Goal: Task Accomplishment & Management: Manage account settings

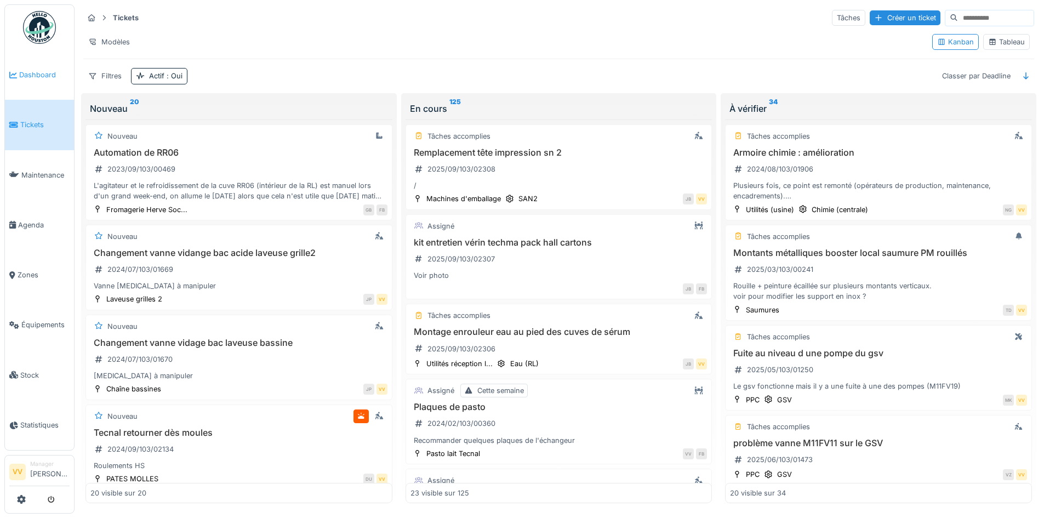
click at [26, 77] on span "Dashboard" at bounding box center [44, 75] width 50 height 10
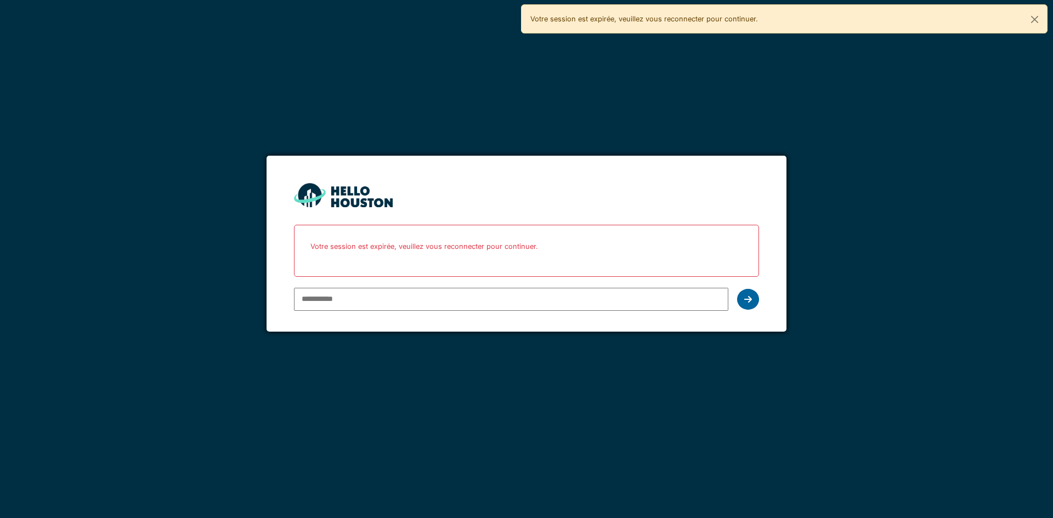
type input "**********"
click at [752, 299] on div at bounding box center [748, 299] width 22 height 21
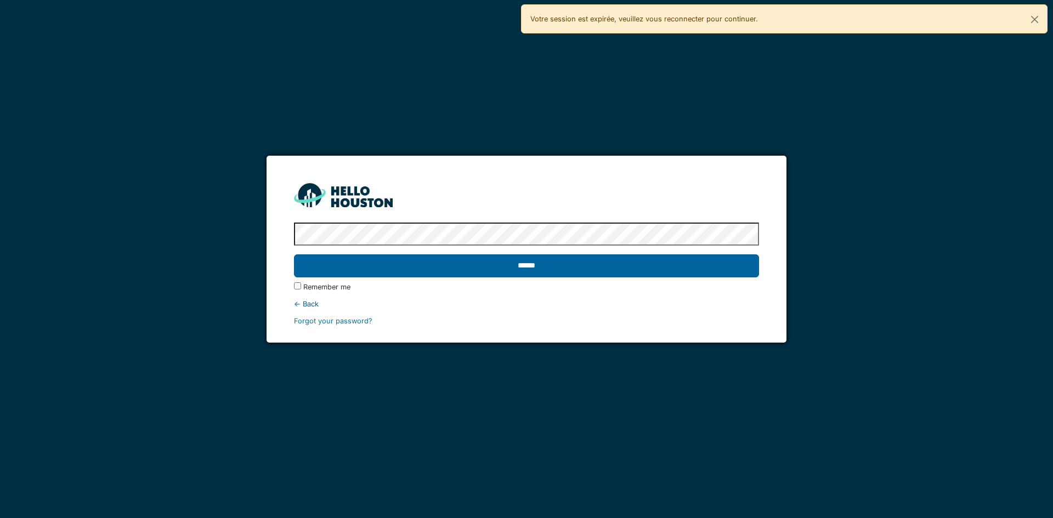
click at [501, 270] on input "******" at bounding box center [526, 265] width 464 height 23
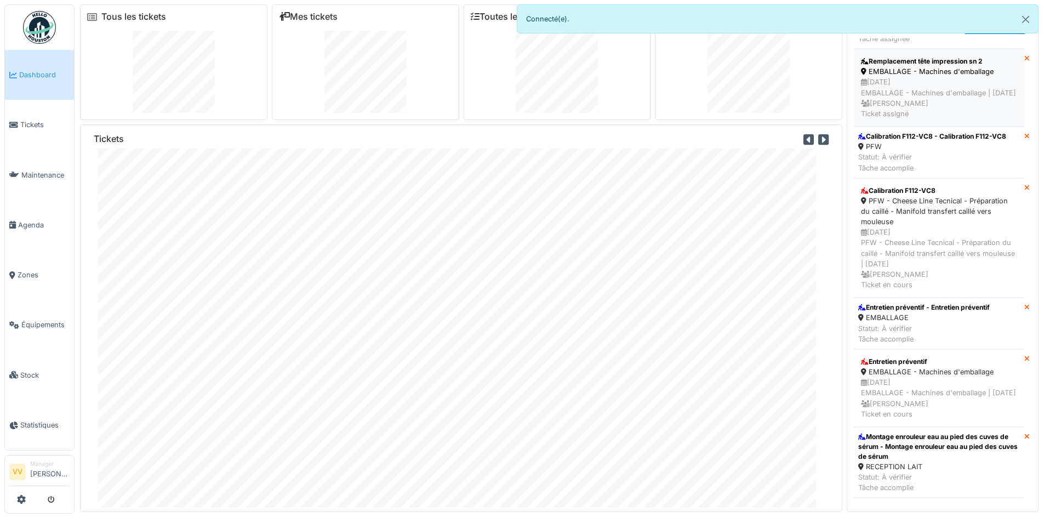
scroll to position [274, 0]
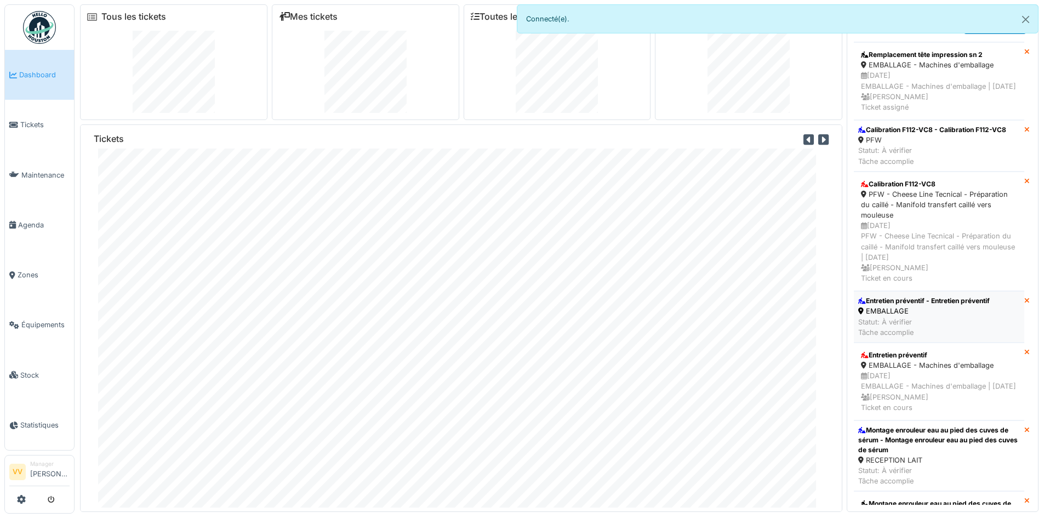
click at [928, 306] on div "Entretien préventif - Entretien préventif" at bounding box center [925, 301] width 132 height 10
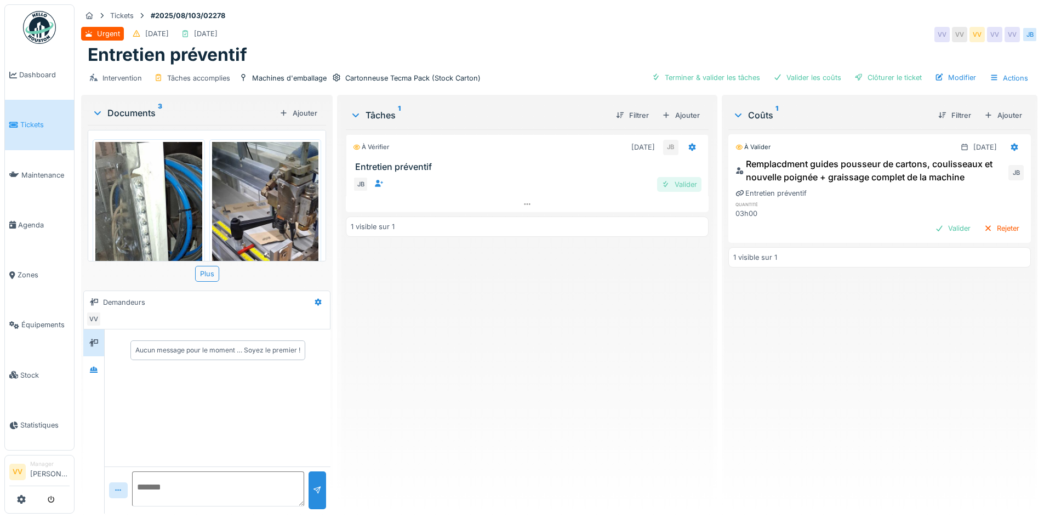
click at [671, 184] on div "Valider" at bounding box center [679, 184] width 44 height 15
click at [931, 229] on div "Valider" at bounding box center [953, 228] width 44 height 15
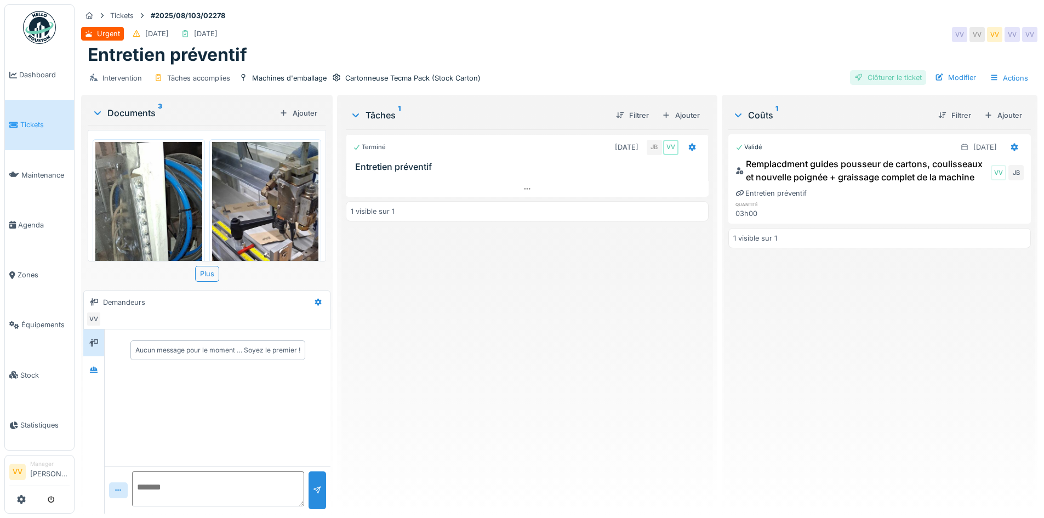
click at [875, 75] on div "Clôturer le ticket" at bounding box center [888, 77] width 76 height 15
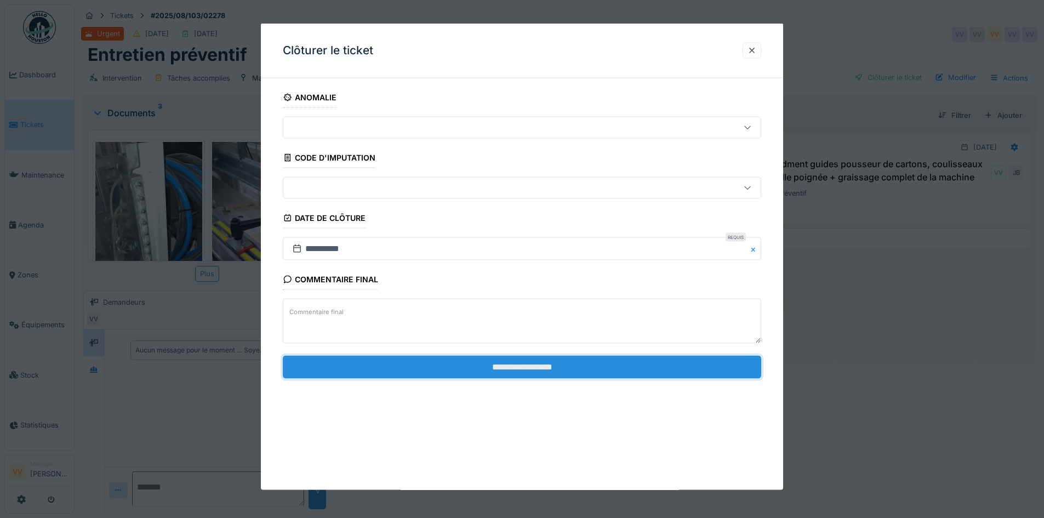
click at [484, 355] on input "**********" at bounding box center [522, 366] width 479 height 23
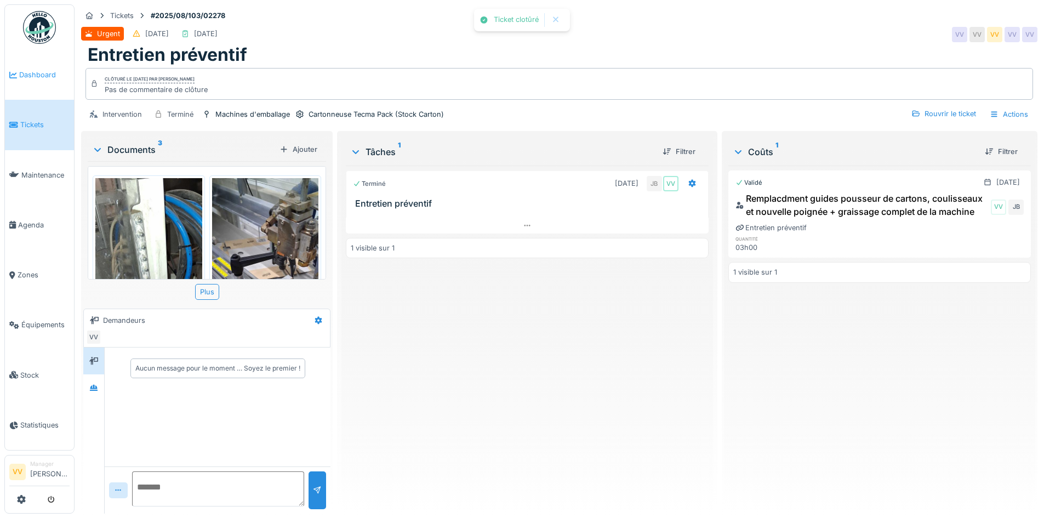
click at [27, 75] on span "Dashboard" at bounding box center [44, 75] width 50 height 10
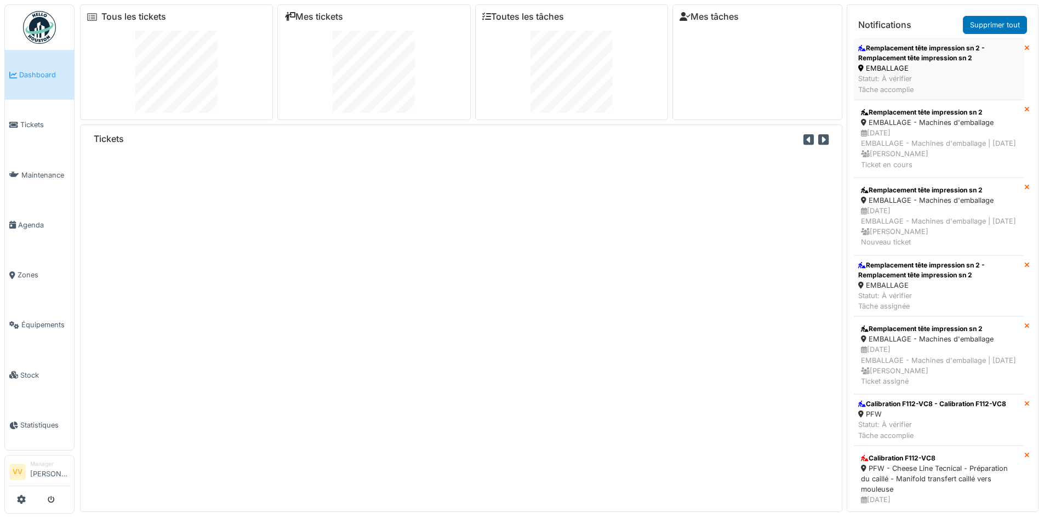
click at [979, 50] on div "Remplacement tête impression sn 2 - Remplacement tête impression sn 2" at bounding box center [940, 53] width 162 height 20
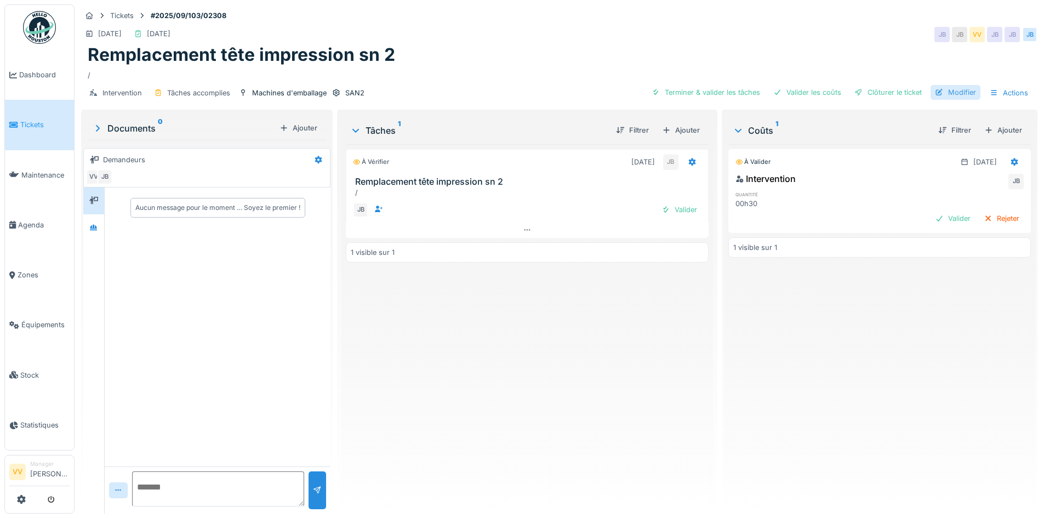
click at [945, 88] on div "Modifier" at bounding box center [956, 92] width 50 height 15
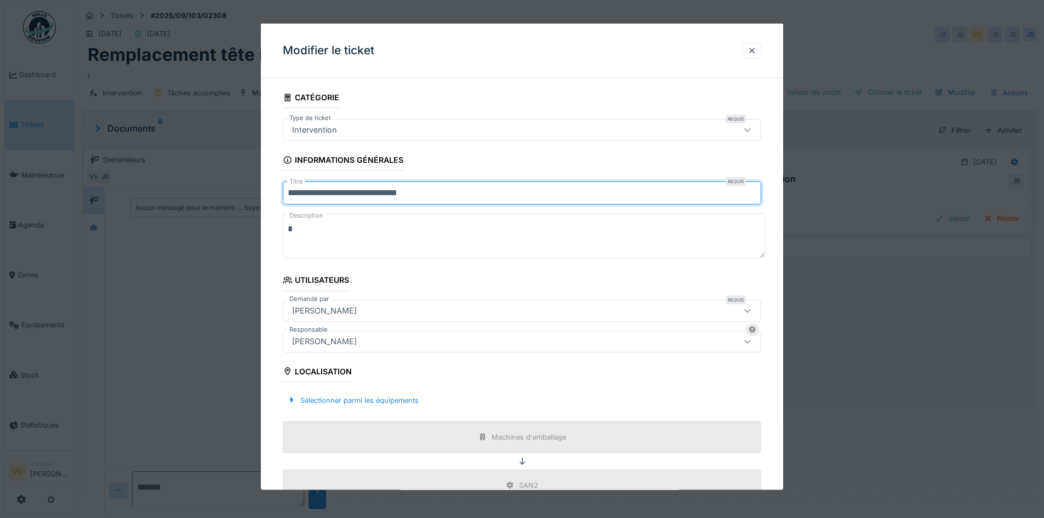
click at [419, 193] on input "**********" at bounding box center [522, 192] width 479 height 23
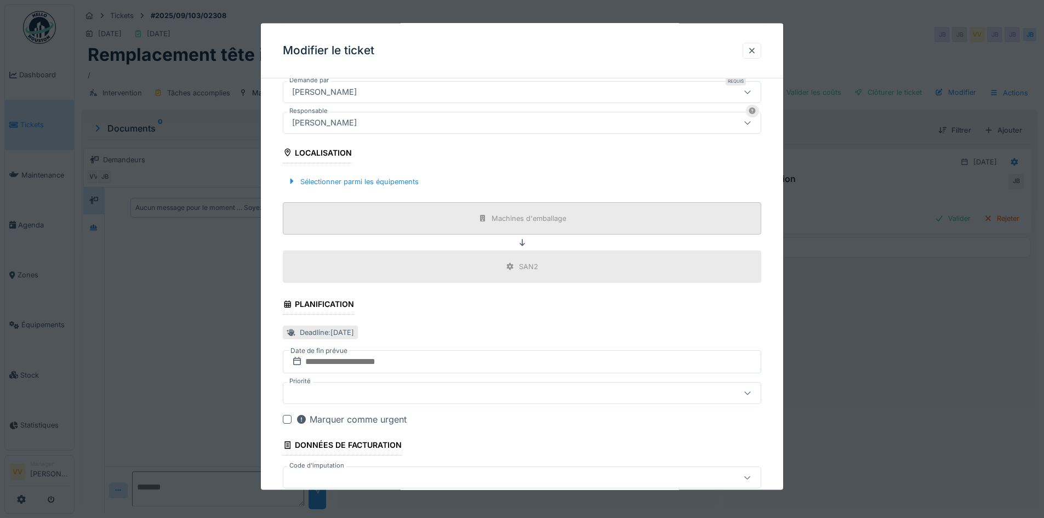
scroll to position [219, 0]
type input "**********"
click at [389, 175] on div "Sélectionner parmi les équipements" at bounding box center [353, 180] width 140 height 15
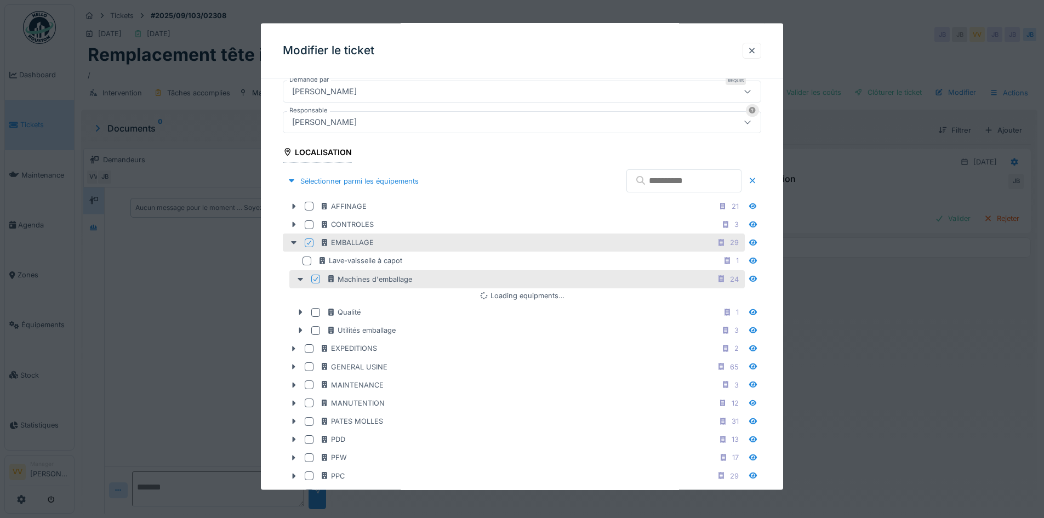
click at [674, 184] on input "text" at bounding box center [684, 180] width 115 height 23
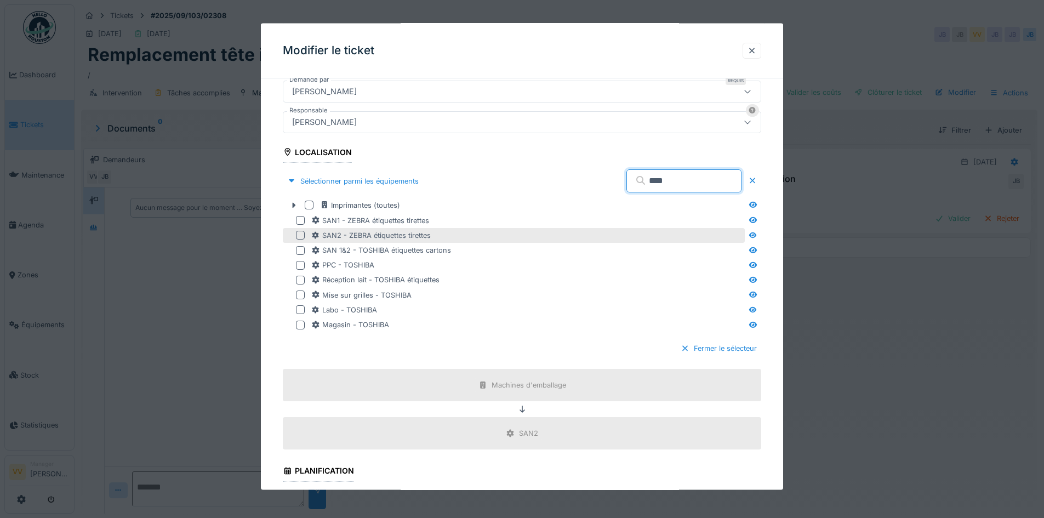
type input "****"
click at [297, 236] on div at bounding box center [300, 235] width 9 height 9
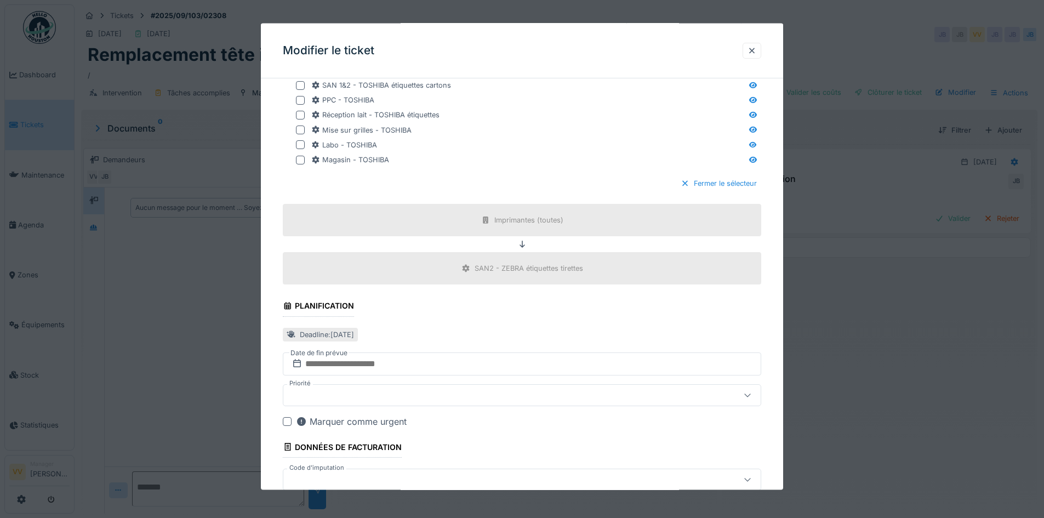
scroll to position [447, 0]
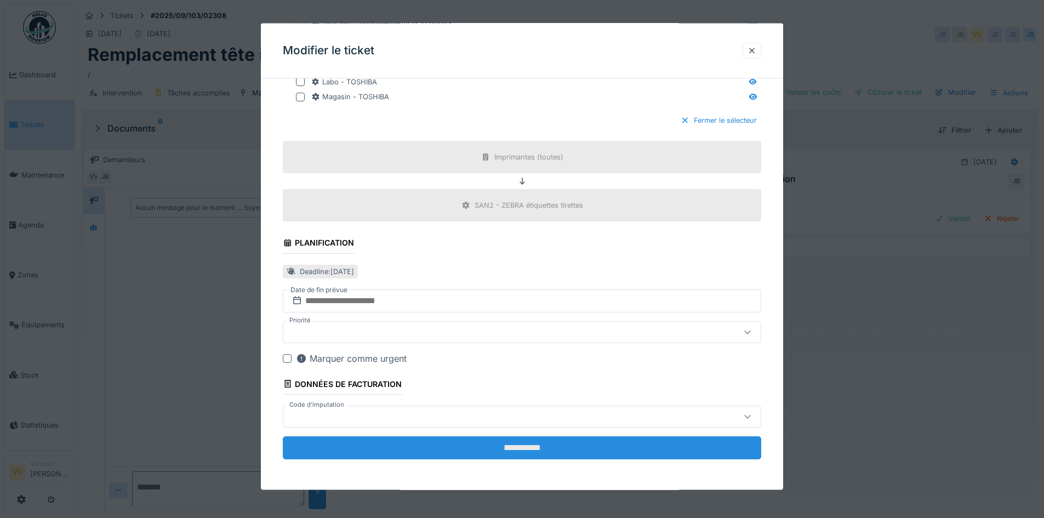
click at [476, 453] on input "**********" at bounding box center [522, 447] width 479 height 23
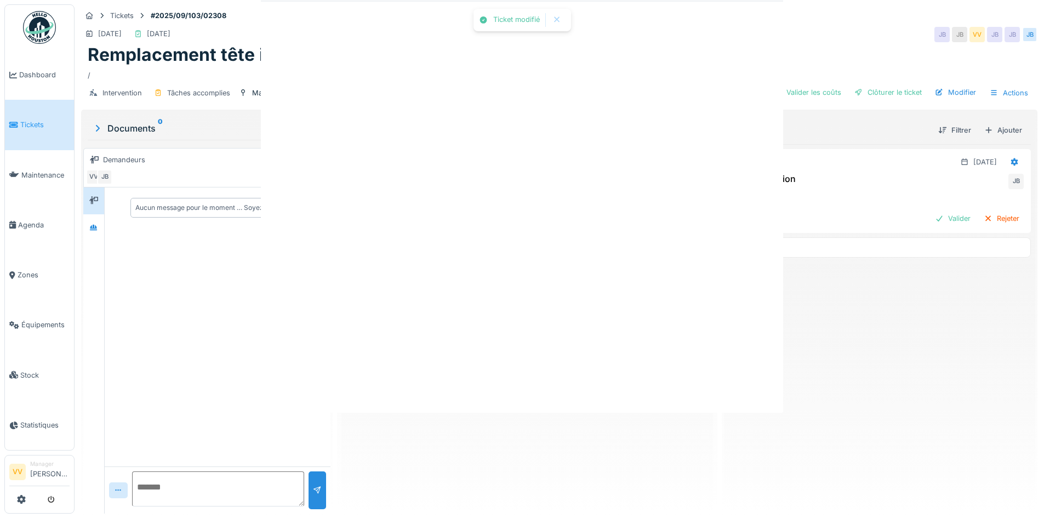
scroll to position [0, 0]
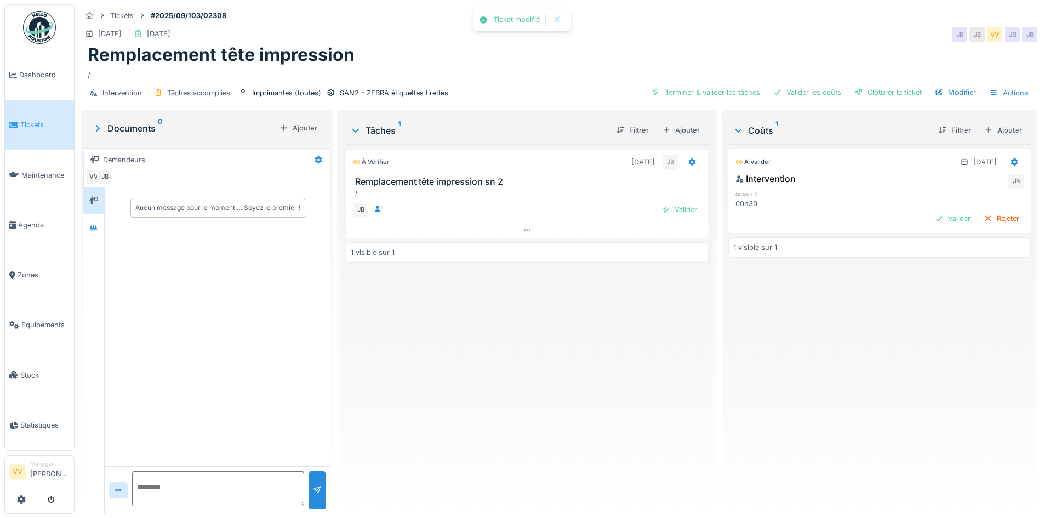
click at [679, 201] on div "JB Valider" at bounding box center [527, 210] width 362 height 24
click at [674, 209] on div "Valider" at bounding box center [679, 209] width 44 height 15
click at [932, 220] on div "Valider" at bounding box center [953, 218] width 44 height 15
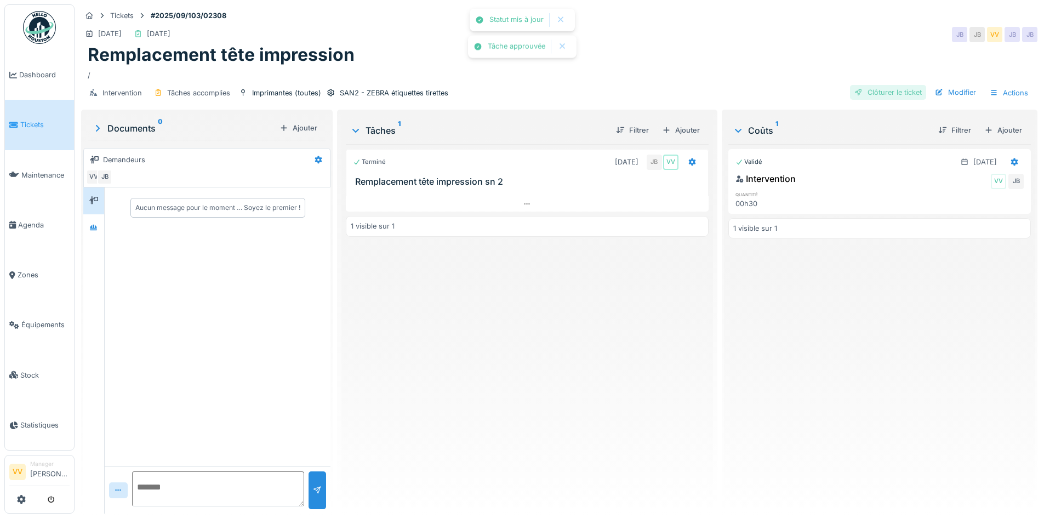
click at [890, 97] on div "Clôturer le ticket" at bounding box center [888, 92] width 76 height 15
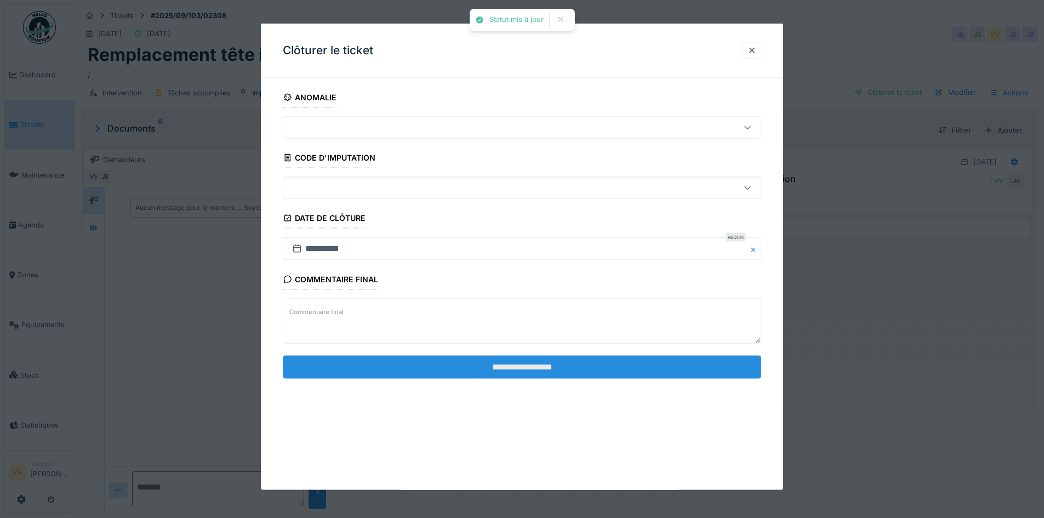
click at [455, 367] on input "**********" at bounding box center [522, 366] width 479 height 23
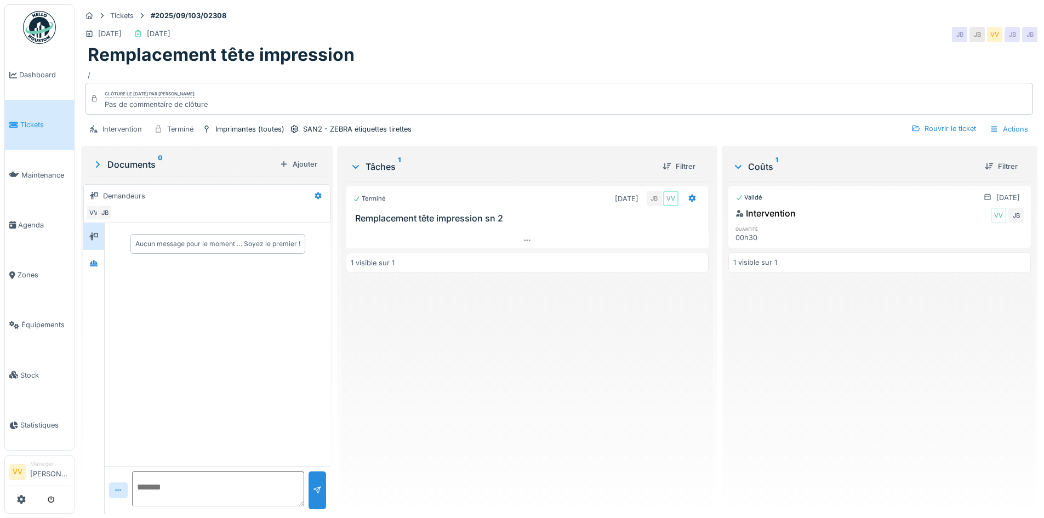
click at [26, 134] on link "Tickets" at bounding box center [39, 125] width 69 height 50
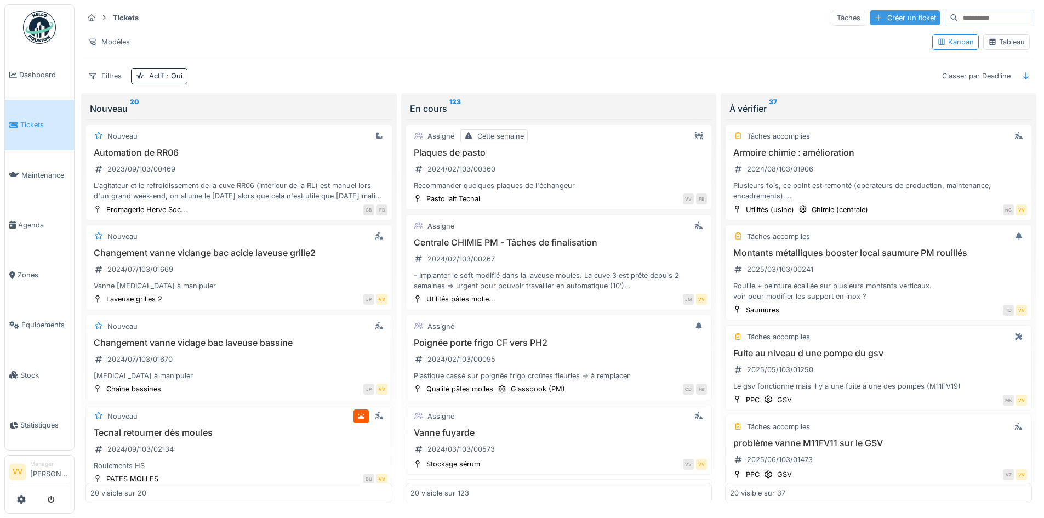
click at [874, 16] on div "Créer un ticket" at bounding box center [905, 17] width 71 height 15
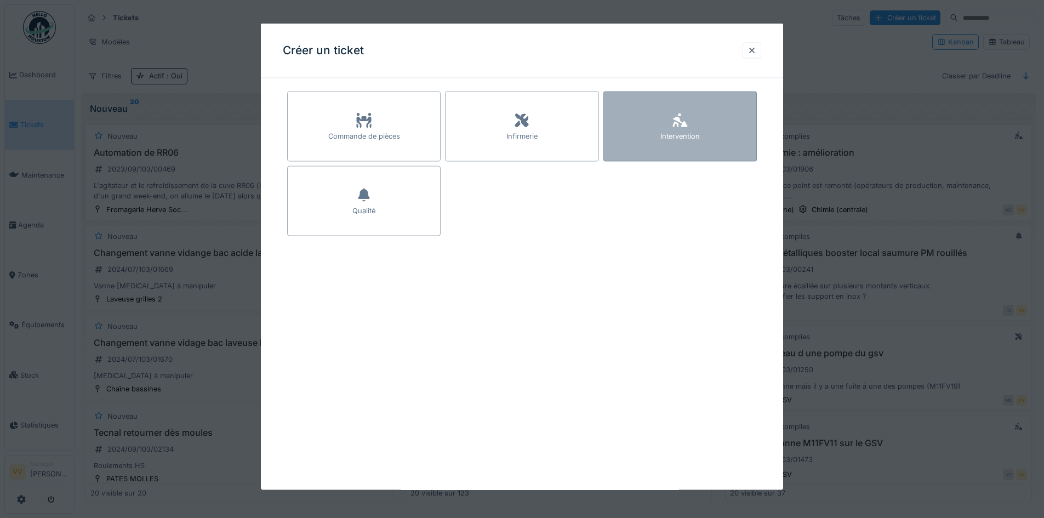
click at [741, 141] on div "Intervention" at bounding box center [681, 127] width 154 height 70
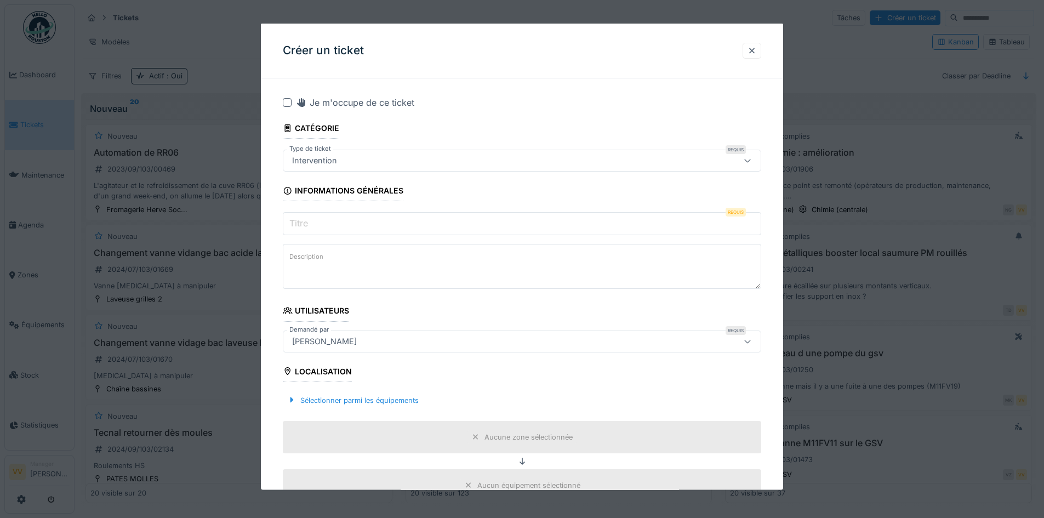
click at [397, 233] on input "Titre" at bounding box center [522, 223] width 479 height 23
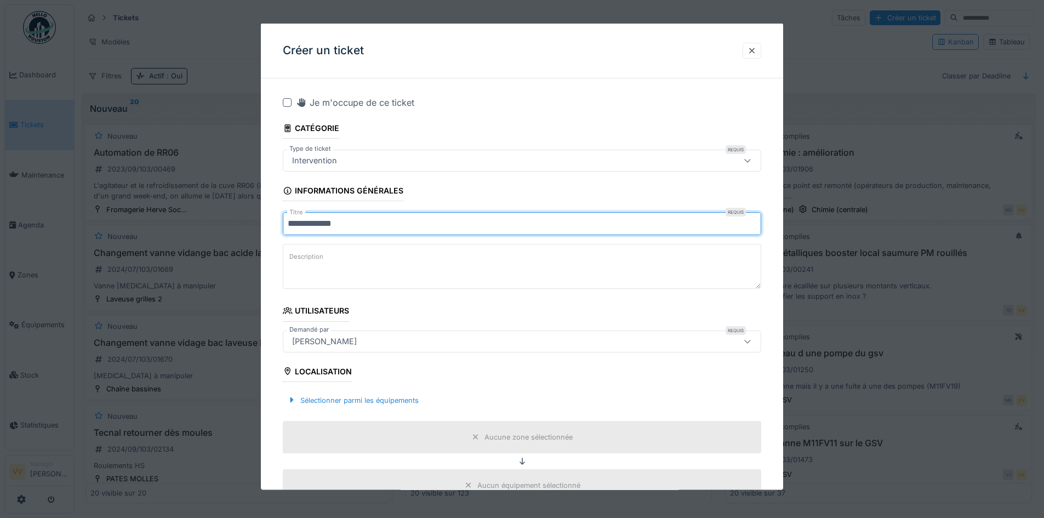
type input "**********"
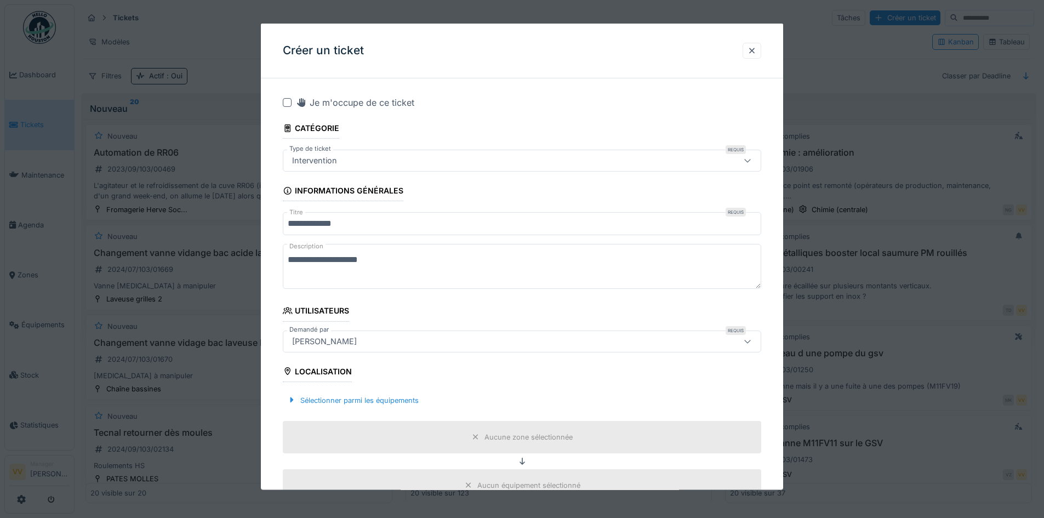
scroll to position [110, 0]
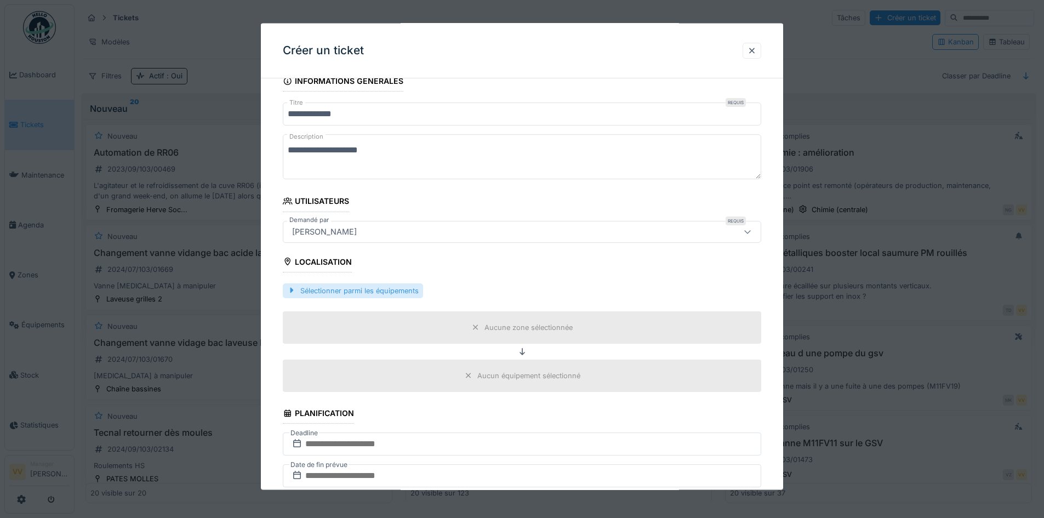
type textarea "**********"
click at [359, 286] on div "Sélectionner parmi les équipements" at bounding box center [353, 290] width 140 height 15
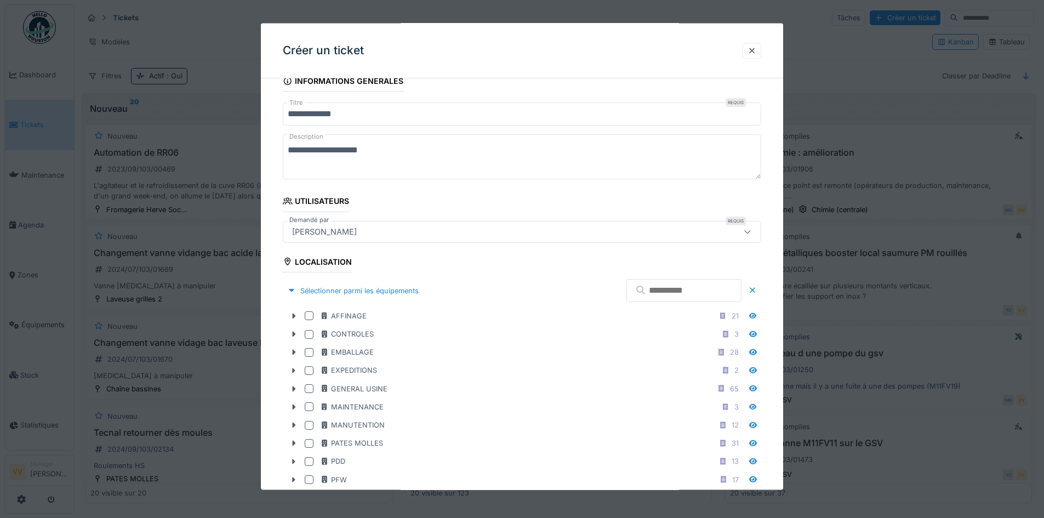
click at [652, 293] on input "text" at bounding box center [684, 290] width 115 height 23
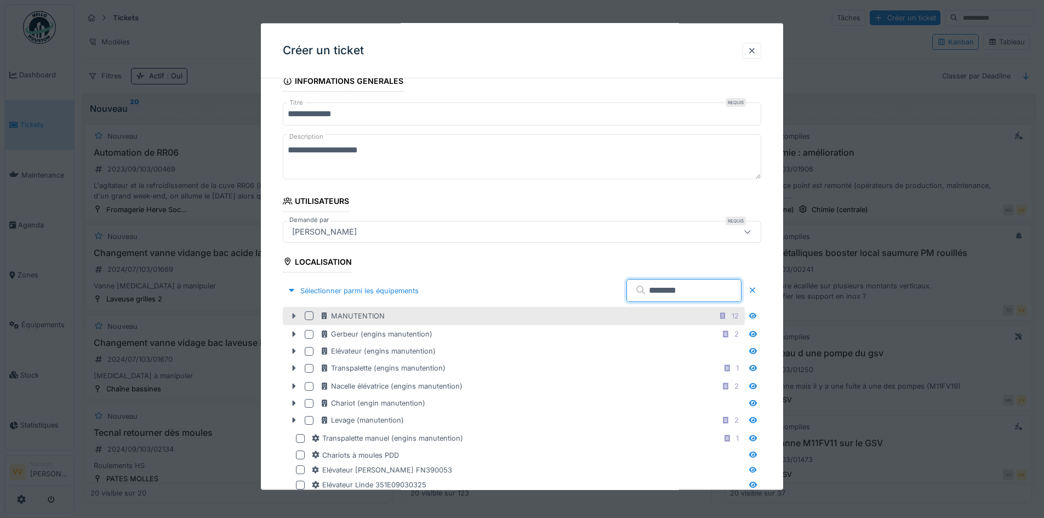
type input "********"
click at [294, 313] on icon at bounding box center [293, 316] width 9 height 7
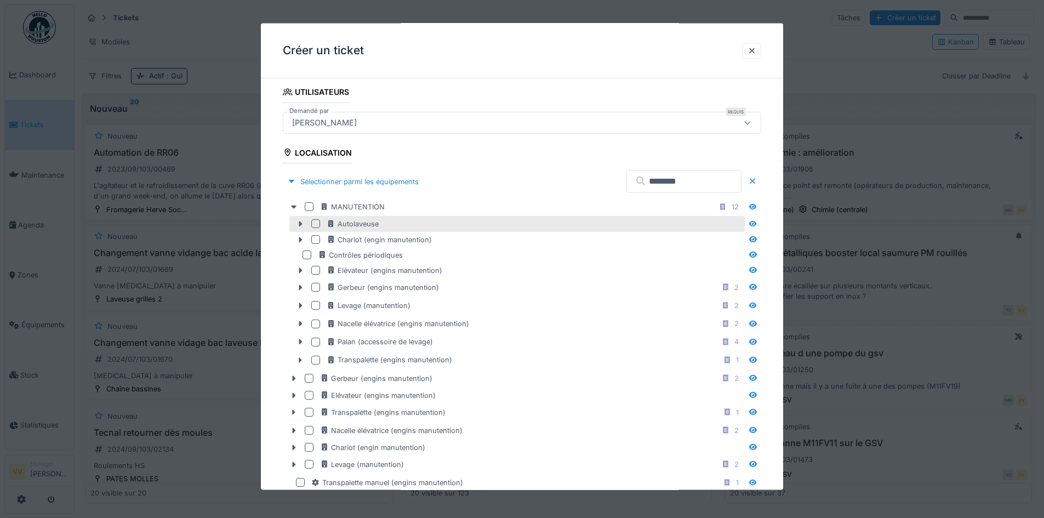
scroll to position [219, 0]
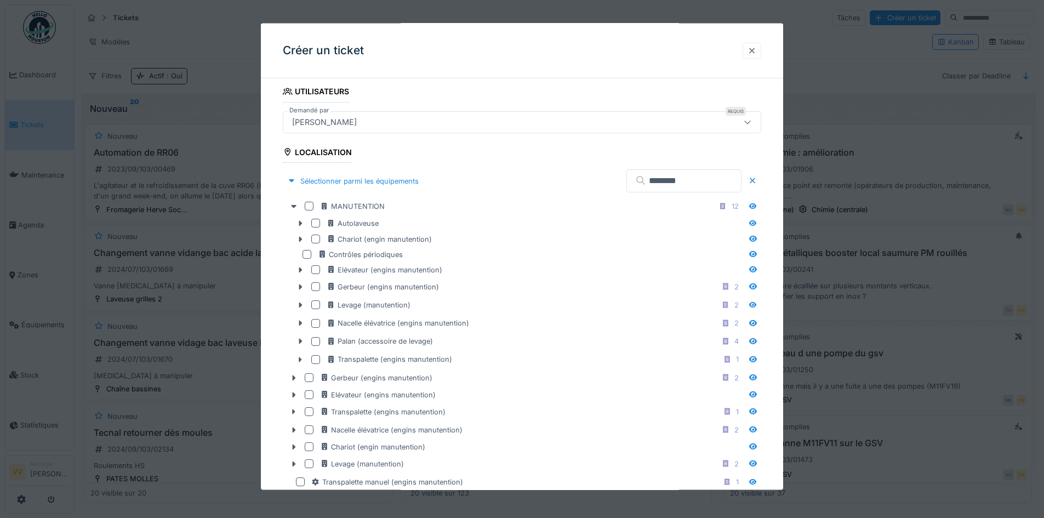
click at [751, 50] on div at bounding box center [752, 50] width 19 height 16
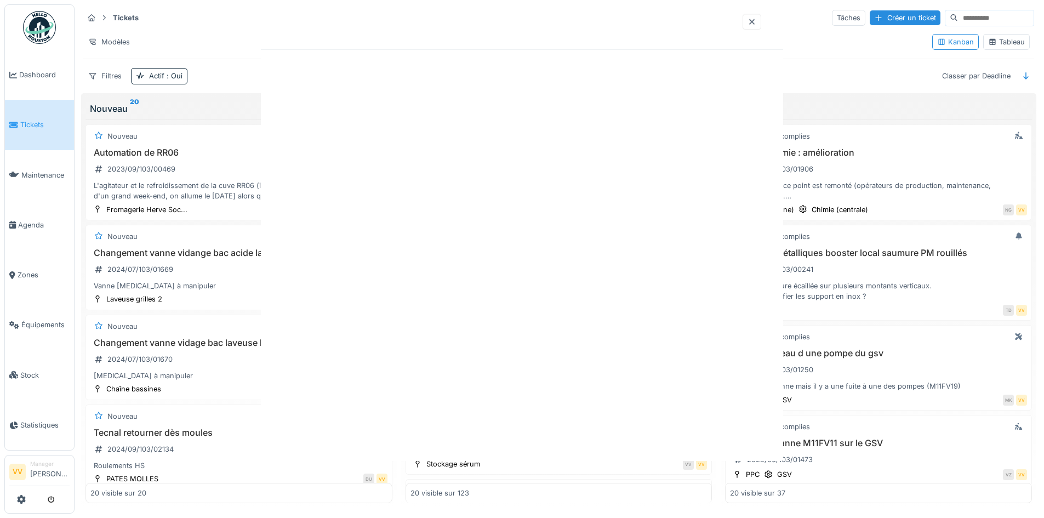
scroll to position [0, 0]
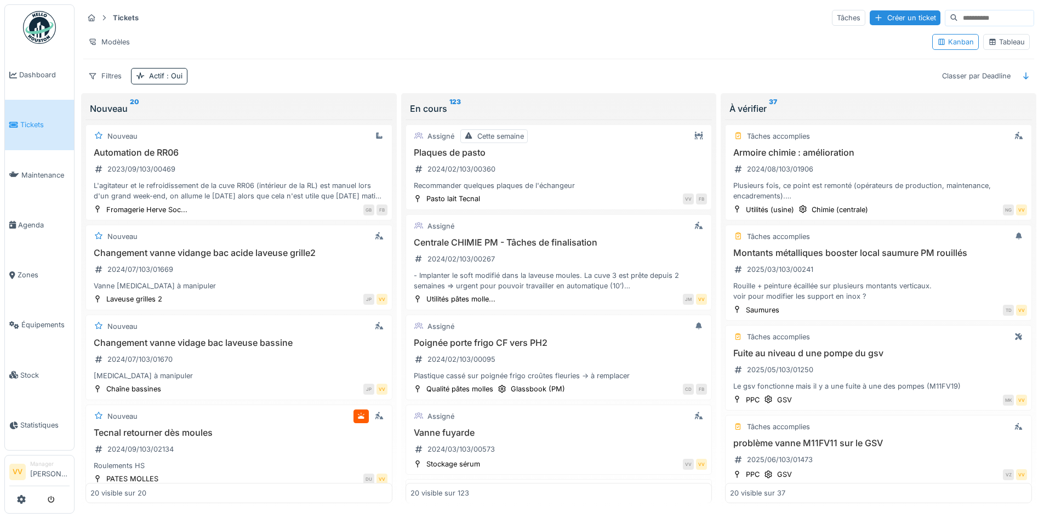
drag, startPoint x: 873, startPoint y: 13, endPoint x: 589, endPoint y: 49, distance: 286.3
click at [589, 49] on div "Tickets Tâches Créer un ticket Modèles Kanban Tableau Filtres Actif : Oui Class…" at bounding box center [559, 46] width 960 height 84
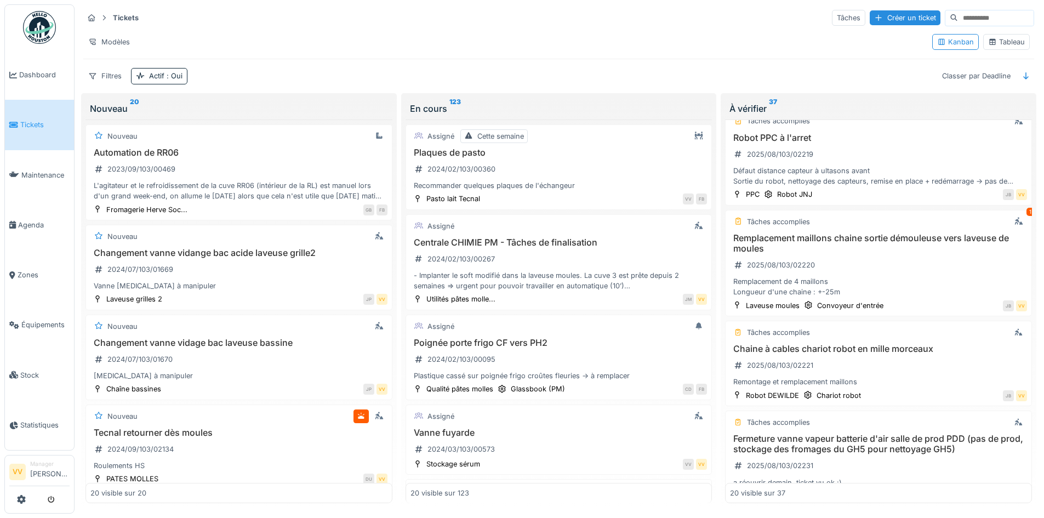
click at [959, 24] on input at bounding box center [996, 17] width 76 height 15
type input "*"
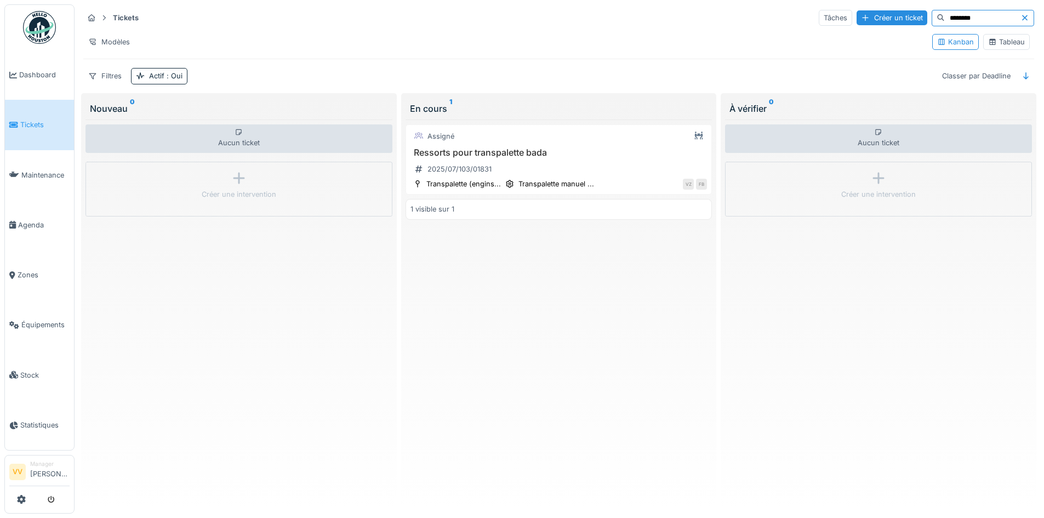
type input "********"
click at [23, 122] on span "Tickets" at bounding box center [44, 125] width 49 height 10
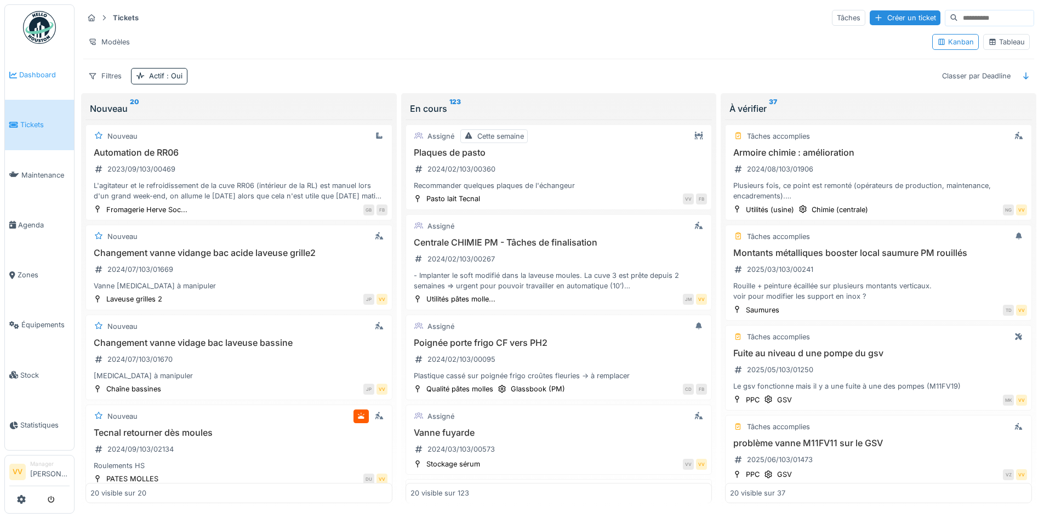
click at [28, 71] on span "Dashboard" at bounding box center [44, 75] width 50 height 10
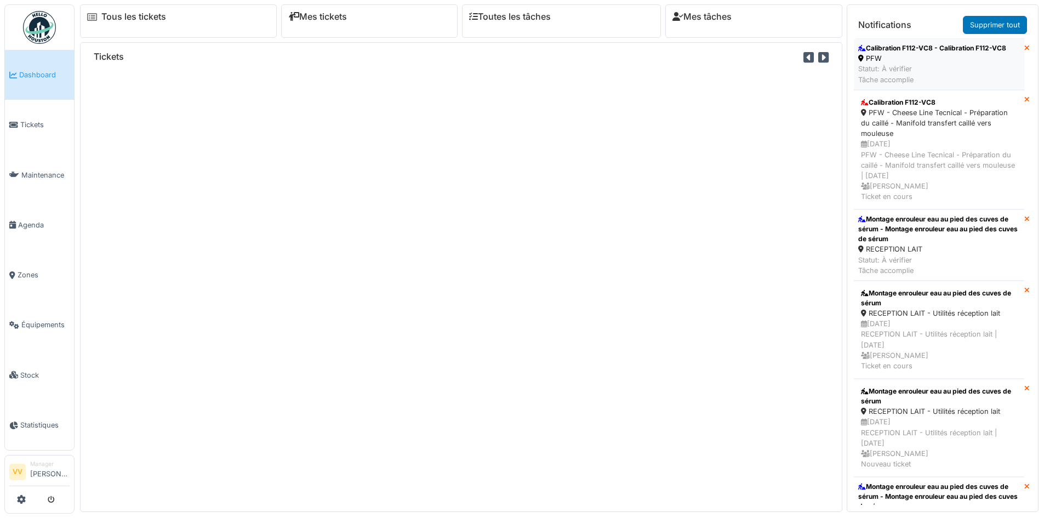
click at [984, 61] on div "PFW" at bounding box center [933, 58] width 148 height 10
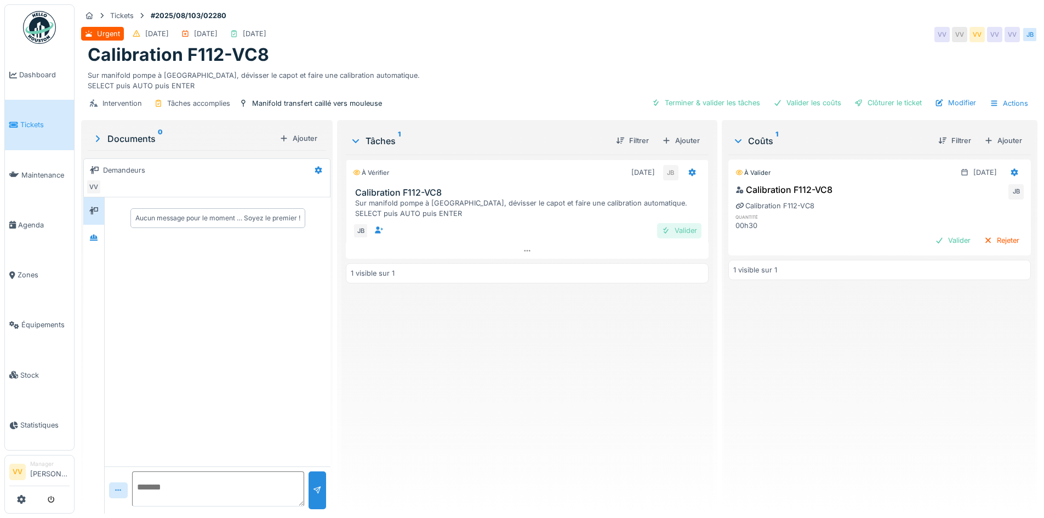
click at [672, 229] on div "Valider" at bounding box center [679, 230] width 44 height 15
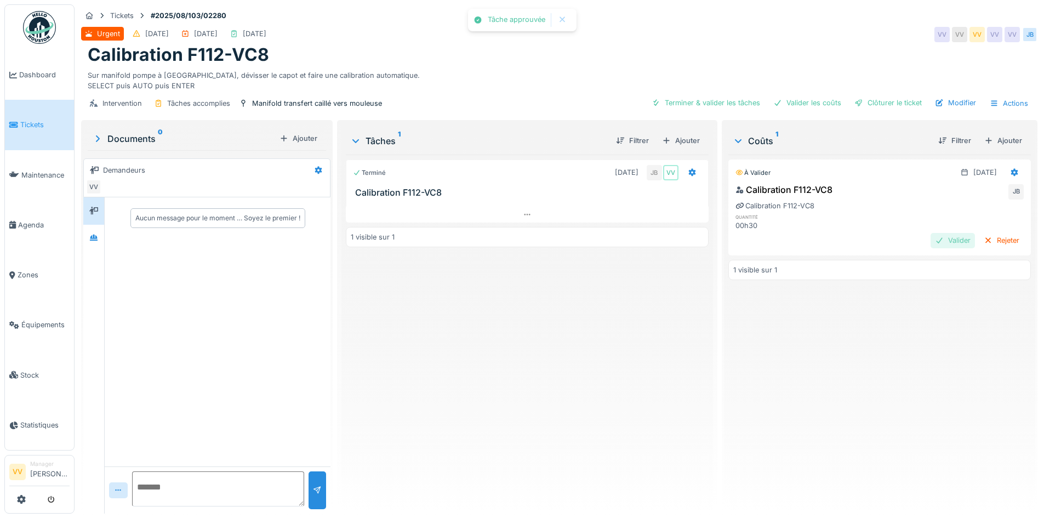
click at [931, 241] on div "Valider" at bounding box center [953, 240] width 44 height 15
click at [886, 102] on div "Clôturer le ticket" at bounding box center [888, 102] width 76 height 15
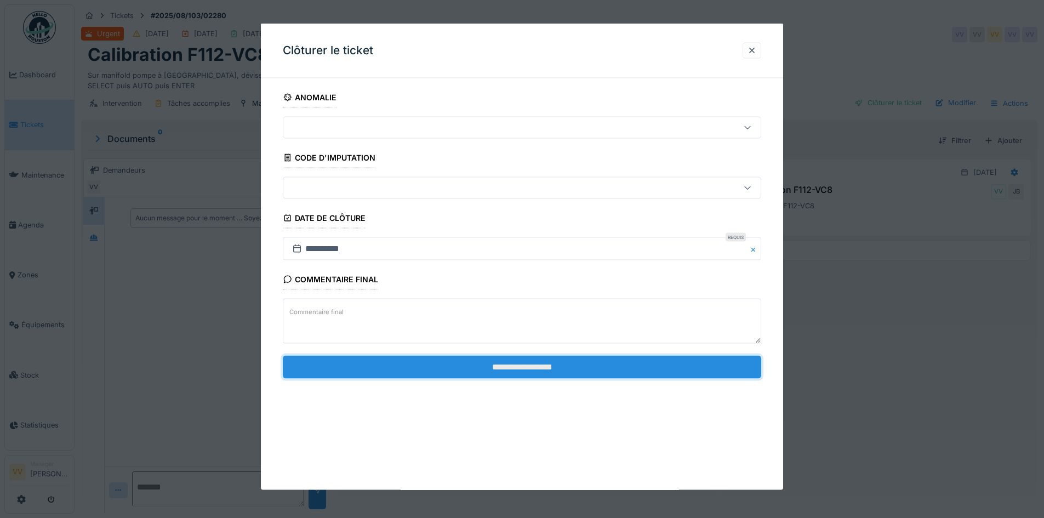
click at [568, 361] on input "**********" at bounding box center [522, 366] width 479 height 23
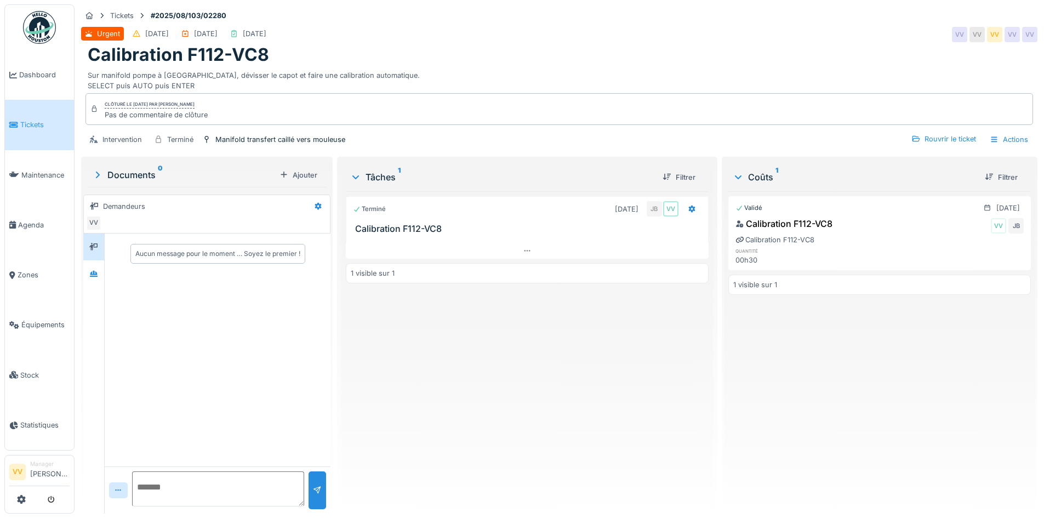
click at [628, 417] on div "Terminé 29/08/2025 JB VV Calibration F112-VC8 1 visible sur 1" at bounding box center [527, 348] width 362 height 314
click at [32, 67] on link "Dashboard" at bounding box center [39, 75] width 69 height 50
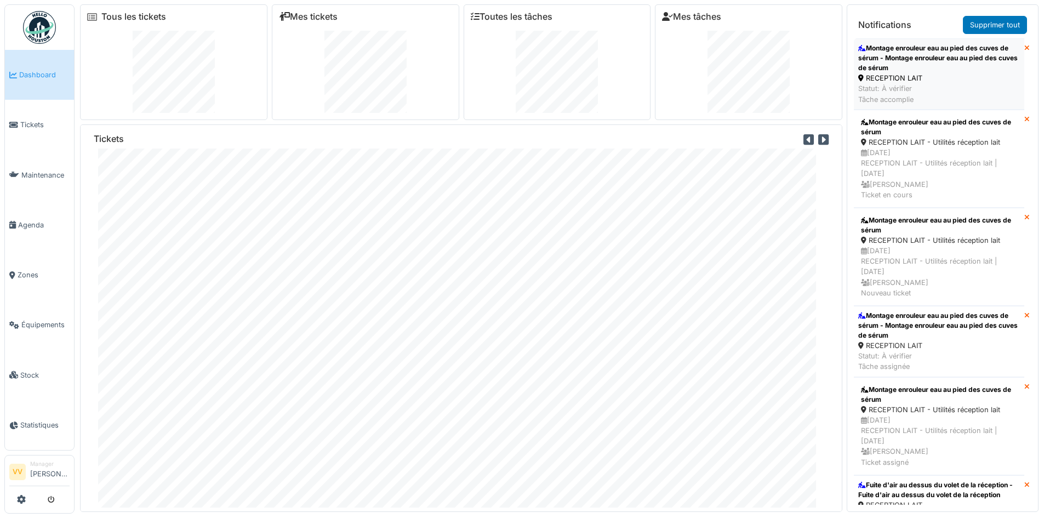
click at [953, 73] on div "RECEPTION LAIT" at bounding box center [940, 78] width 162 height 10
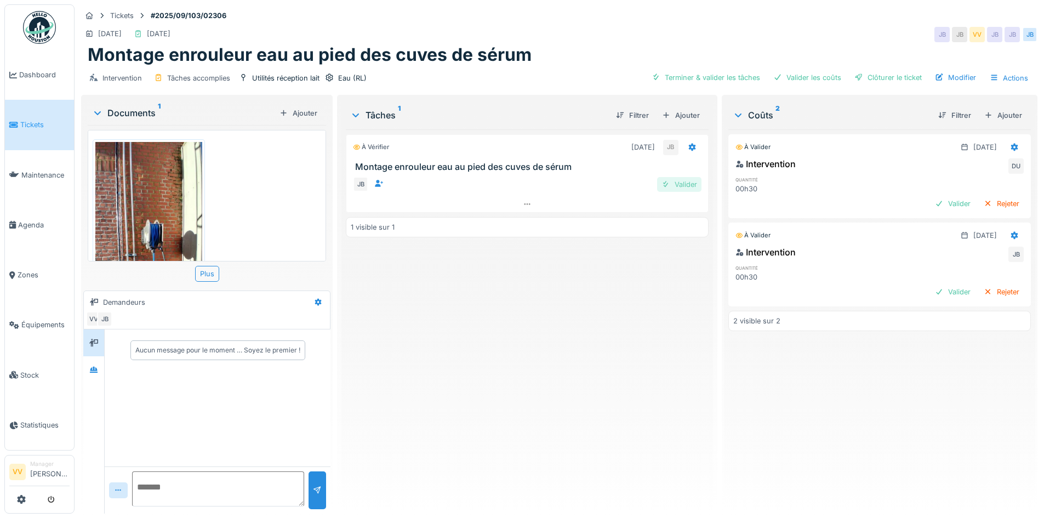
click at [675, 185] on div "Valider" at bounding box center [679, 184] width 44 height 15
click at [932, 201] on div "Valider" at bounding box center [953, 203] width 44 height 15
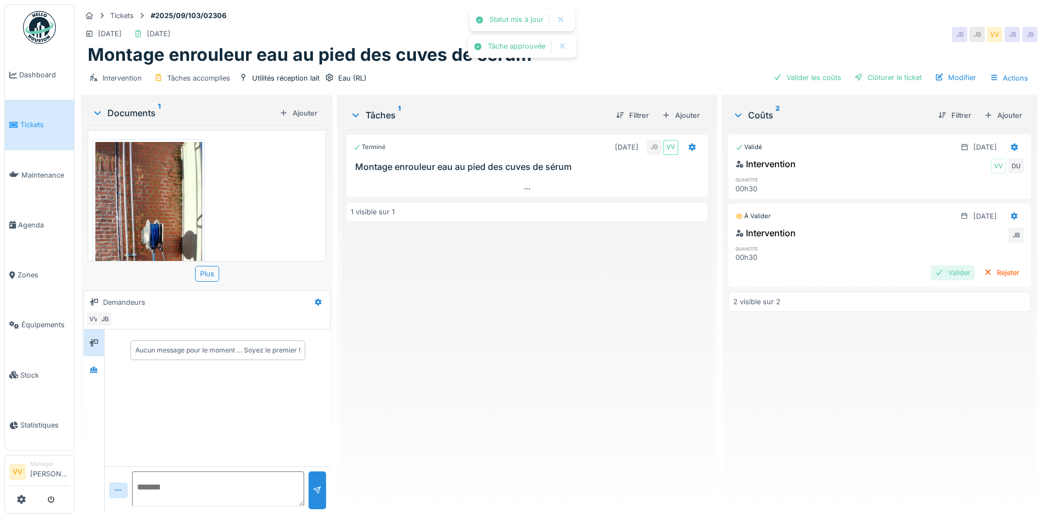
click at [933, 275] on div "Valider" at bounding box center [953, 272] width 44 height 15
click at [864, 70] on div "Clôturer le ticket" at bounding box center [888, 77] width 76 height 15
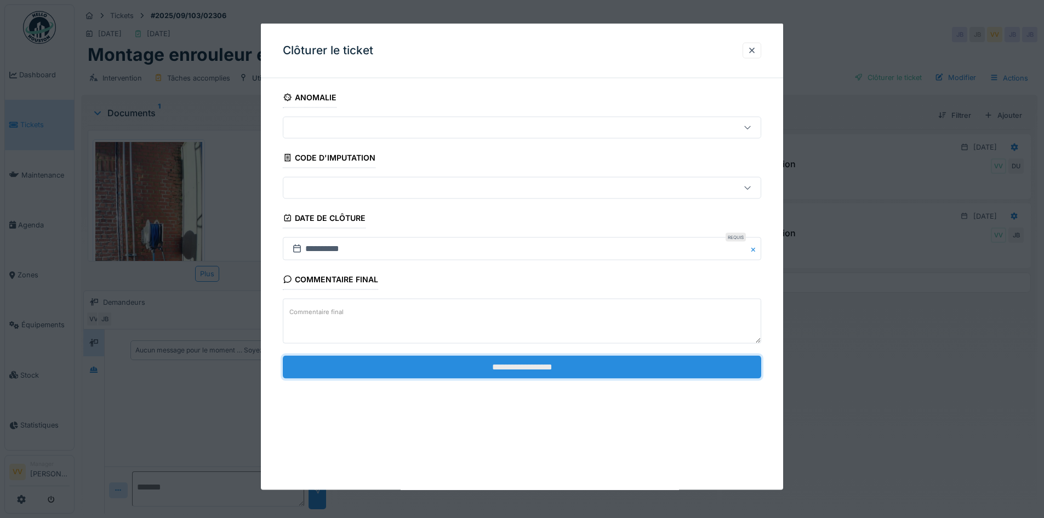
click at [572, 364] on input "**********" at bounding box center [522, 366] width 479 height 23
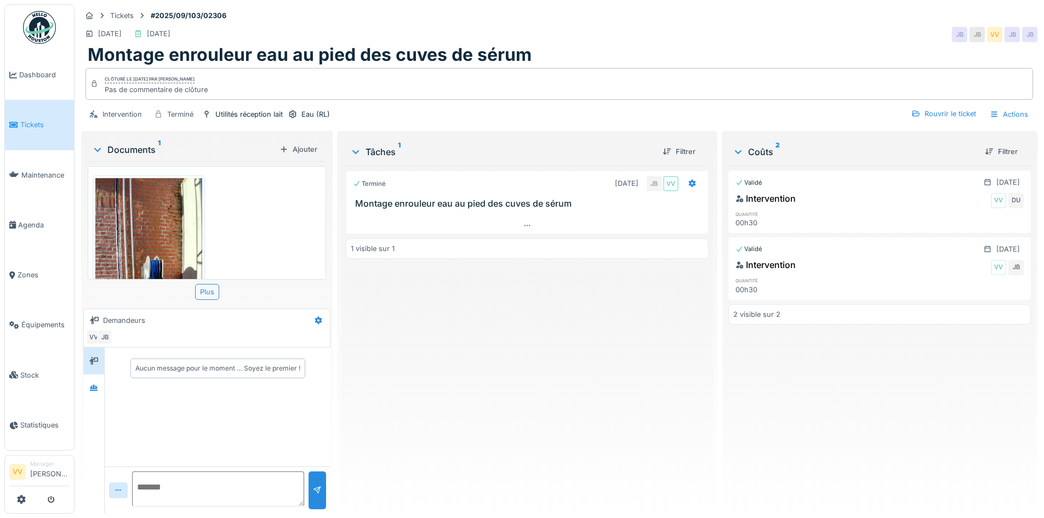
click at [851, 383] on div "Validé 29/08/2025 Intervention VV DU quantité 00h30 Validé 29/08/2025 Intervent…" at bounding box center [880, 335] width 303 height 339
click at [39, 67] on link "Dashboard" at bounding box center [39, 75] width 69 height 50
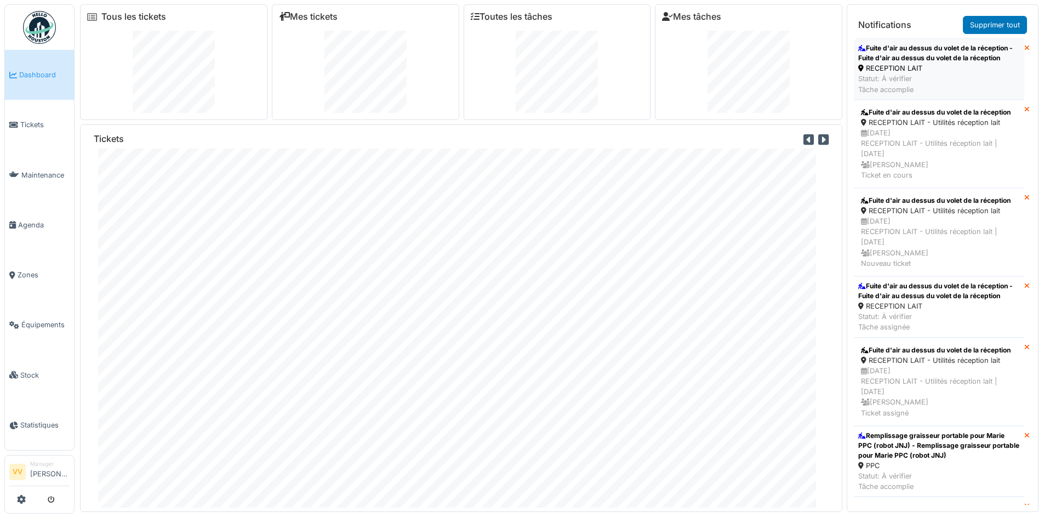
click at [887, 65] on div "RECEPTION LAIT" at bounding box center [940, 68] width 162 height 10
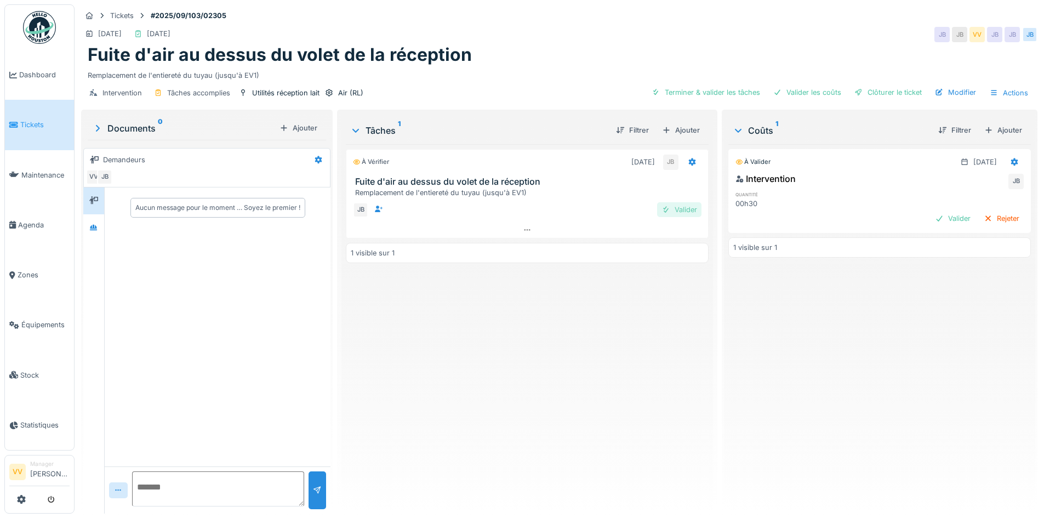
click at [662, 210] on div at bounding box center [666, 210] width 9 height 10
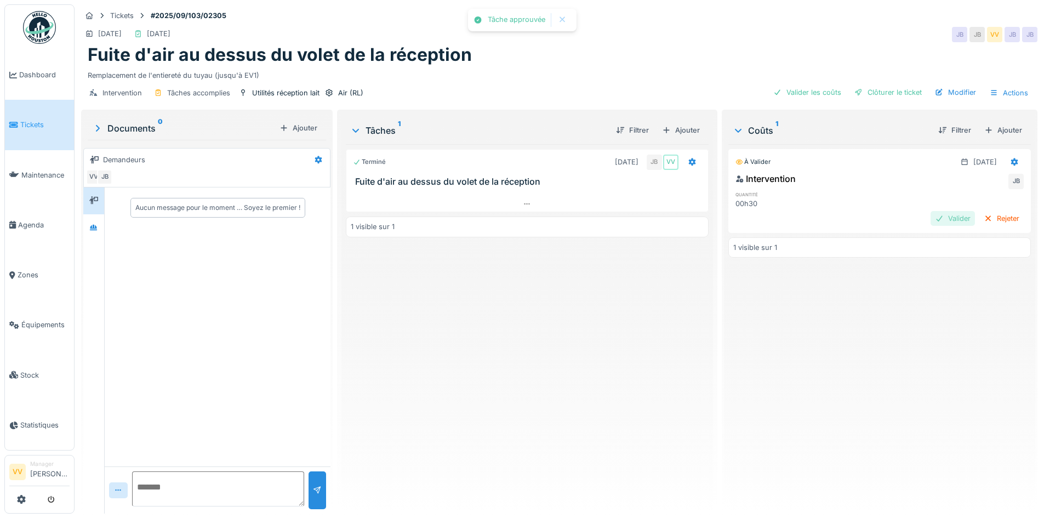
click at [931, 218] on div "Valider" at bounding box center [953, 218] width 44 height 15
click at [876, 94] on div "Clôturer le ticket" at bounding box center [888, 92] width 76 height 15
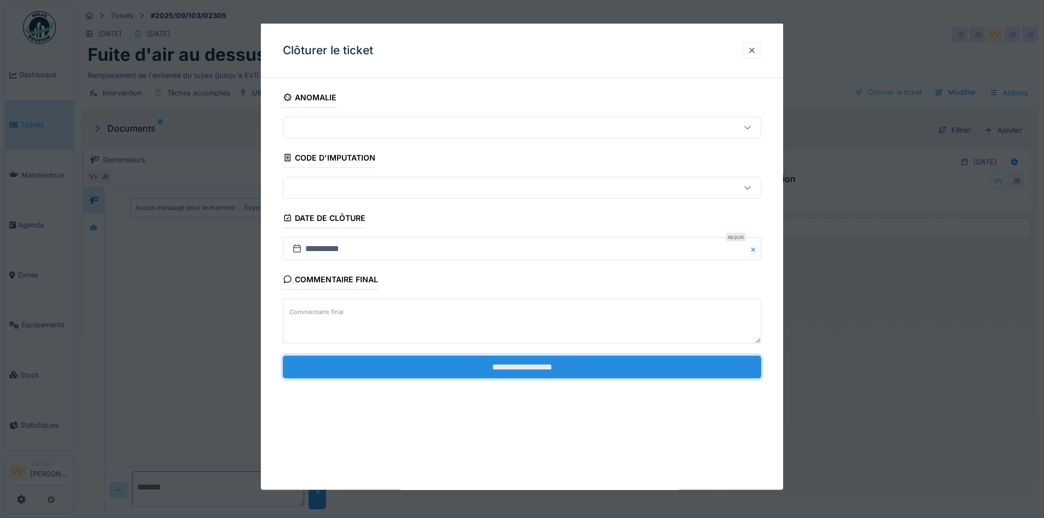
click at [567, 361] on input "**********" at bounding box center [522, 366] width 479 height 23
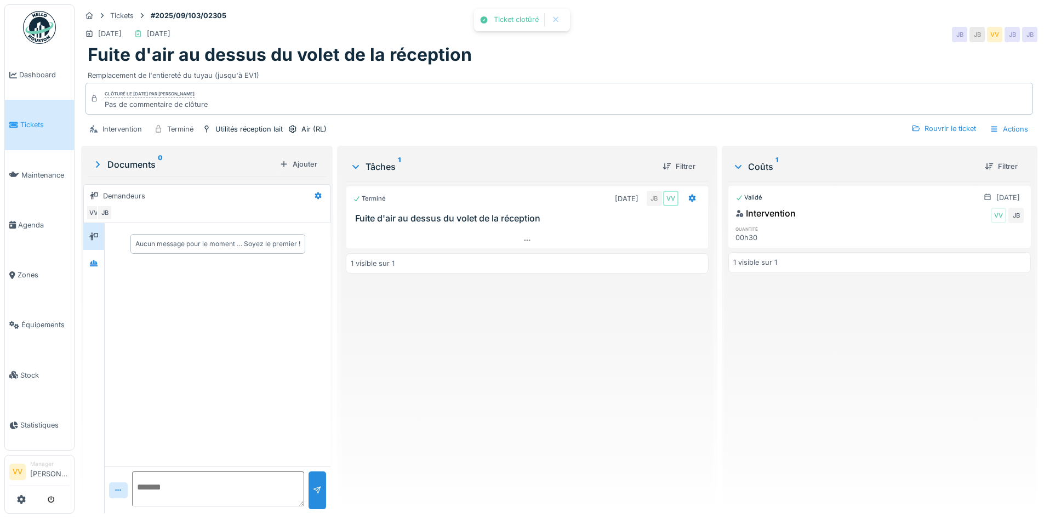
click at [784, 371] on div "Validé 29/08/2025 Intervention VV JB quantité 00h30 1 visible sur 1" at bounding box center [880, 343] width 303 height 324
click at [29, 128] on span "Tickets" at bounding box center [44, 125] width 49 height 10
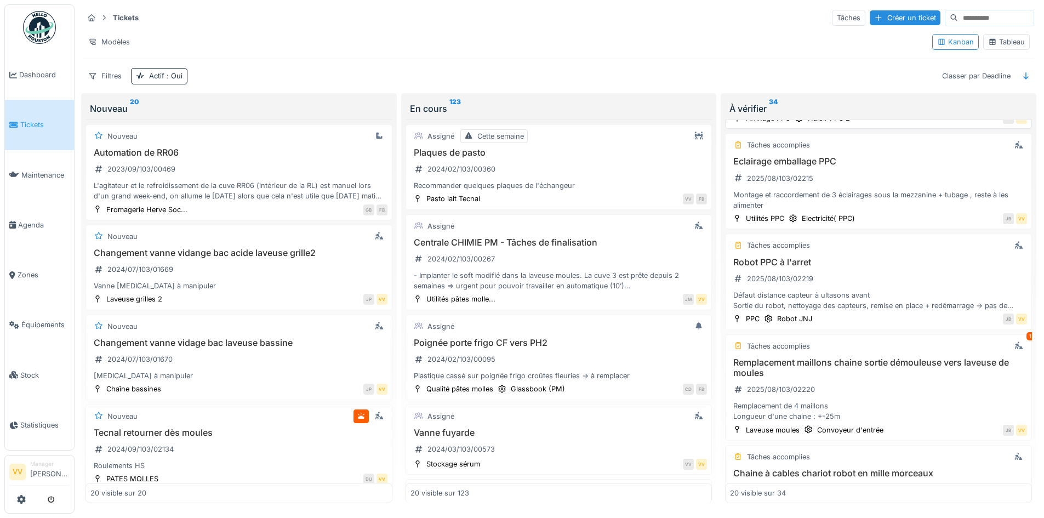
scroll to position [1316, 0]
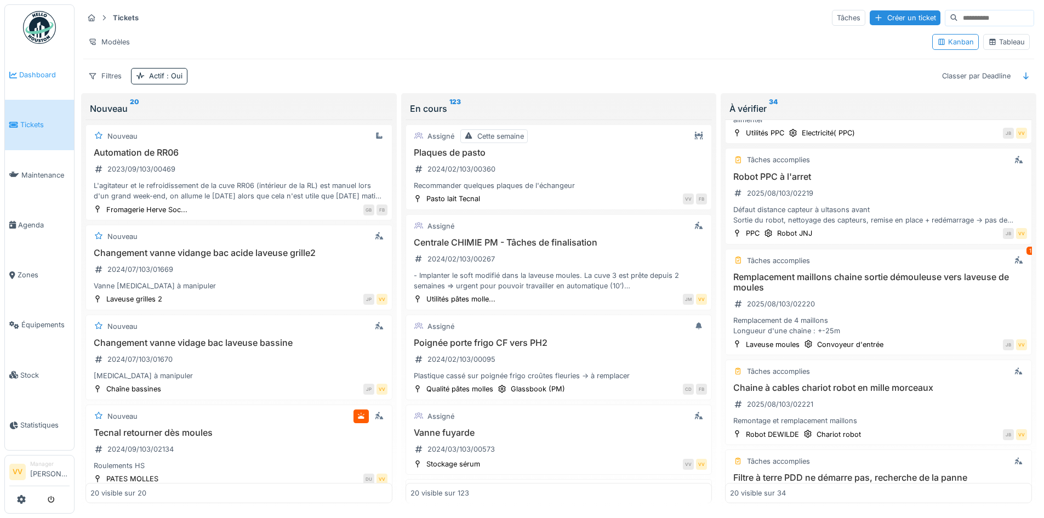
click at [33, 68] on link "Dashboard" at bounding box center [39, 75] width 69 height 50
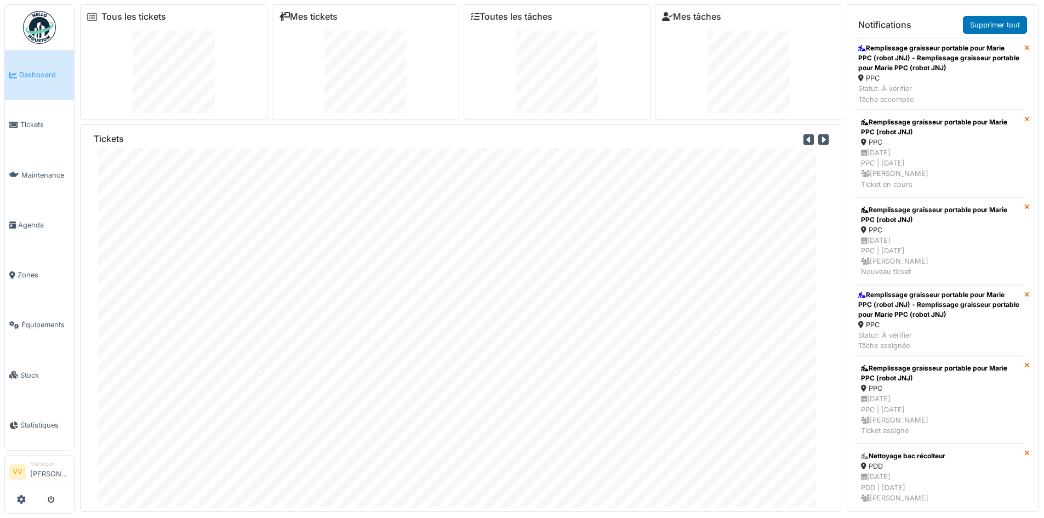
click at [32, 73] on span "Dashboard" at bounding box center [44, 75] width 50 height 10
click at [28, 124] on span "Tickets" at bounding box center [44, 125] width 49 height 10
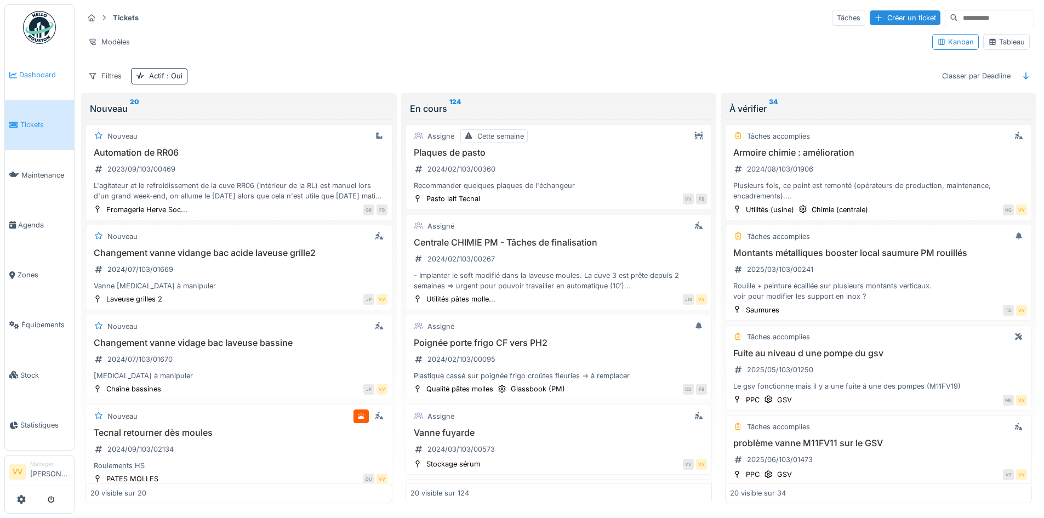
click at [36, 72] on span "Dashboard" at bounding box center [44, 75] width 50 height 10
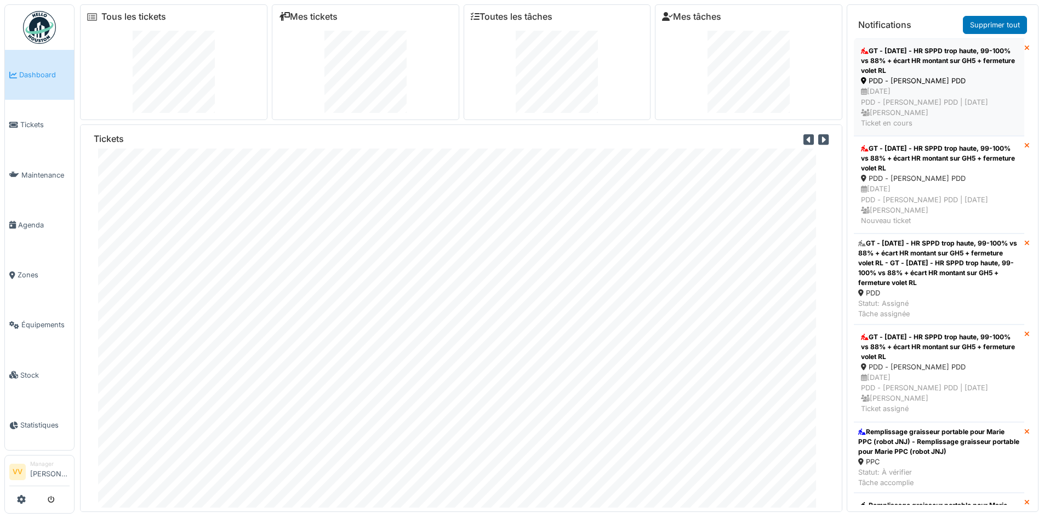
click at [963, 77] on div "PDD - Séchoir PDD" at bounding box center [939, 81] width 156 height 10
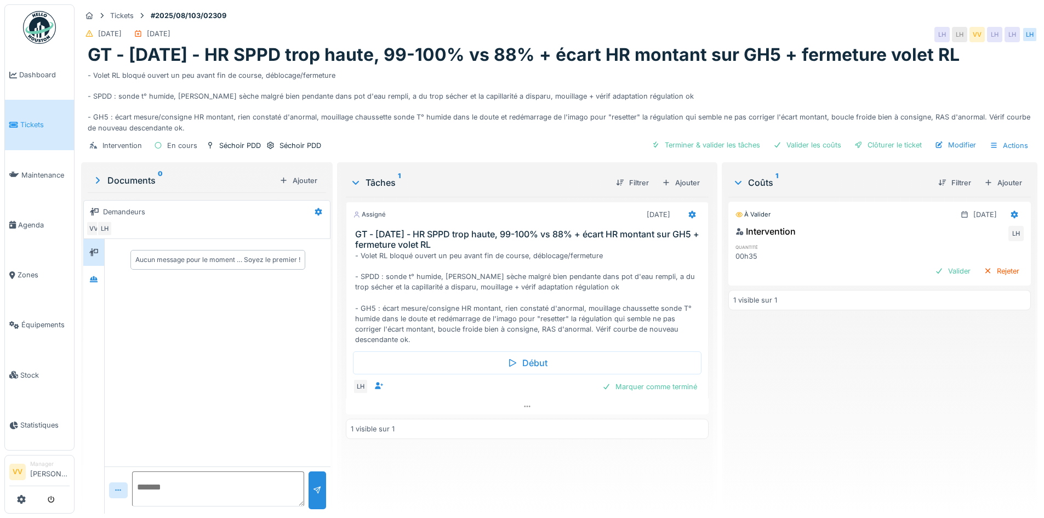
click at [933, 393] on div "À valider 31/08/2025 Intervention LH quantité 00h35 Valider Rejeter 1 visible s…" at bounding box center [880, 351] width 303 height 308
click at [33, 78] on span "Dashboard" at bounding box center [44, 75] width 50 height 10
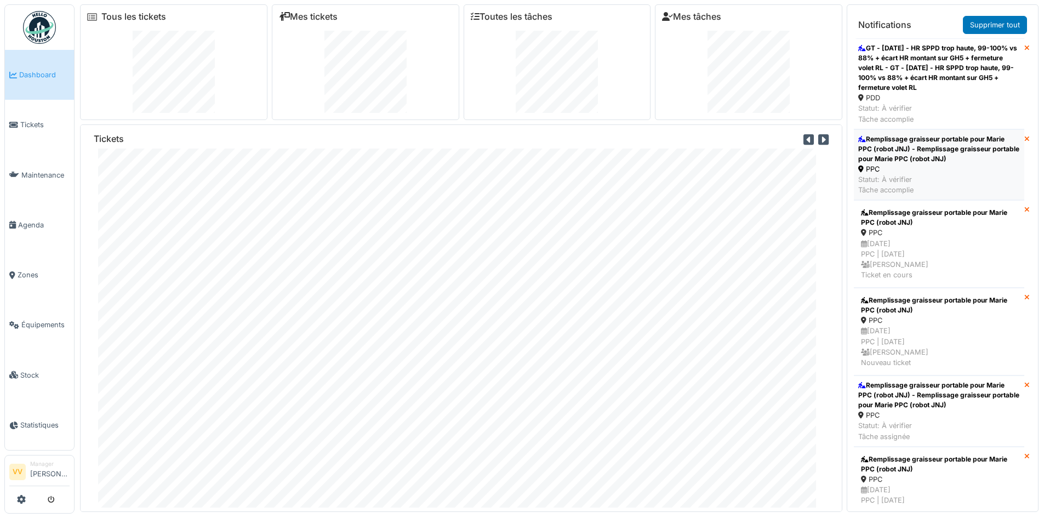
click at [947, 158] on div "Remplissage graisseur portable pour Marie PPC (robot JNJ) - Remplissage graisse…" at bounding box center [940, 149] width 162 height 30
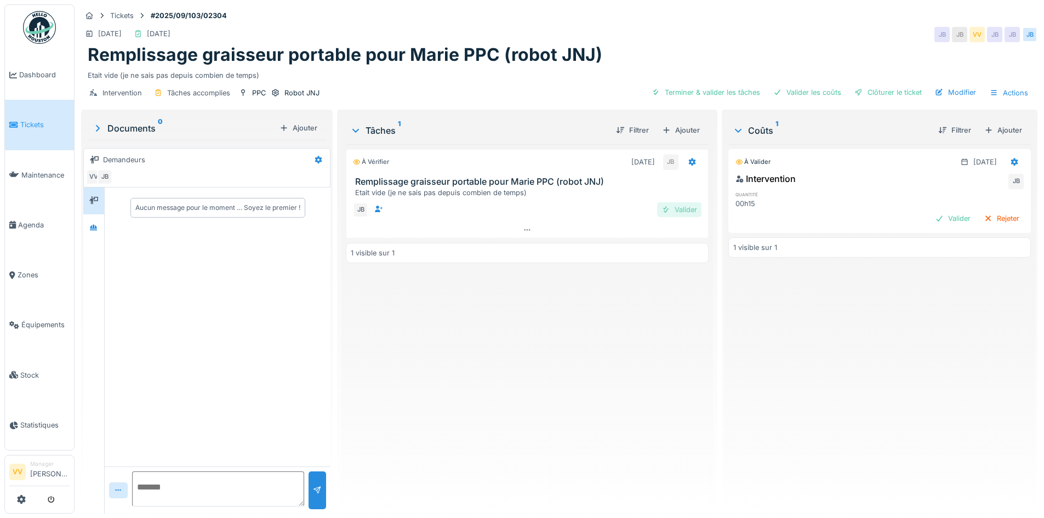
click at [685, 212] on div "Valider" at bounding box center [679, 209] width 44 height 15
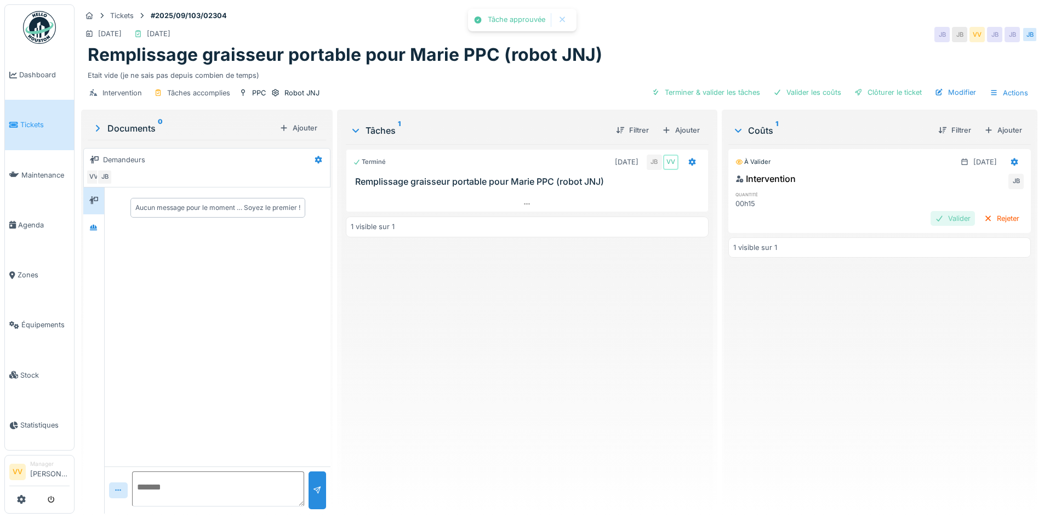
click at [931, 222] on div "Valider" at bounding box center [953, 218] width 44 height 15
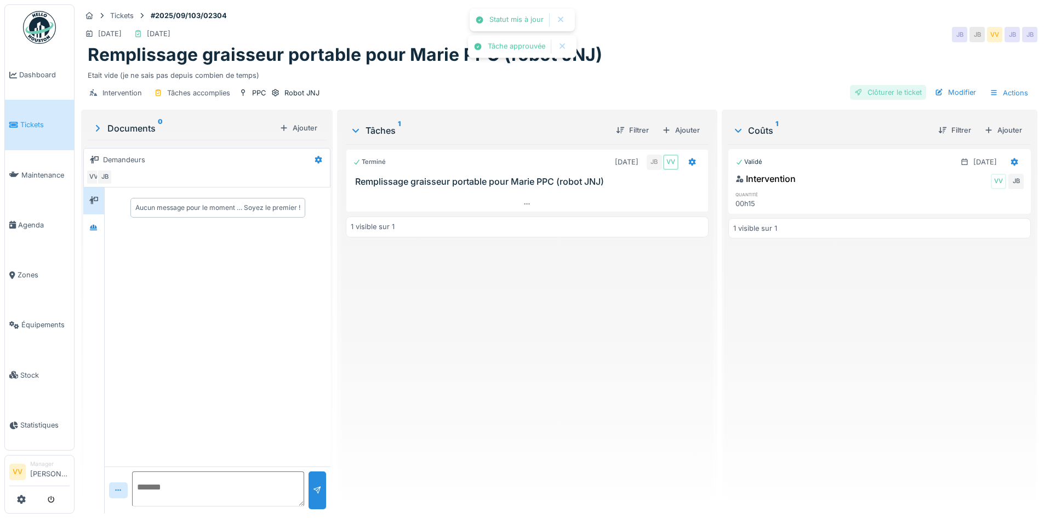
click at [897, 88] on div "Clôturer le ticket" at bounding box center [888, 92] width 76 height 15
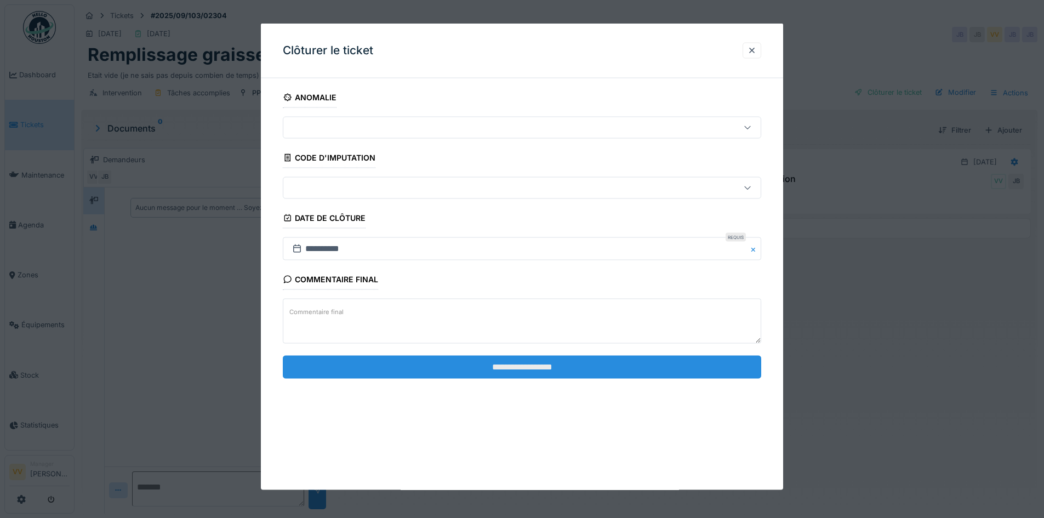
click at [566, 367] on input "**********" at bounding box center [522, 366] width 479 height 23
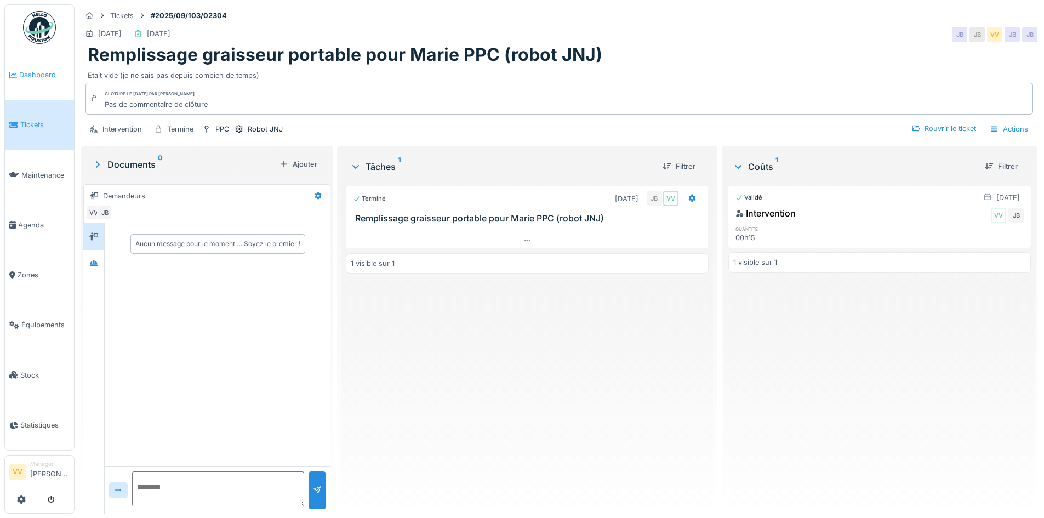
click at [36, 71] on span "Dashboard" at bounding box center [44, 75] width 50 height 10
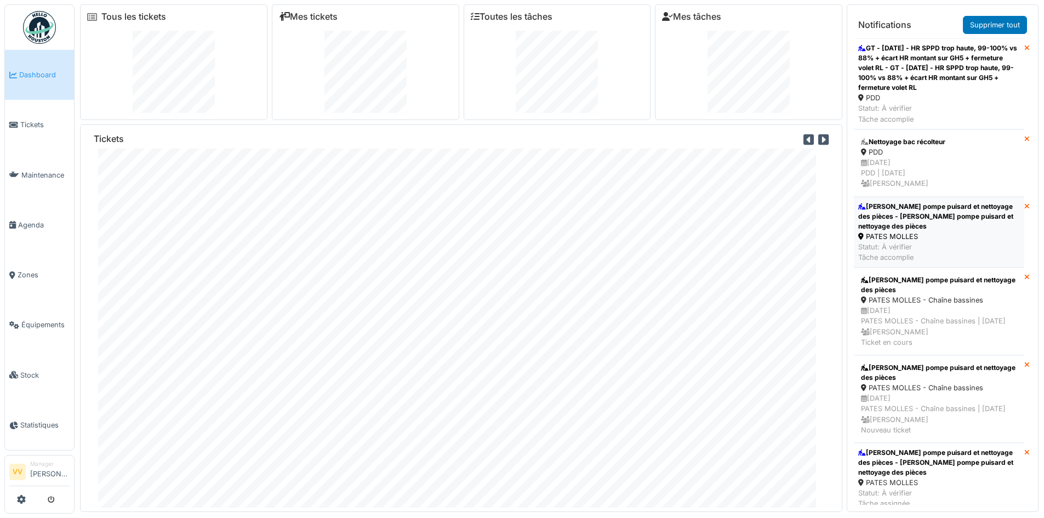
click at [955, 215] on div "Démontage pompe puisard et nettoyage des pièces - Démontage pompe puisard et ne…" at bounding box center [940, 217] width 162 height 30
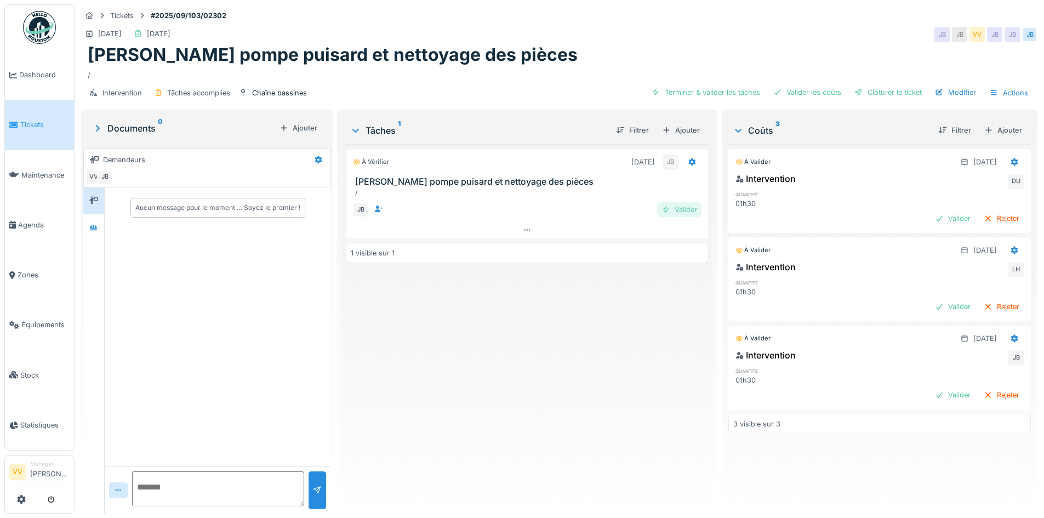
click at [672, 212] on div "Valider" at bounding box center [679, 209] width 44 height 15
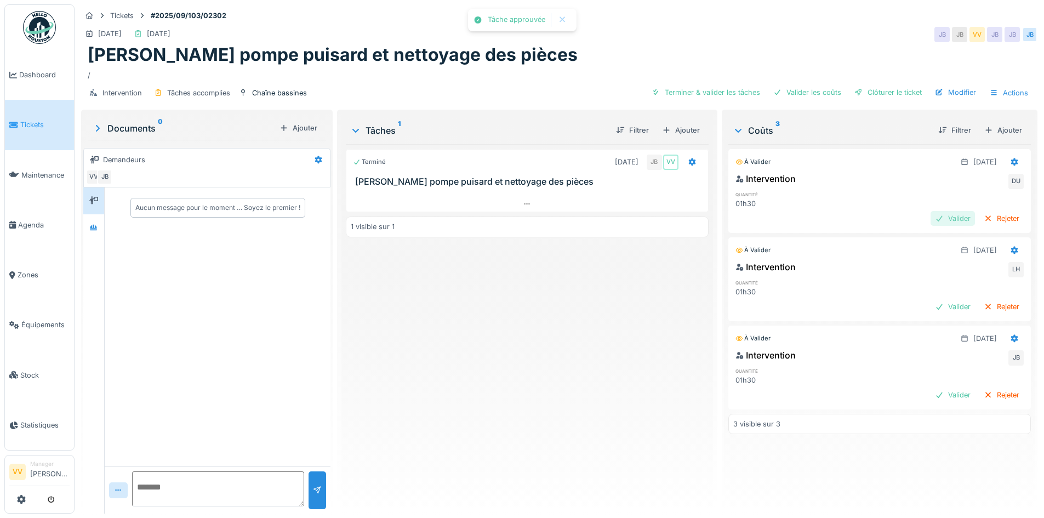
click at [933, 219] on div "Valider" at bounding box center [953, 218] width 44 height 15
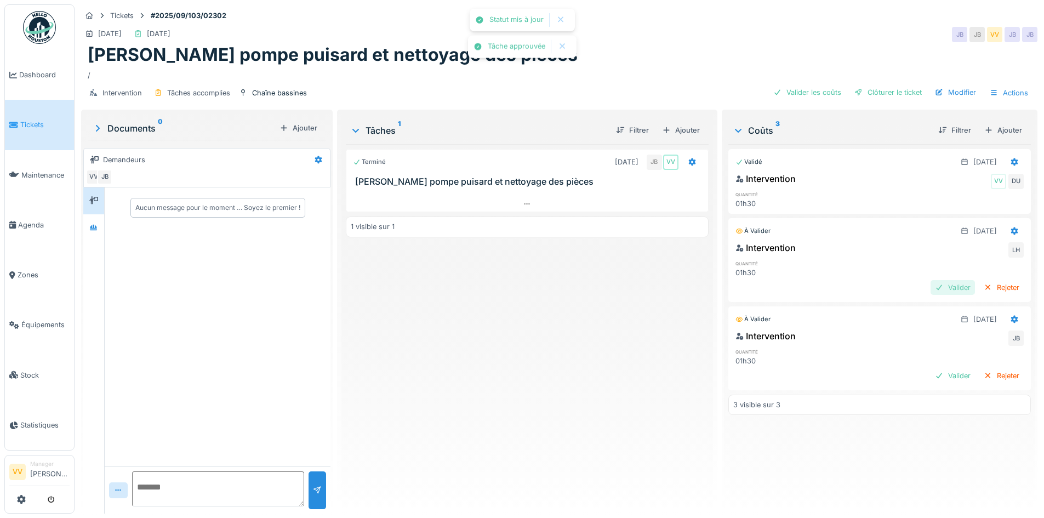
click at [931, 289] on div "Valider" at bounding box center [953, 287] width 44 height 15
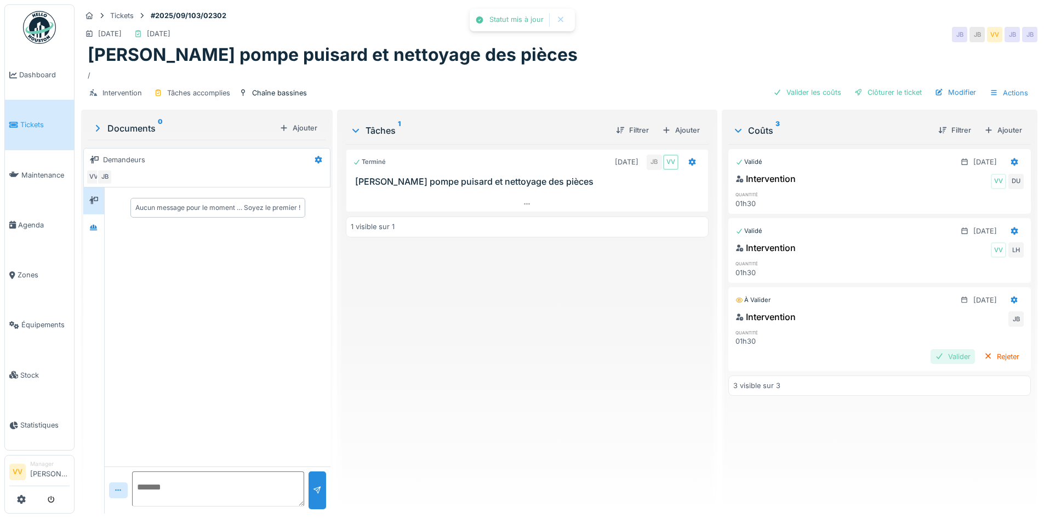
click at [927, 374] on div "Validé 29/08/2025 Intervention VV DU quantité 01h30 Validé 29/08/2025 Intervent…" at bounding box center [880, 324] width 303 height 361
click at [931, 355] on div "Valider" at bounding box center [953, 356] width 44 height 15
click at [861, 92] on div "Clôturer le ticket" at bounding box center [888, 92] width 76 height 15
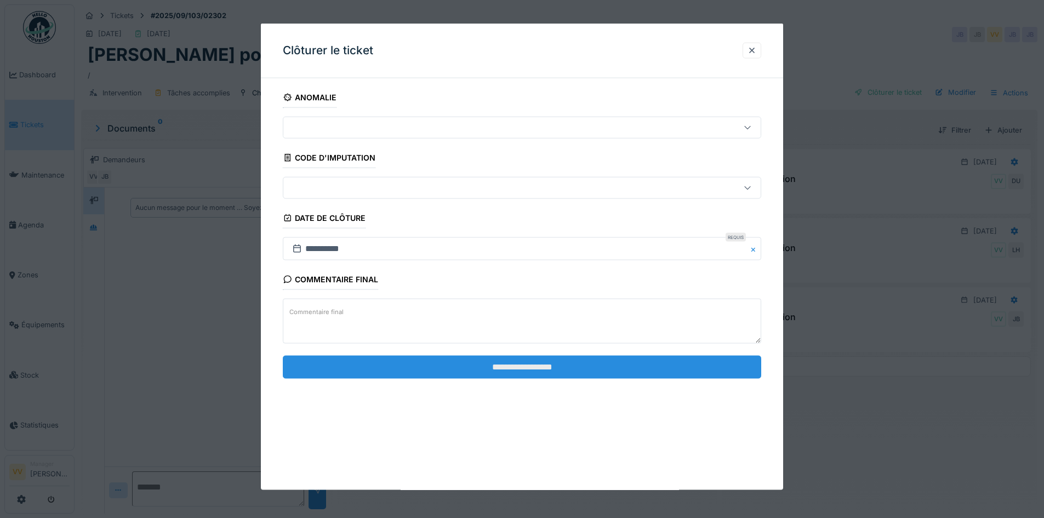
click at [692, 371] on input "**********" at bounding box center [522, 366] width 479 height 23
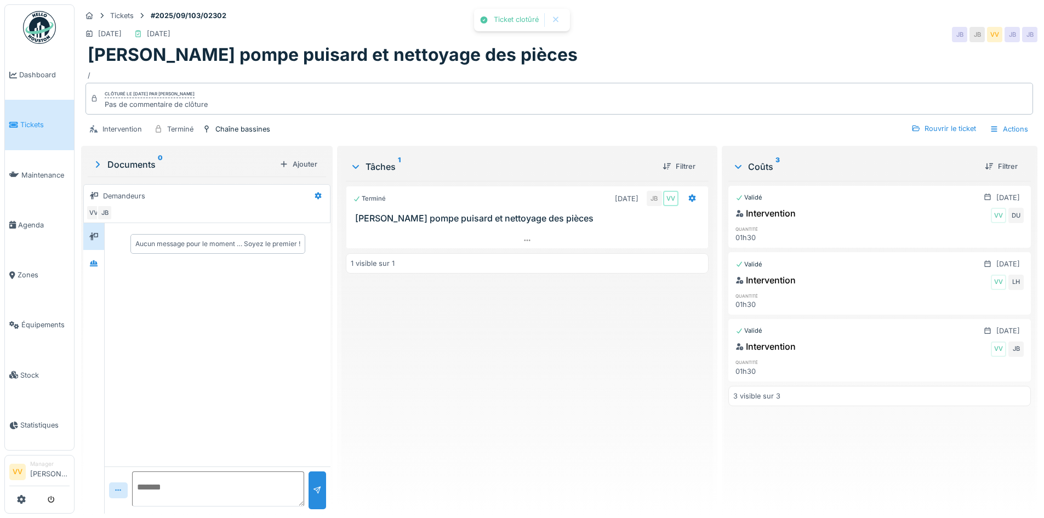
click at [552, 330] on div "Terminé 29/08/2025 JB VV Démontage pompe puisard et nettoyage des pièces 1 visi…" at bounding box center [527, 343] width 362 height 324
click at [18, 71] on li "Dashboard" at bounding box center [39, 75] width 60 height 10
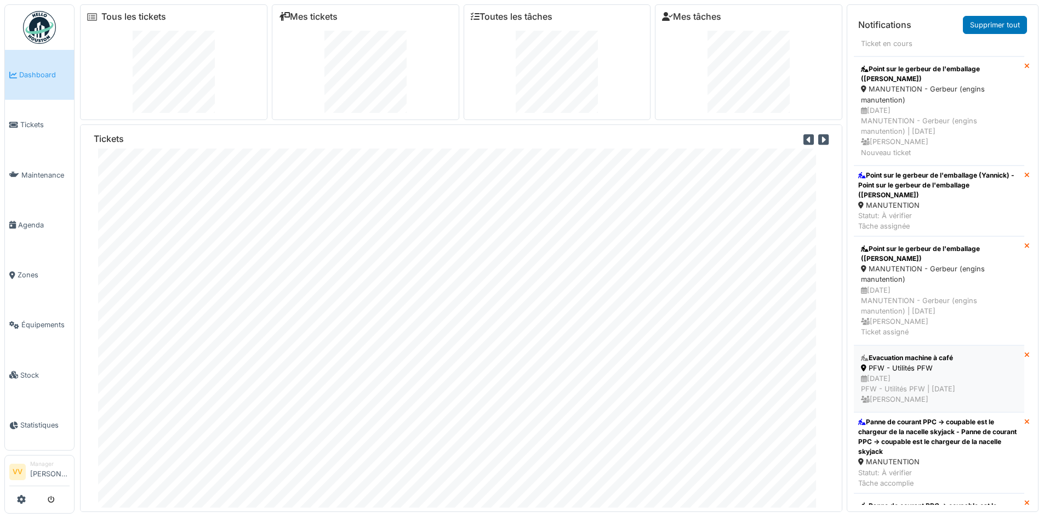
scroll to position [329, 0]
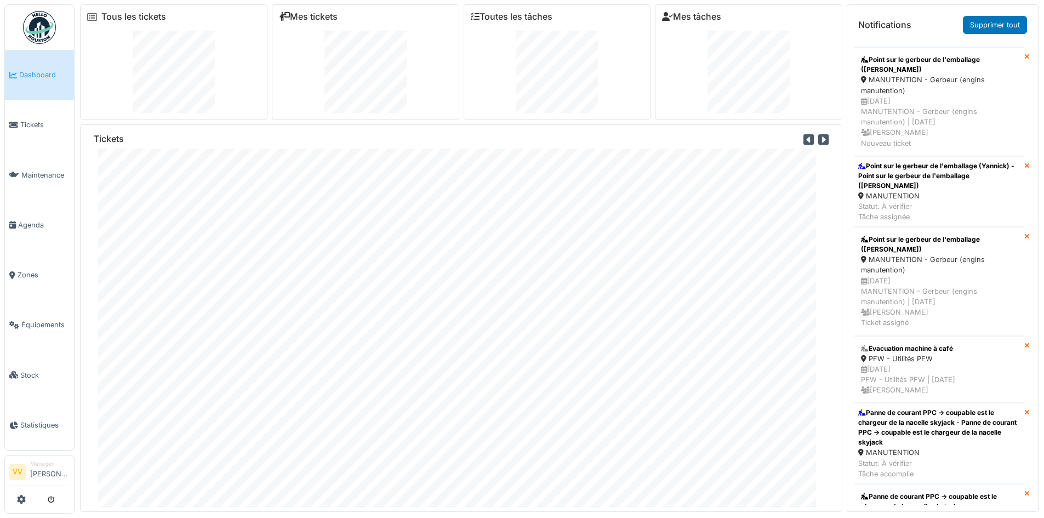
click at [1025, 234] on icon at bounding box center [1027, 237] width 5 height 7
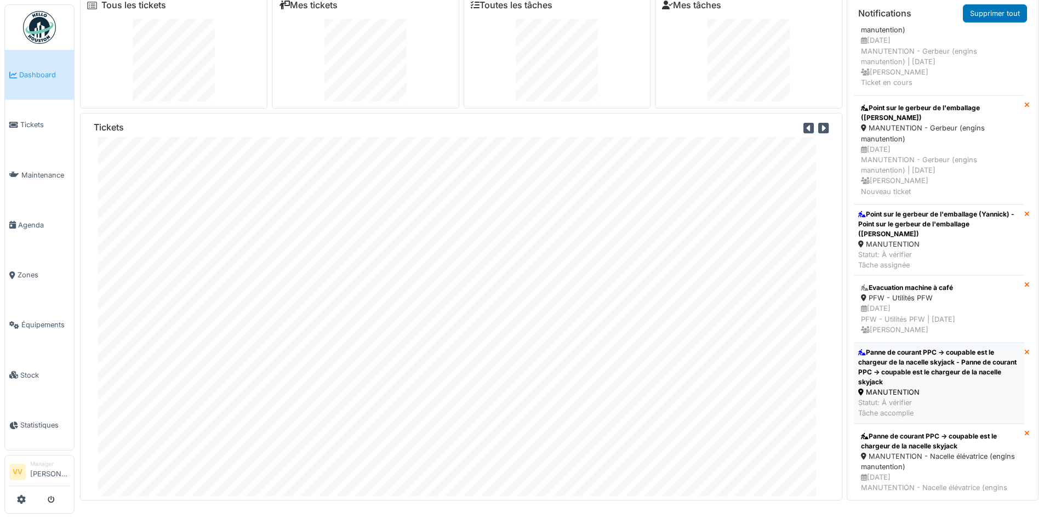
scroll to position [274, 0]
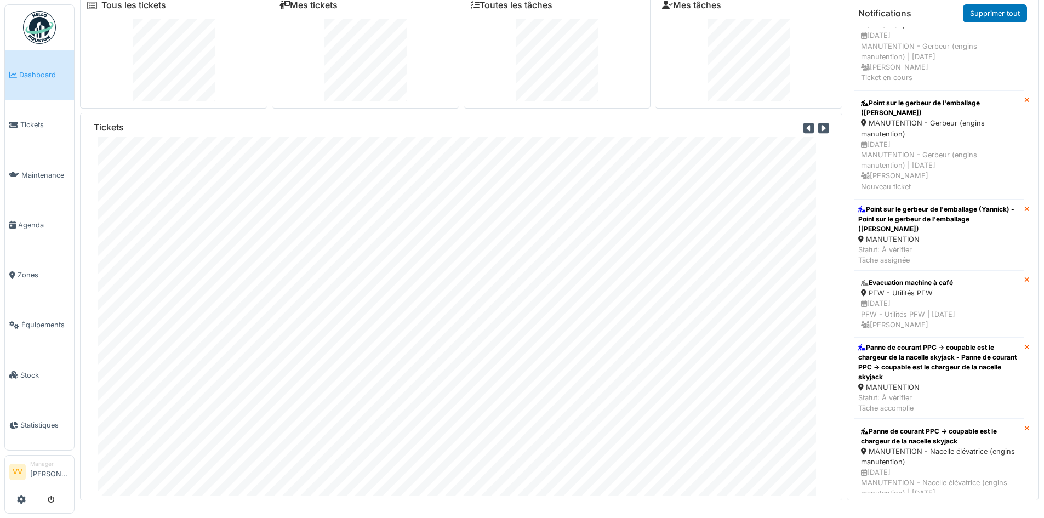
click at [1025, 277] on icon at bounding box center [1027, 280] width 5 height 7
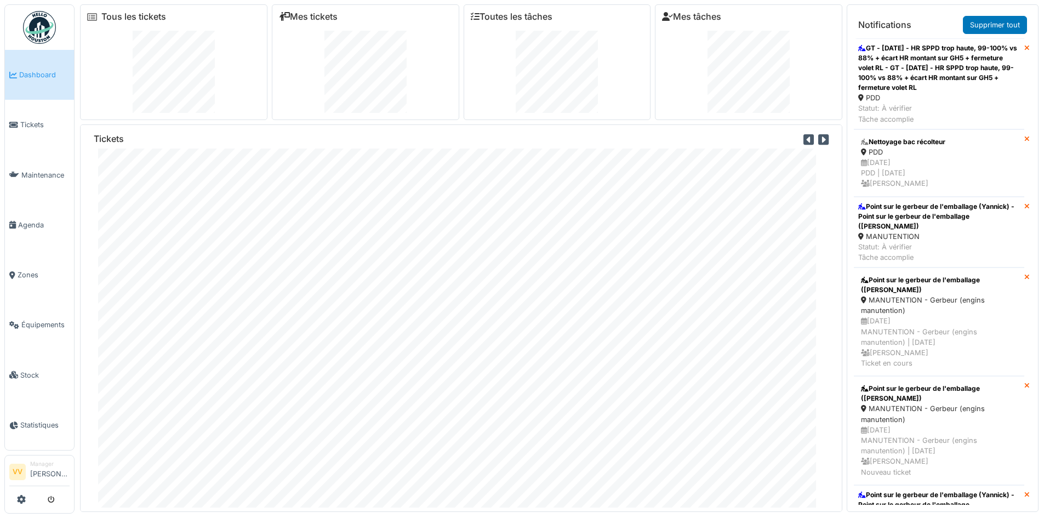
click at [1025, 274] on icon at bounding box center [1027, 277] width 5 height 7
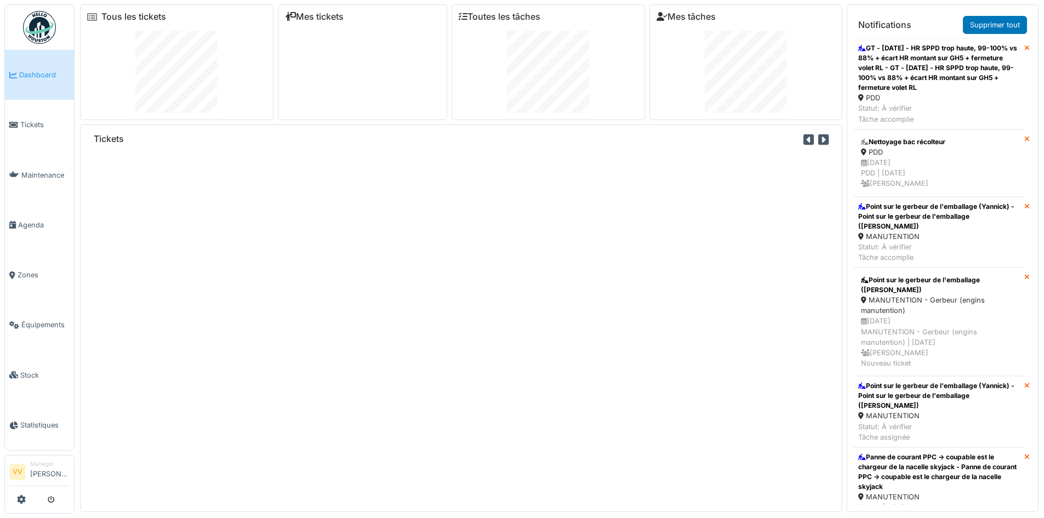
click at [1025, 274] on icon at bounding box center [1027, 277] width 5 height 7
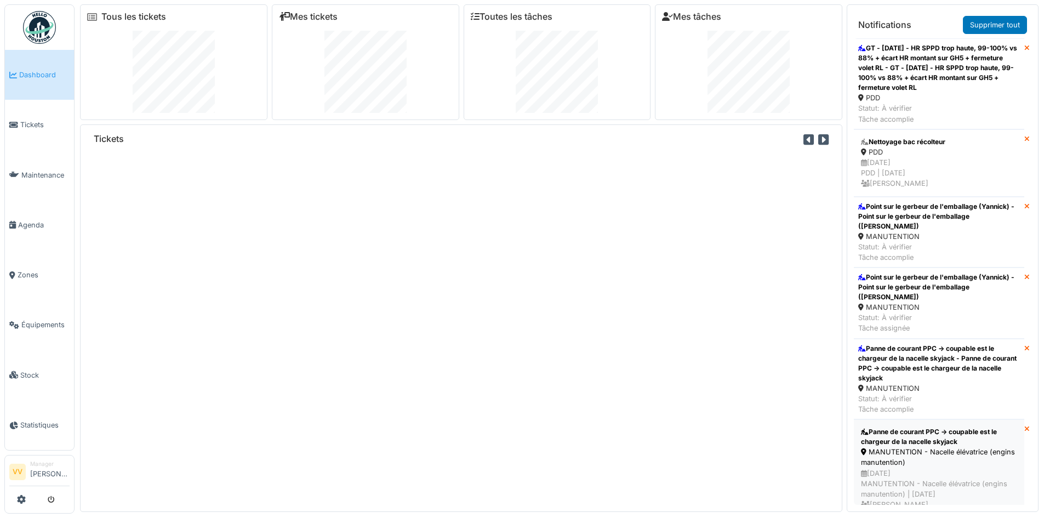
scroll to position [55, 0]
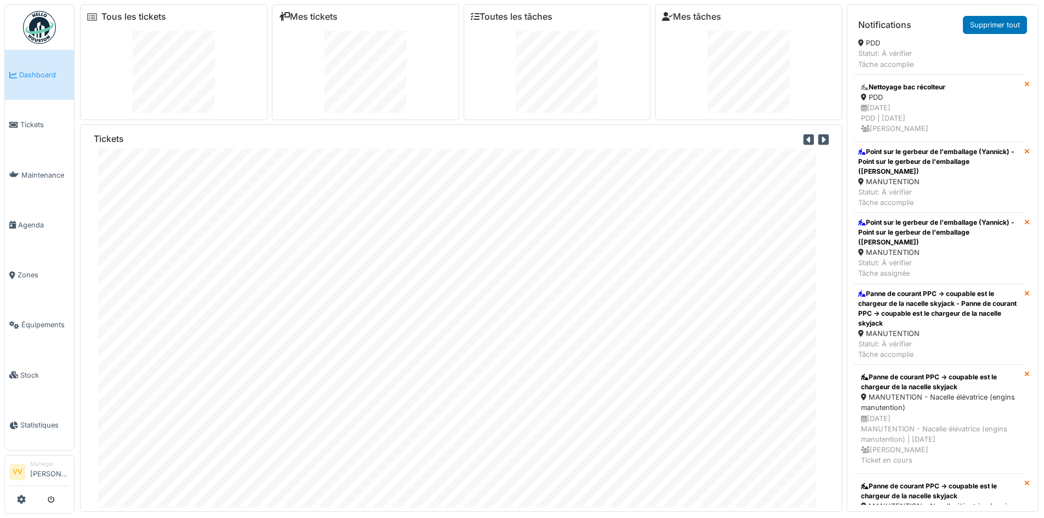
click at [1025, 371] on icon at bounding box center [1027, 374] width 5 height 7
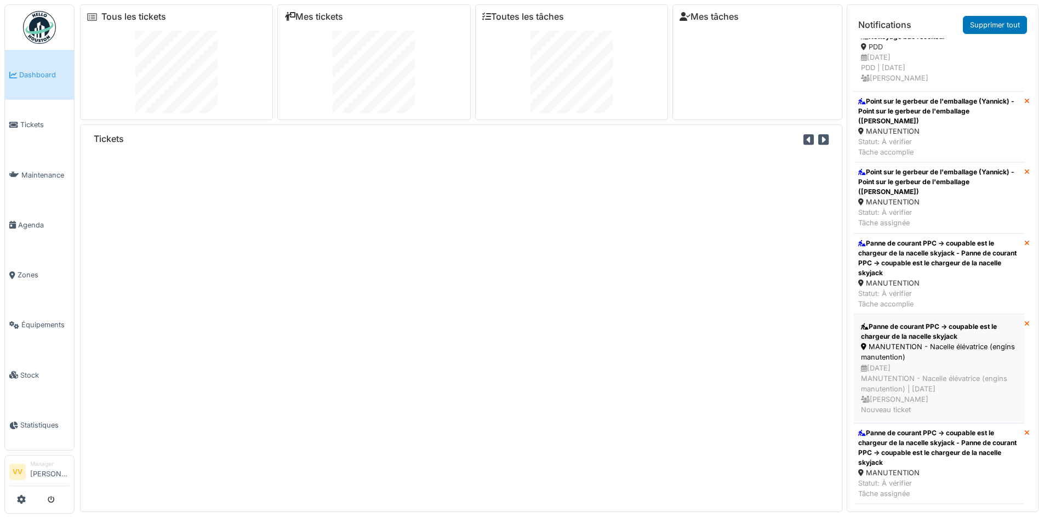
scroll to position [110, 0]
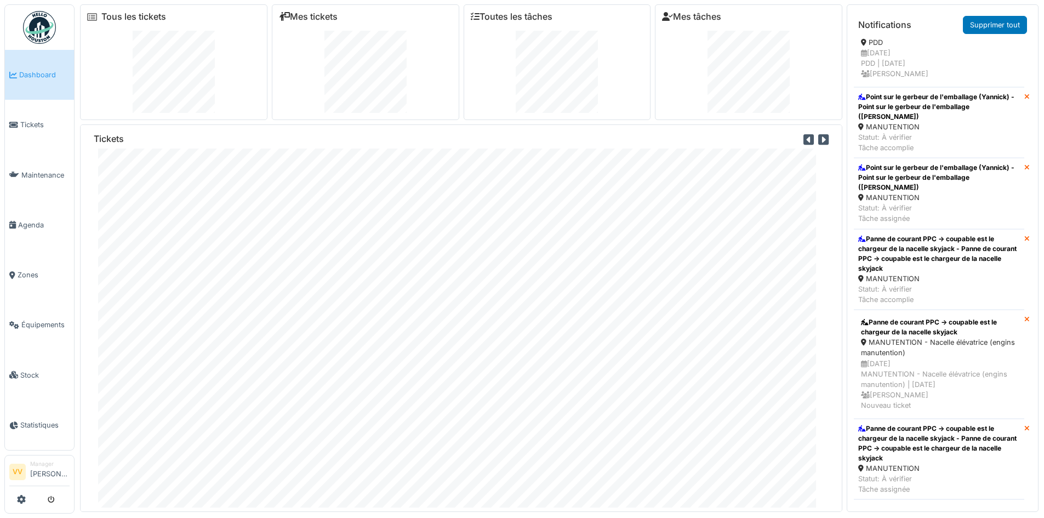
click at [1025, 316] on icon at bounding box center [1027, 319] width 5 height 7
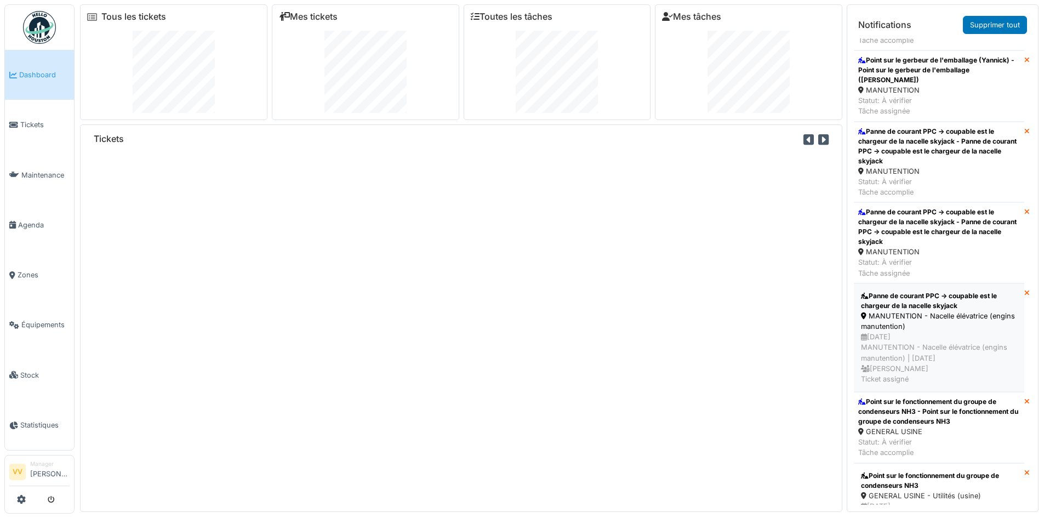
scroll to position [274, 0]
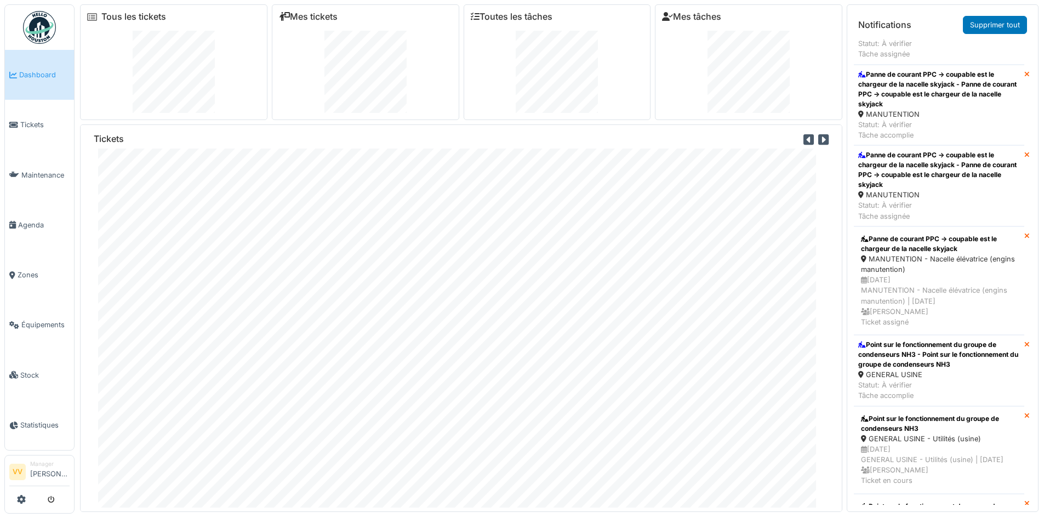
click at [1025, 233] on icon at bounding box center [1027, 236] width 5 height 7
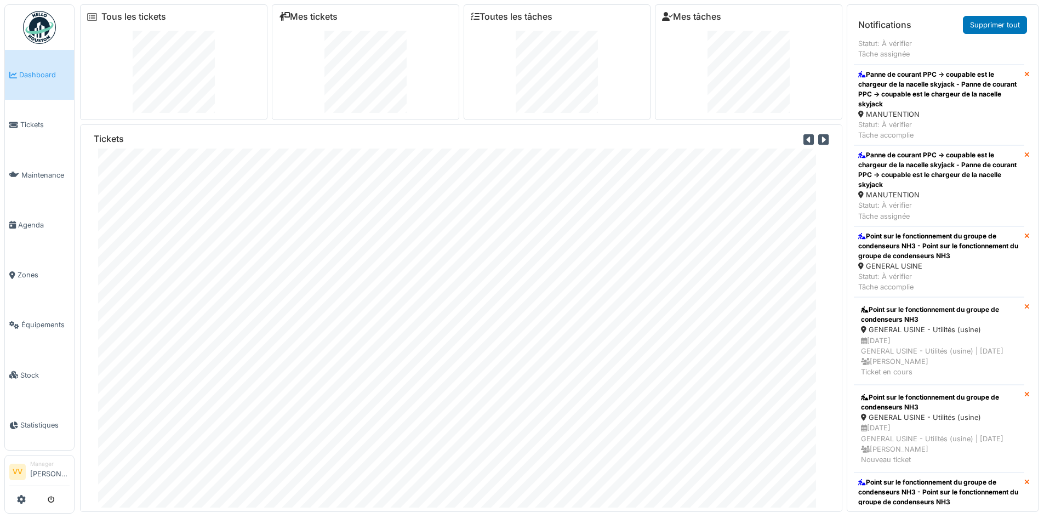
click at [1025, 304] on icon at bounding box center [1027, 307] width 5 height 7
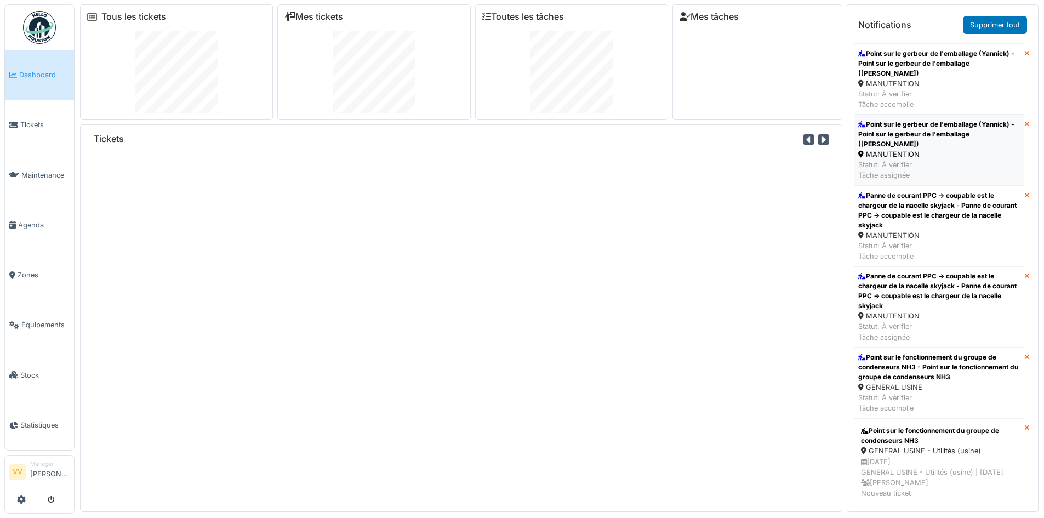
scroll to position [329, 0]
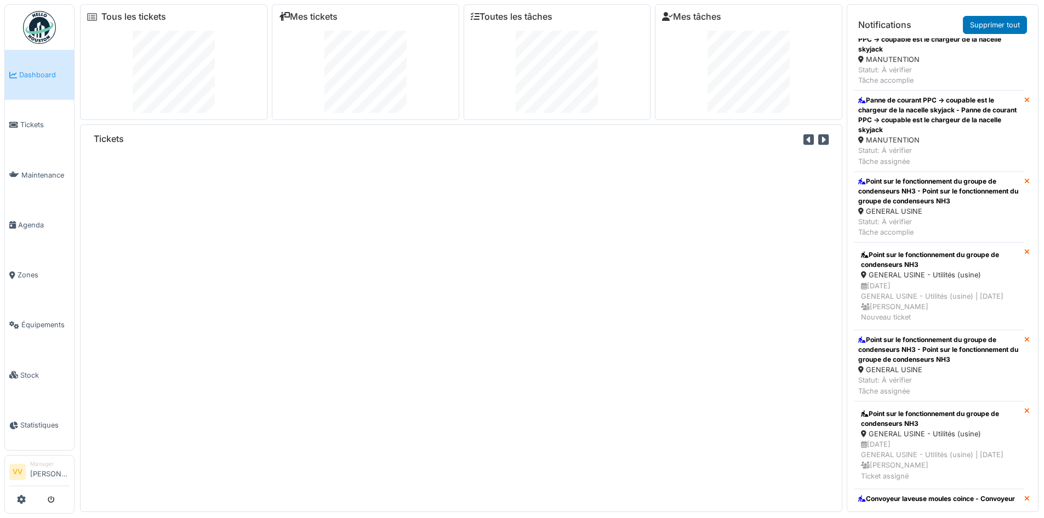
click at [1025, 408] on icon at bounding box center [1027, 411] width 5 height 7
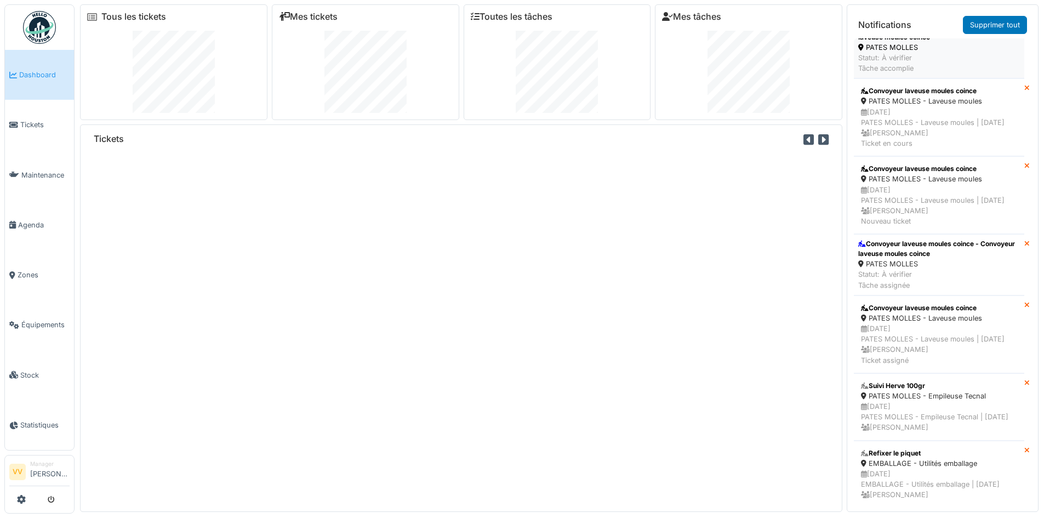
scroll to position [1042, 0]
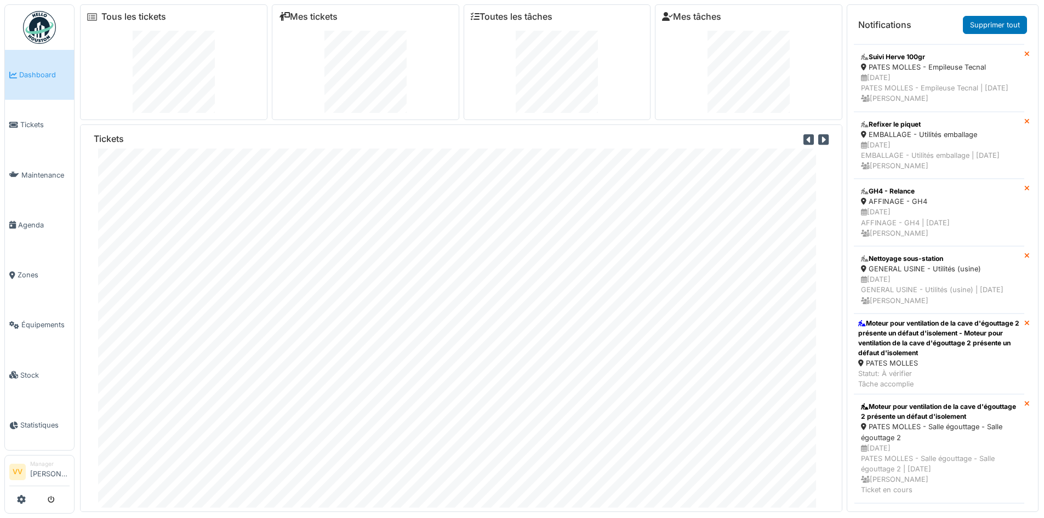
click at [1025, 260] on icon at bounding box center [1027, 256] width 5 height 7
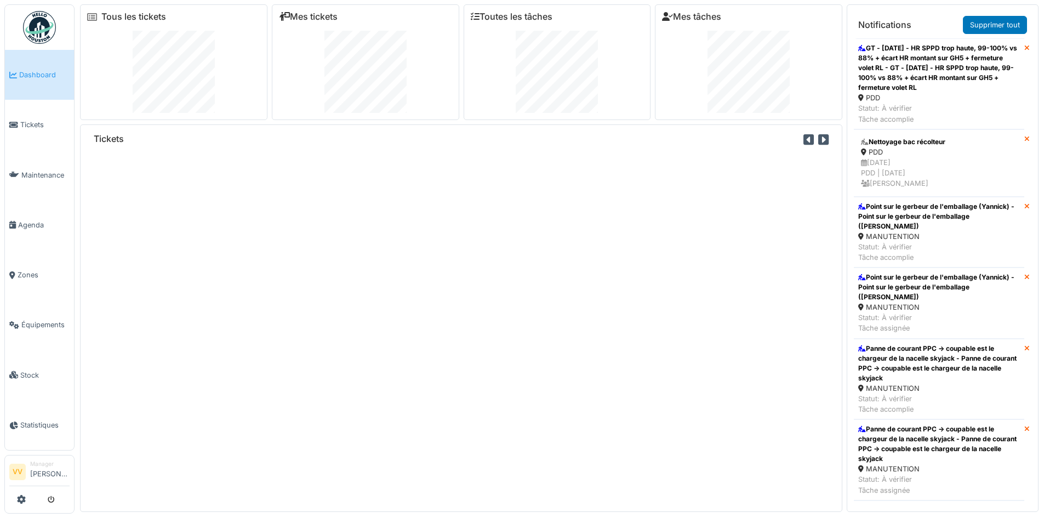
click at [1025, 139] on icon at bounding box center [1027, 139] width 5 height 7
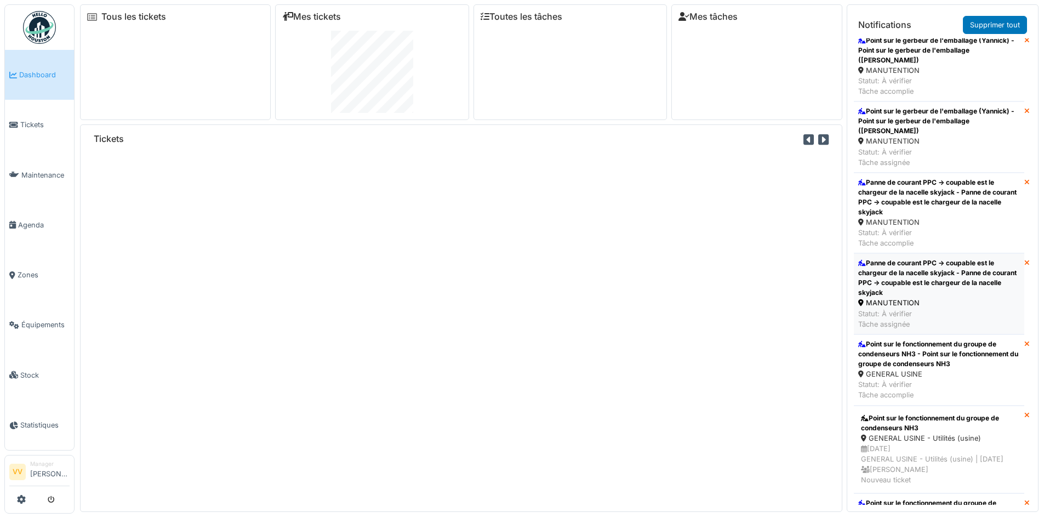
scroll to position [219, 0]
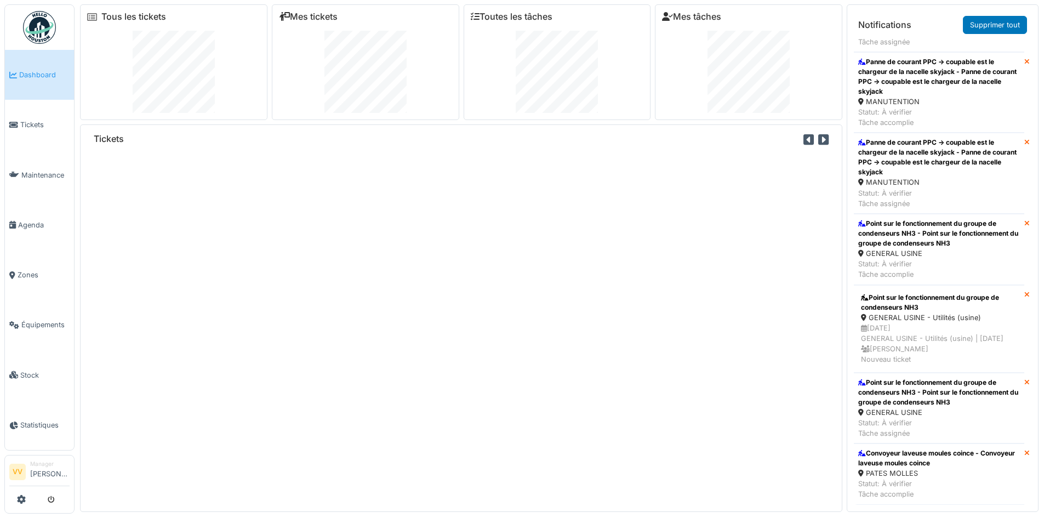
click at [1025, 292] on icon at bounding box center [1027, 295] width 5 height 7
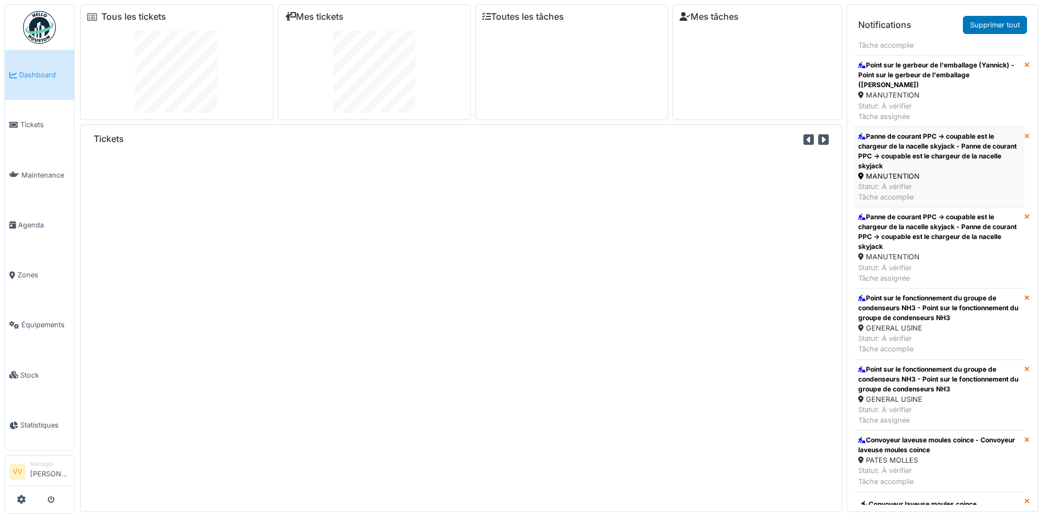
scroll to position [274, 0]
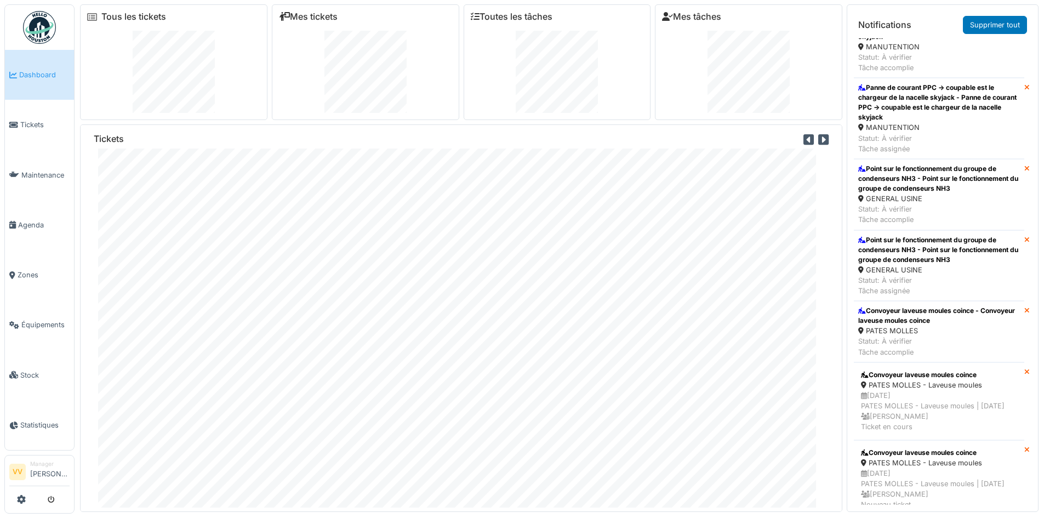
click at [1025, 369] on icon at bounding box center [1027, 372] width 5 height 7
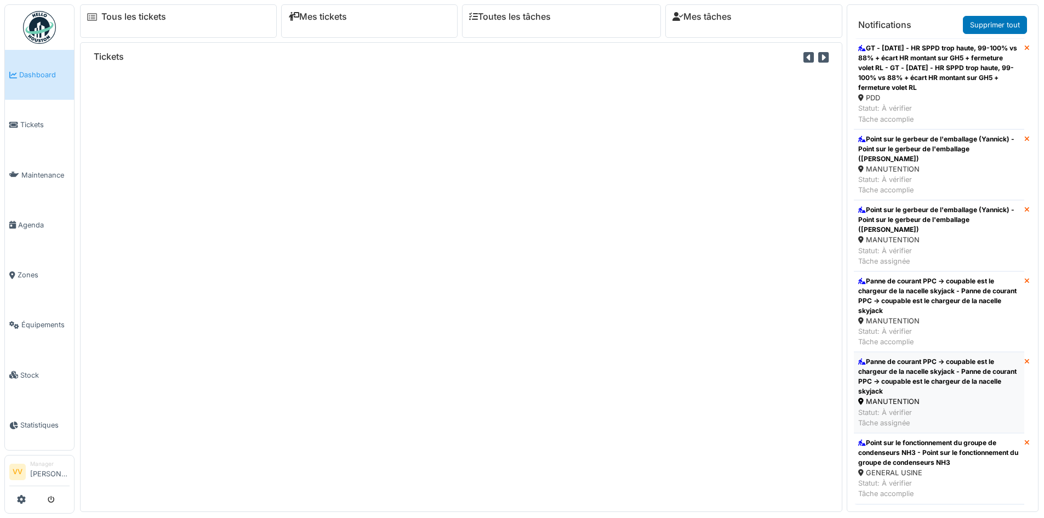
scroll to position [329, 0]
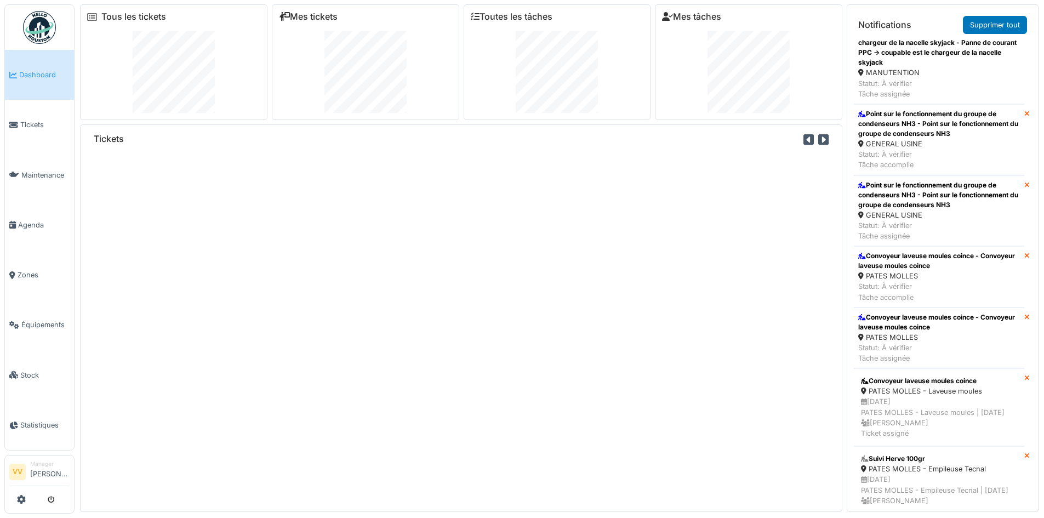
click at [1025, 375] on icon at bounding box center [1027, 378] width 5 height 7
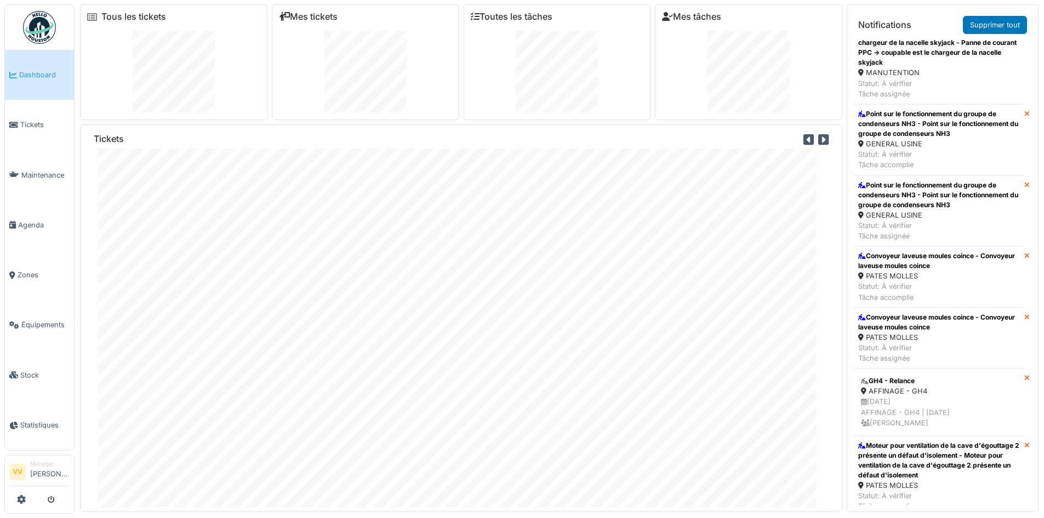
click at [1025, 375] on icon at bounding box center [1027, 378] width 5 height 7
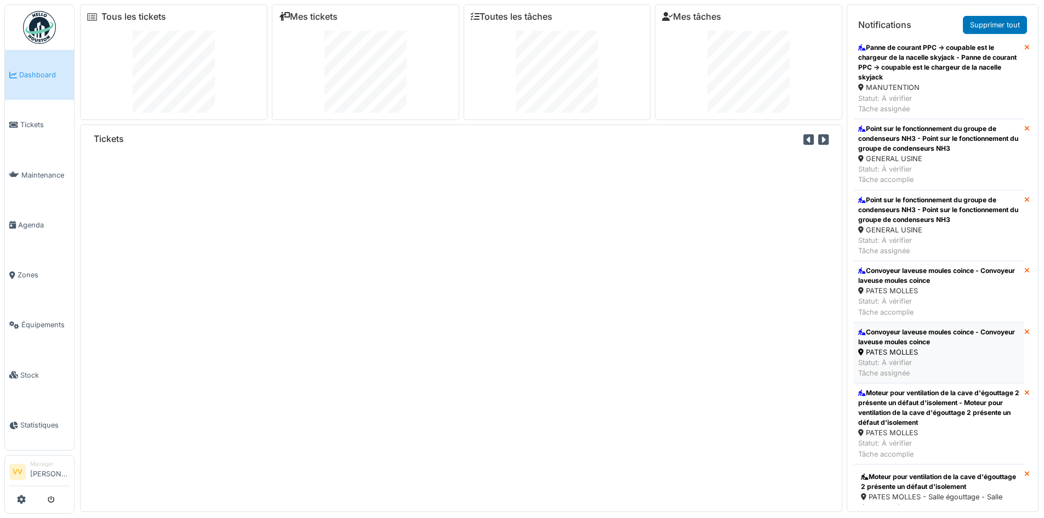
scroll to position [439, 0]
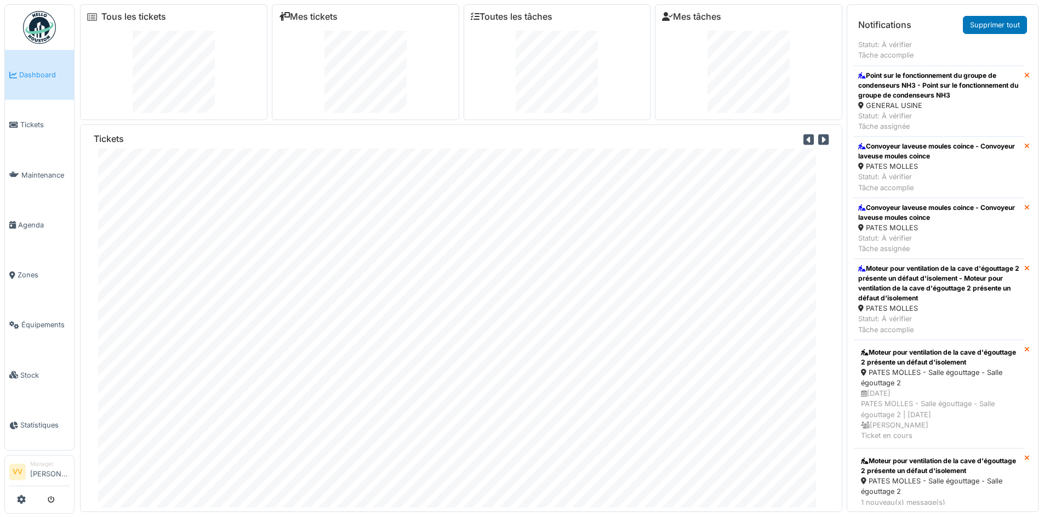
click at [1025, 347] on icon at bounding box center [1027, 350] width 5 height 7
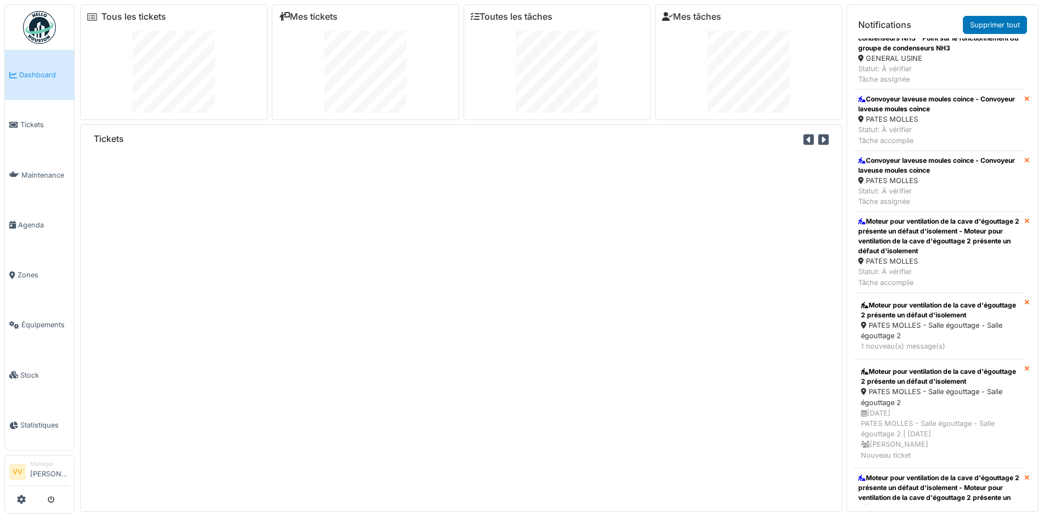
scroll to position [658, 0]
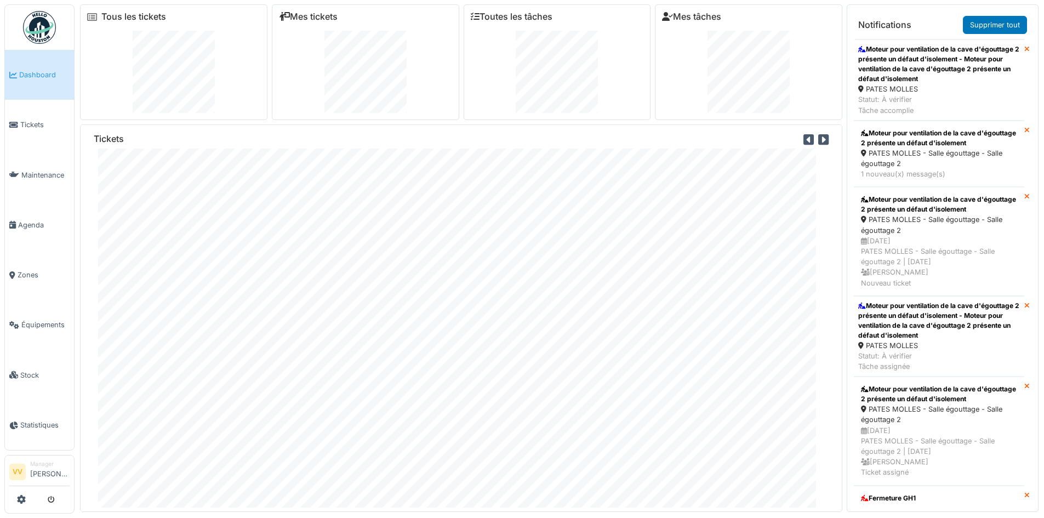
click at [1025, 383] on icon at bounding box center [1027, 386] width 5 height 7
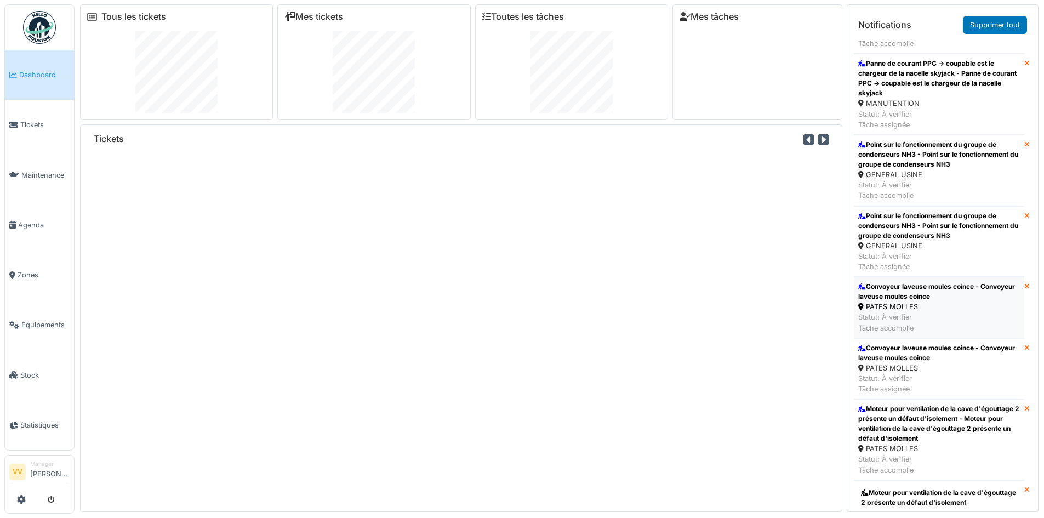
scroll to position [439, 0]
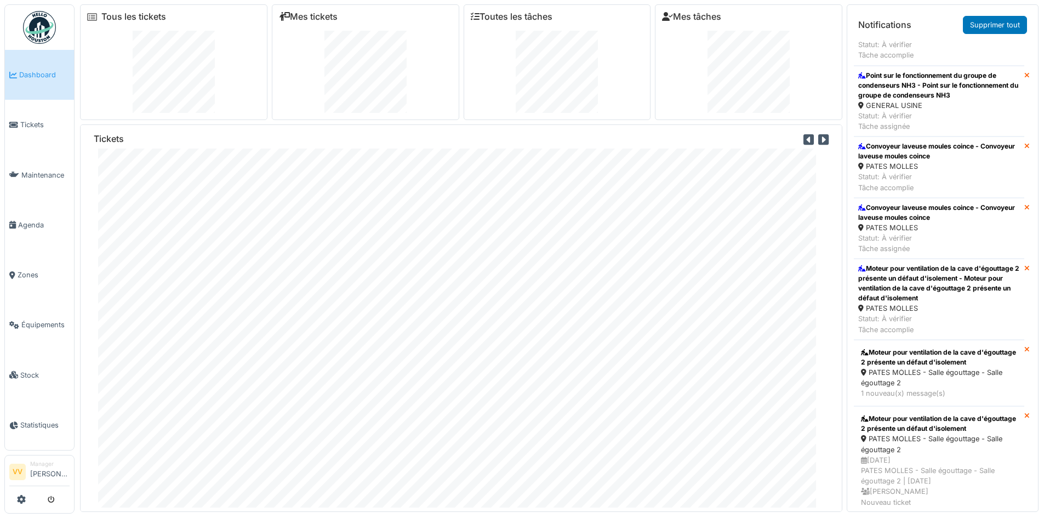
click at [1025, 347] on icon at bounding box center [1027, 350] width 5 height 7
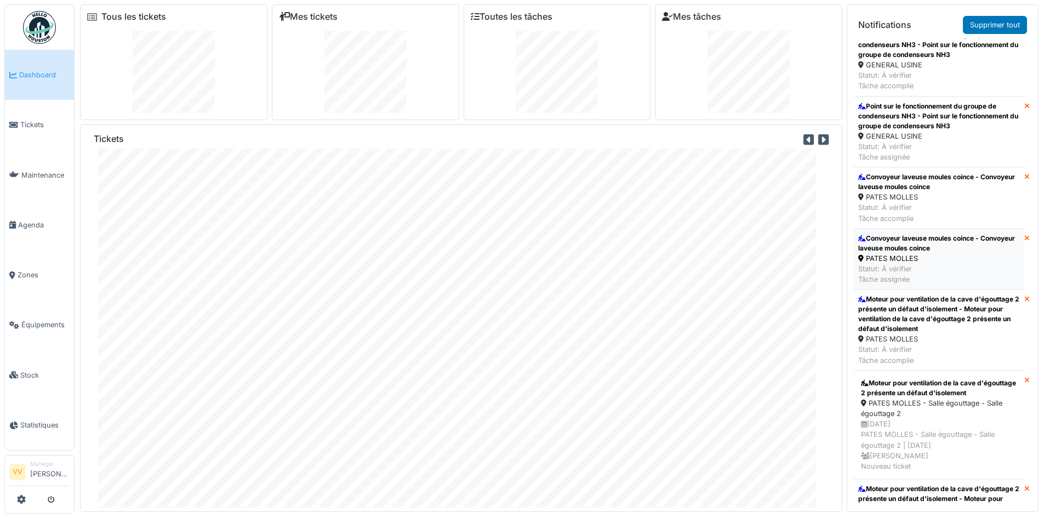
scroll to position [493, 0]
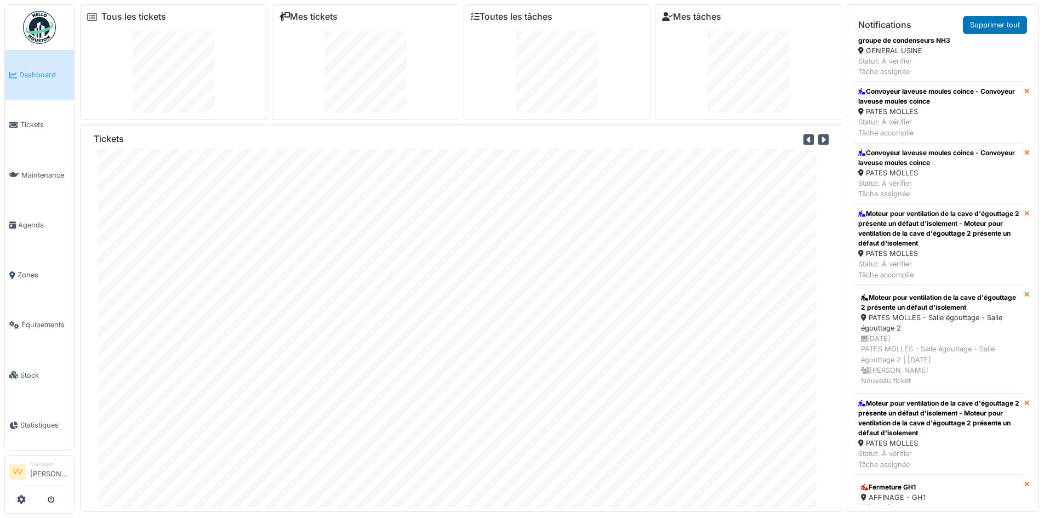
click at [1022, 285] on div "Moteur pour ventilation de la cave d'égouttage 2 présente un défaut d'isolement…" at bounding box center [943, 339] width 178 height 109
click at [1014, 285] on li "Moteur pour ventilation de la cave d'égouttage 2 présente un défaut d'isolement…" at bounding box center [939, 339] width 171 height 109
click at [1025, 292] on icon at bounding box center [1027, 295] width 5 height 7
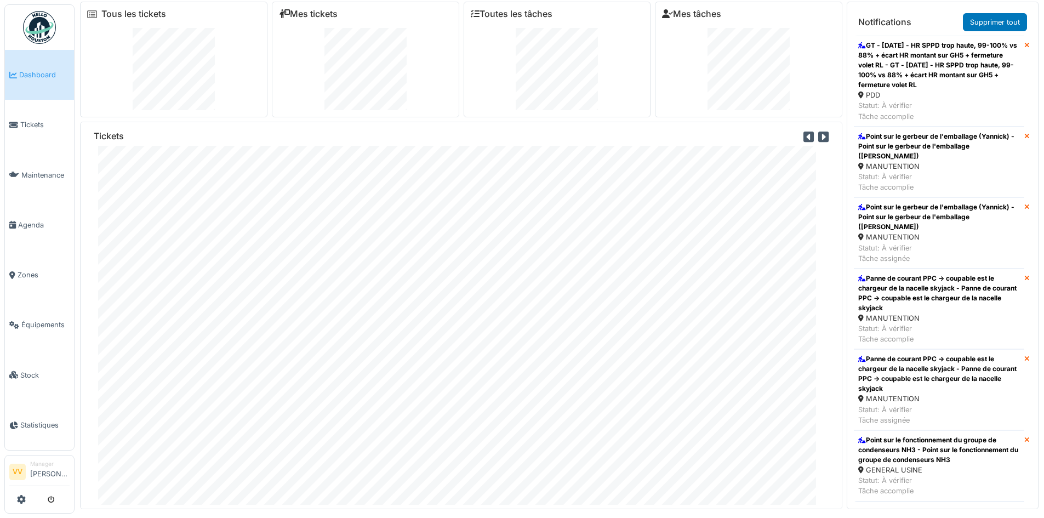
scroll to position [0, 0]
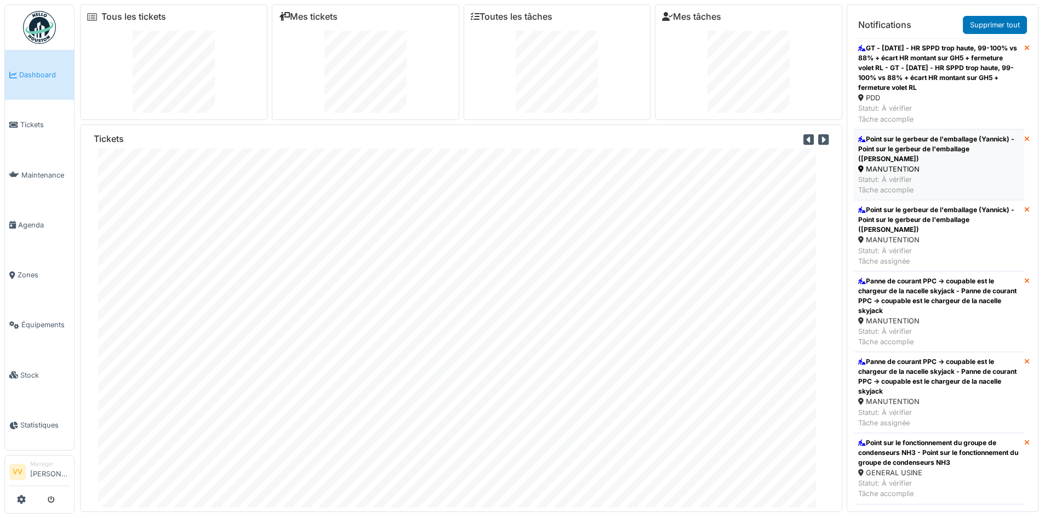
click at [926, 146] on div "Point sur le gerbeur de l'emballage (Yannick) - Point sur le gerbeur de l'embal…" at bounding box center [940, 149] width 162 height 30
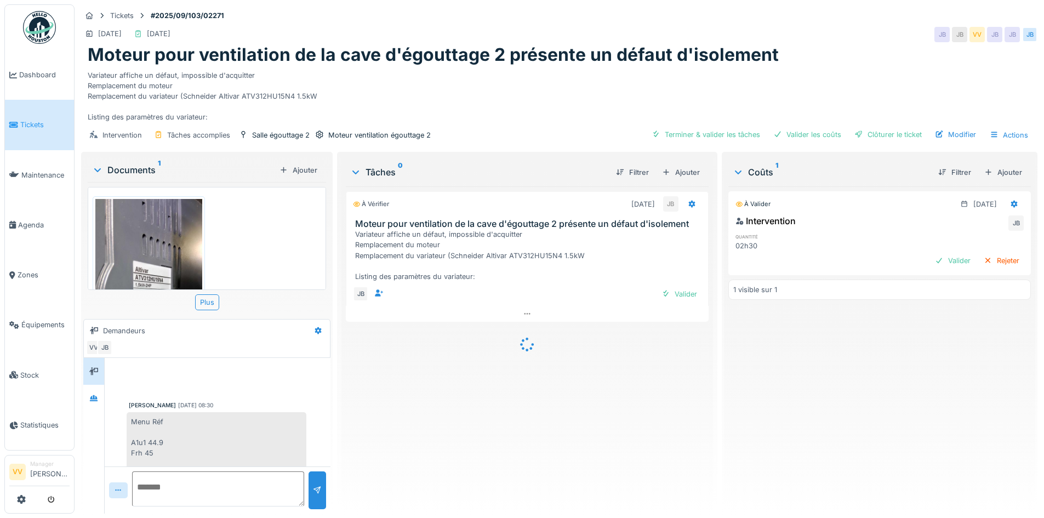
scroll to position [1290, 0]
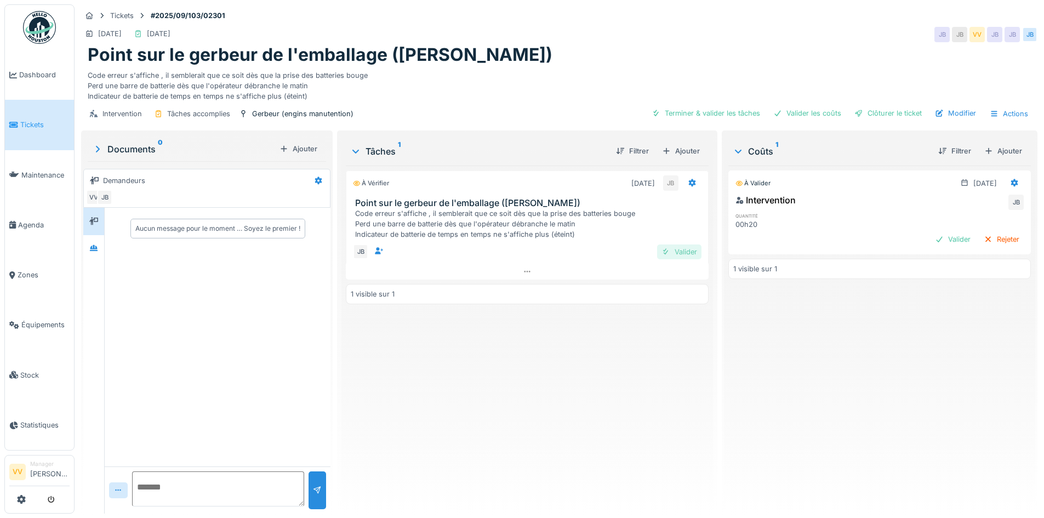
click at [675, 251] on div "Valider" at bounding box center [679, 252] width 44 height 15
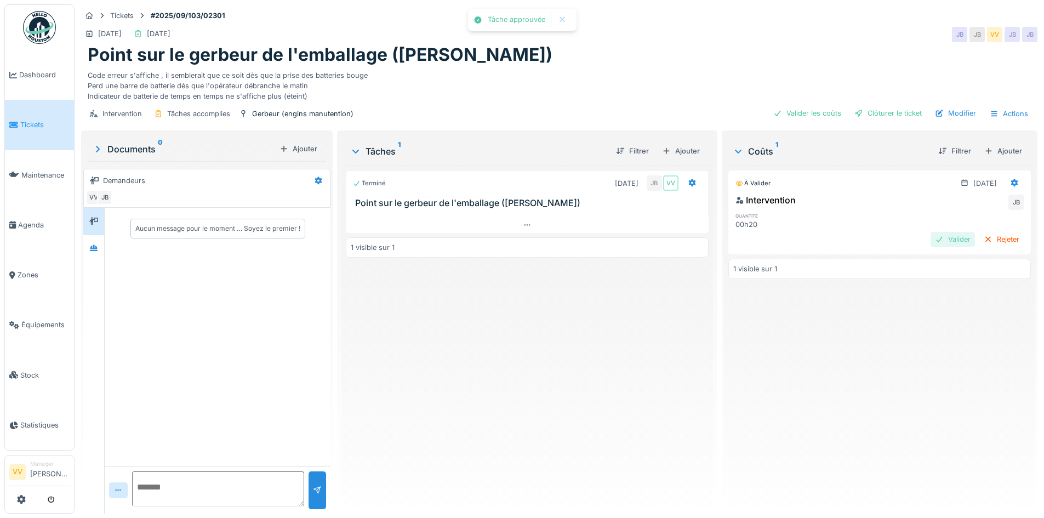
click at [931, 237] on div "Valider" at bounding box center [953, 239] width 44 height 15
click at [893, 114] on div "Clôturer le ticket" at bounding box center [888, 113] width 76 height 15
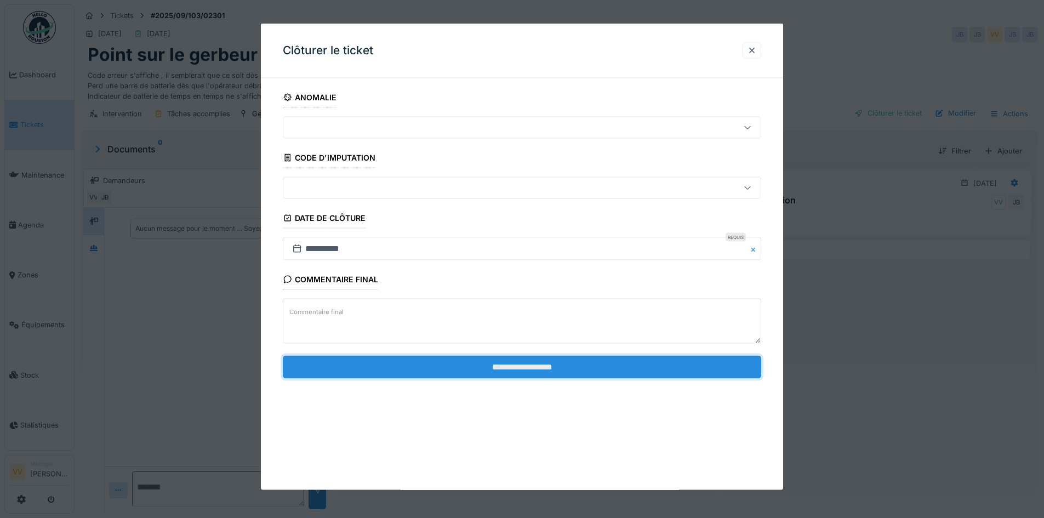
click at [547, 367] on input "**********" at bounding box center [522, 366] width 479 height 23
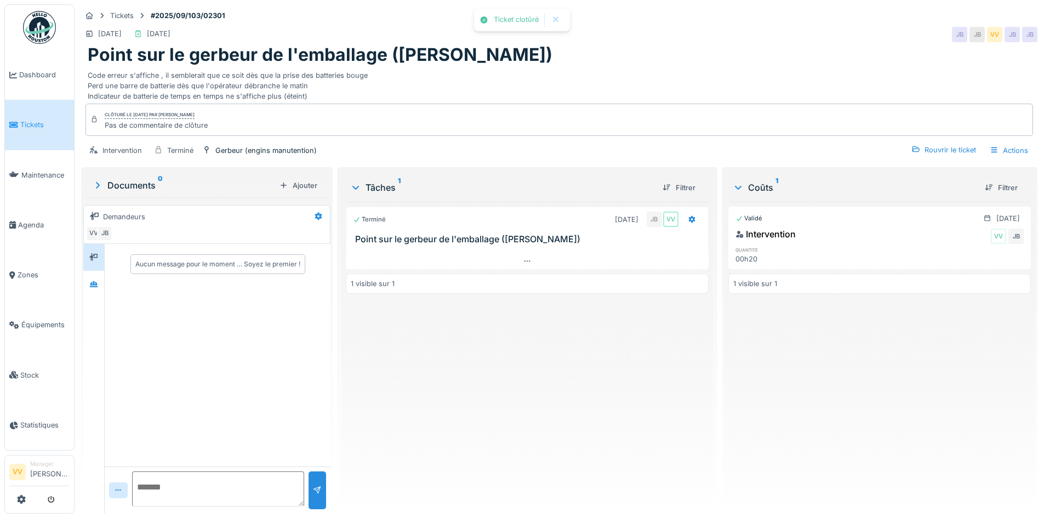
drag, startPoint x: 875, startPoint y: 422, endPoint x: 843, endPoint y: 401, distance: 37.7
click at [875, 421] on div "Validé 29/08/2025 Intervention VV JB quantité 00h20 1 visible sur 1" at bounding box center [880, 353] width 303 height 303
click at [34, 70] on span "Dashboard" at bounding box center [44, 75] width 50 height 10
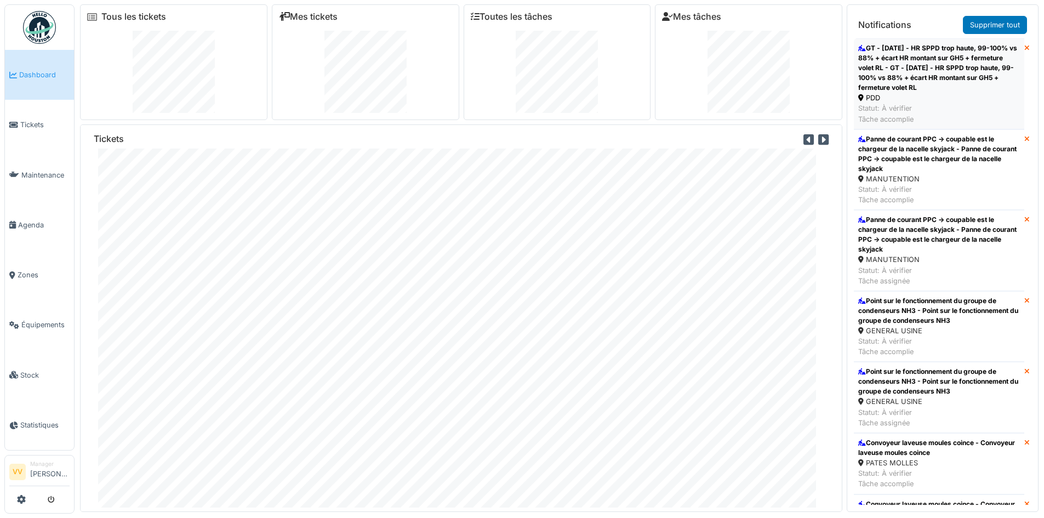
click at [959, 69] on div "GT - [DATE] - HR SPPD trop haute, 99-100% vs 88% + écart HR montant sur GH5 + f…" at bounding box center [940, 67] width 162 height 49
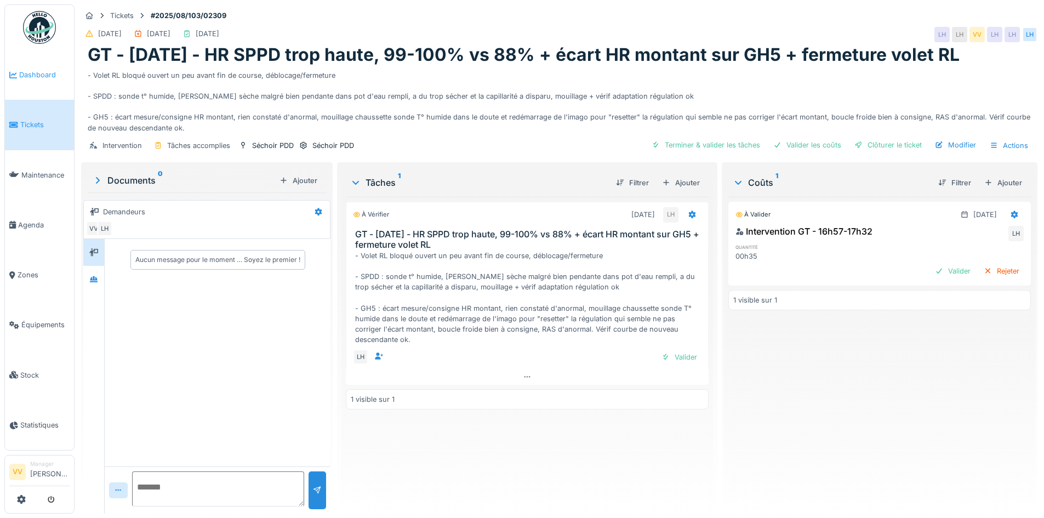
click at [32, 63] on link "Dashboard" at bounding box center [39, 75] width 69 height 50
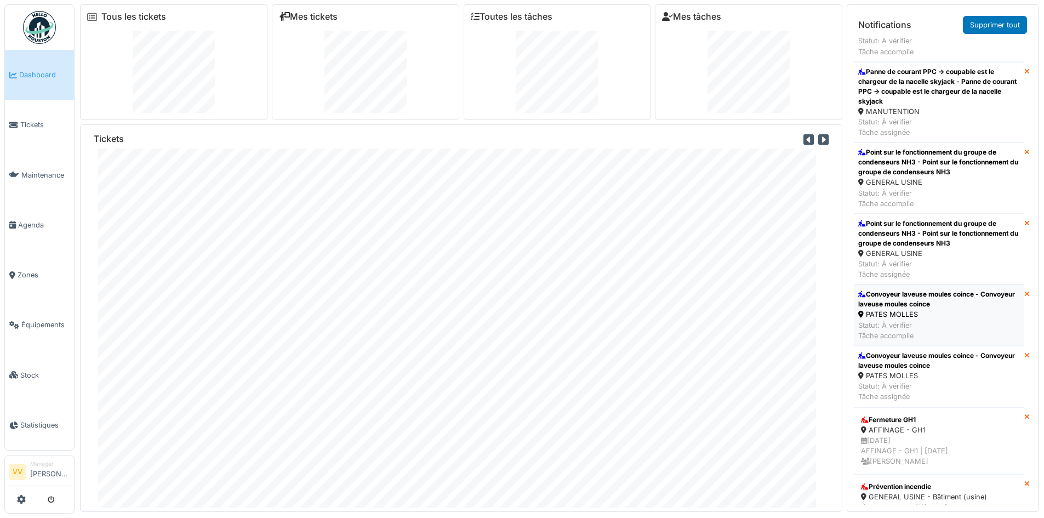
scroll to position [55, 0]
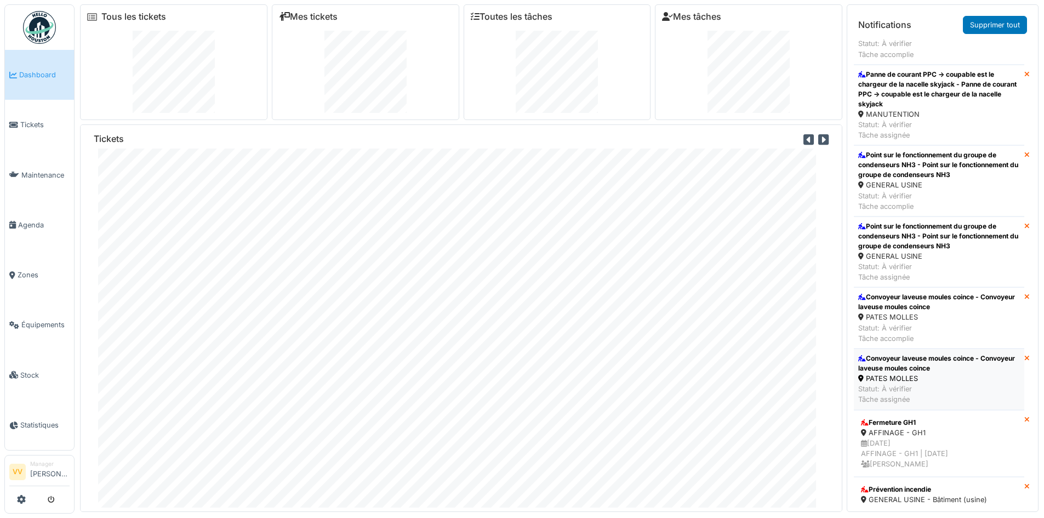
click at [904, 366] on div "Convoyeur laveuse moules coince - Convoyeur laveuse moules coince" at bounding box center [940, 364] width 162 height 20
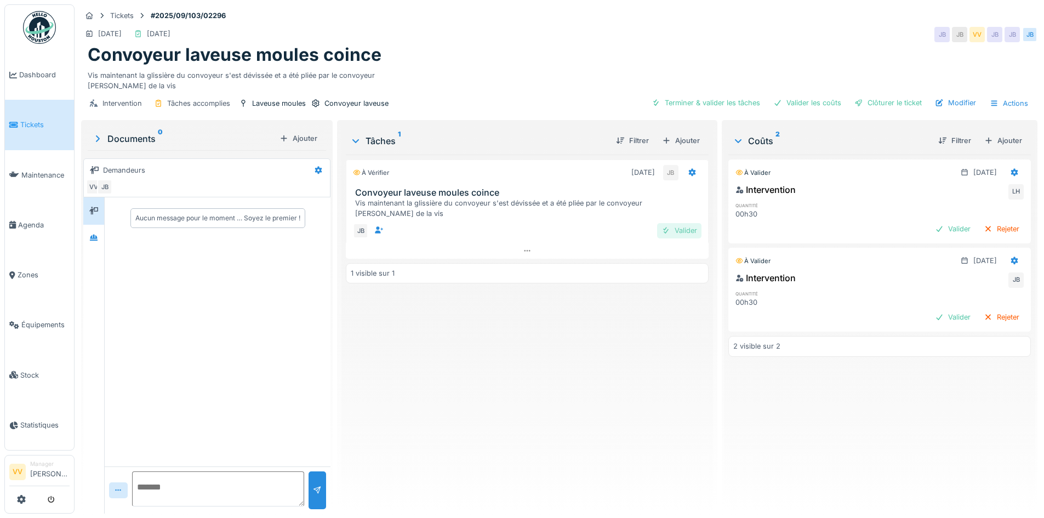
click at [685, 228] on div "Valider" at bounding box center [679, 230] width 44 height 15
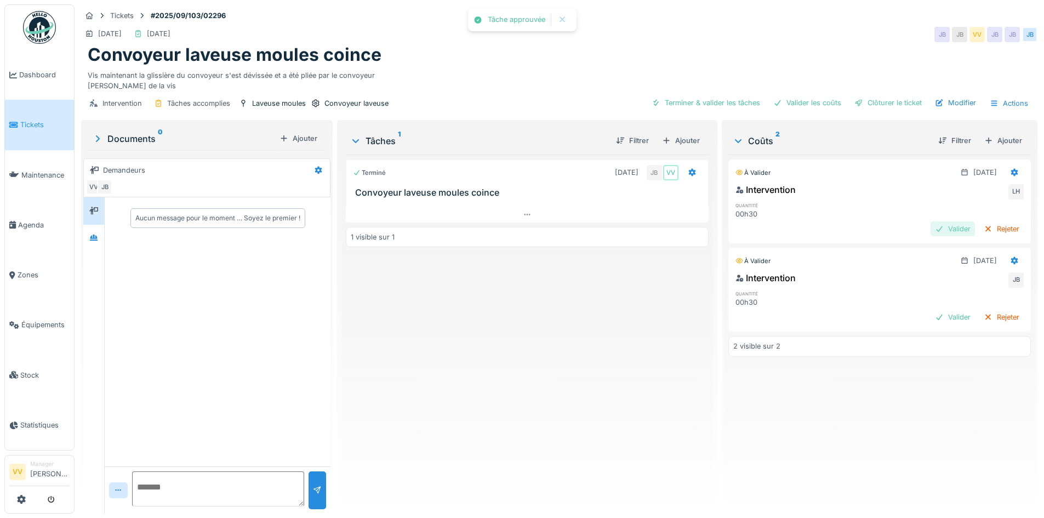
click at [934, 224] on div "Valider" at bounding box center [953, 229] width 44 height 15
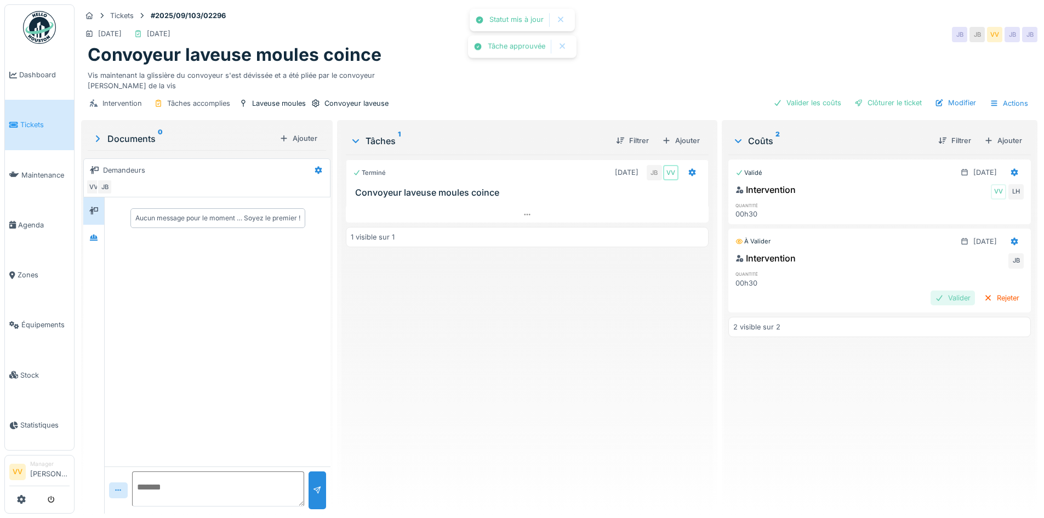
click at [931, 298] on div "Valider" at bounding box center [953, 298] width 44 height 15
click at [858, 105] on div "Clôturer le ticket" at bounding box center [888, 102] width 76 height 15
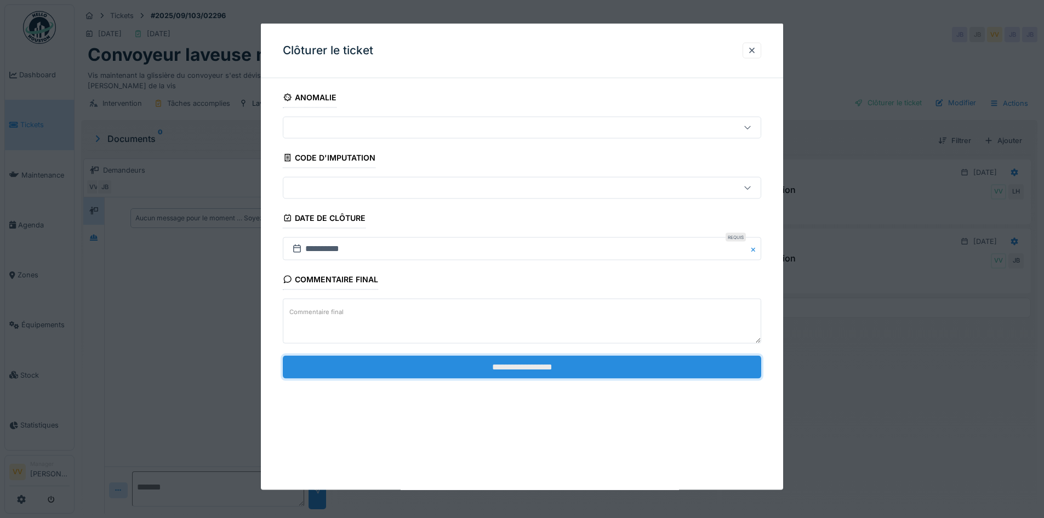
click at [529, 367] on input "**********" at bounding box center [522, 366] width 479 height 23
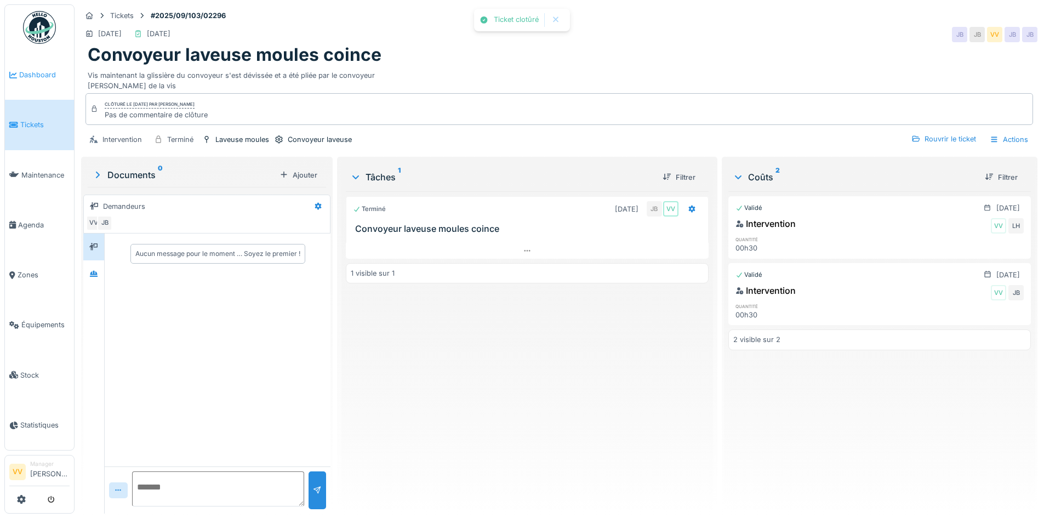
click at [41, 70] on span "Dashboard" at bounding box center [44, 75] width 50 height 10
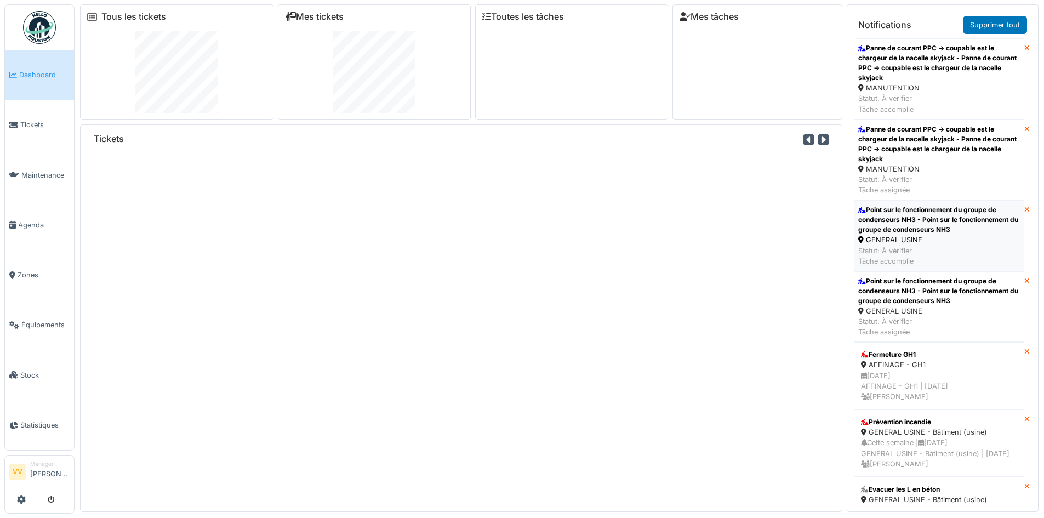
click at [937, 225] on div "Point sur le fonctionnement du groupe de condenseurs NH3 - Point sur le fonctio…" at bounding box center [940, 220] width 162 height 30
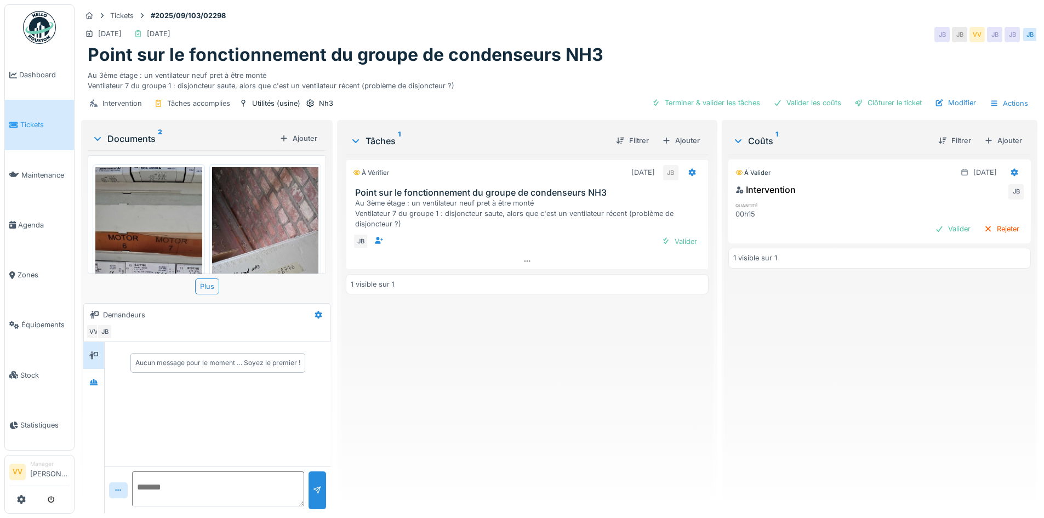
click at [121, 223] on img at bounding box center [148, 282] width 107 height 231
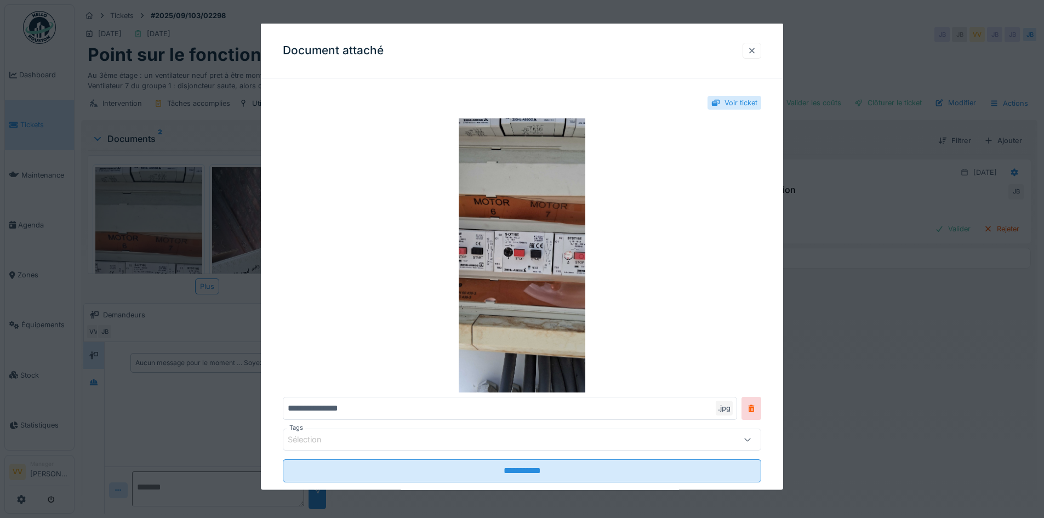
click at [757, 52] on div at bounding box center [752, 50] width 9 height 10
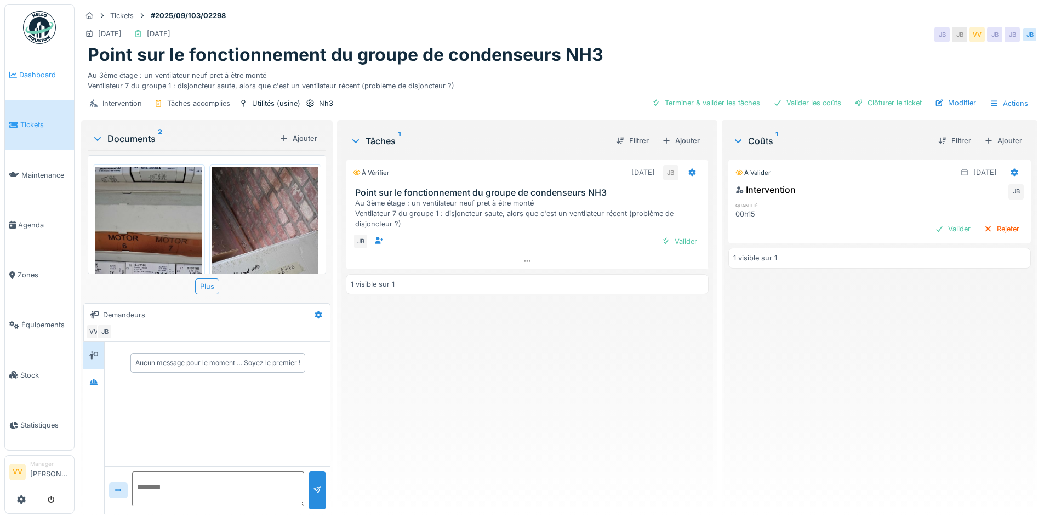
click at [38, 75] on span "Dashboard" at bounding box center [44, 75] width 50 height 10
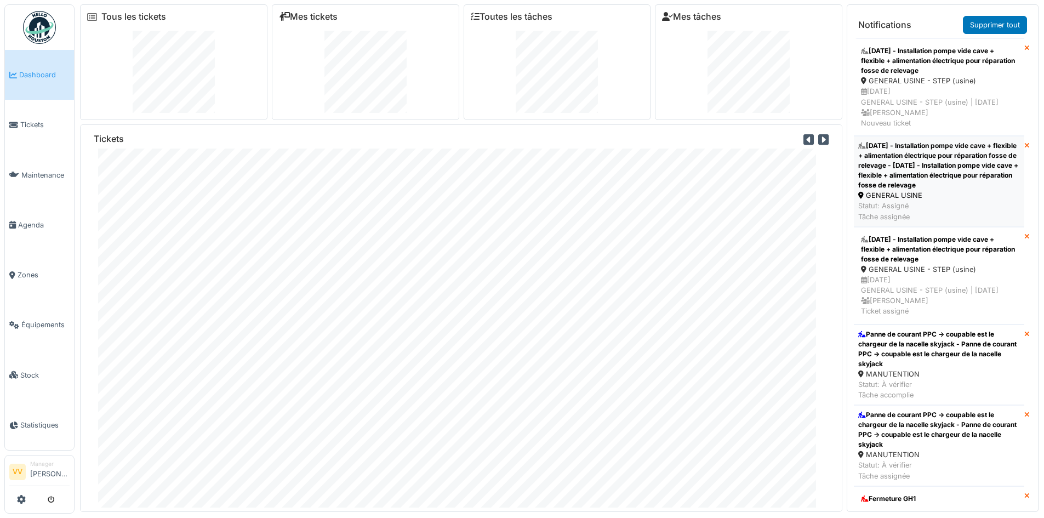
click at [953, 189] on div "29/8/25 - Installation pompe vide cave + flexible + alimentation électrique pou…" at bounding box center [940, 165] width 162 height 49
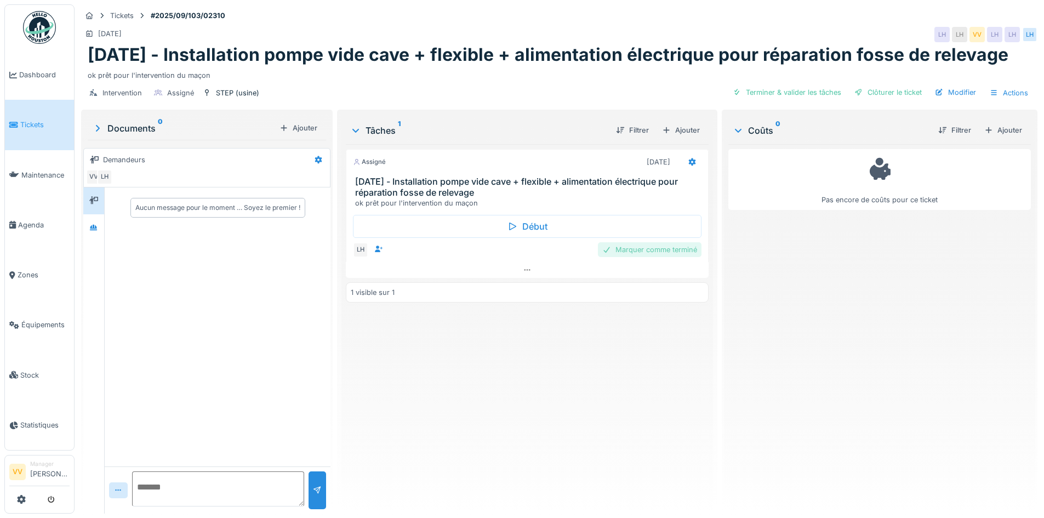
click at [654, 251] on div "Marquer comme terminé" at bounding box center [650, 249] width 104 height 15
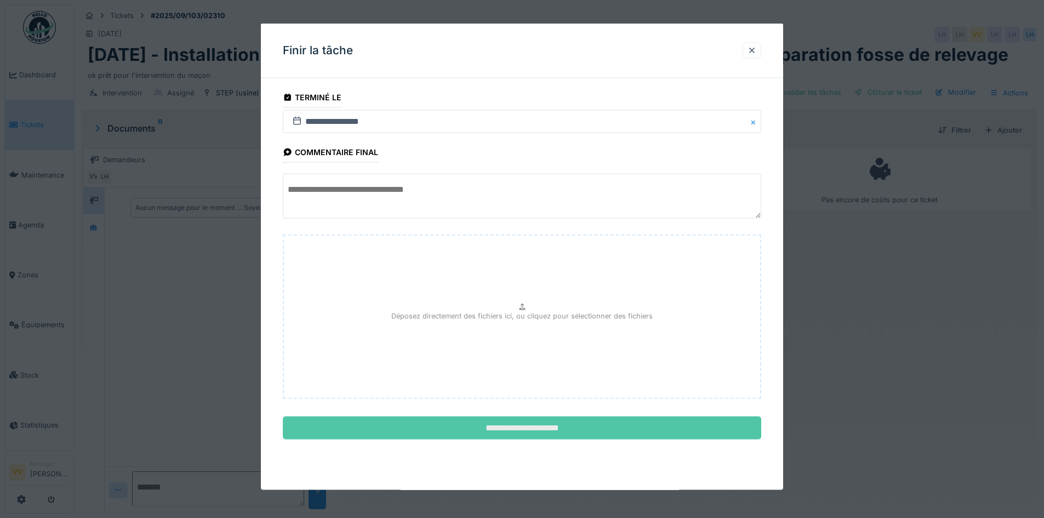
click at [625, 419] on input "**********" at bounding box center [522, 428] width 479 height 23
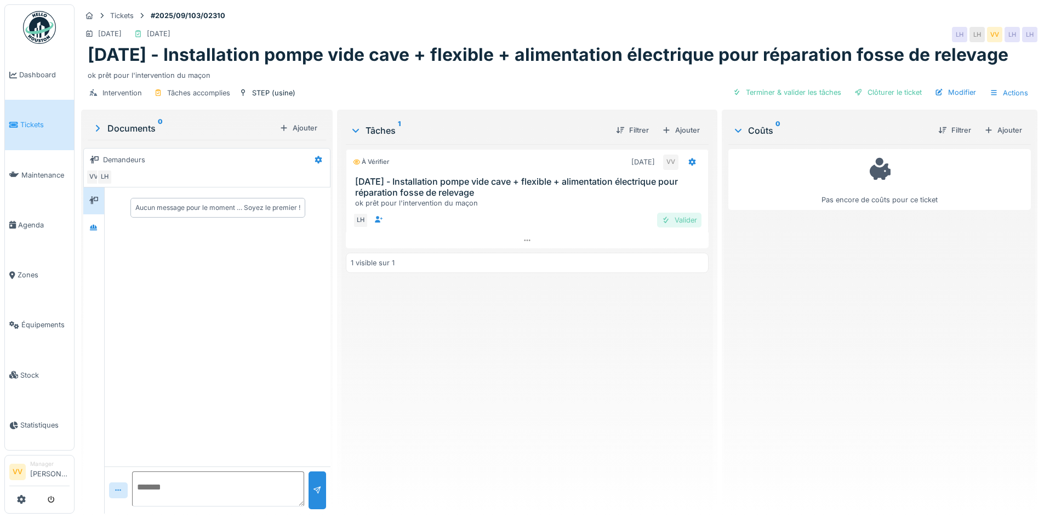
click at [683, 224] on div "Valider" at bounding box center [679, 220] width 44 height 15
click at [896, 86] on div "Clôturer le ticket" at bounding box center [888, 92] width 76 height 15
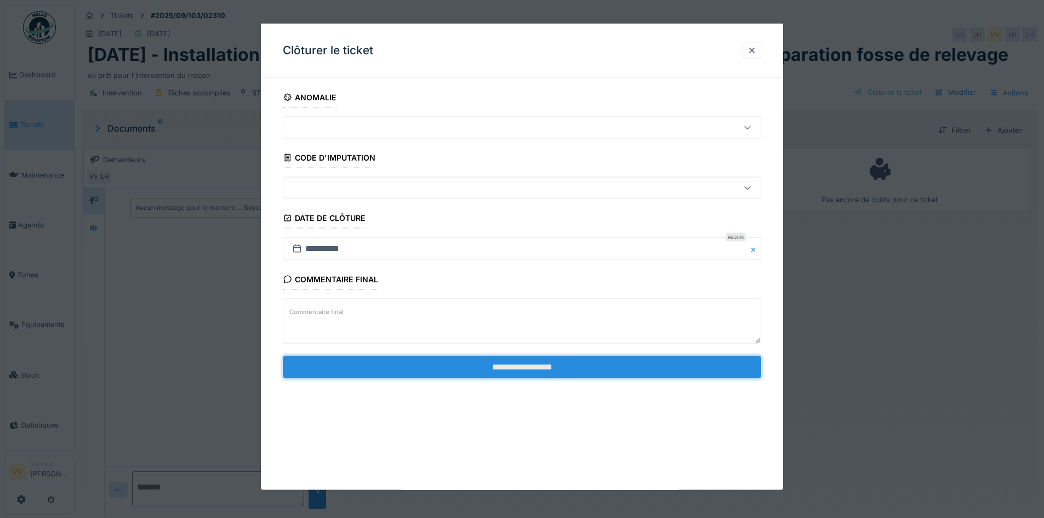
click at [510, 372] on input "**********" at bounding box center [522, 366] width 479 height 23
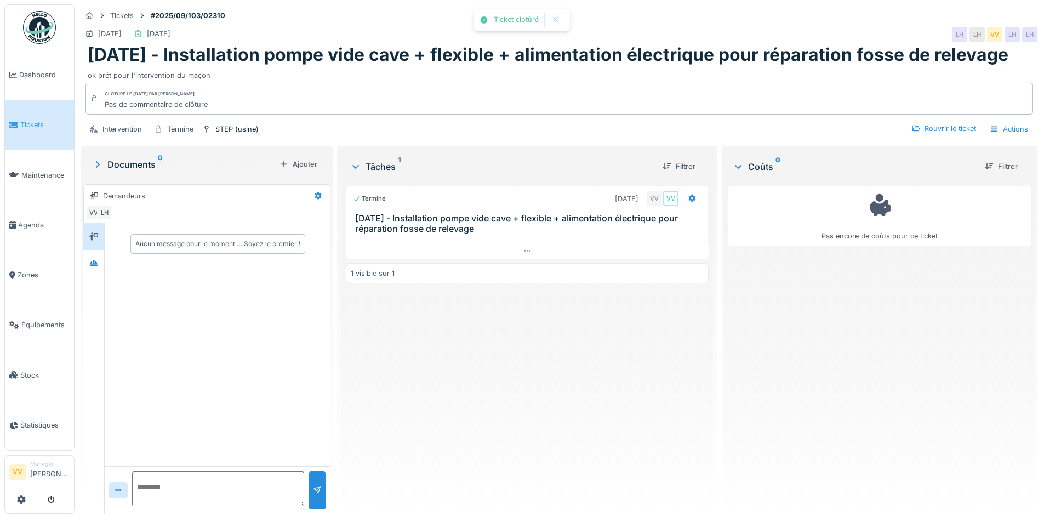
click at [839, 356] on div "Pas encore de coûts pour ce ticket" at bounding box center [880, 343] width 303 height 324
click at [42, 76] on span "Dashboard" at bounding box center [44, 75] width 50 height 10
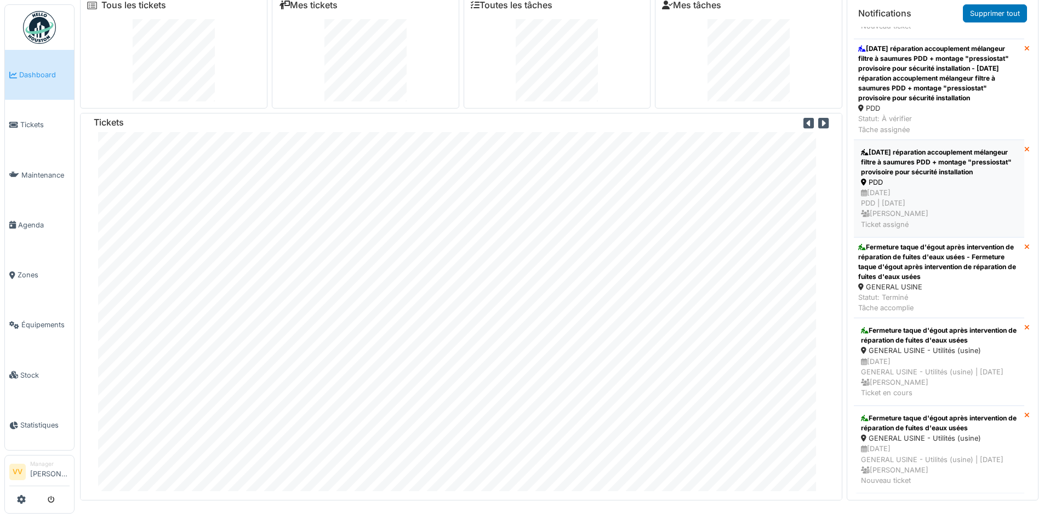
scroll to position [3663, 0]
click at [27, 126] on span "Tickets" at bounding box center [44, 125] width 49 height 10
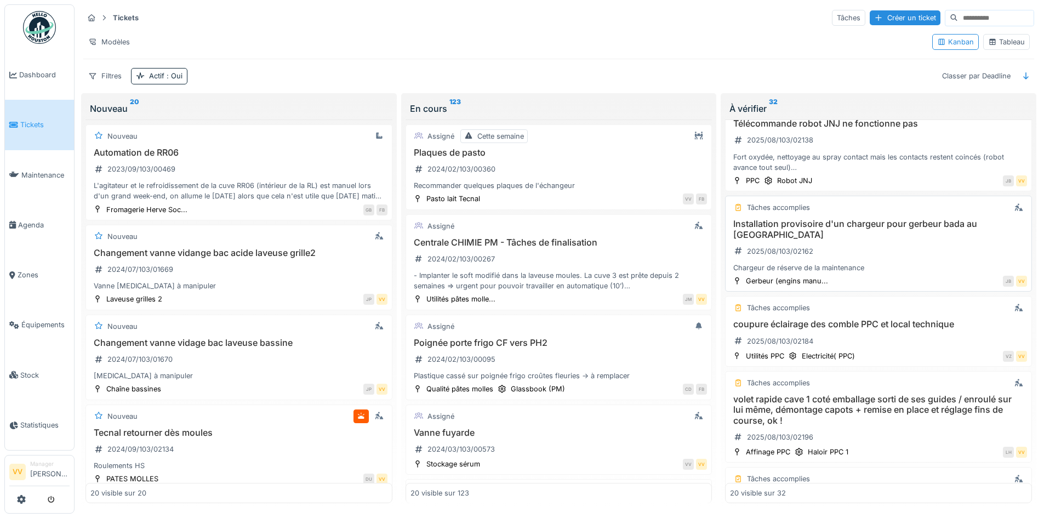
scroll to position [822, 0]
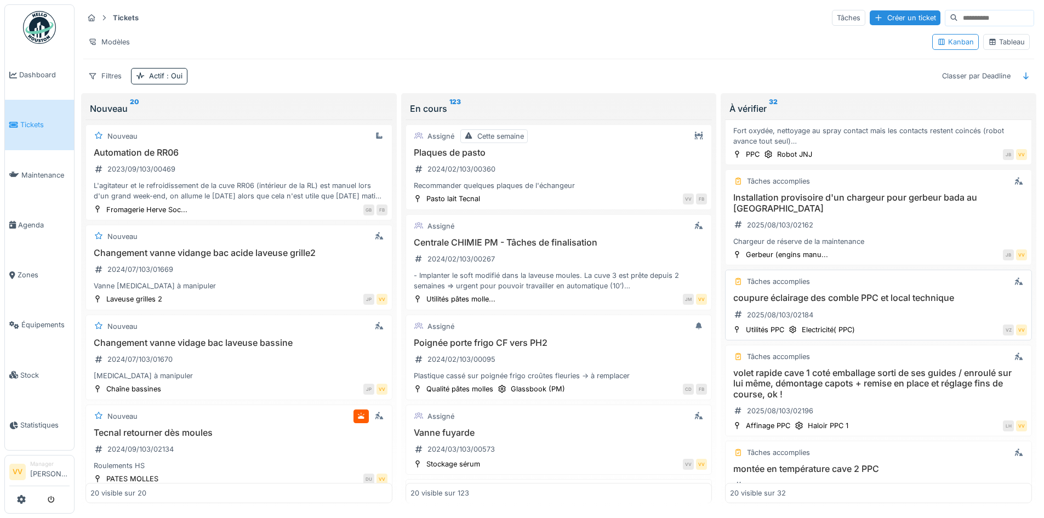
click at [879, 302] on div "coupure éclairage des comble PPC et local technique 2025/08/103/02184" at bounding box center [878, 308] width 297 height 31
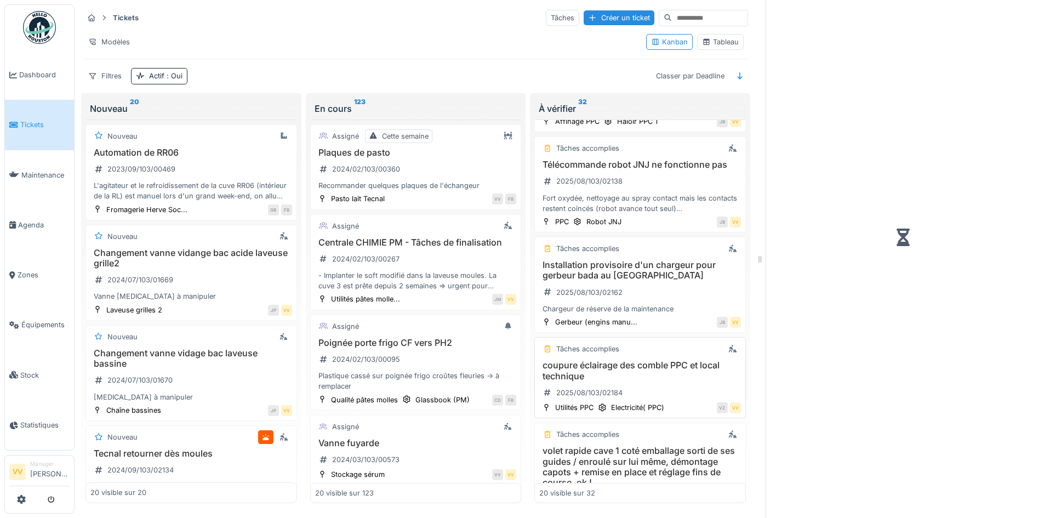
scroll to position [900, 0]
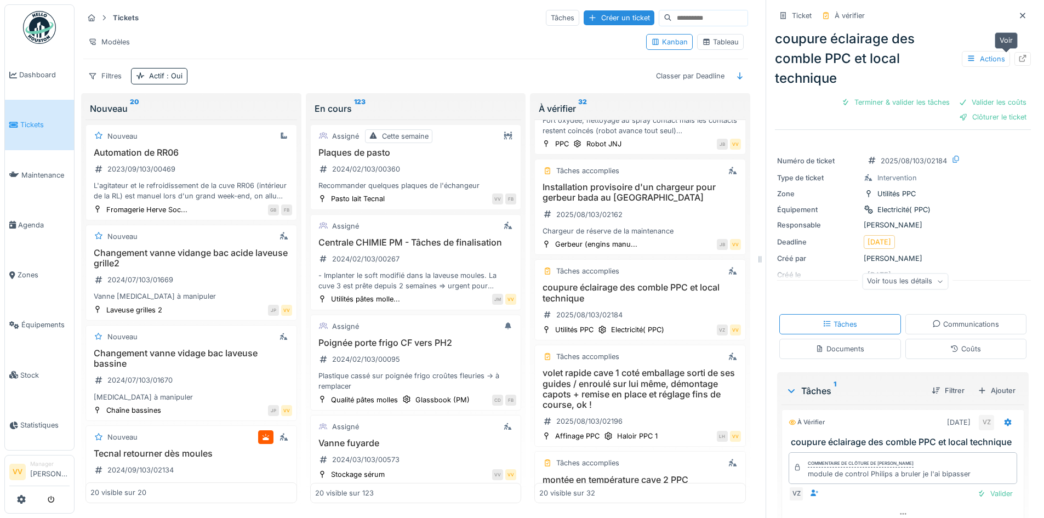
click at [1020, 58] on icon at bounding box center [1023, 58] width 7 height 7
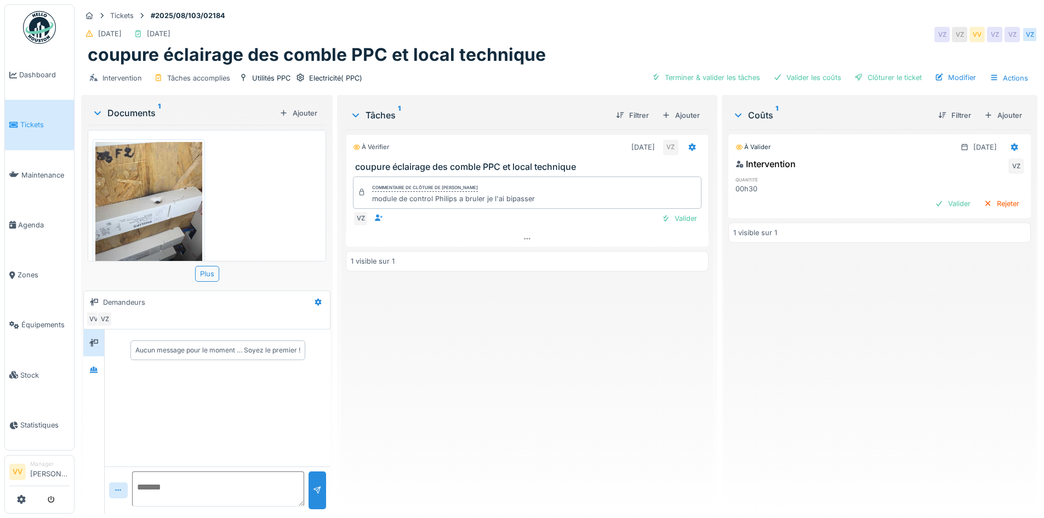
click at [22, 115] on link "Tickets" at bounding box center [39, 125] width 69 height 50
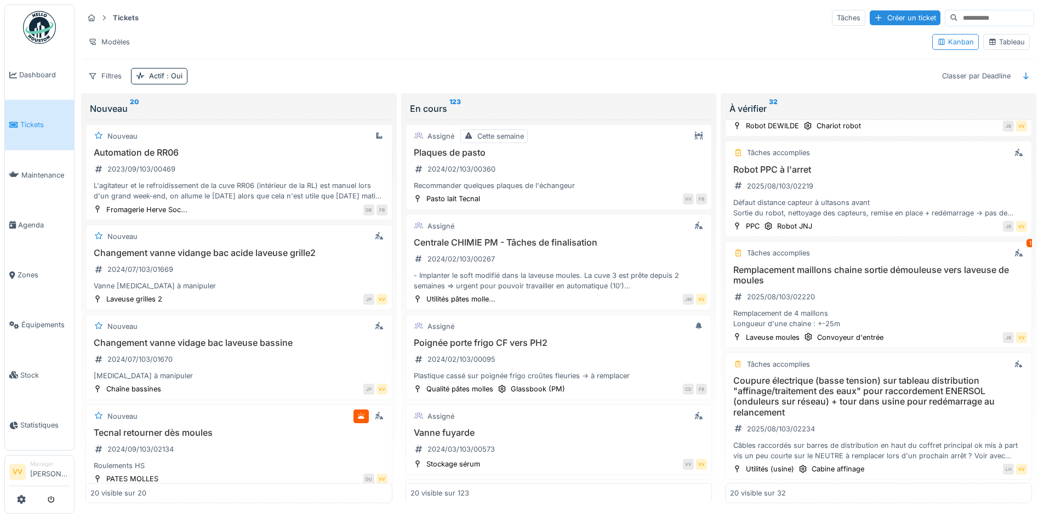
scroll to position [1245, 0]
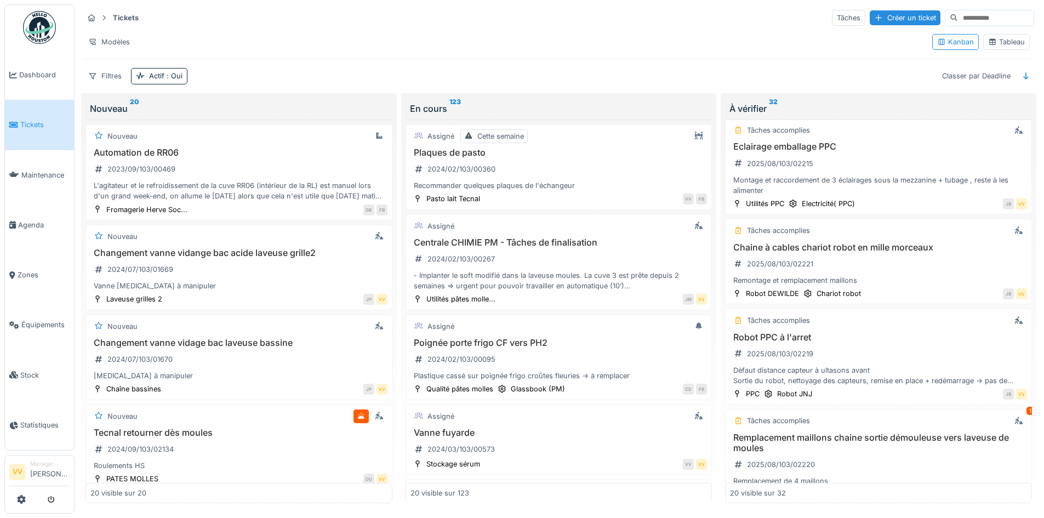
drag, startPoint x: 22, startPoint y: 118, endPoint x: 55, endPoint y: 116, distance: 32.4
click at [22, 120] on span "Tickets" at bounding box center [44, 125] width 49 height 10
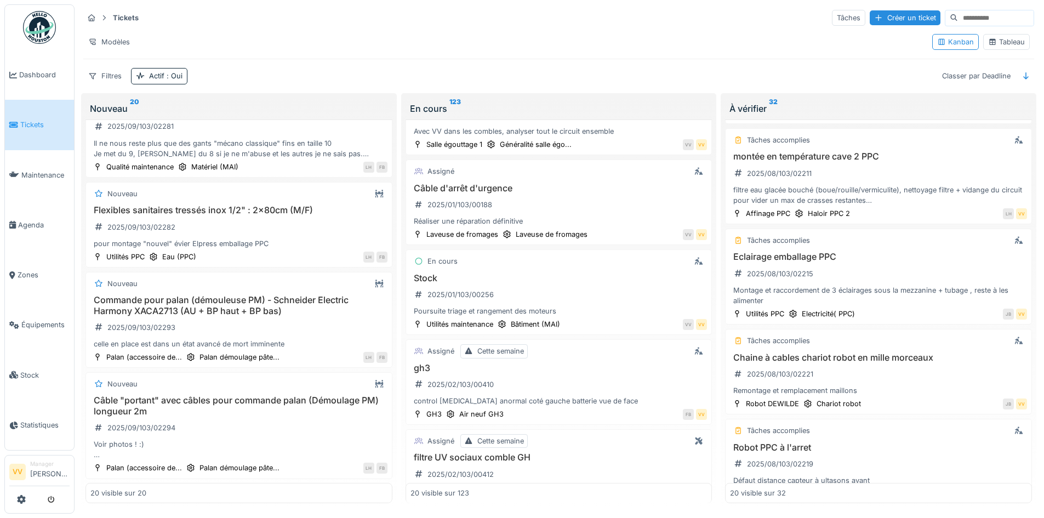
scroll to position [1555, 0]
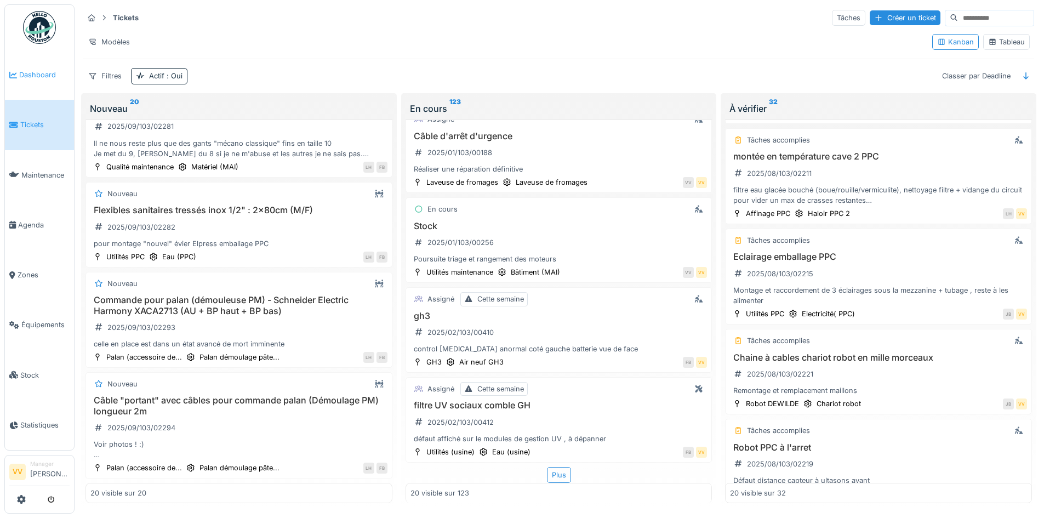
click at [36, 76] on span "Dashboard" at bounding box center [44, 75] width 50 height 10
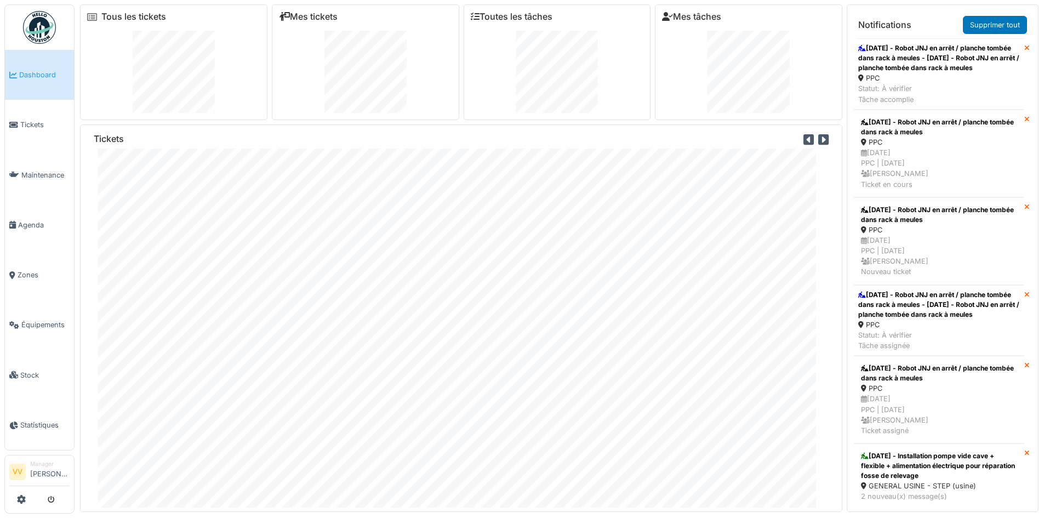
click at [33, 71] on span "Dashboard" at bounding box center [44, 75] width 50 height 10
click at [946, 69] on div "[DATE] - Robot JNJ en arrêt / planche tombée dans rack à meules - [DATE] - Robo…" at bounding box center [940, 58] width 162 height 30
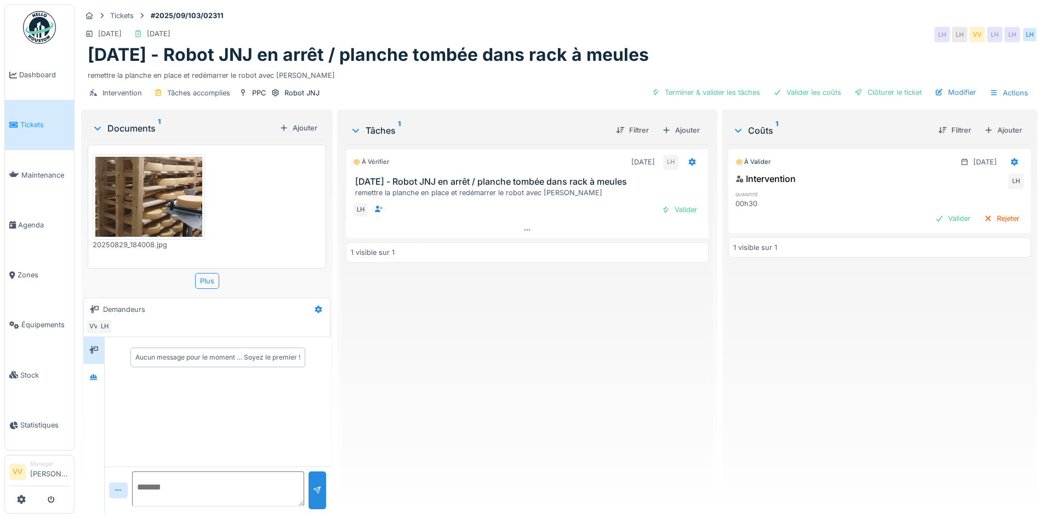
click at [172, 206] on img at bounding box center [148, 197] width 107 height 80
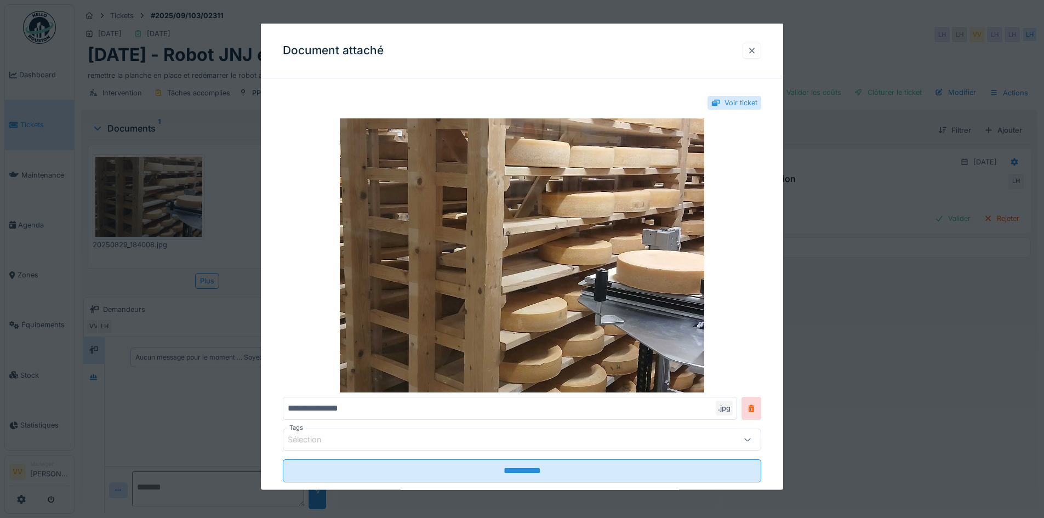
click at [757, 48] on div at bounding box center [752, 50] width 9 height 10
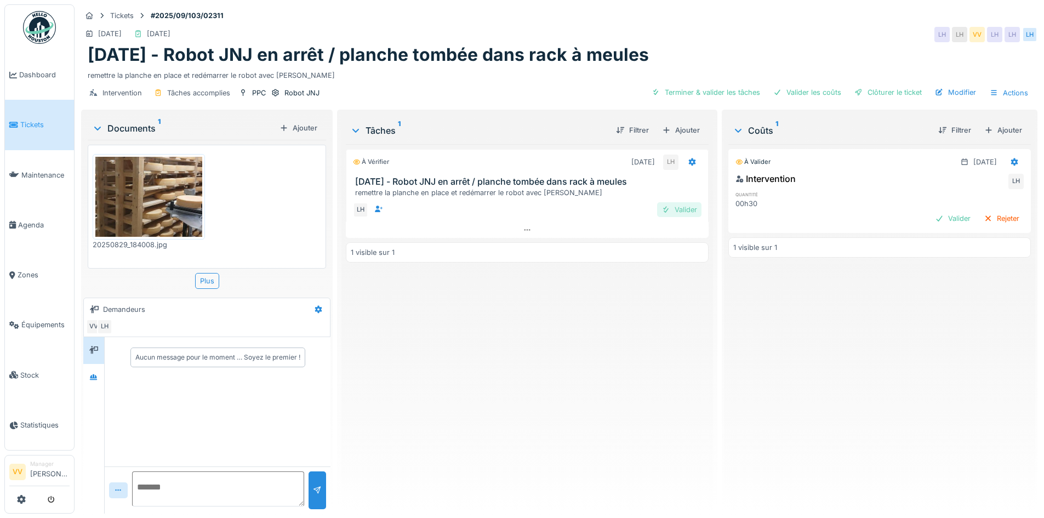
click at [671, 207] on div "Valider" at bounding box center [679, 209] width 44 height 15
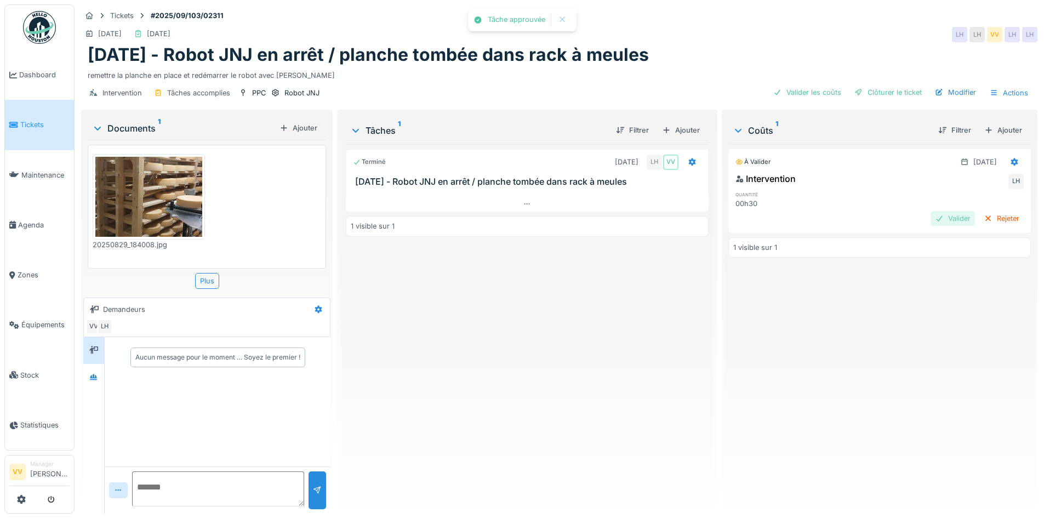
click at [941, 212] on div "Valider" at bounding box center [953, 218] width 44 height 15
click at [888, 92] on div "Clôturer le ticket" at bounding box center [888, 92] width 76 height 15
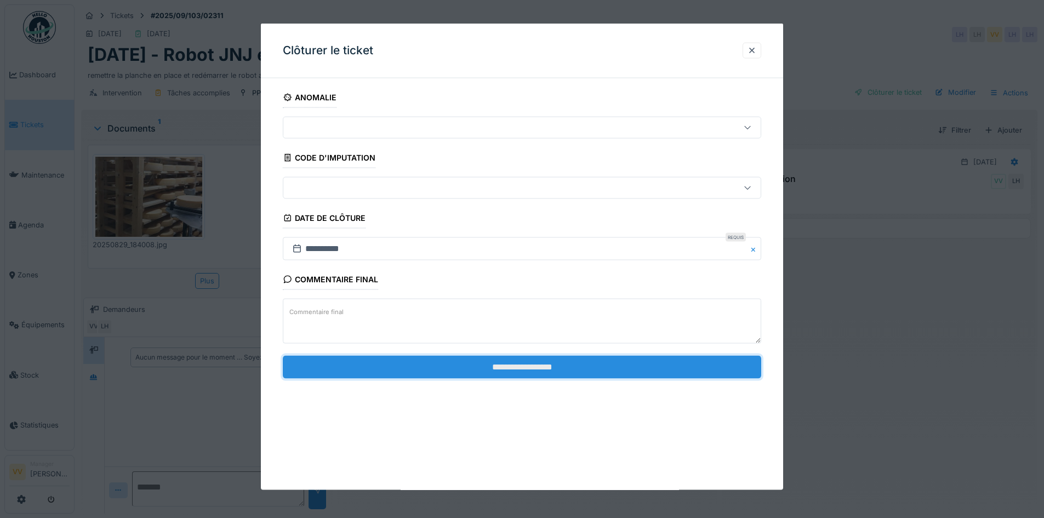
click at [532, 361] on input "**********" at bounding box center [522, 366] width 479 height 23
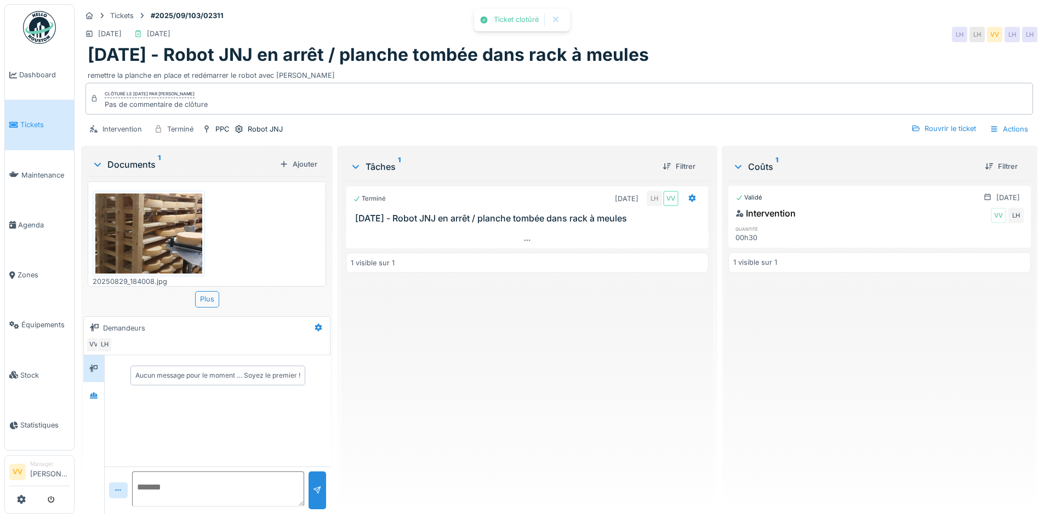
click at [593, 337] on div "Terminé 01/09/2025 LH VV 29/8/25 - Robot JNJ en arrêt / planche tombée dans rac…" at bounding box center [527, 343] width 362 height 324
click at [24, 120] on span "Tickets" at bounding box center [44, 125] width 49 height 10
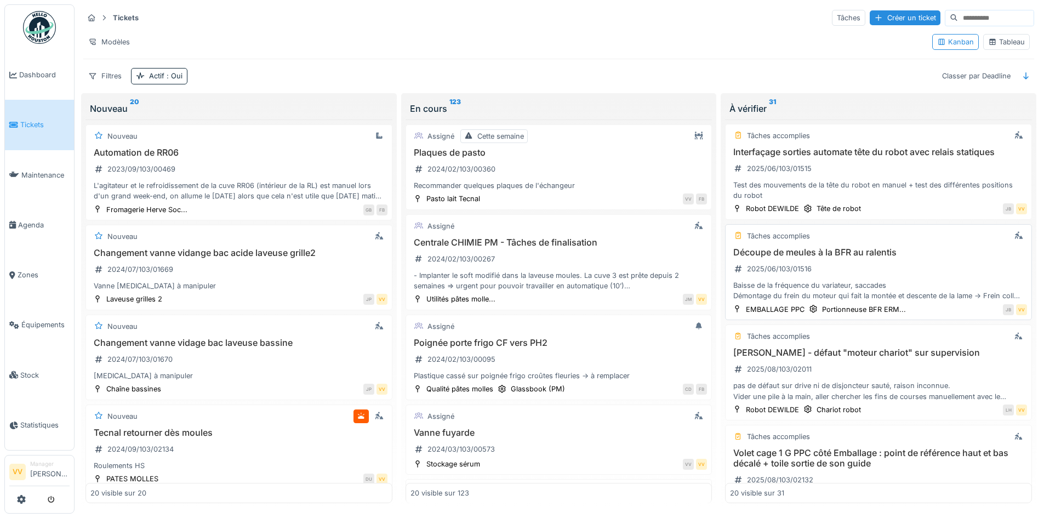
scroll to position [384, 0]
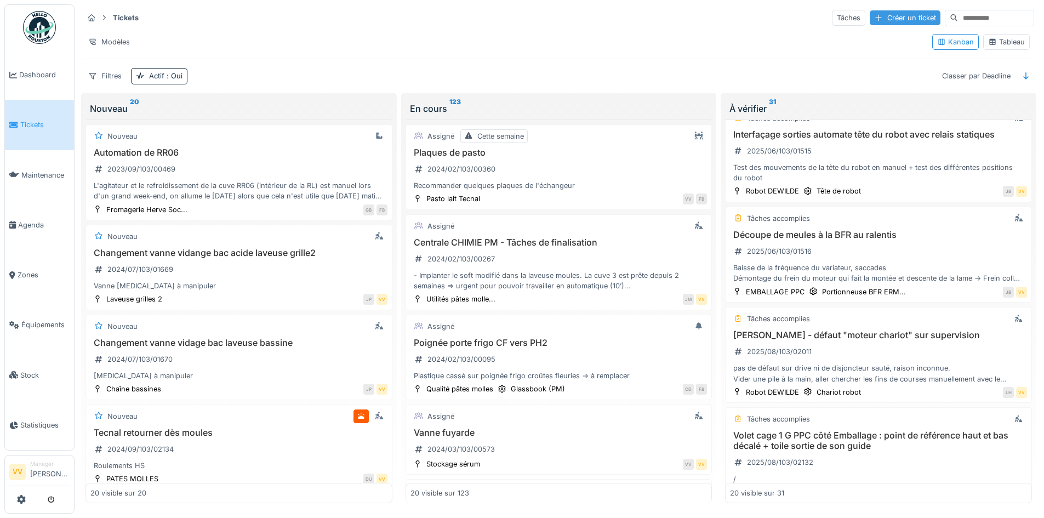
click at [888, 18] on div "Créer un ticket" at bounding box center [905, 17] width 71 height 15
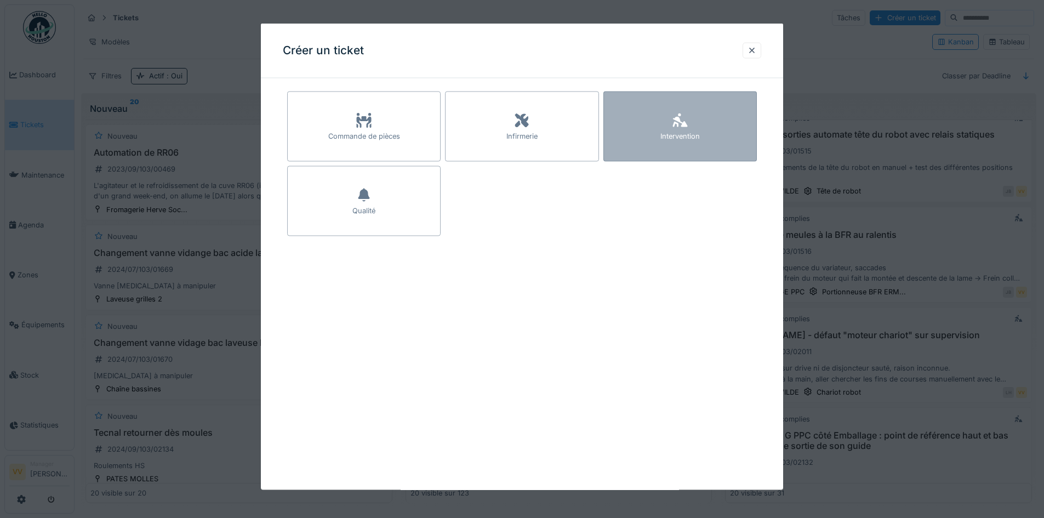
click at [737, 118] on div "Intervention" at bounding box center [681, 127] width 154 height 70
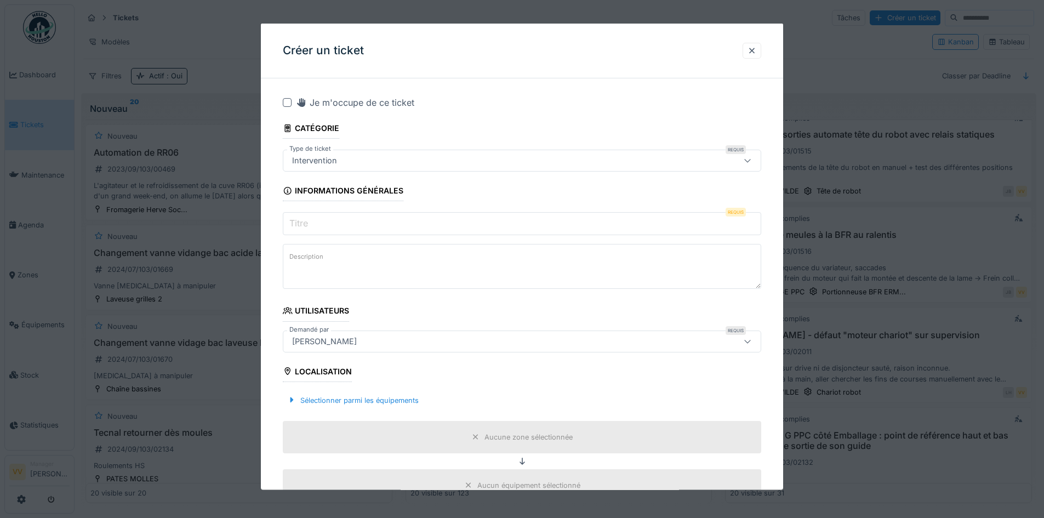
click at [480, 234] on input "Titre" at bounding box center [522, 223] width 479 height 23
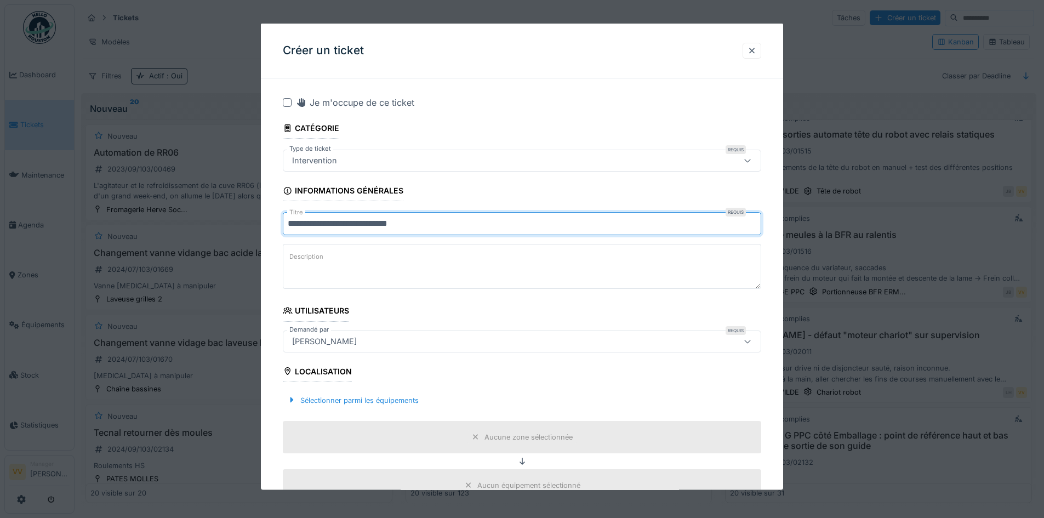
type input "**********"
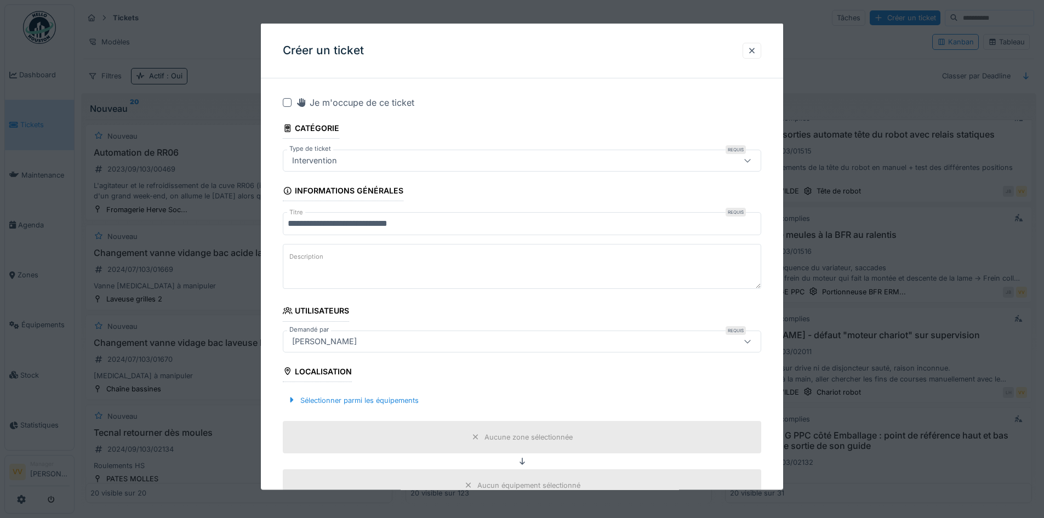
type textarea "*"
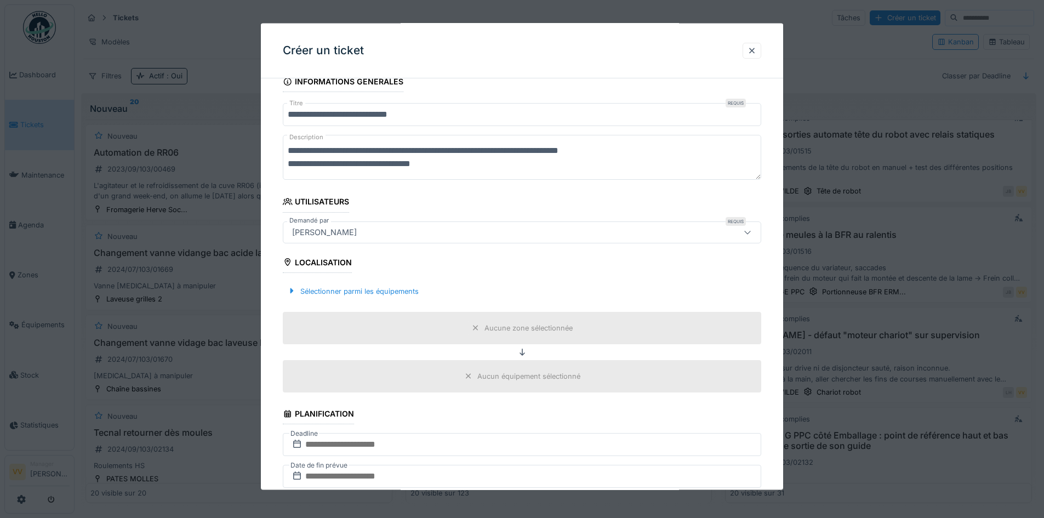
scroll to position [219, 0]
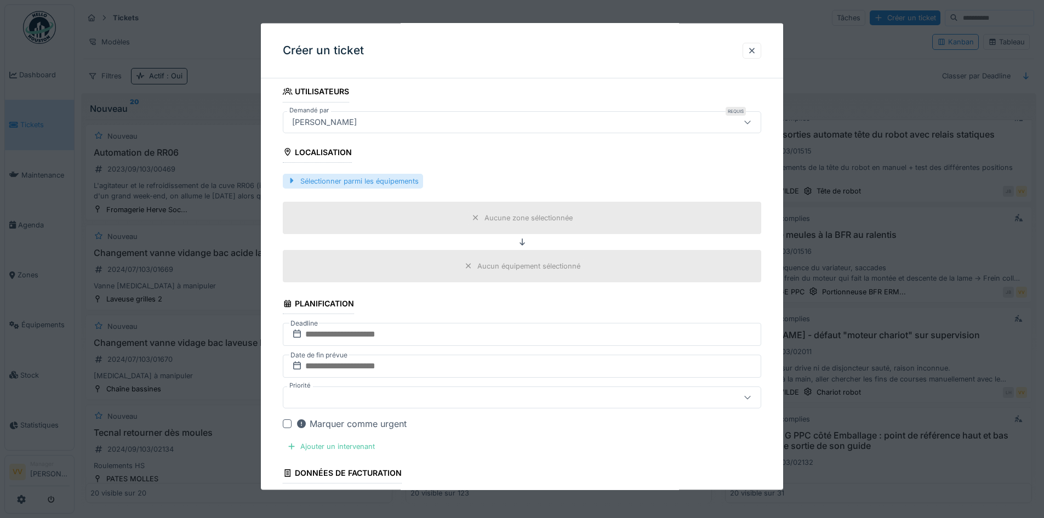
type textarea "**********"
click at [354, 178] on div "Sélectionner parmi les équipements" at bounding box center [353, 180] width 140 height 15
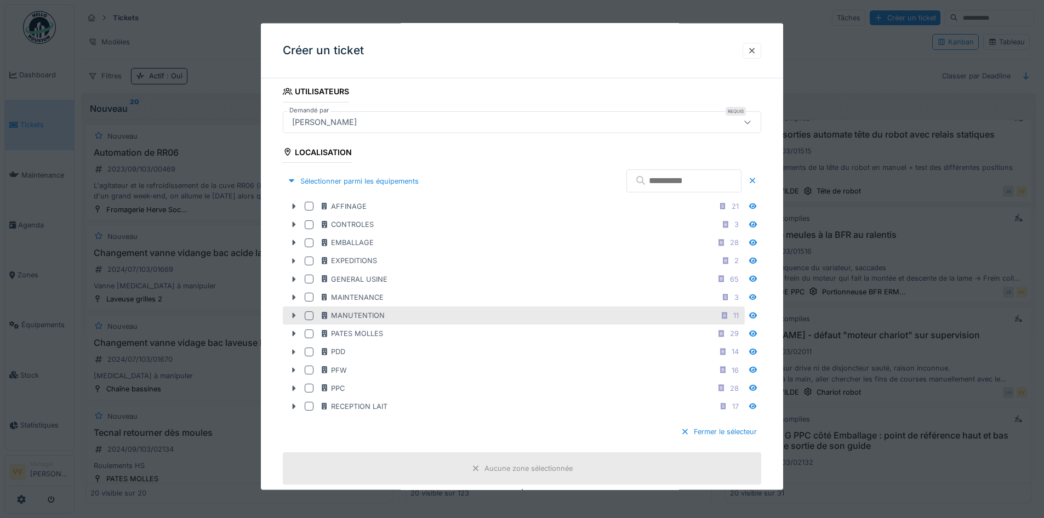
click at [292, 316] on icon at bounding box center [293, 315] width 9 height 7
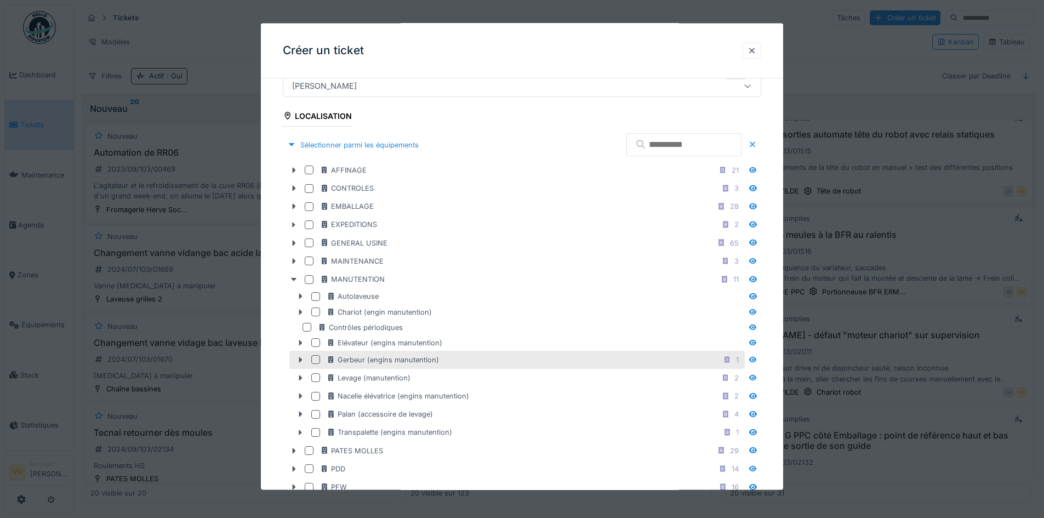
scroll to position [329, 0]
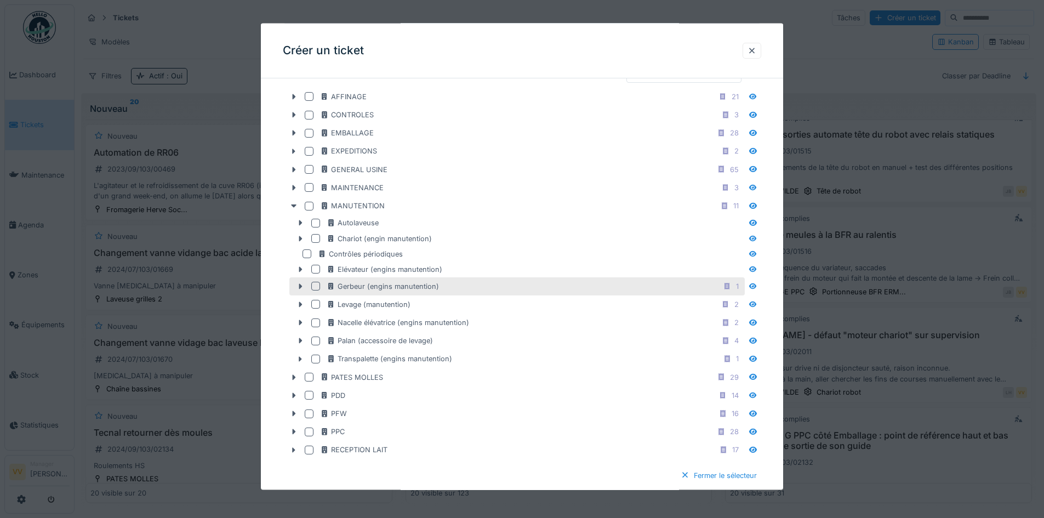
click at [315, 284] on div at bounding box center [315, 286] width 9 height 9
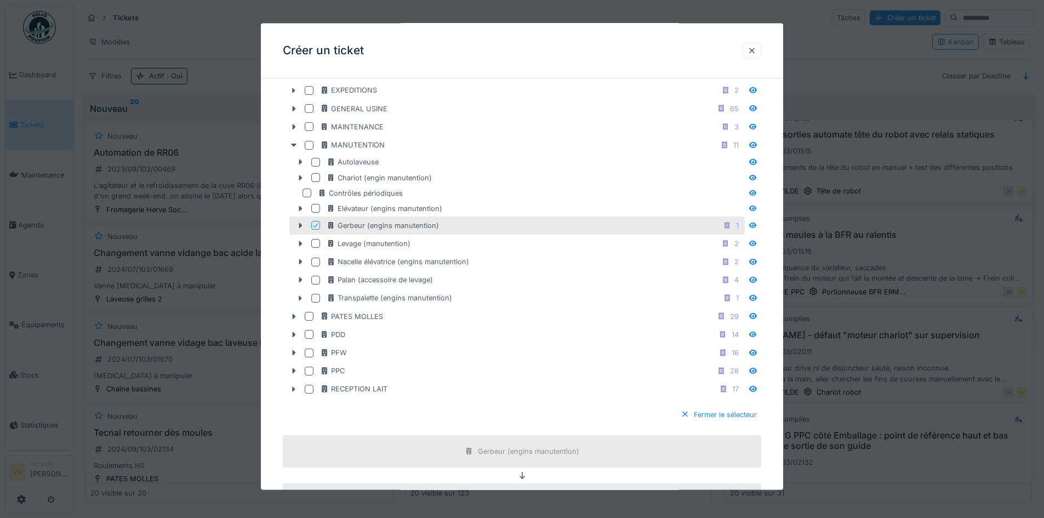
scroll to position [713, 0]
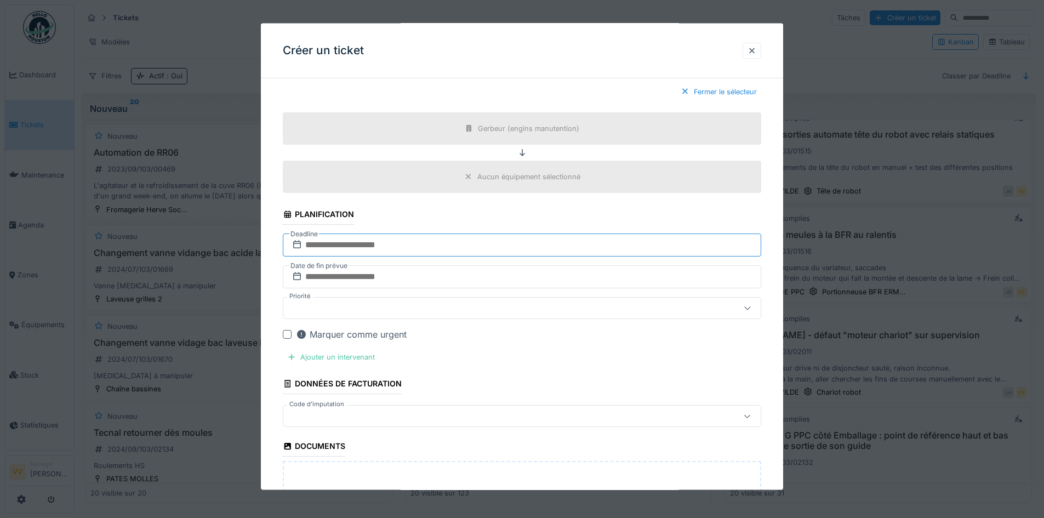
click at [445, 242] on input "text" at bounding box center [522, 245] width 479 height 23
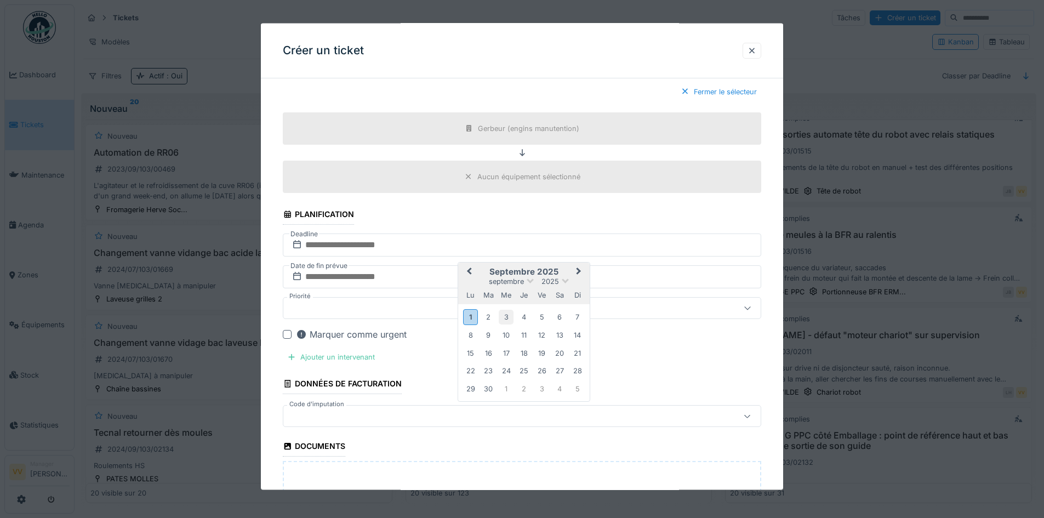
click at [507, 315] on div "3" at bounding box center [506, 316] width 15 height 15
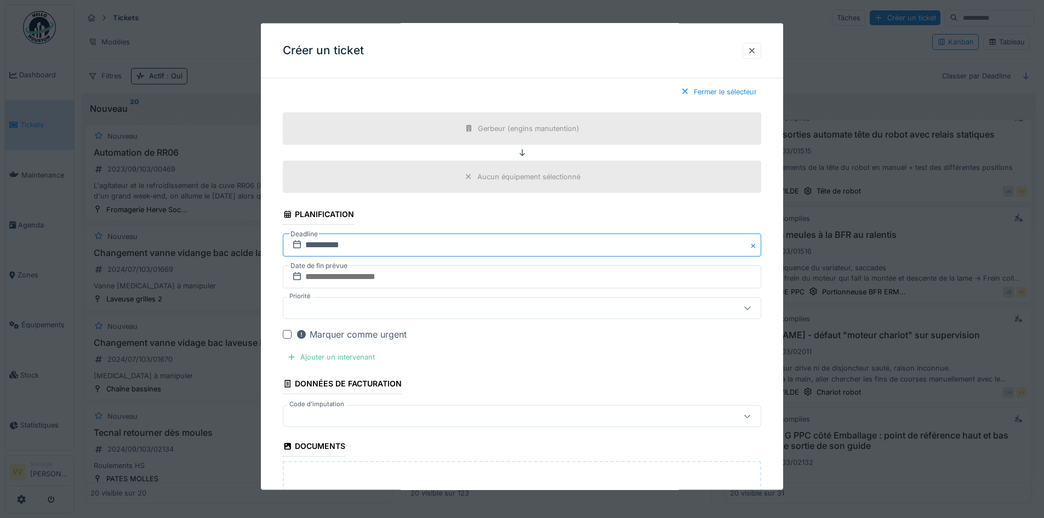
click at [446, 242] on input "**********" at bounding box center [522, 245] width 479 height 23
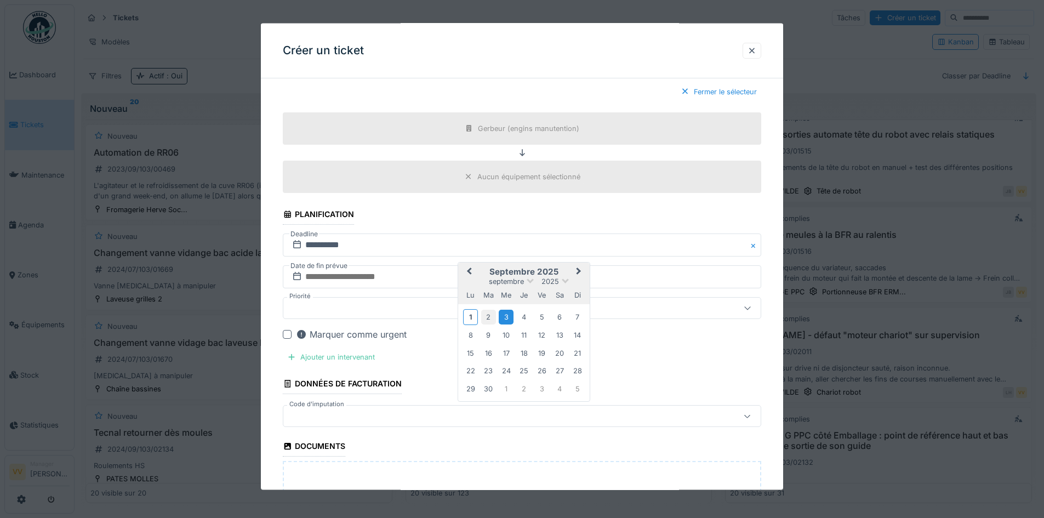
click at [486, 313] on div "2" at bounding box center [488, 316] width 15 height 15
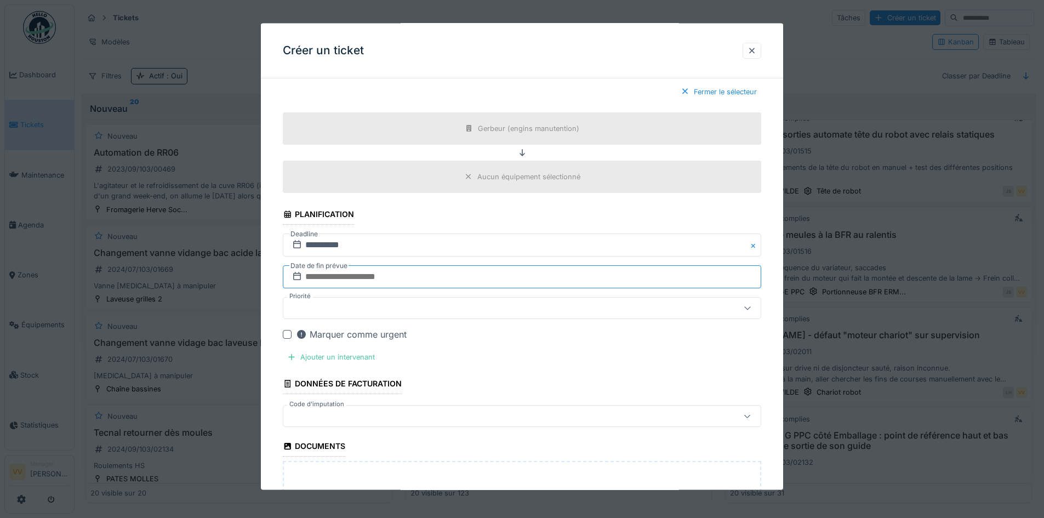
click at [469, 275] on input "text" at bounding box center [522, 276] width 479 height 23
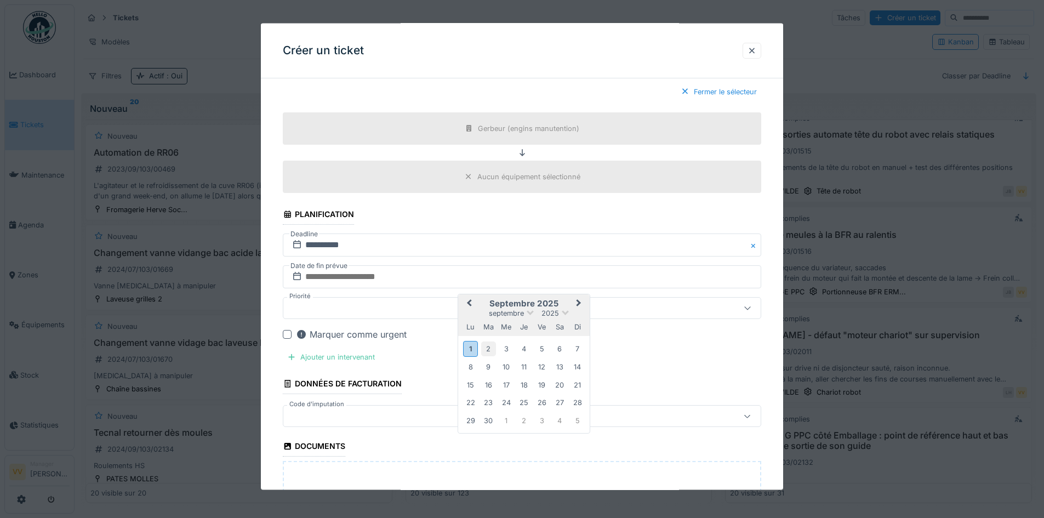
click at [489, 346] on div "2" at bounding box center [488, 348] width 15 height 15
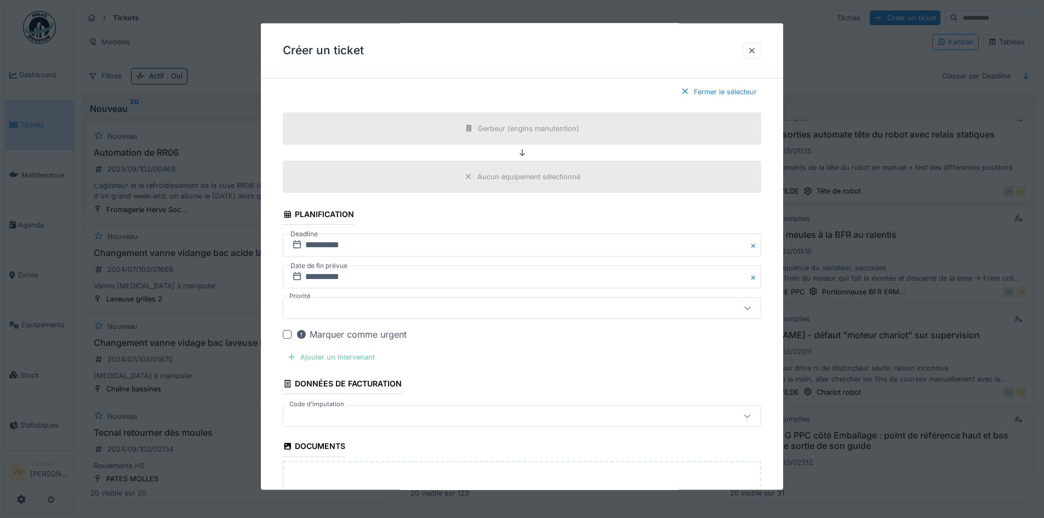
click at [323, 354] on div "Ajouter un intervenant" at bounding box center [331, 357] width 96 height 15
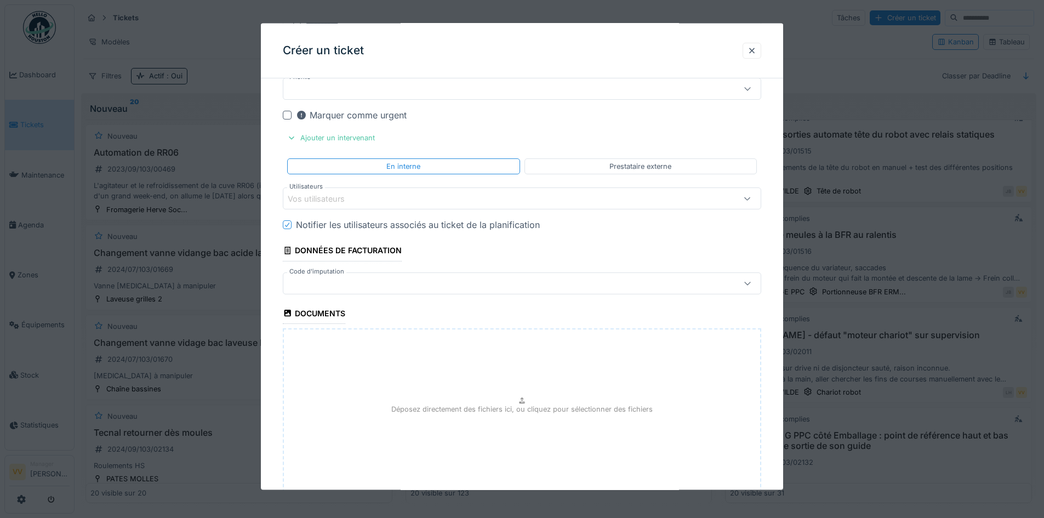
click at [390, 196] on div "Vos utilisateurs" at bounding box center [494, 198] width 413 height 12
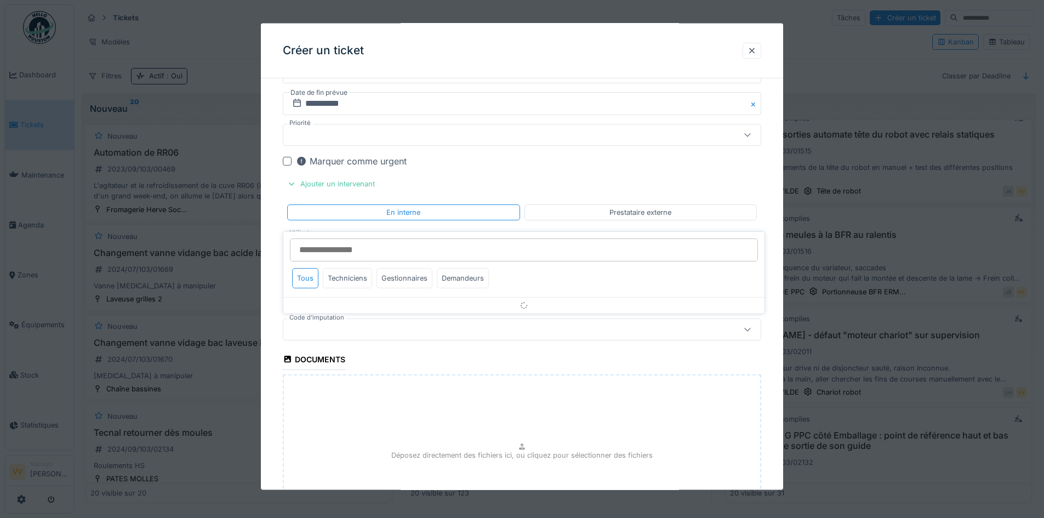
scroll to position [874, 0]
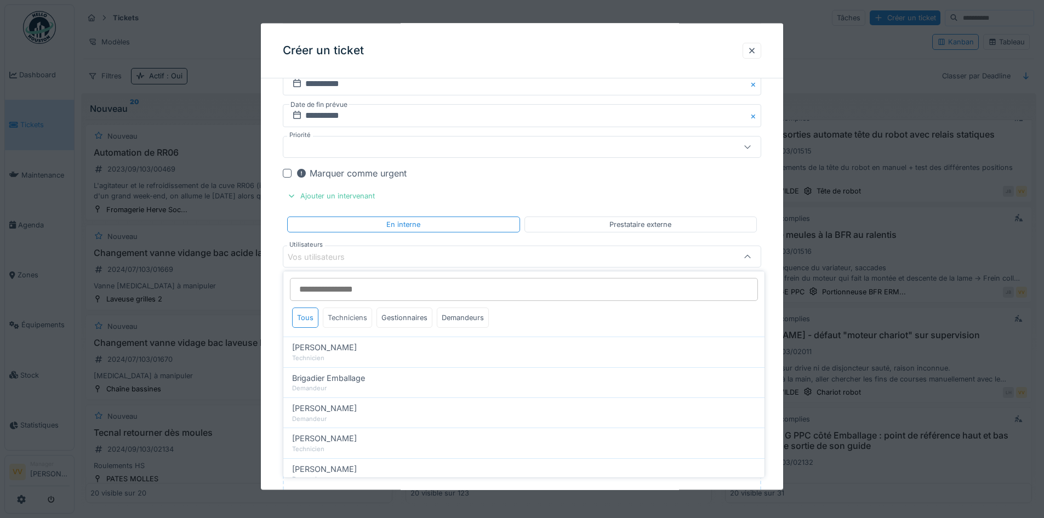
click at [363, 315] on div "Techniciens" at bounding box center [347, 318] width 49 height 20
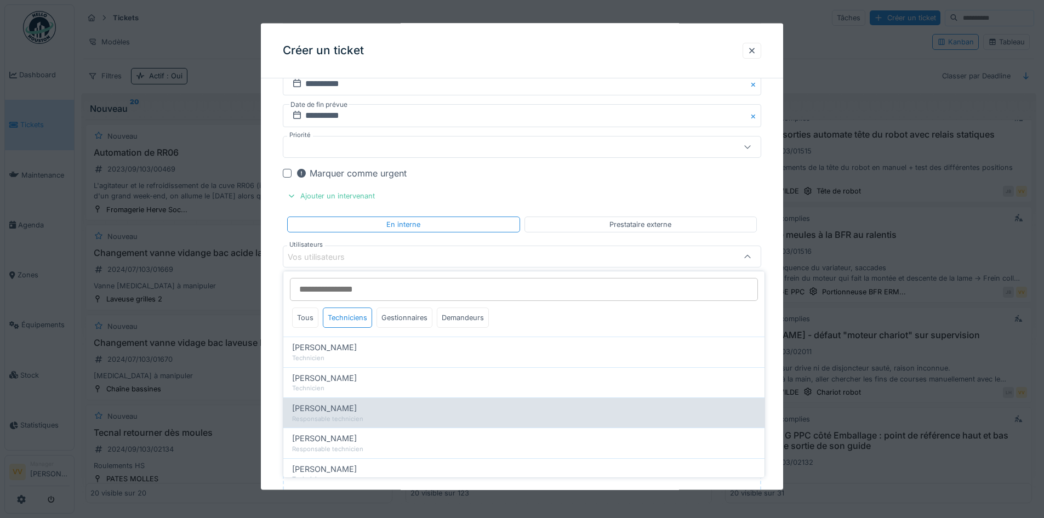
click at [385, 408] on div "Julien Bebronne" at bounding box center [524, 408] width 464 height 12
type input "****"
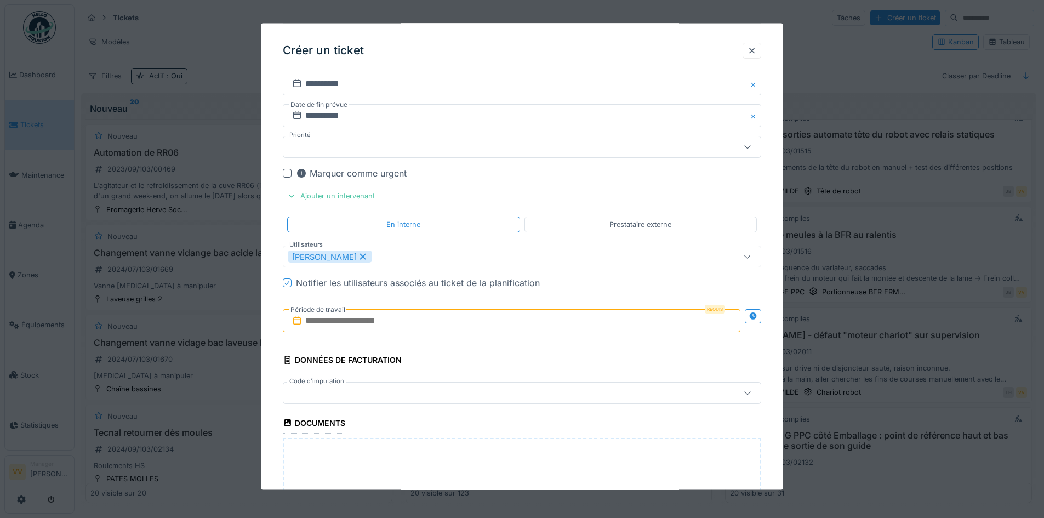
click at [493, 315] on input "text" at bounding box center [512, 320] width 458 height 23
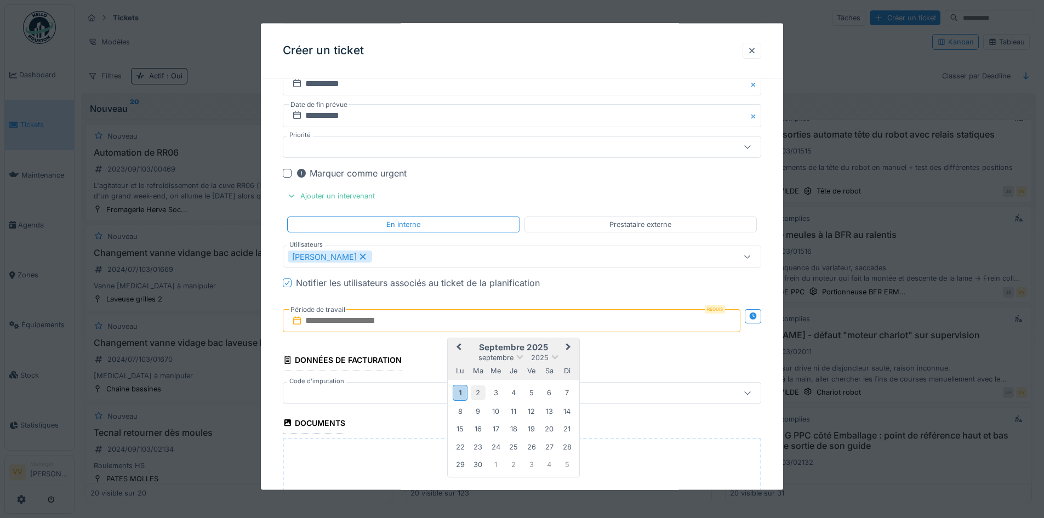
click at [476, 393] on div "2" at bounding box center [478, 392] width 15 height 15
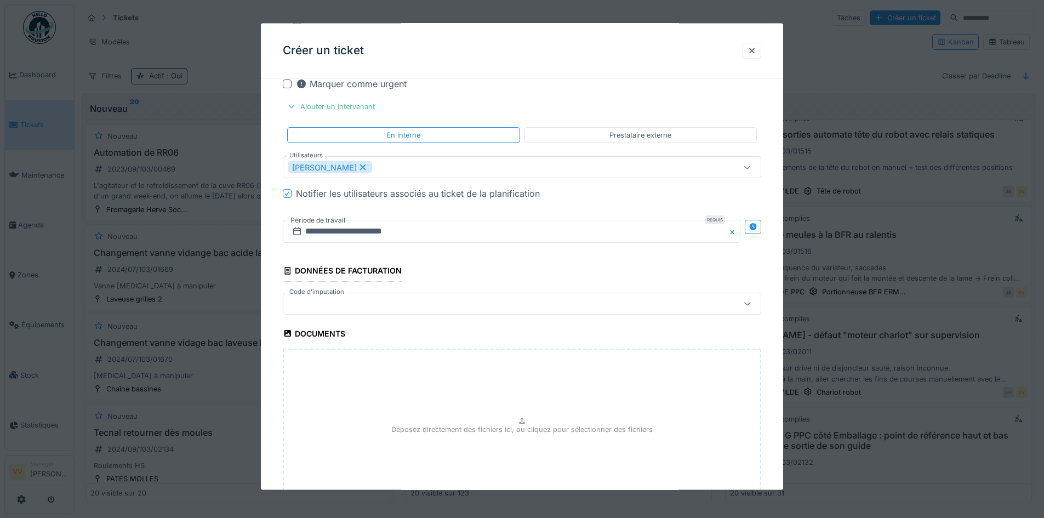
scroll to position [1058, 0]
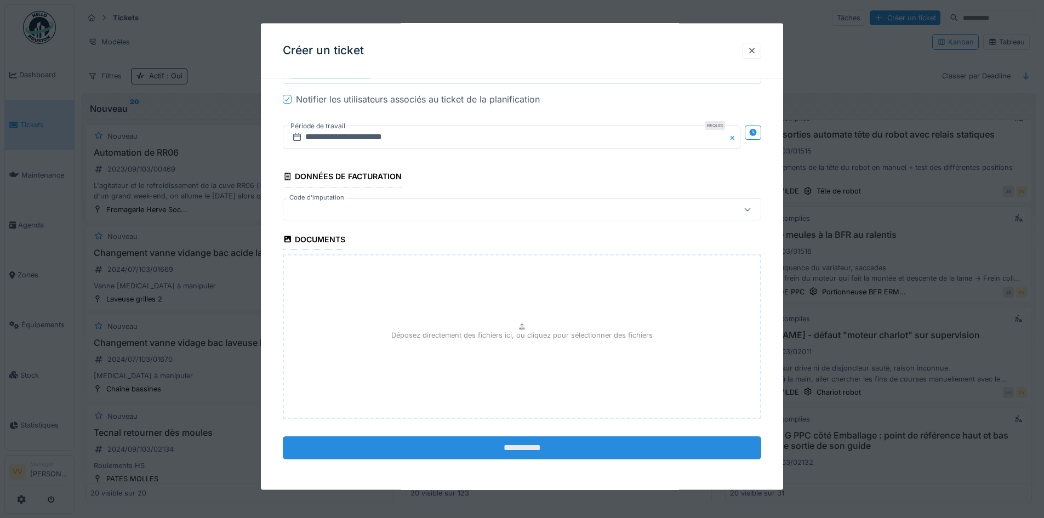
click at [523, 447] on input "**********" at bounding box center [522, 447] width 479 height 23
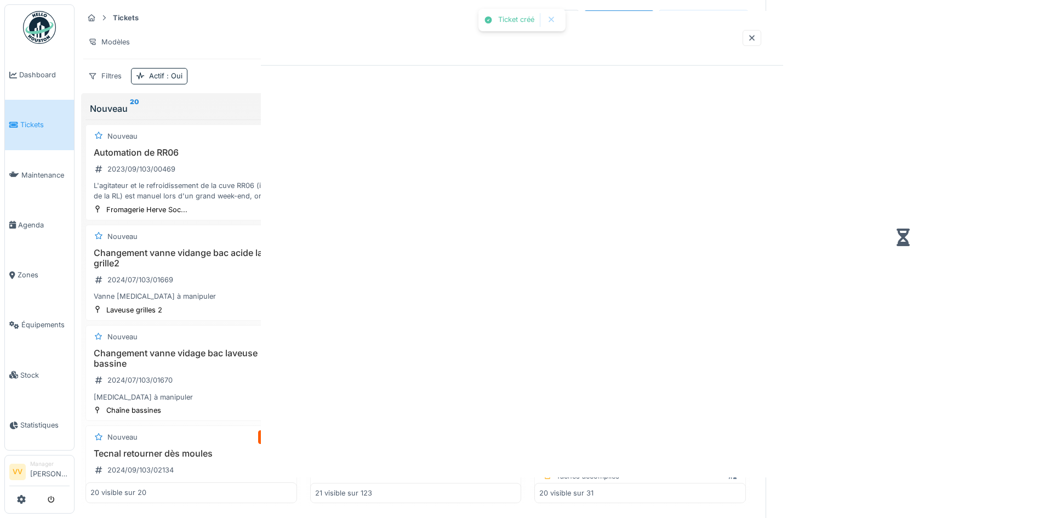
scroll to position [405, 0]
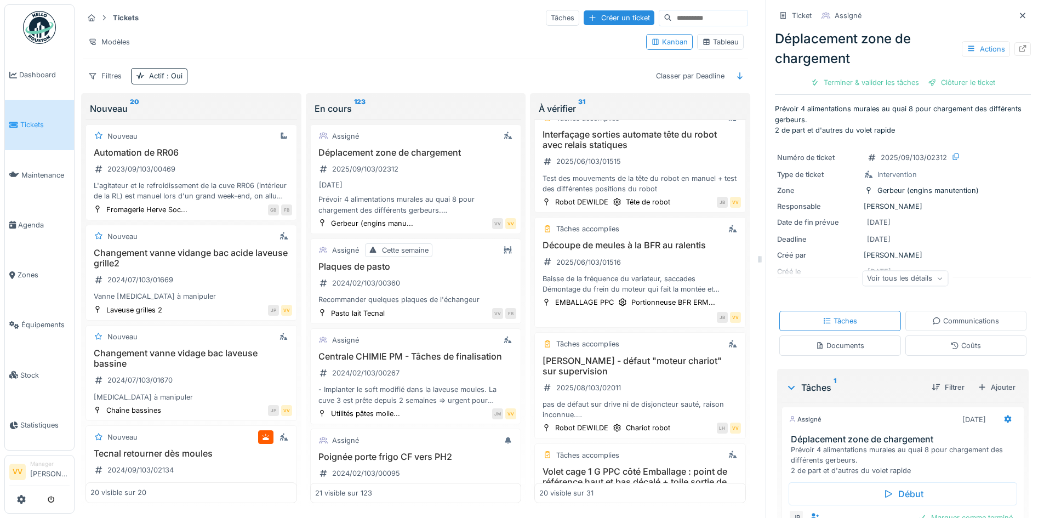
click at [8, 127] on link "Tickets" at bounding box center [39, 125] width 69 height 50
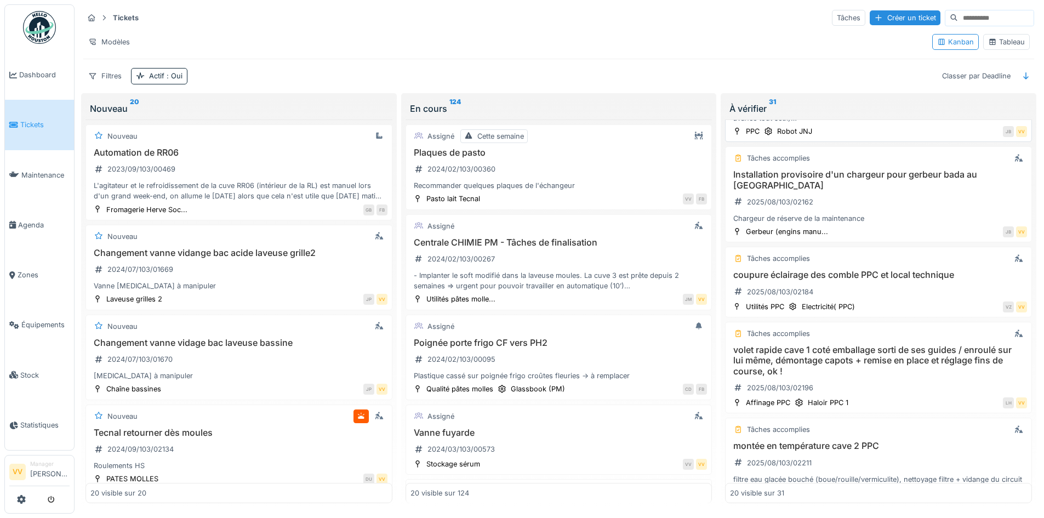
scroll to position [877, 0]
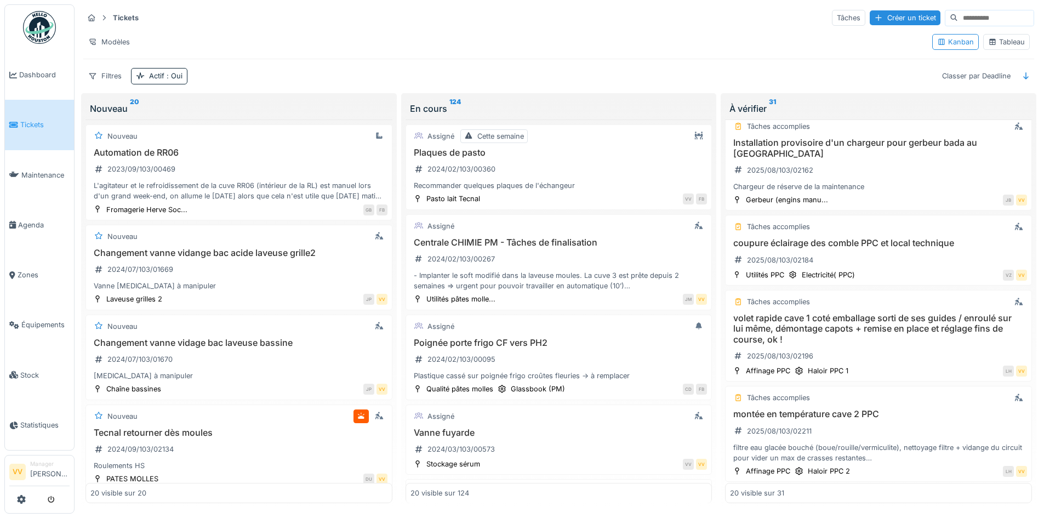
click at [39, 124] on span "Tickets" at bounding box center [44, 125] width 49 height 10
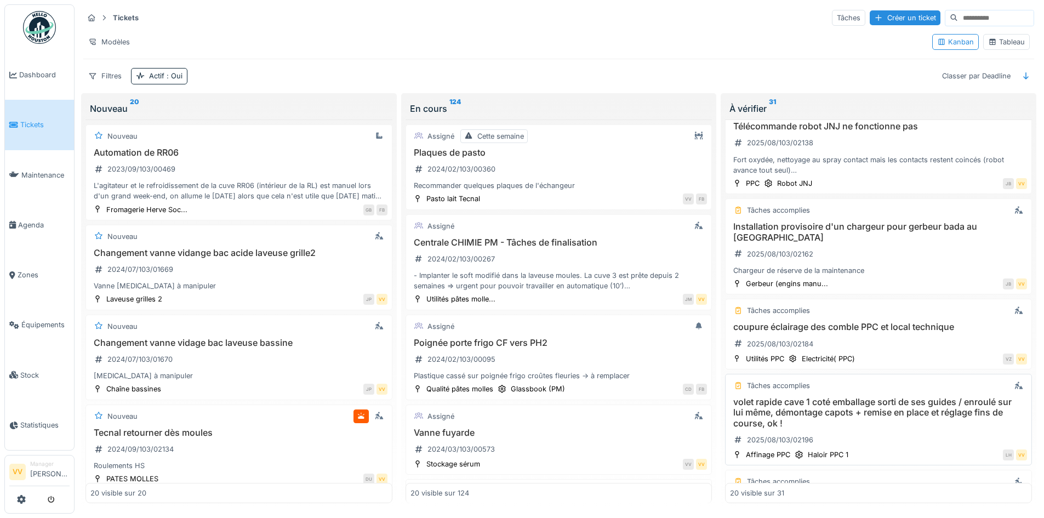
scroll to position [877, 0]
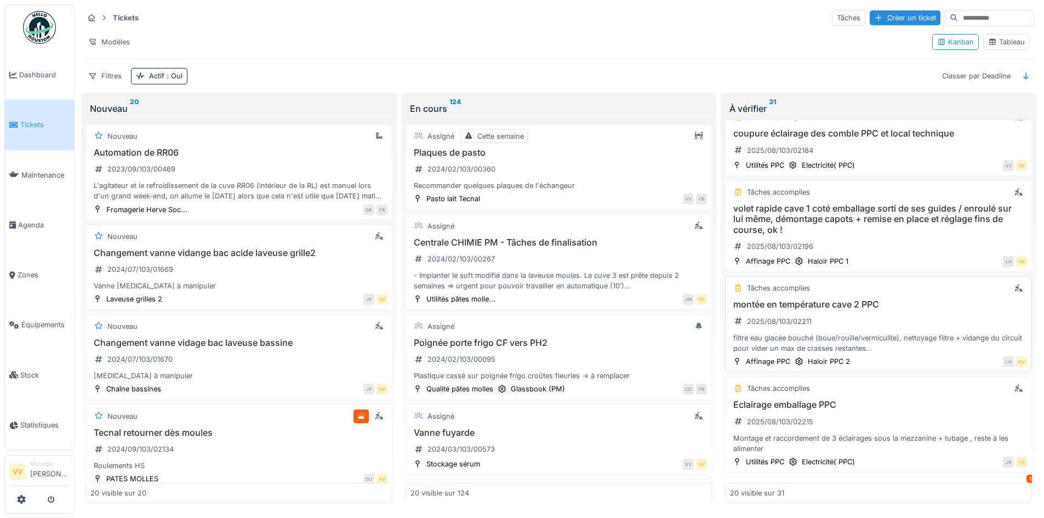
click at [885, 302] on div "montée en température cave 2 PPC 2025/08/103/02211 filtre eau glacée bouché (bo…" at bounding box center [878, 326] width 297 height 54
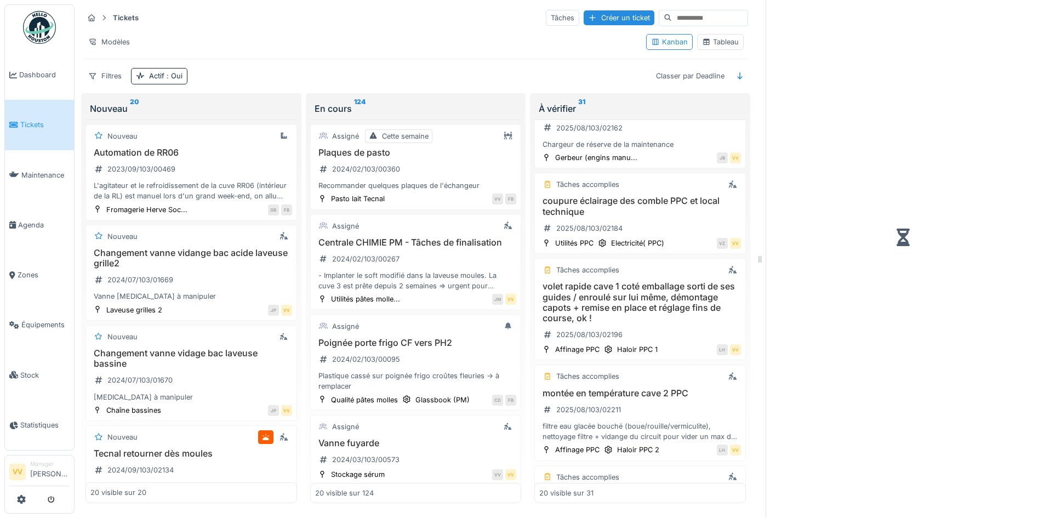
scroll to position [1075, 0]
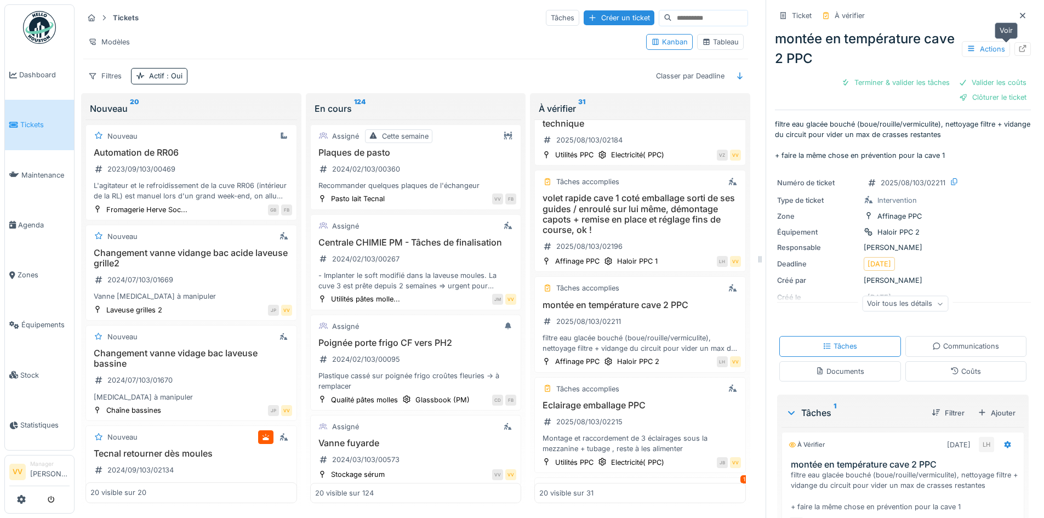
click at [1015, 43] on div at bounding box center [1023, 49] width 16 height 14
click at [584, 20] on div "Créer un ticket" at bounding box center [619, 17] width 71 height 15
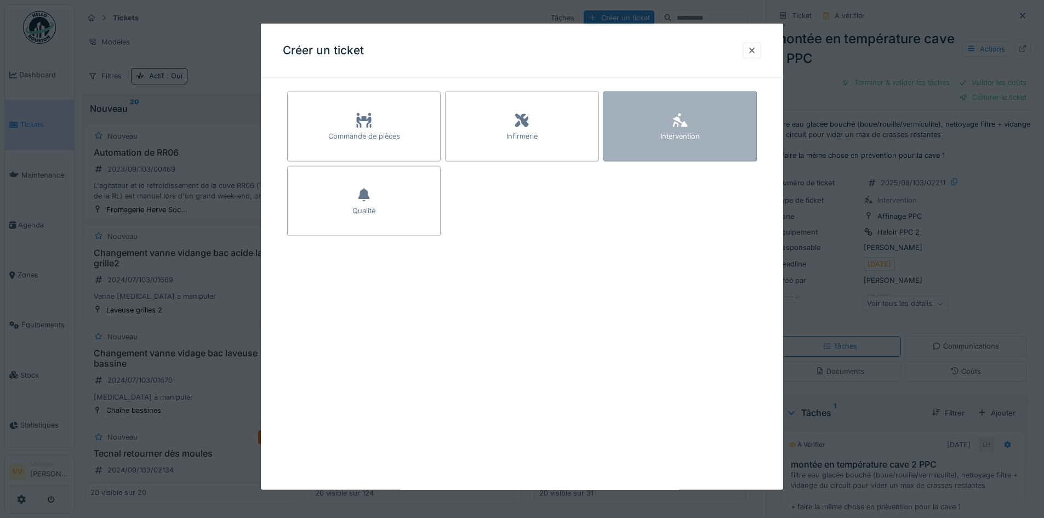
click at [692, 125] on div "Intervention" at bounding box center [681, 127] width 154 height 70
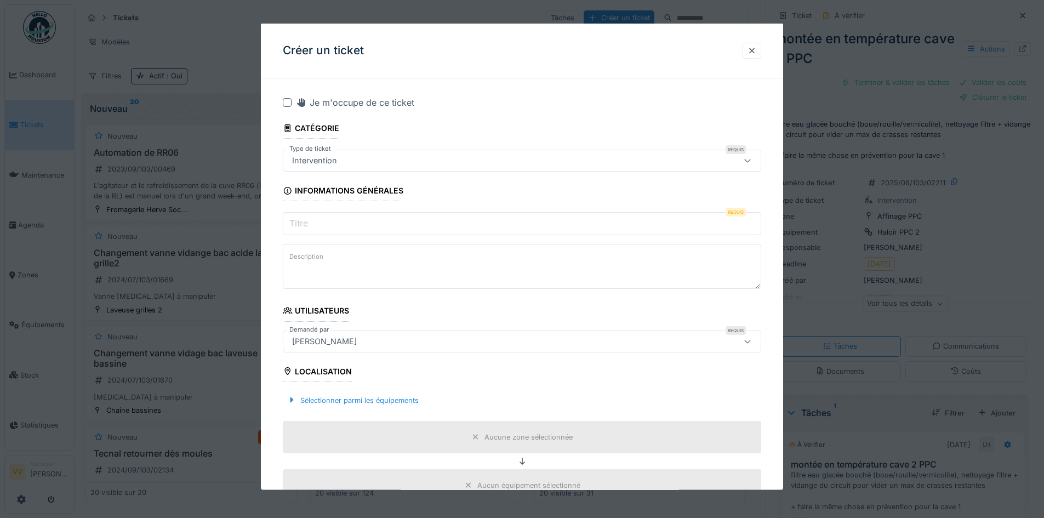
click at [424, 226] on input "Titre" at bounding box center [522, 223] width 479 height 23
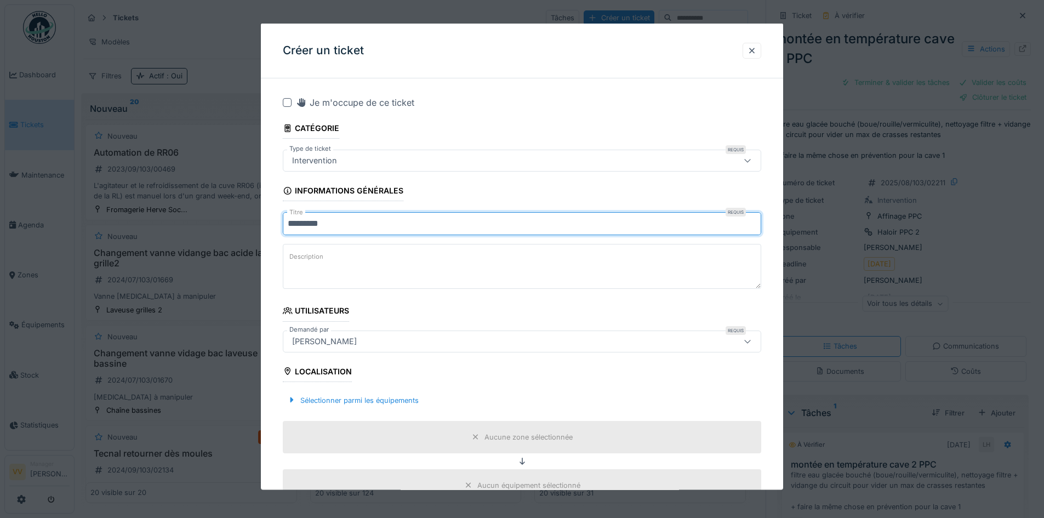
type input "*********"
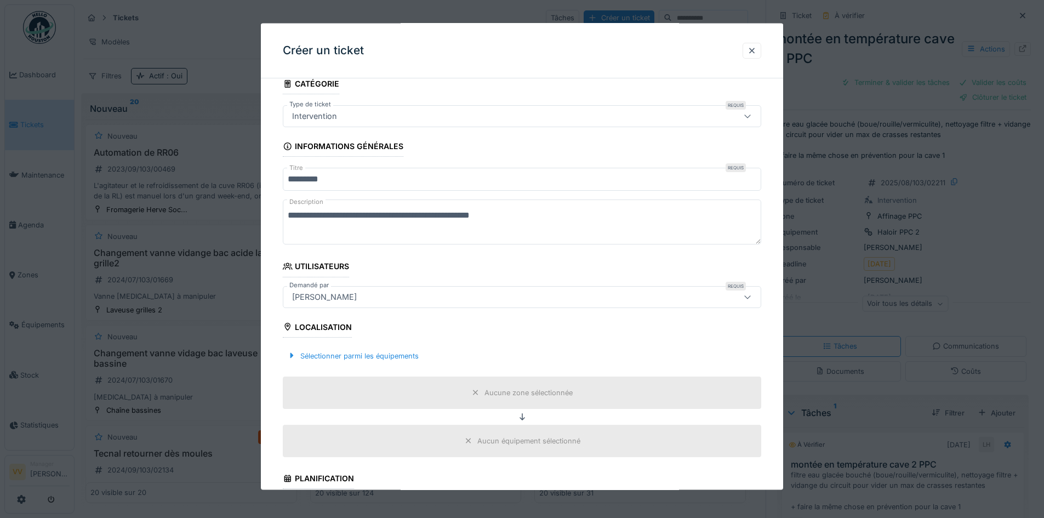
scroll to position [110, 0]
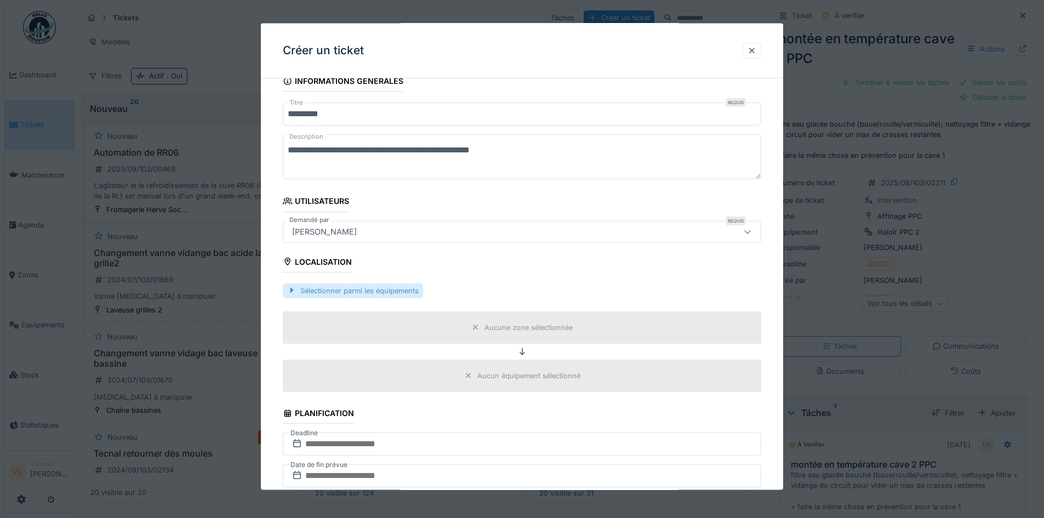
type textarea "**********"
click at [370, 291] on div "Sélectionner parmi les équipements" at bounding box center [353, 290] width 140 height 15
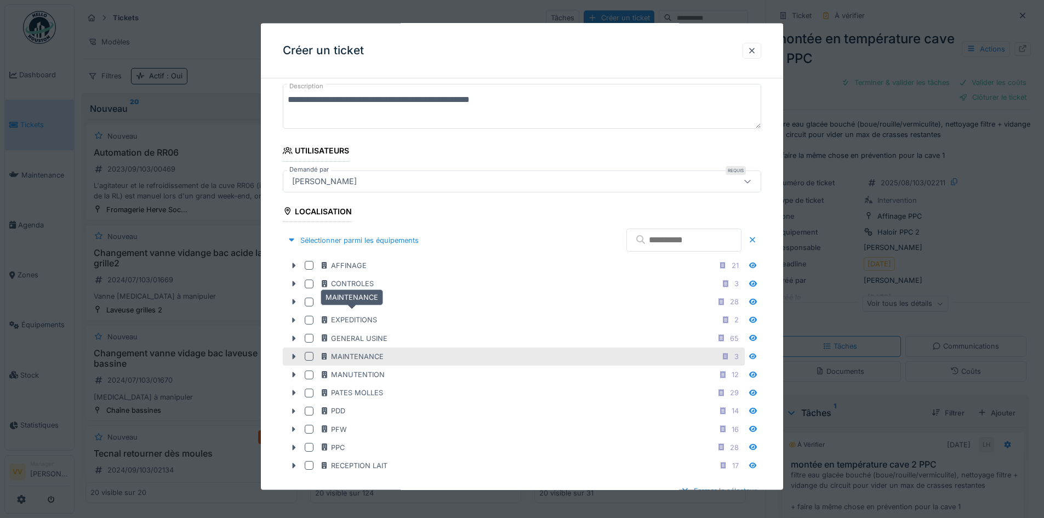
scroll to position [219, 0]
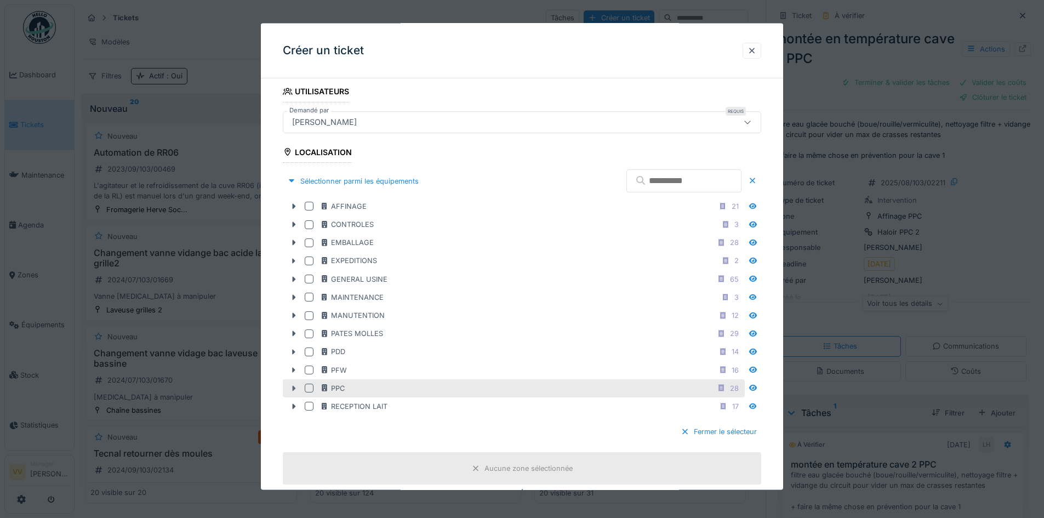
click at [295, 389] on icon at bounding box center [293, 387] width 9 height 7
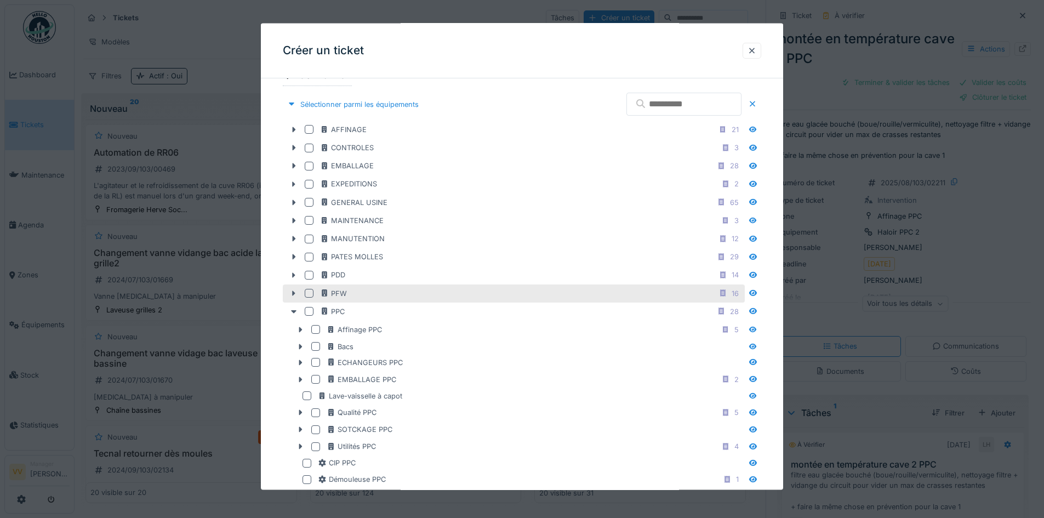
scroll to position [329, 0]
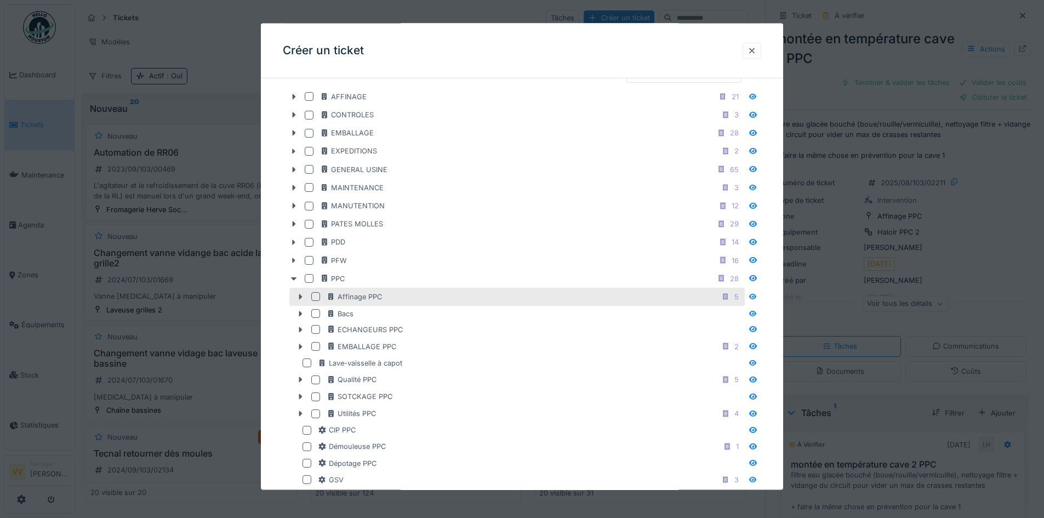
click at [317, 297] on div at bounding box center [315, 296] width 9 height 9
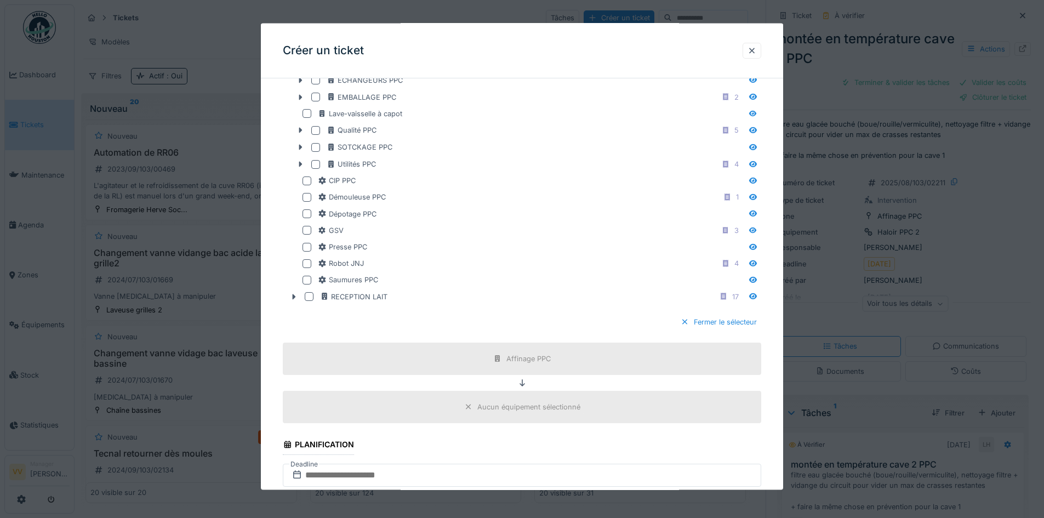
scroll to position [768, 0]
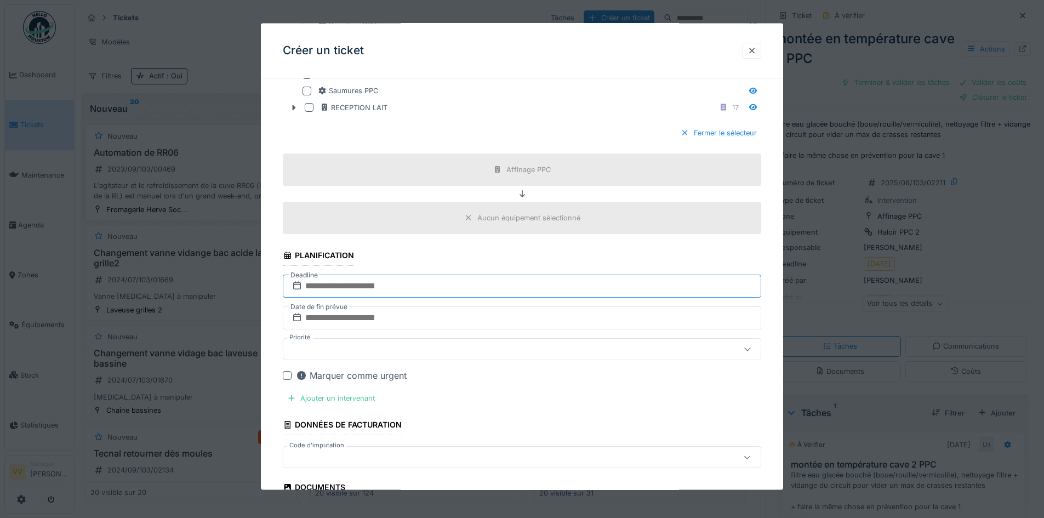
click at [400, 288] on input "text" at bounding box center [522, 286] width 479 height 23
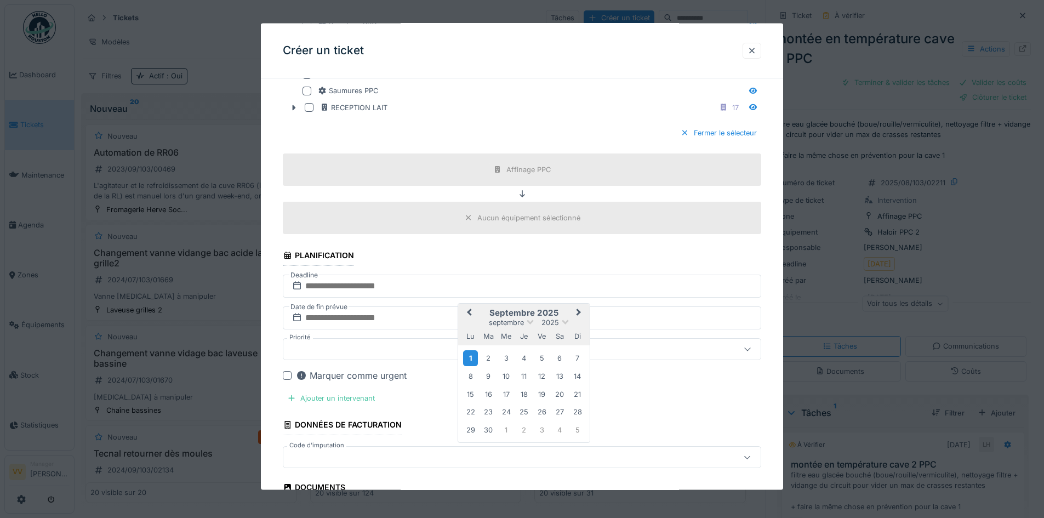
click at [473, 359] on div "1" at bounding box center [470, 358] width 15 height 16
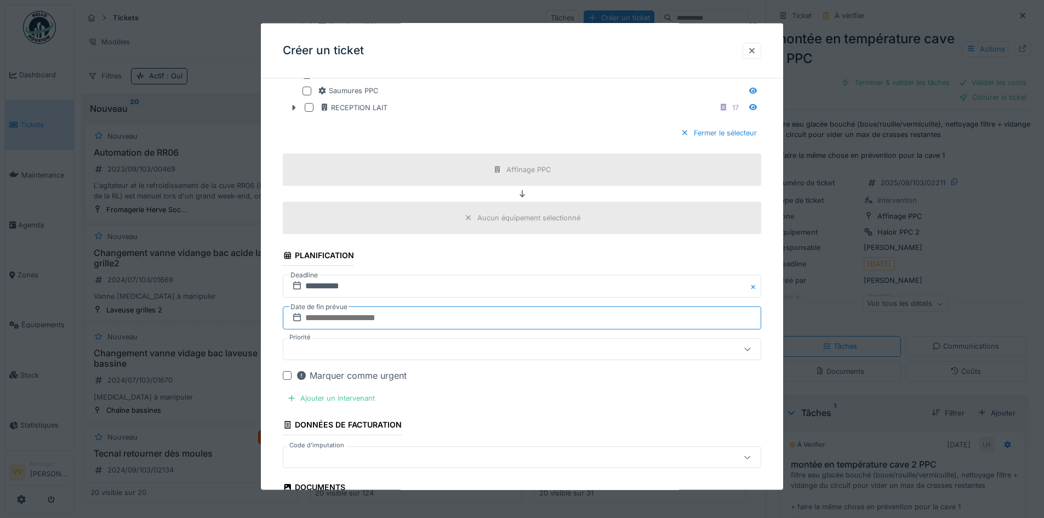
click at [411, 319] on input "text" at bounding box center [522, 317] width 479 height 23
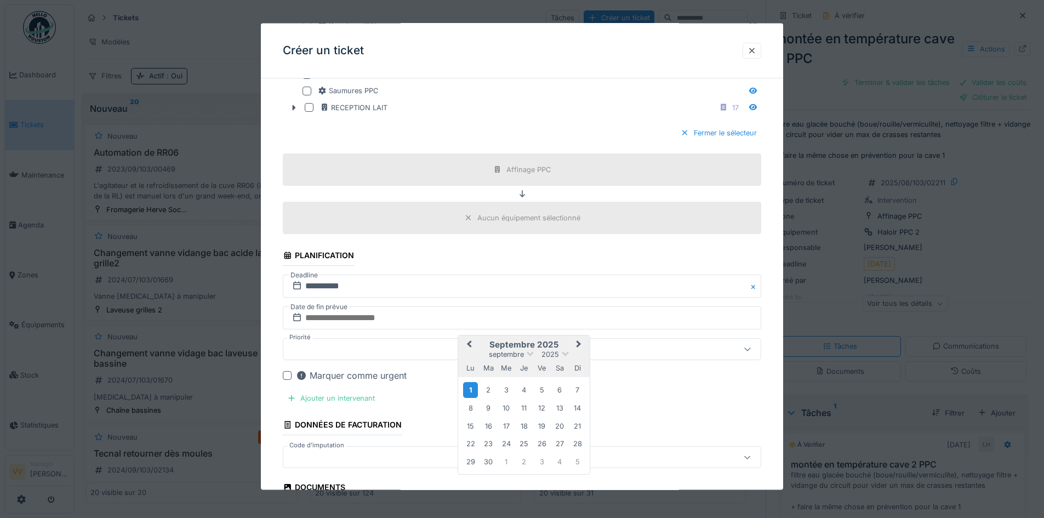
click at [469, 391] on div "1" at bounding box center [470, 390] width 15 height 16
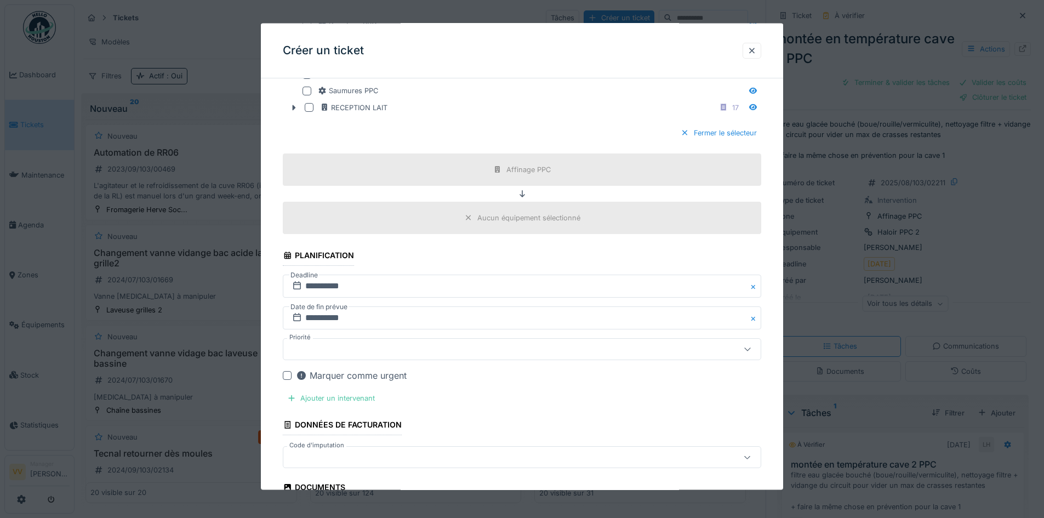
click at [347, 378] on div "Marquer comme urgent" at bounding box center [351, 375] width 111 height 13
click at [337, 397] on div "Ajouter un intervenant" at bounding box center [331, 398] width 96 height 15
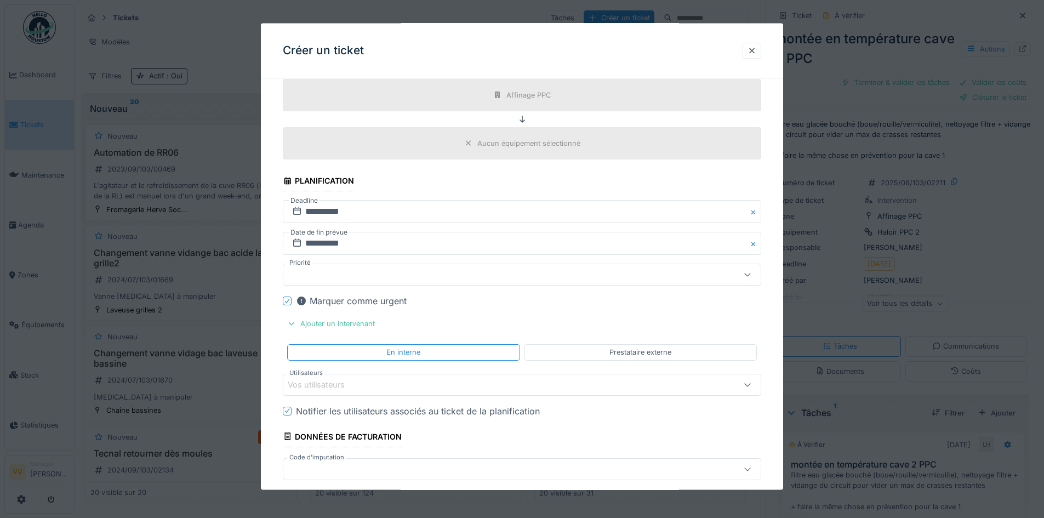
scroll to position [1042, 0]
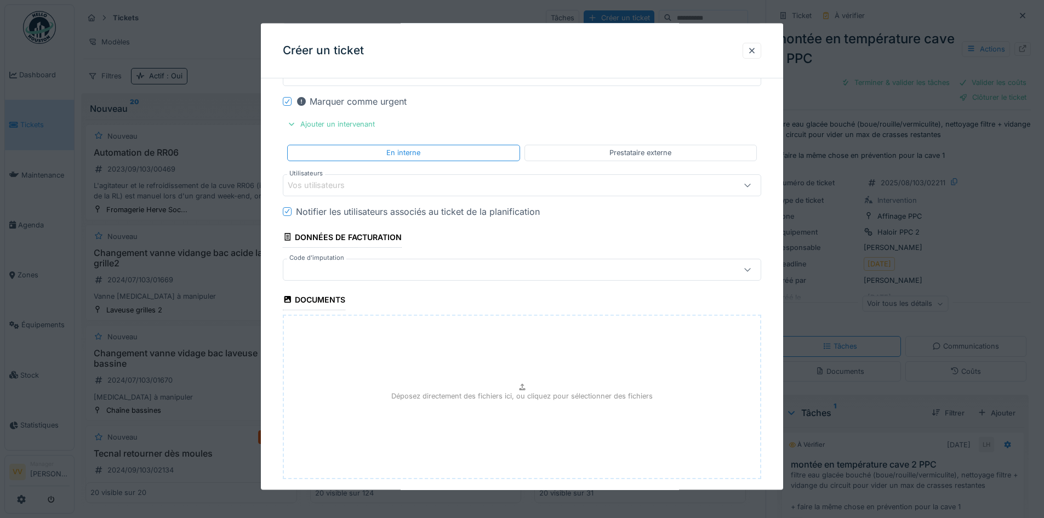
click at [349, 186] on div "Vos utilisateurs" at bounding box center [324, 185] width 72 height 12
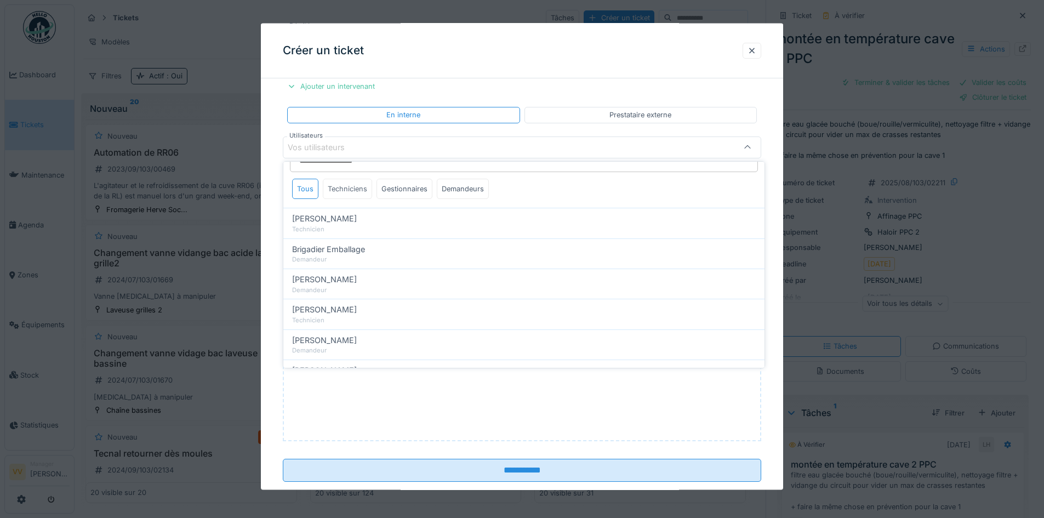
scroll to position [0, 0]
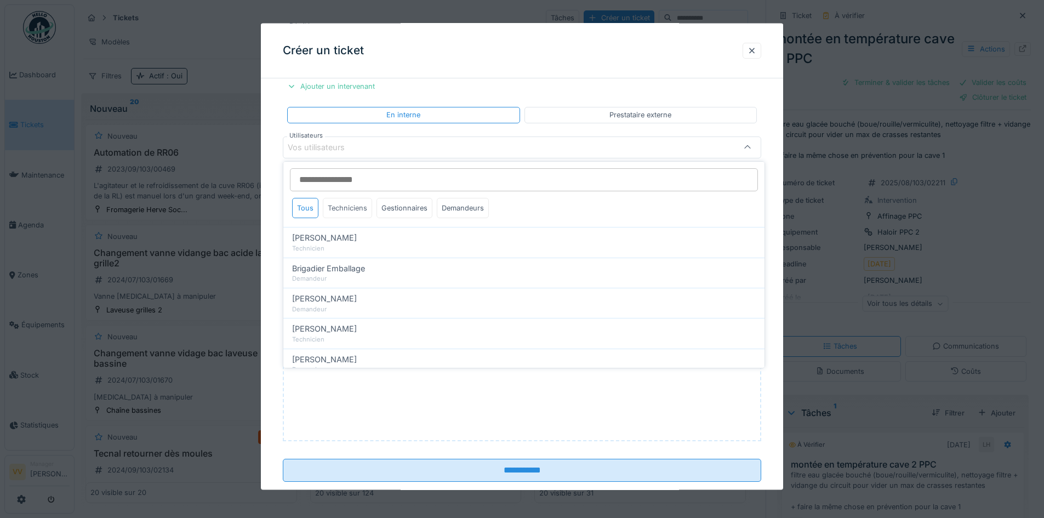
click at [345, 207] on div "Techniciens" at bounding box center [347, 208] width 49 height 20
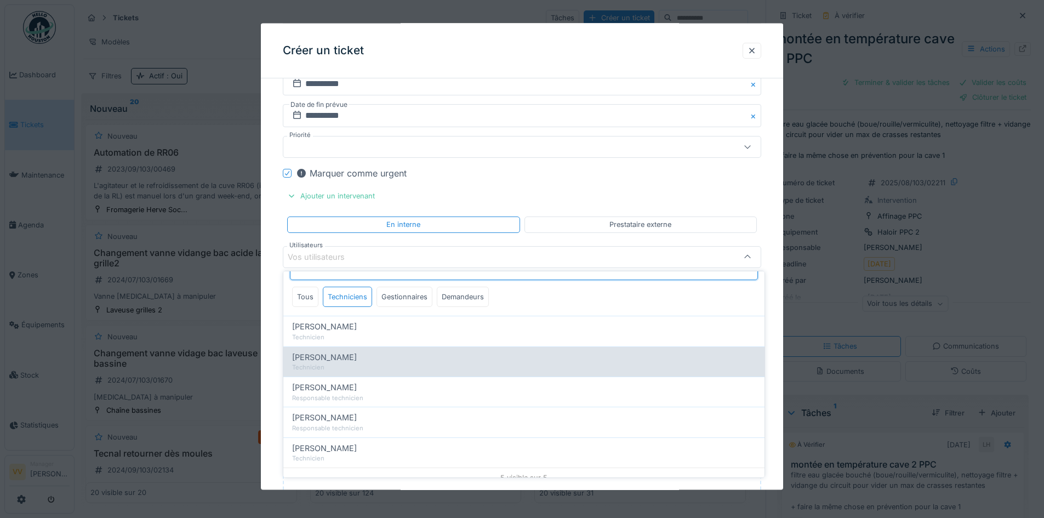
scroll to position [31, 0]
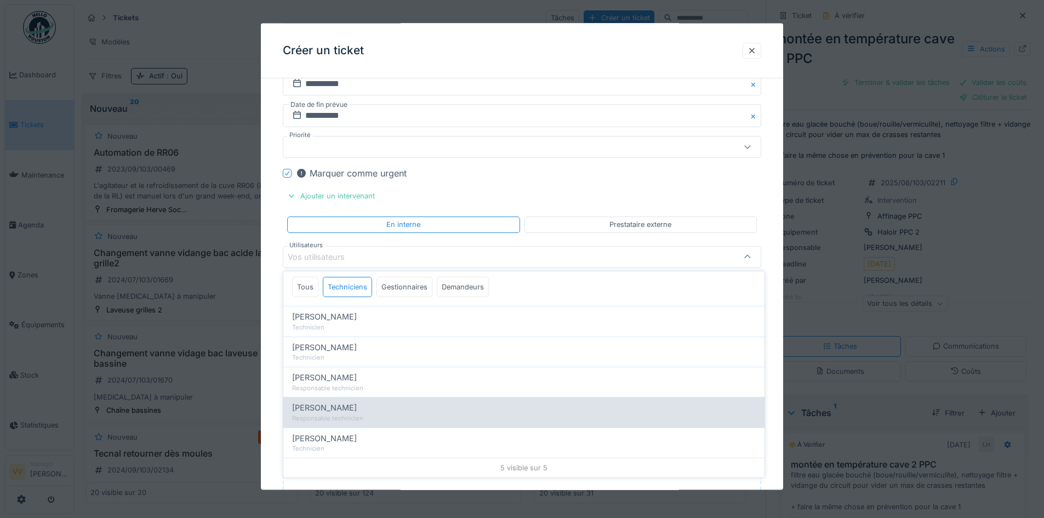
click at [347, 415] on div "Responsable technicien" at bounding box center [524, 418] width 464 height 9
type input "*****"
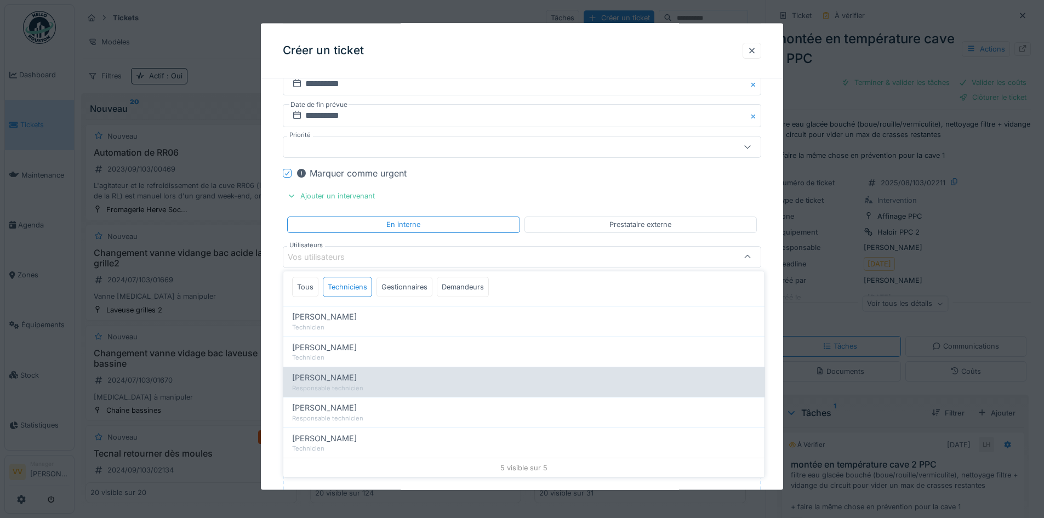
scroll to position [0, 0]
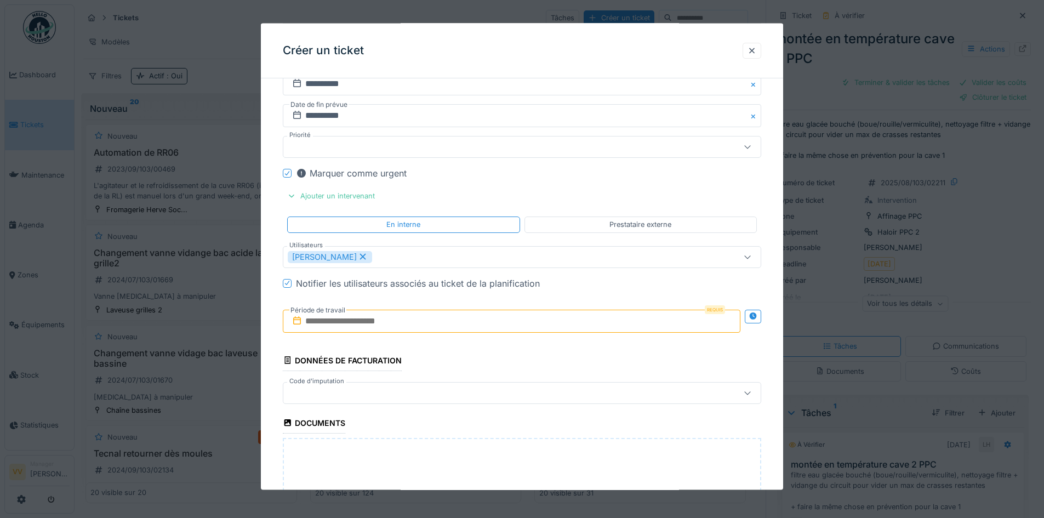
click at [458, 328] on input "text" at bounding box center [512, 320] width 458 height 23
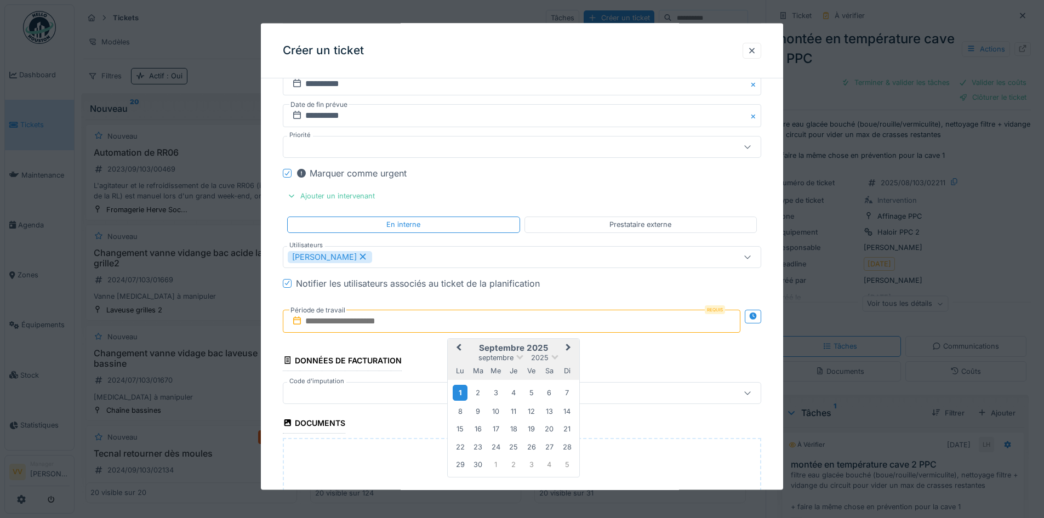
click at [463, 393] on div "1" at bounding box center [460, 393] width 15 height 16
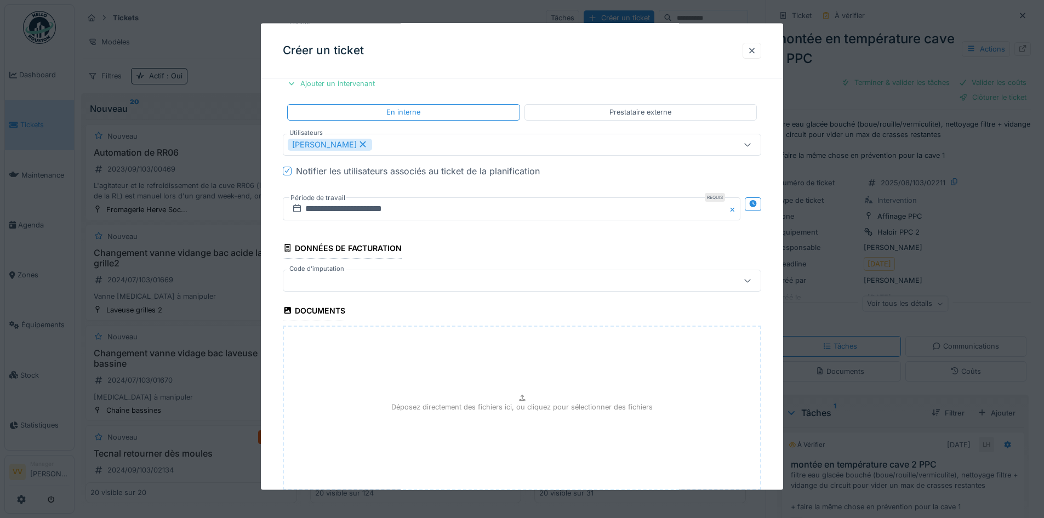
scroll to position [1154, 0]
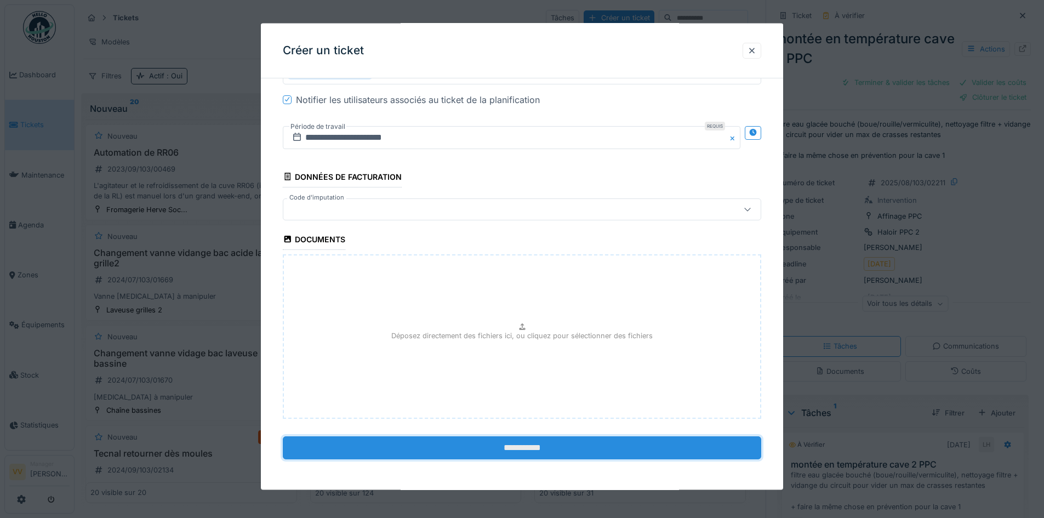
click at [481, 444] on input "**********" at bounding box center [522, 447] width 479 height 23
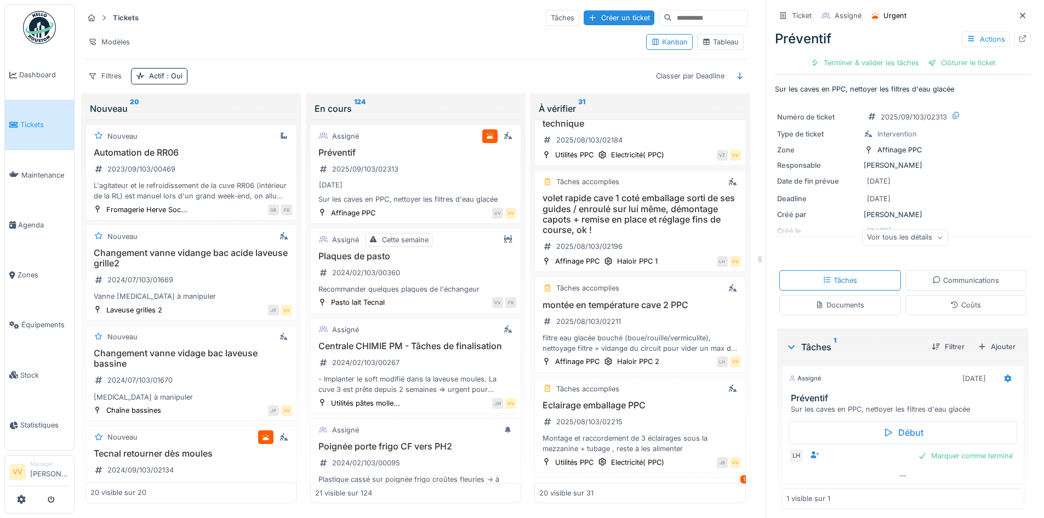
click at [22, 120] on span "Tickets" at bounding box center [44, 125] width 49 height 10
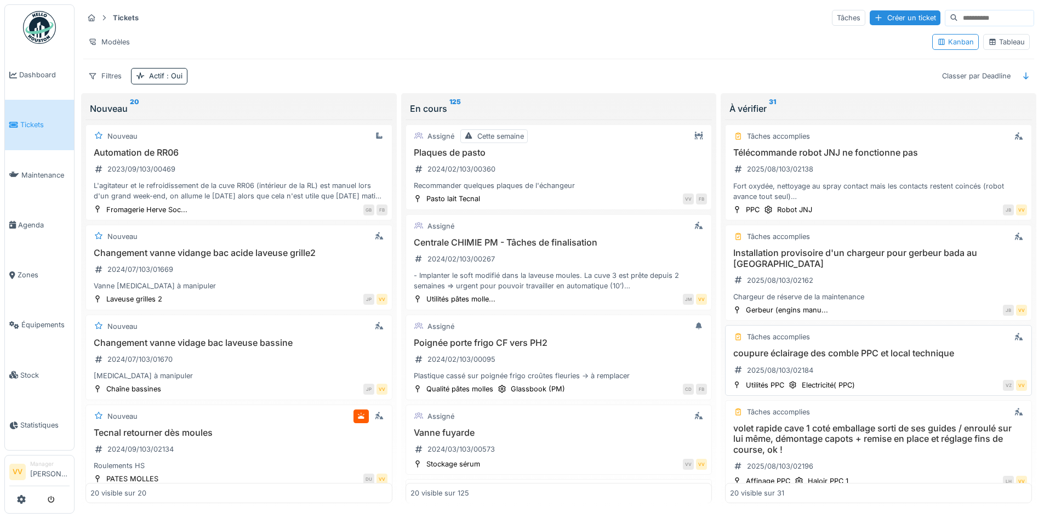
scroll to position [768, 0]
click at [909, 262] on div "Installation provisoire d'un chargeur pour gerbeur bada au quai 8 2025/08/103/0…" at bounding box center [878, 274] width 297 height 54
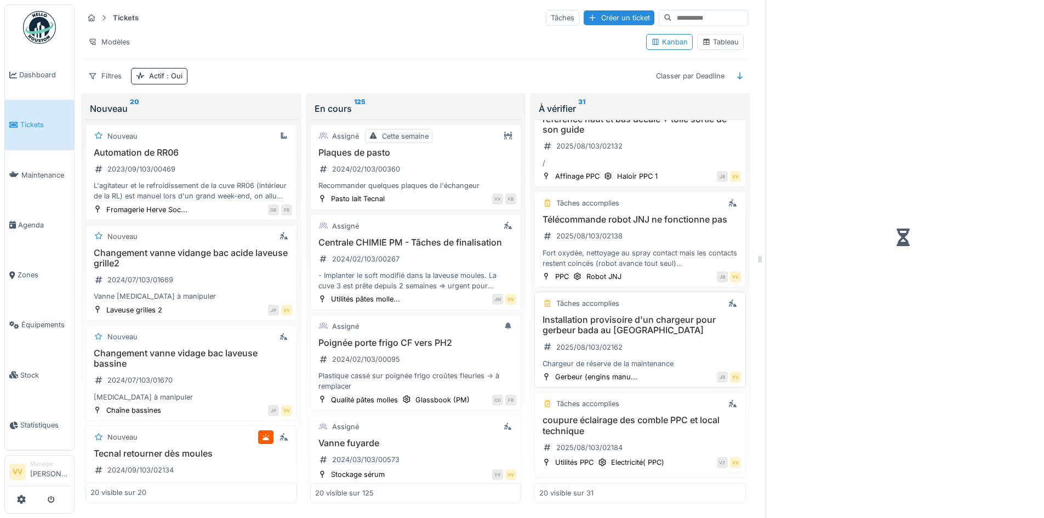
scroll to position [835, 0]
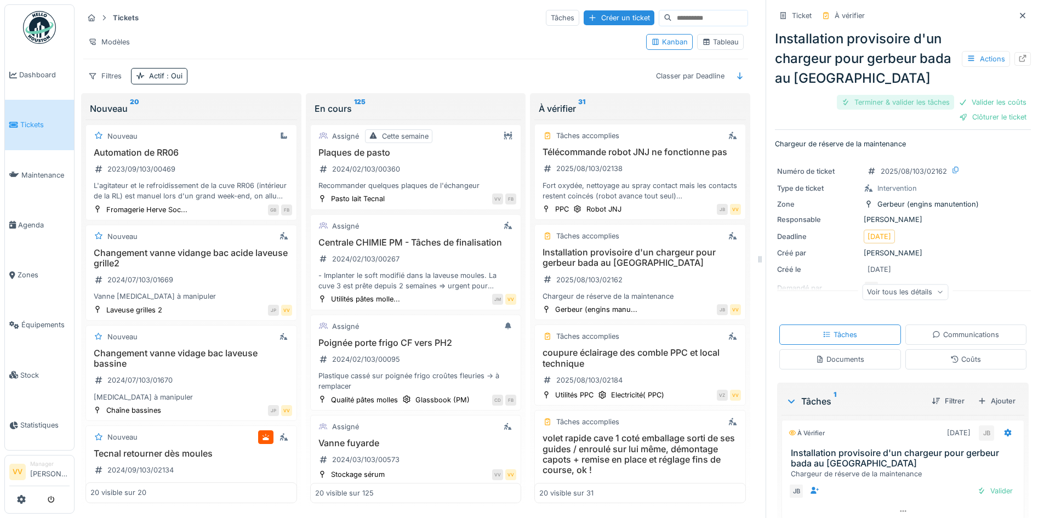
click at [898, 101] on div "Terminer & valider les tâches" at bounding box center [895, 102] width 117 height 15
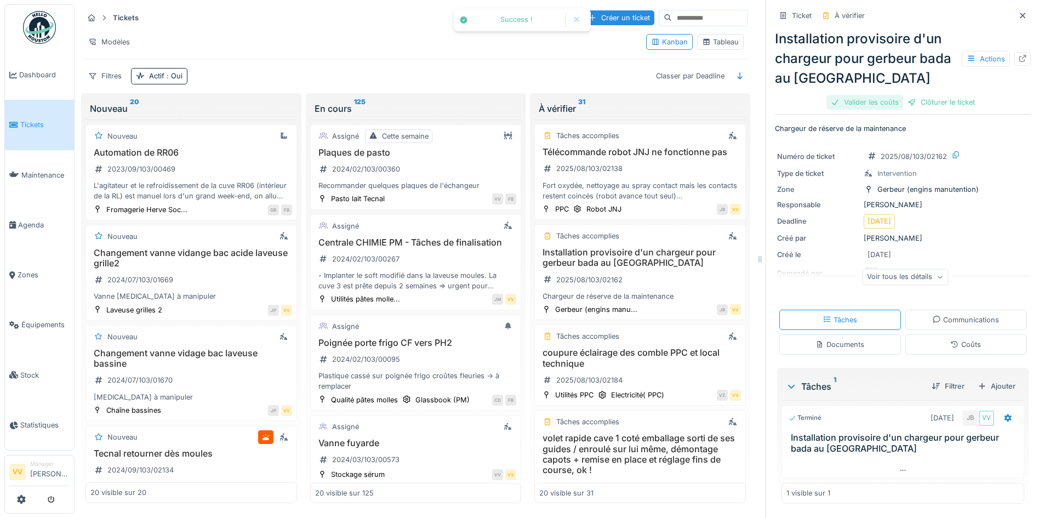
click at [851, 107] on div "Valider les coûts" at bounding box center [865, 102] width 77 height 15
click at [909, 104] on div "Clôturer le ticket" at bounding box center [903, 102] width 76 height 15
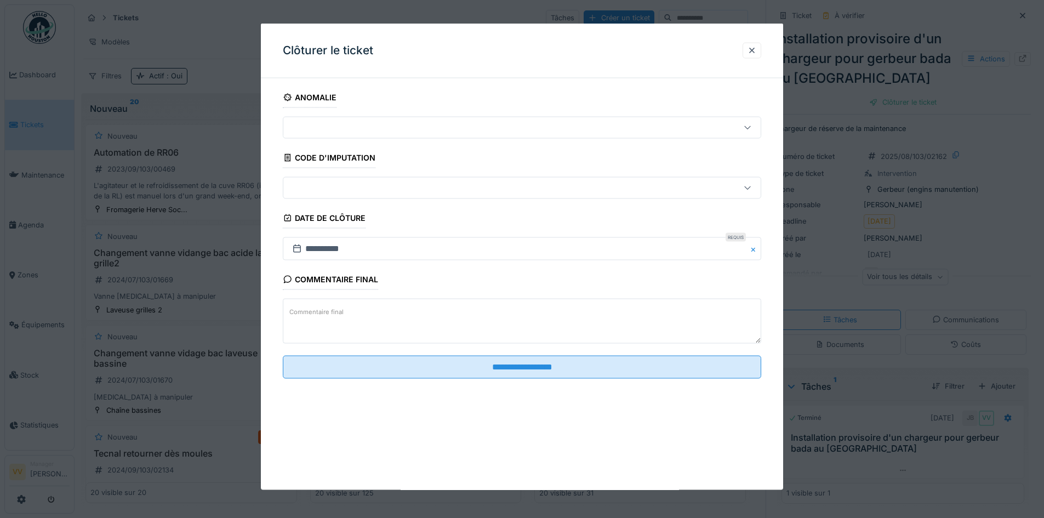
click at [479, 313] on textarea "Commentaire final" at bounding box center [522, 321] width 479 height 45
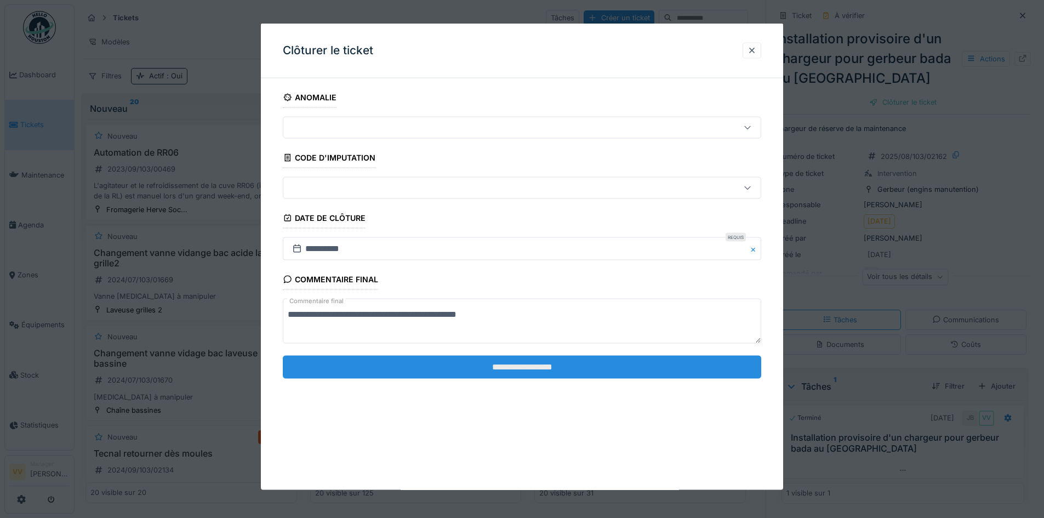
type textarea "**********"
click at [553, 370] on input "**********" at bounding box center [522, 366] width 479 height 23
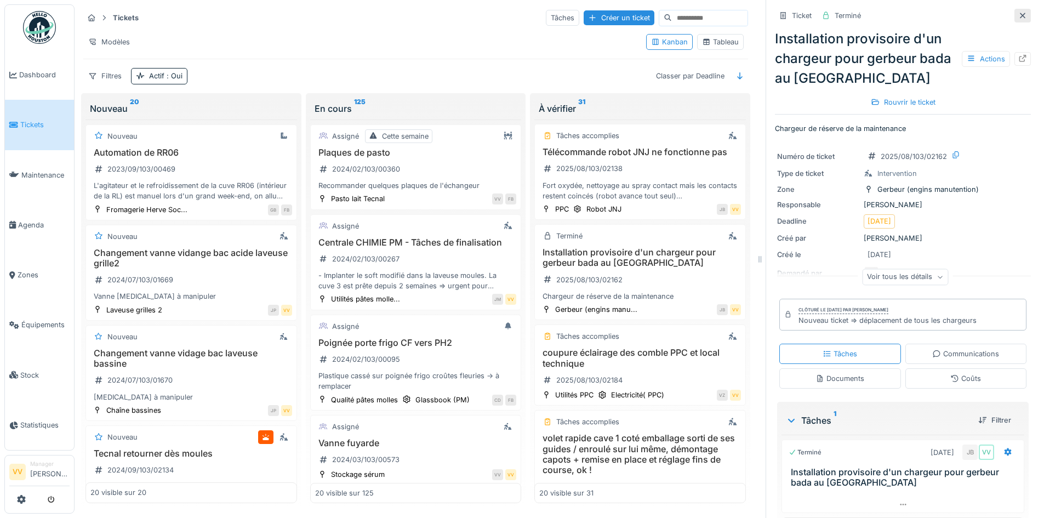
click at [1020, 14] on icon at bounding box center [1022, 15] width 5 height 5
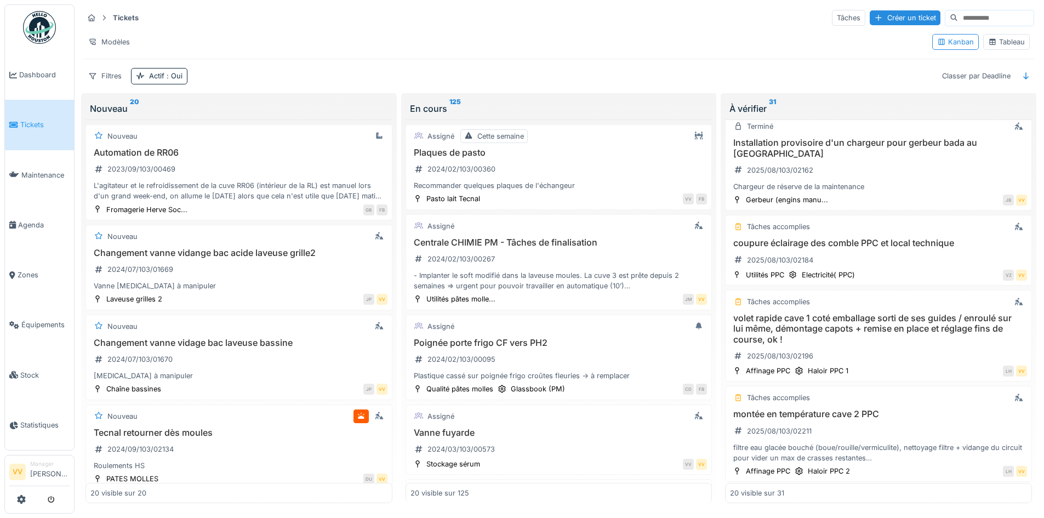
scroll to position [987, 0]
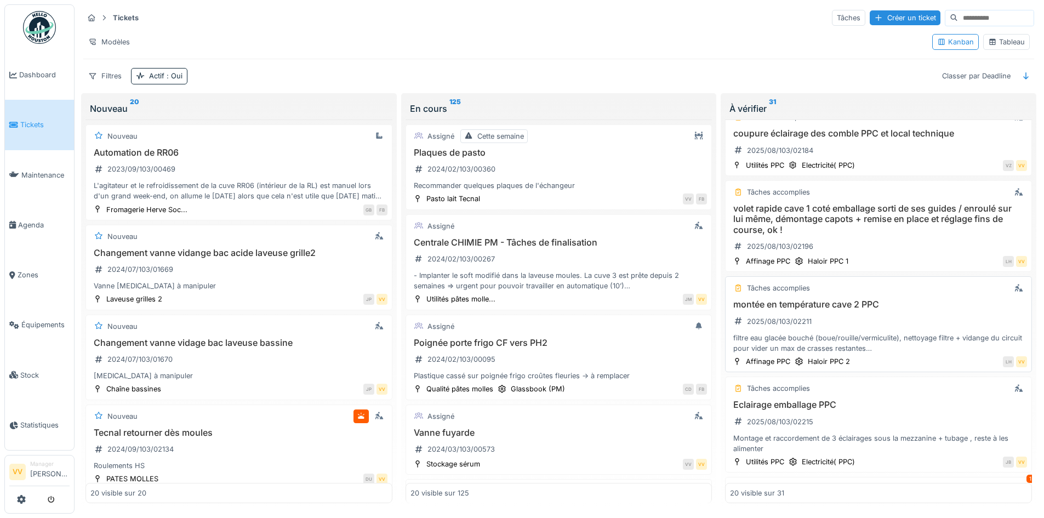
click at [901, 299] on h3 "montée en température cave 2 PPC" at bounding box center [878, 304] width 297 height 10
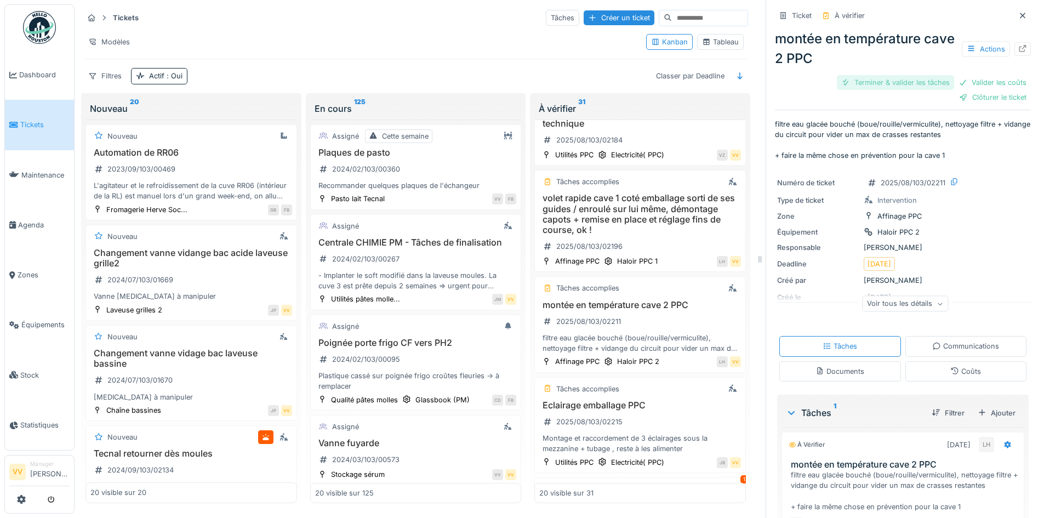
click at [857, 82] on div "Terminer & valider les tâches" at bounding box center [895, 82] width 117 height 15
click at [963, 79] on div "Valider les coûts" at bounding box center [993, 82] width 77 height 15
click at [958, 96] on div "Clôturer le ticket" at bounding box center [993, 97] width 76 height 15
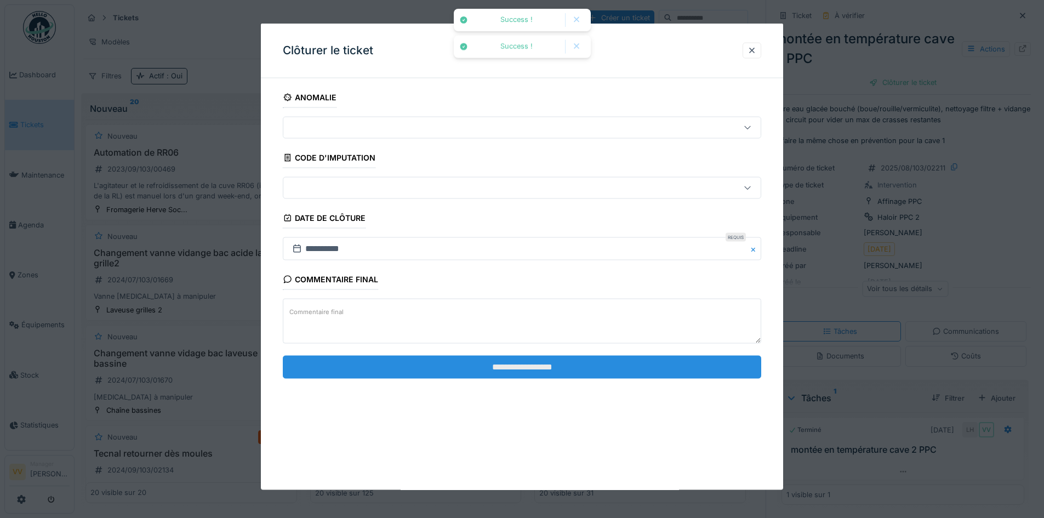
click at [583, 368] on input "**********" at bounding box center [522, 366] width 479 height 23
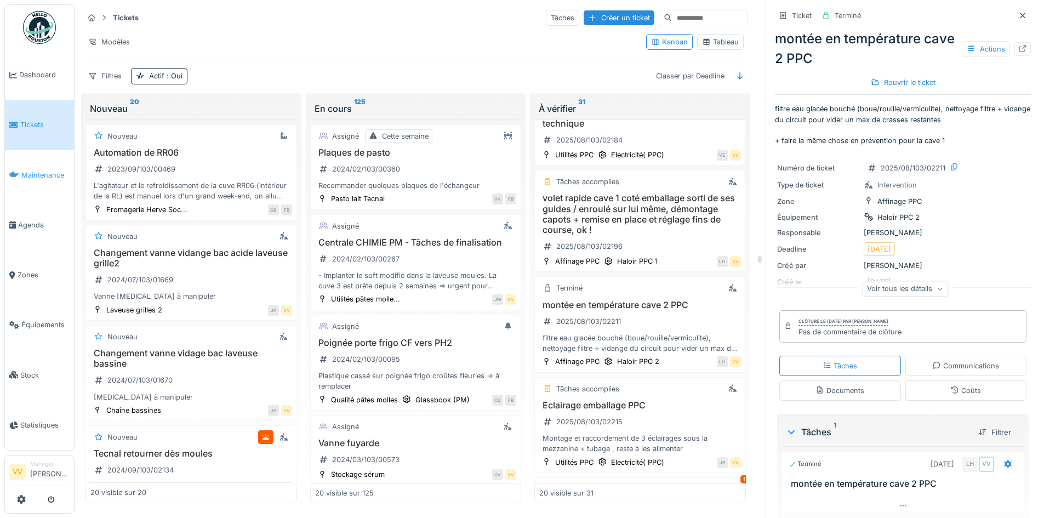
click at [33, 170] on span "Maintenance" at bounding box center [45, 175] width 48 height 10
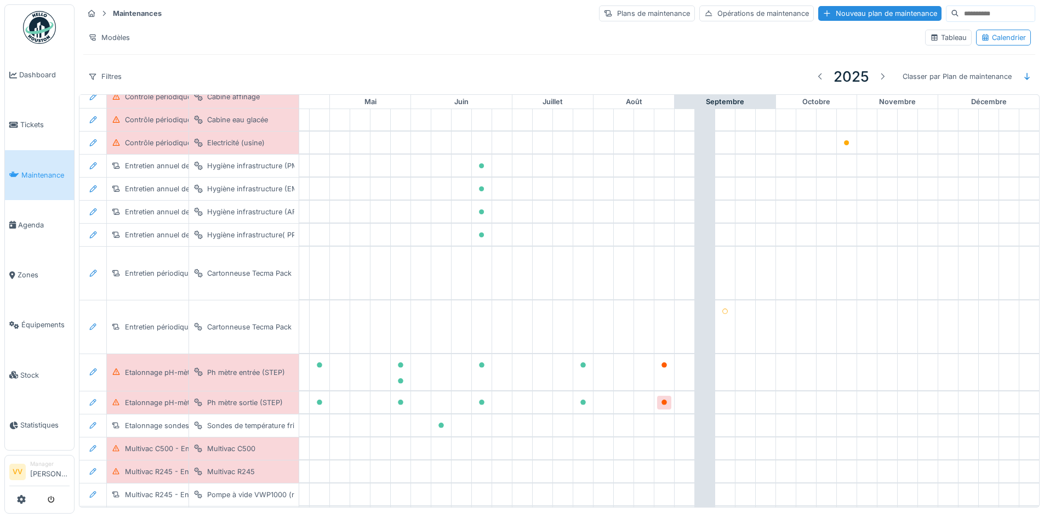
scroll to position [646, 359]
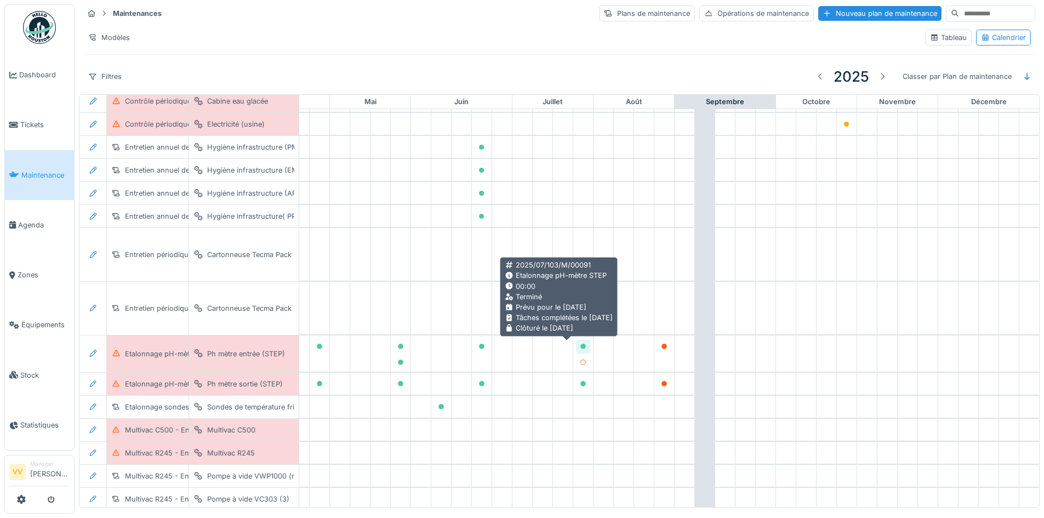
click at [581, 347] on icon at bounding box center [583, 346] width 5 height 5
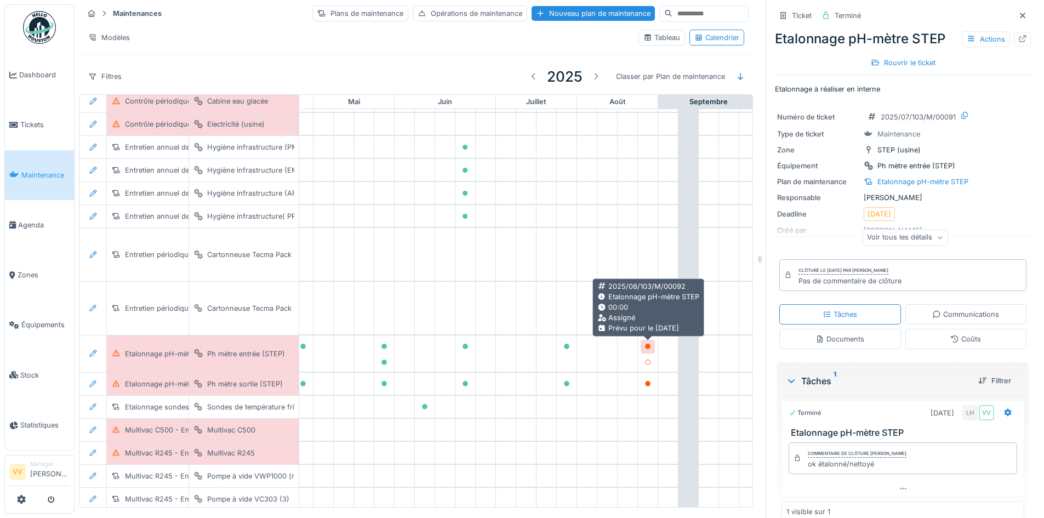
click at [647, 345] on icon at bounding box center [647, 346] width 5 height 5
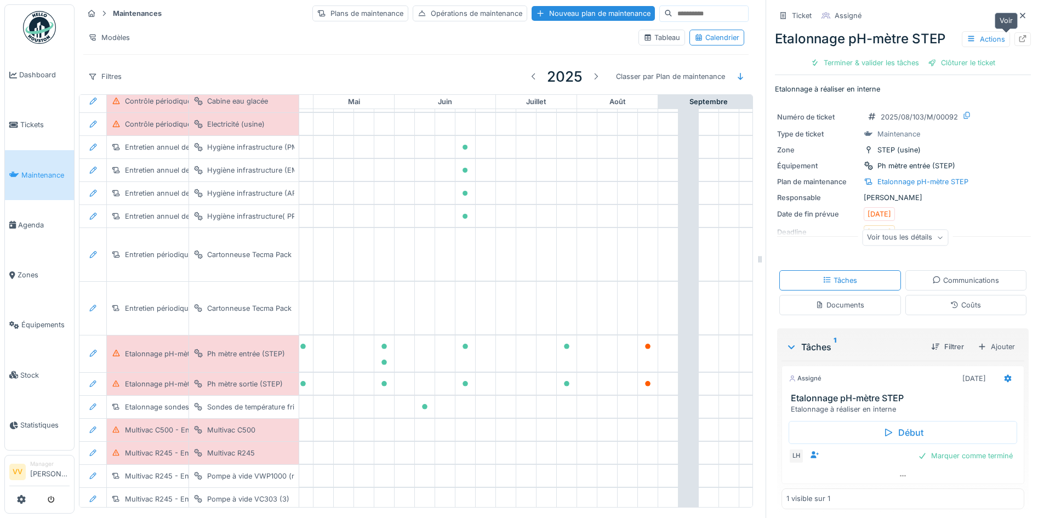
click at [1020, 37] on icon at bounding box center [1023, 38] width 7 height 7
click at [1015, 15] on div at bounding box center [1023, 16] width 16 height 14
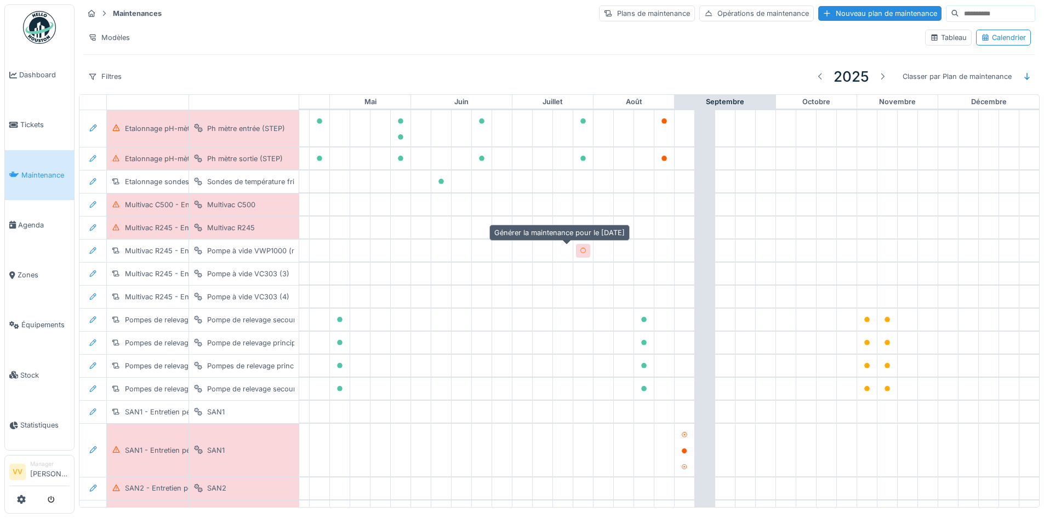
scroll to position [918, 359]
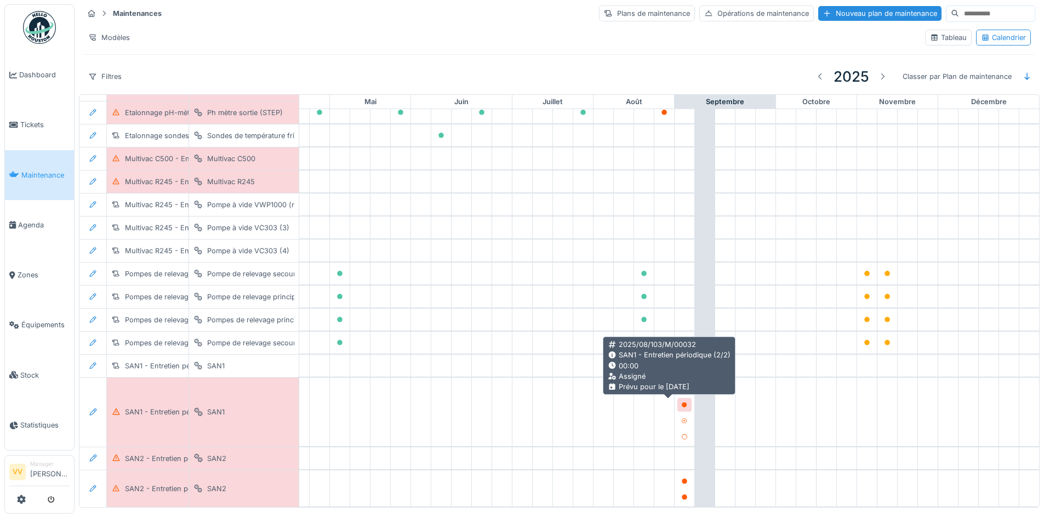
click at [682, 404] on icon at bounding box center [684, 404] width 5 height 5
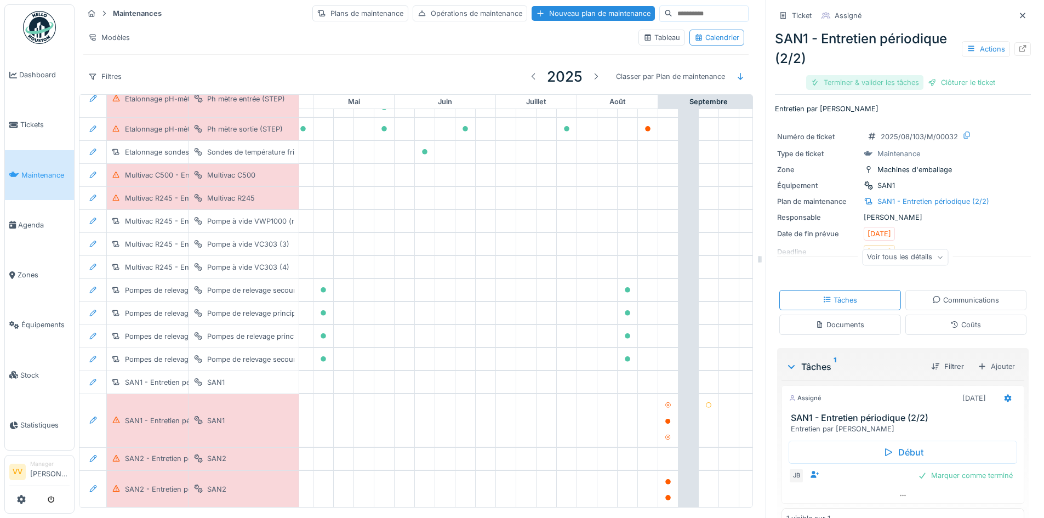
click at [868, 81] on div "Terminer & valider les tâches" at bounding box center [865, 82] width 117 height 15
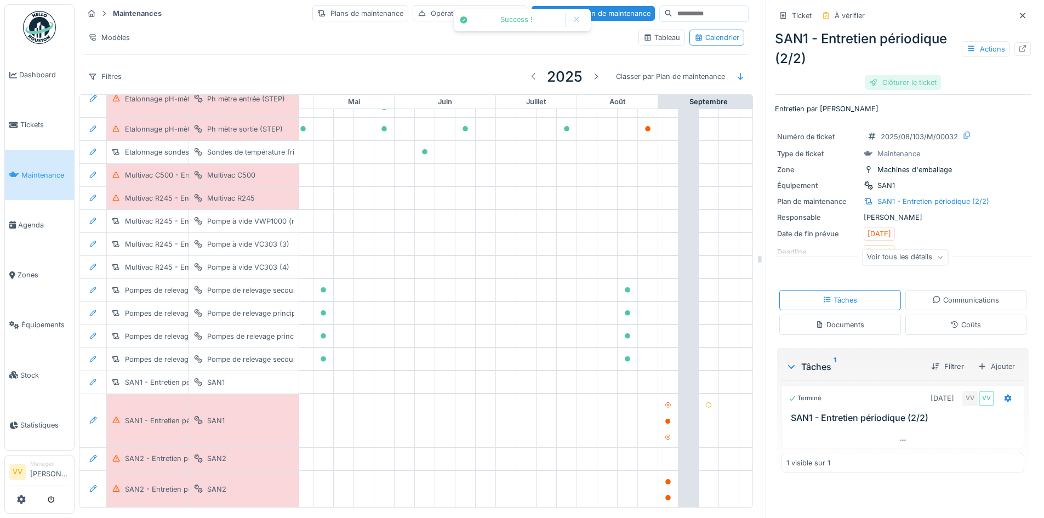
click at [909, 81] on div "Clôturer le ticket" at bounding box center [903, 82] width 76 height 15
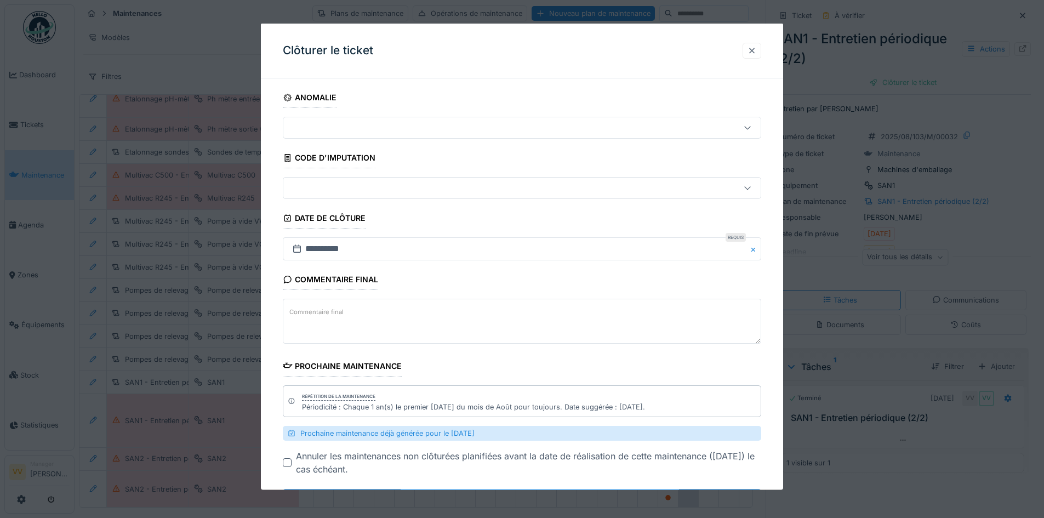
click at [757, 50] on div at bounding box center [752, 50] width 9 height 10
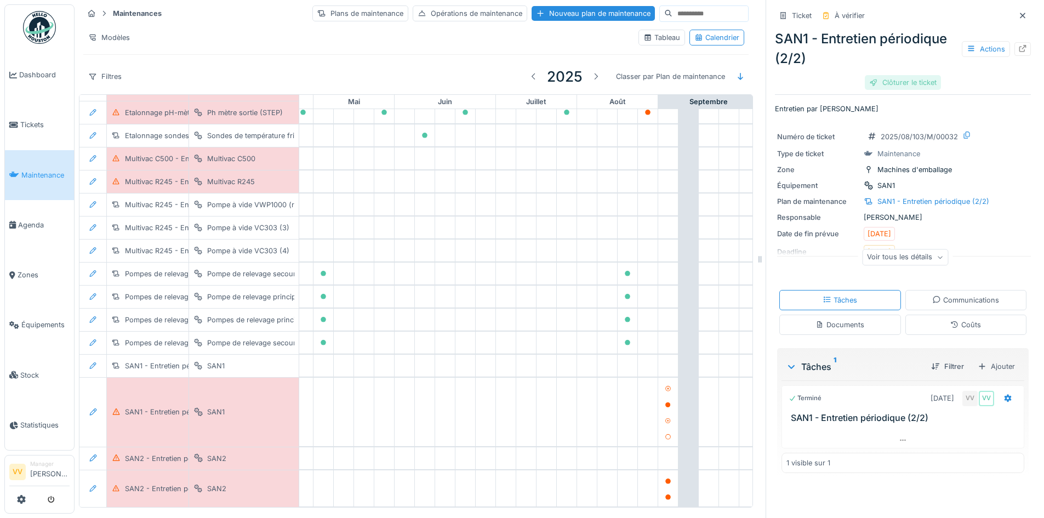
click at [900, 81] on div "Clôturer le ticket" at bounding box center [903, 82] width 76 height 15
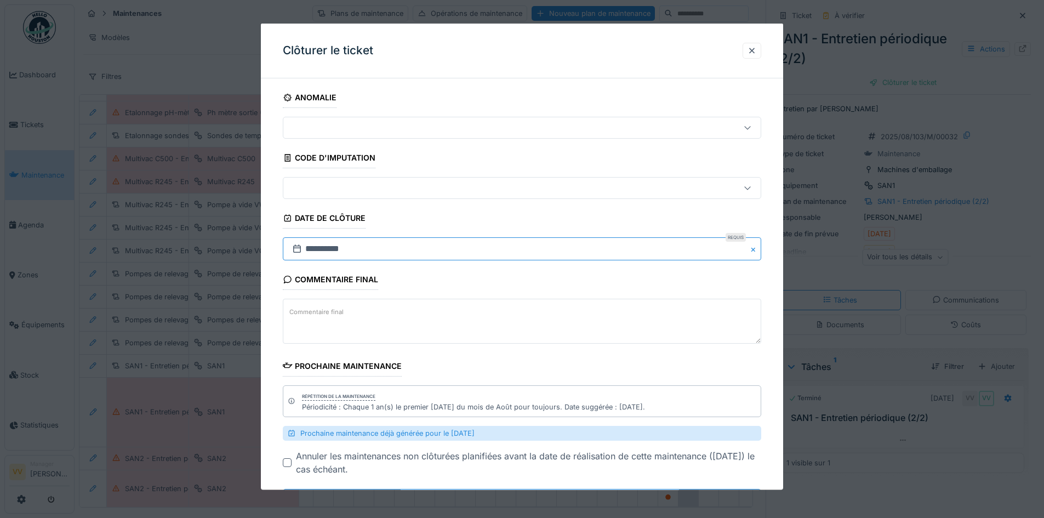
click at [372, 245] on input "**********" at bounding box center [522, 248] width 479 height 23
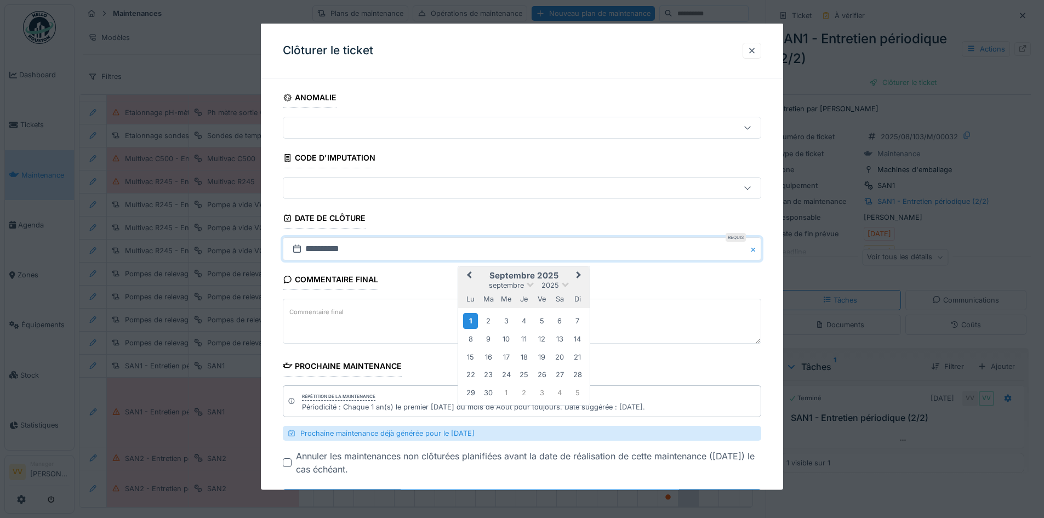
click at [471, 278] on button "Previous Month" at bounding box center [468, 277] width 18 height 18
click at [530, 391] on div "28" at bounding box center [524, 391] width 15 height 15
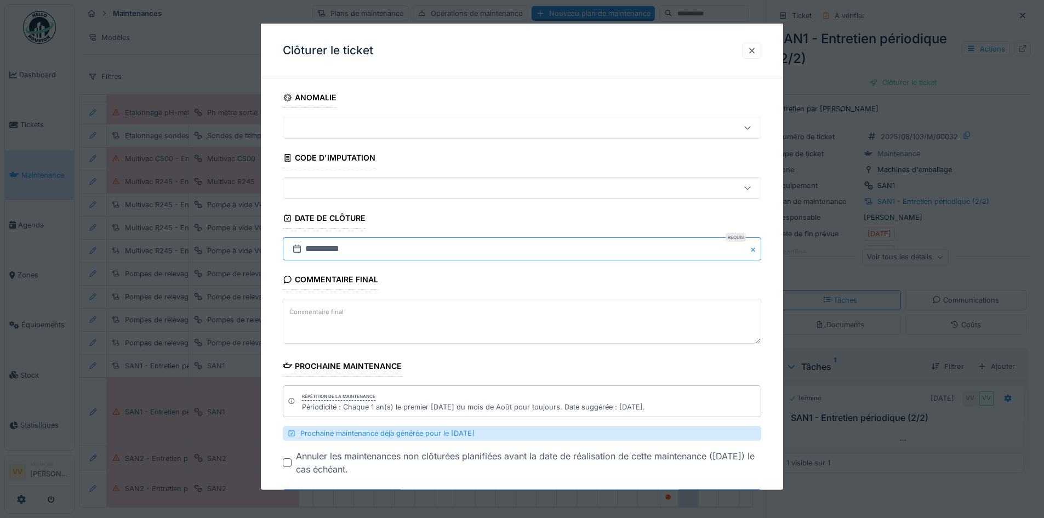
click at [433, 242] on input "**********" at bounding box center [522, 248] width 479 height 23
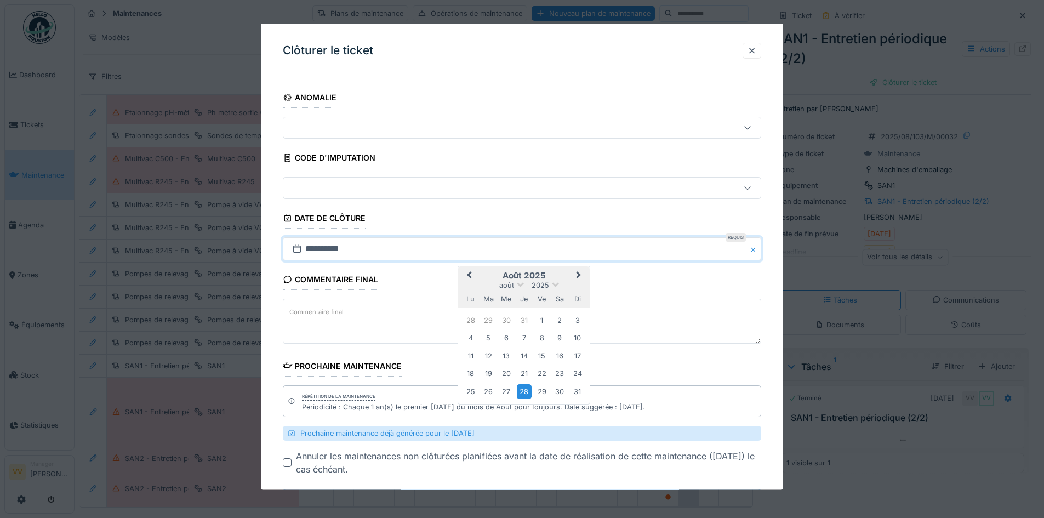
click at [524, 392] on div "28" at bounding box center [524, 391] width 15 height 15
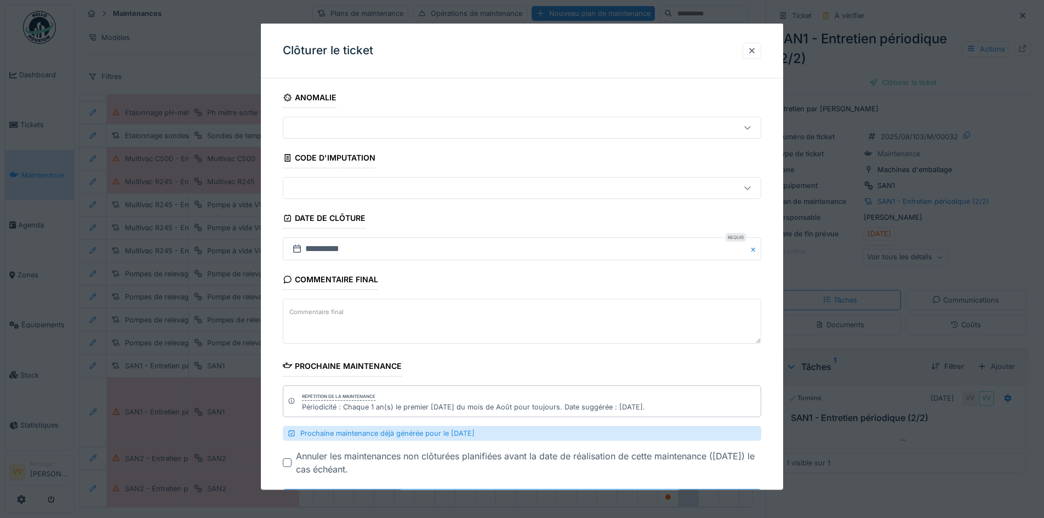
click at [679, 360] on fieldset "**********" at bounding box center [522, 304] width 479 height 434
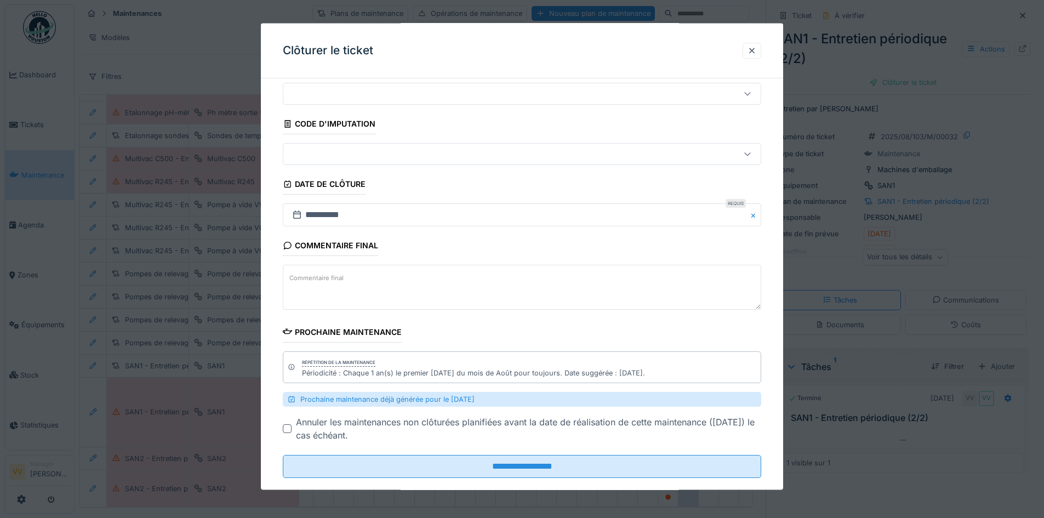
scroll to position [53, 0]
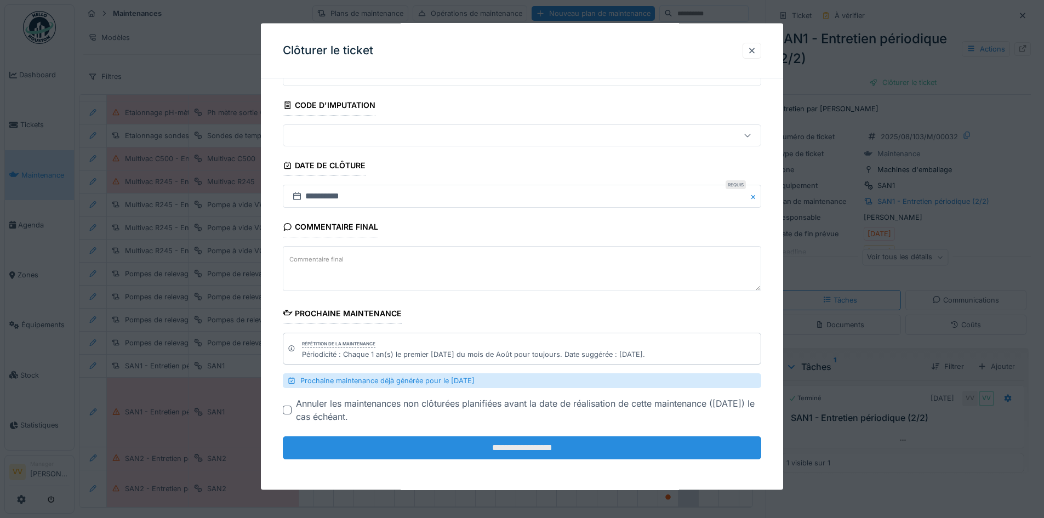
click at [540, 449] on input "**********" at bounding box center [522, 447] width 479 height 23
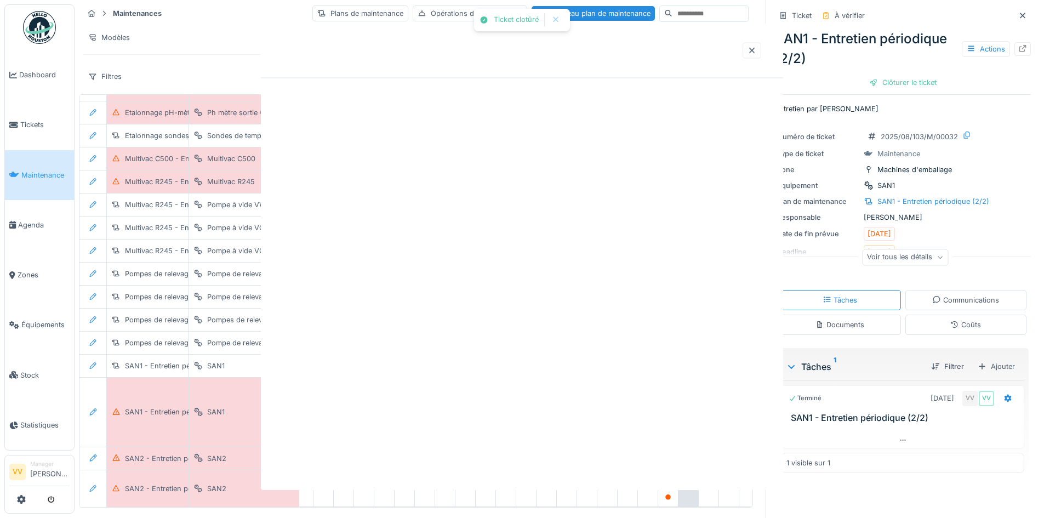
scroll to position [0, 0]
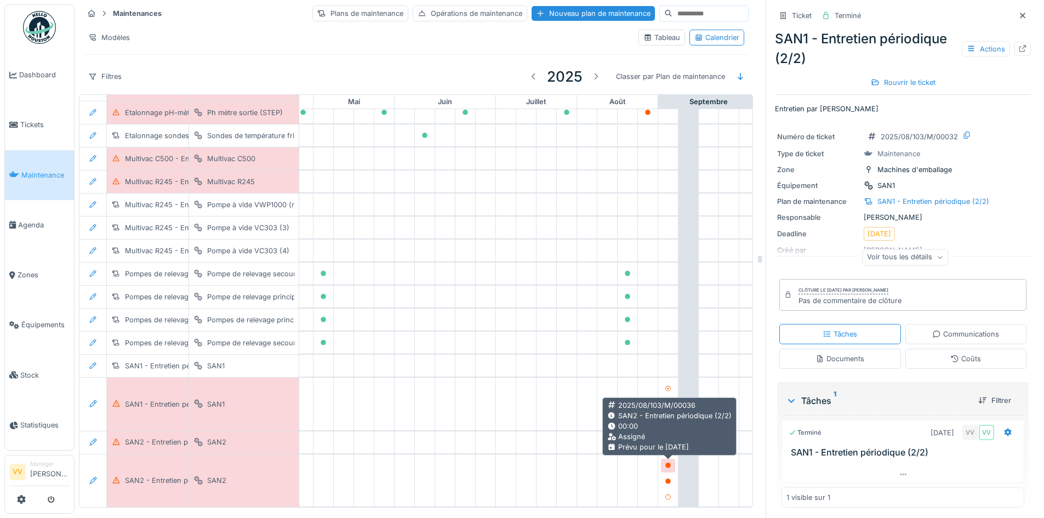
click at [668, 464] on icon at bounding box center [668, 465] width 5 height 5
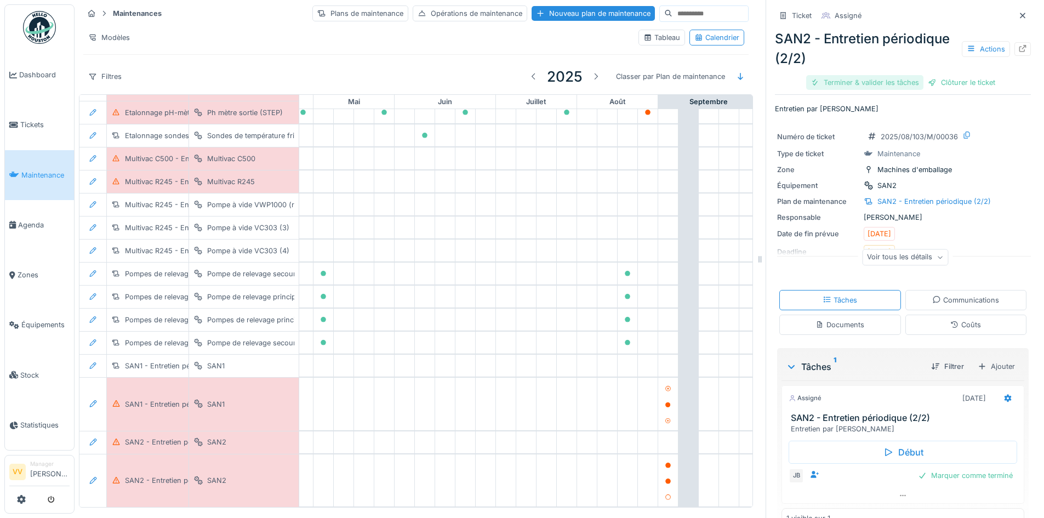
click at [848, 80] on div "Terminer & valider les tâches" at bounding box center [865, 82] width 117 height 15
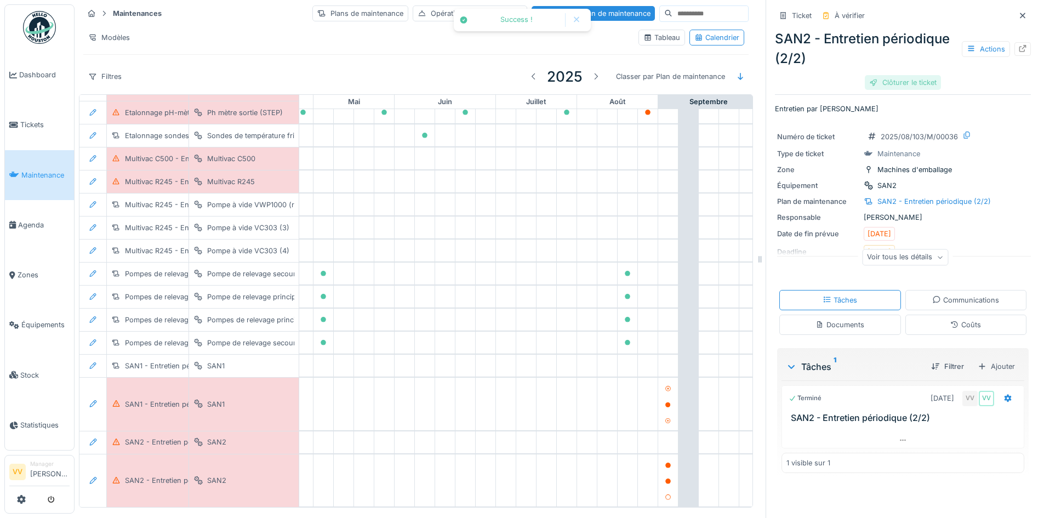
click at [946, 81] on div "SAN2 - Entretien périodique (2/2) Actions Clôturer le ticket" at bounding box center [903, 58] width 256 height 67
click at [911, 82] on div "Clôturer le ticket" at bounding box center [903, 82] width 76 height 15
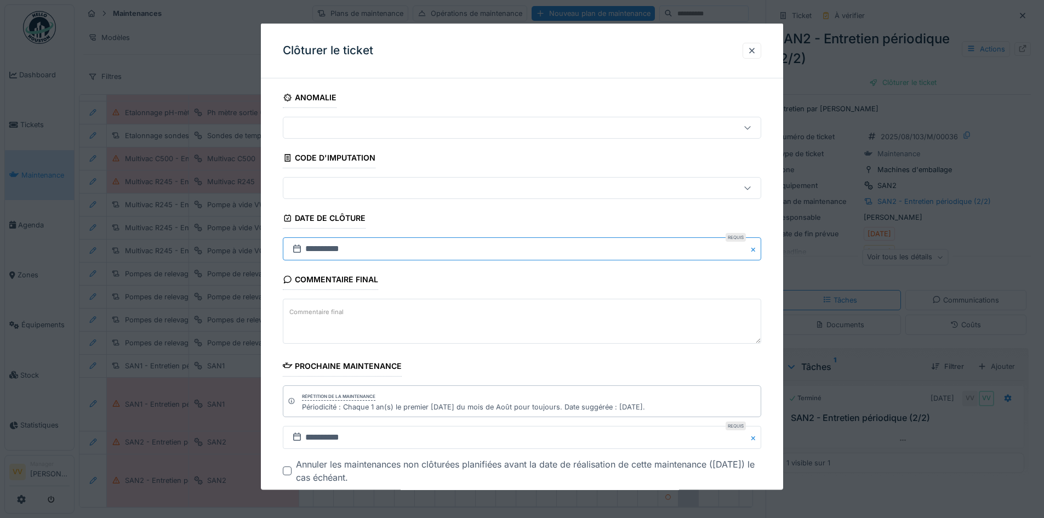
click at [400, 240] on input "**********" at bounding box center [522, 248] width 479 height 23
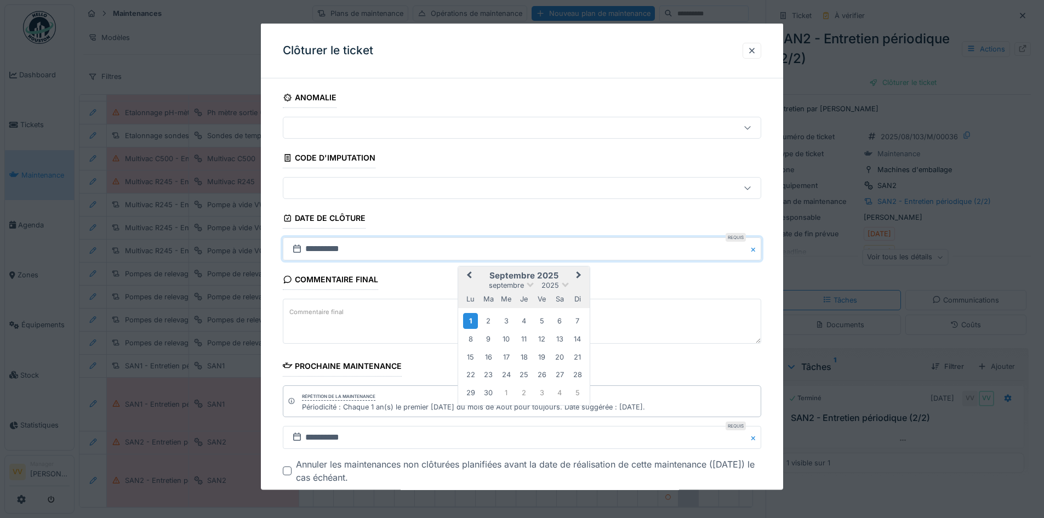
click at [469, 274] on span "Previous Month" at bounding box center [469, 275] width 0 height 13
click at [529, 393] on div "28" at bounding box center [524, 391] width 15 height 15
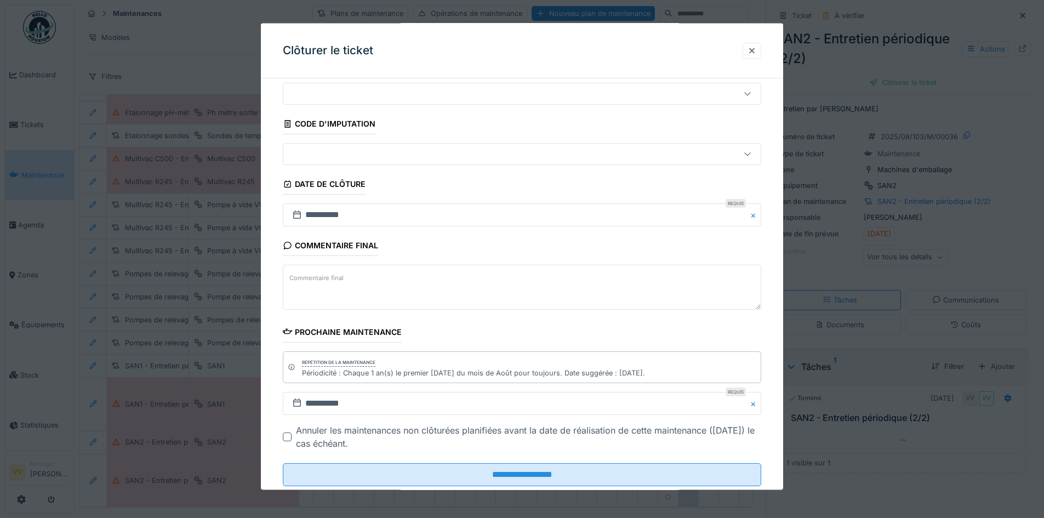
scroll to position [61, 0]
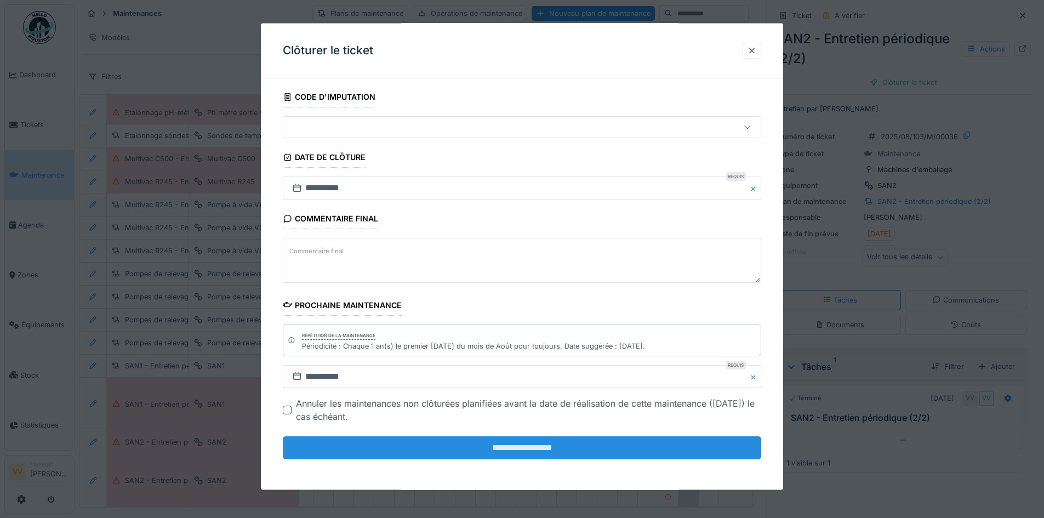
click at [456, 446] on input "**********" at bounding box center [522, 447] width 479 height 23
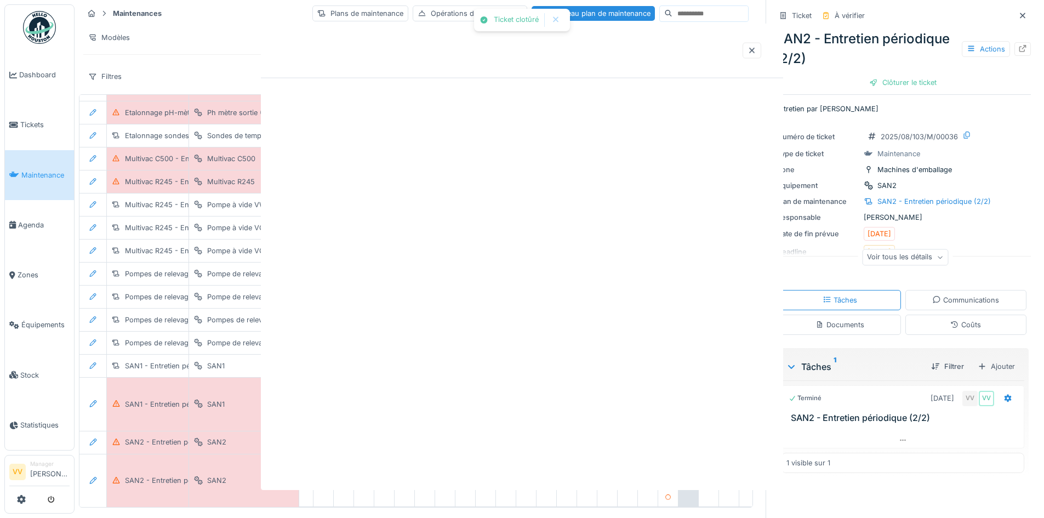
scroll to position [0, 0]
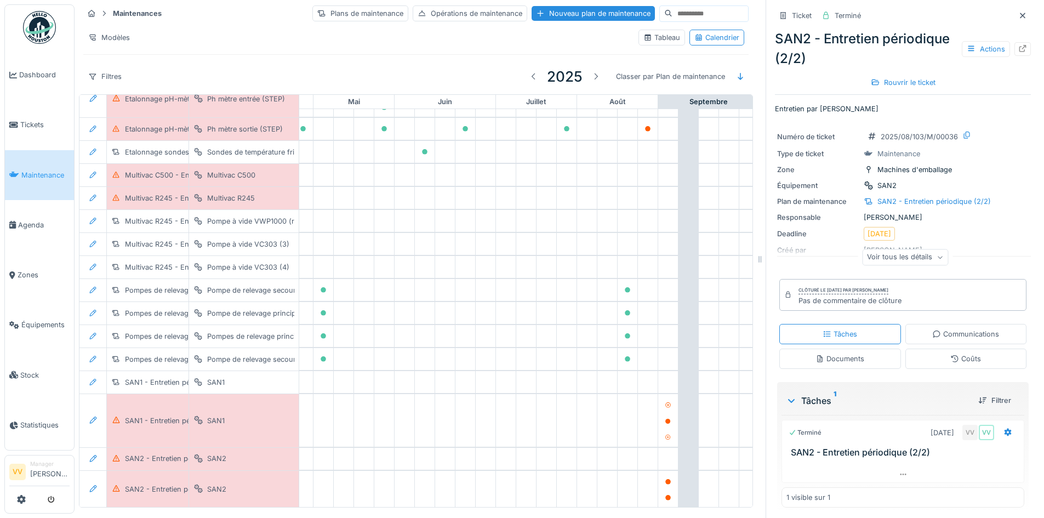
click at [36, 166] on link "Maintenance" at bounding box center [39, 175] width 69 height 50
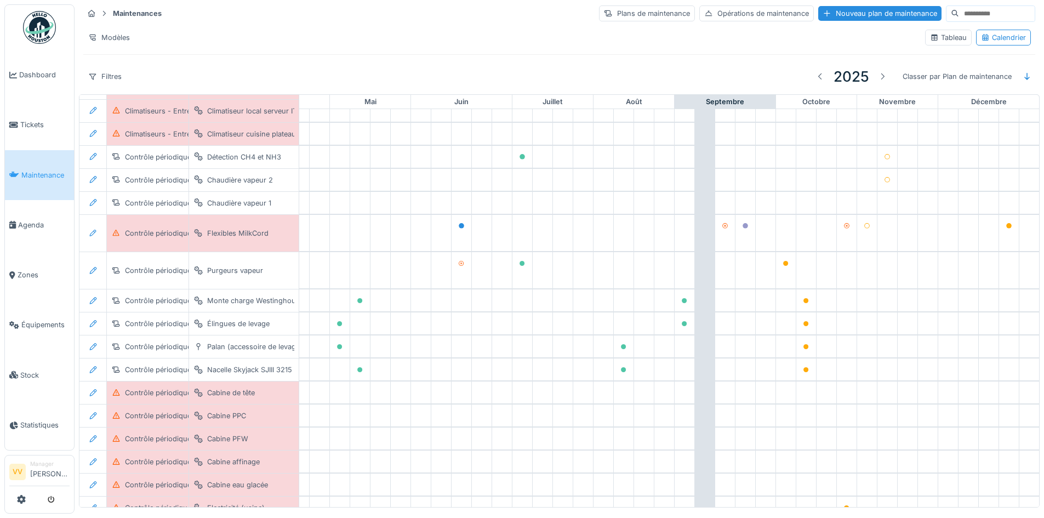
scroll to position [317, 359]
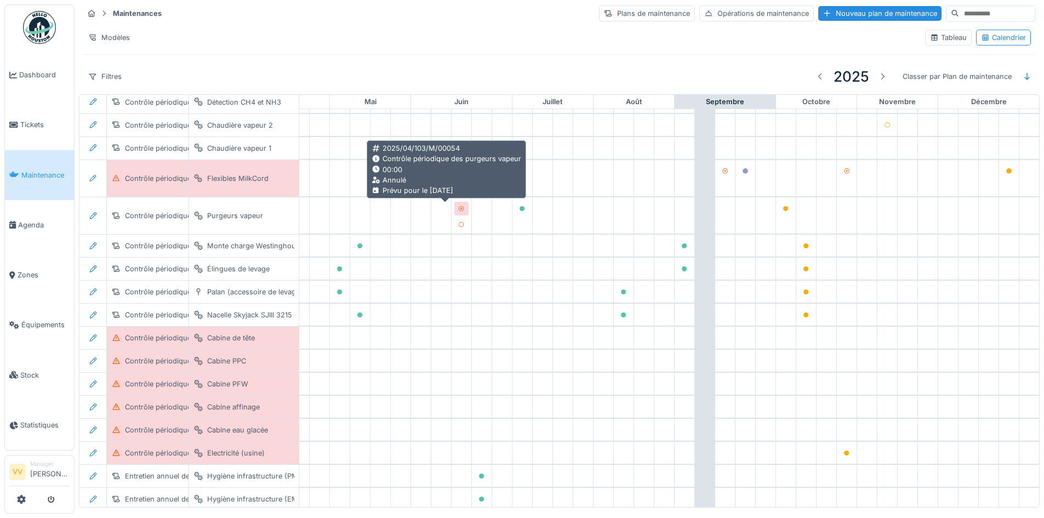
click at [458, 210] on icon at bounding box center [461, 208] width 7 height 5
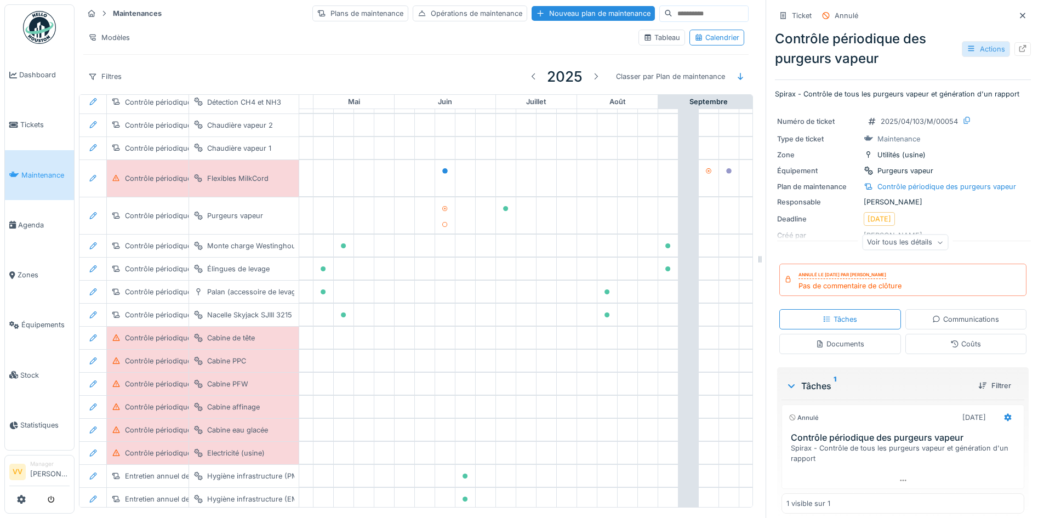
click at [968, 50] on icon at bounding box center [971, 48] width 6 height 5
click at [920, 52] on div "Contrôle périodique des purgeurs vapeur Actions" at bounding box center [903, 48] width 256 height 39
click at [1020, 15] on icon at bounding box center [1022, 15] width 5 height 5
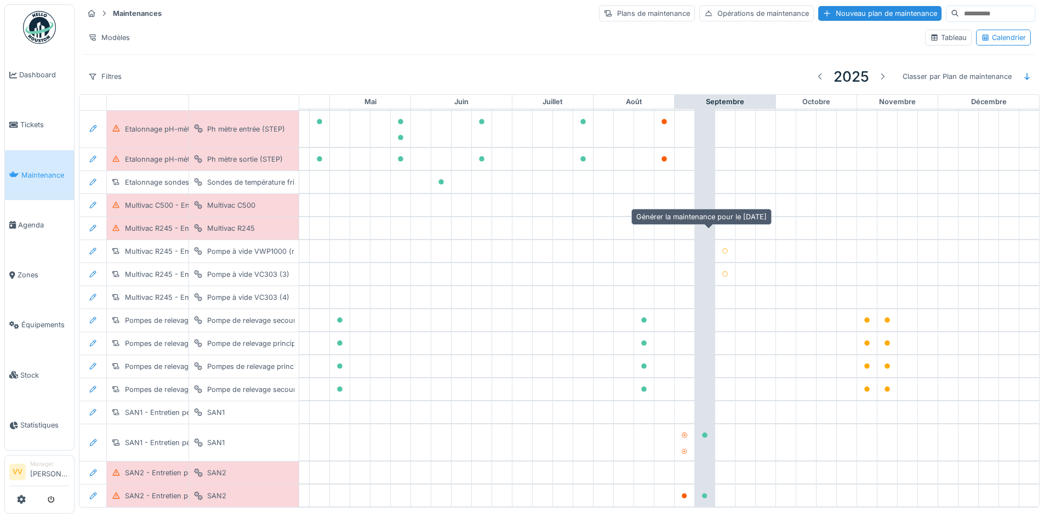
scroll to position [2, 0]
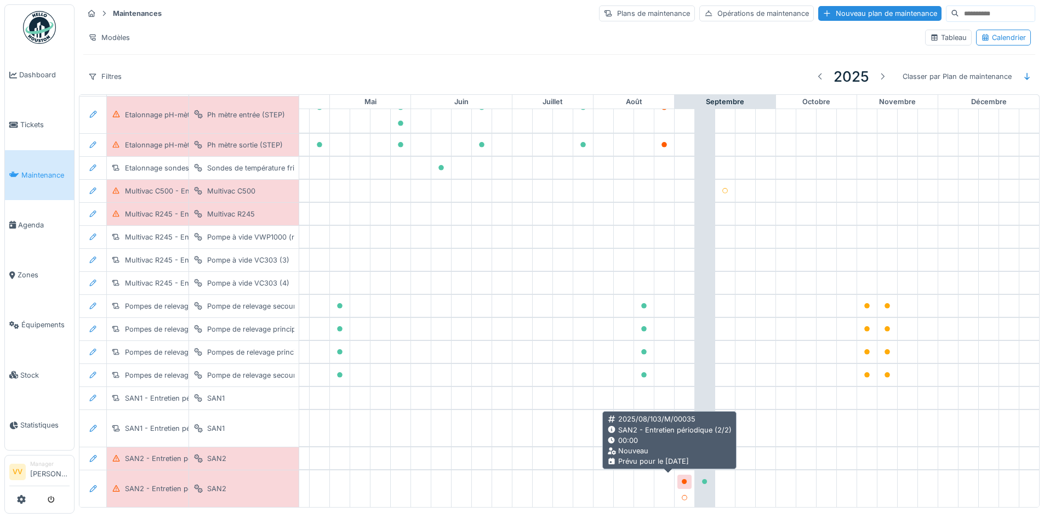
click at [682, 479] on icon at bounding box center [684, 481] width 5 height 5
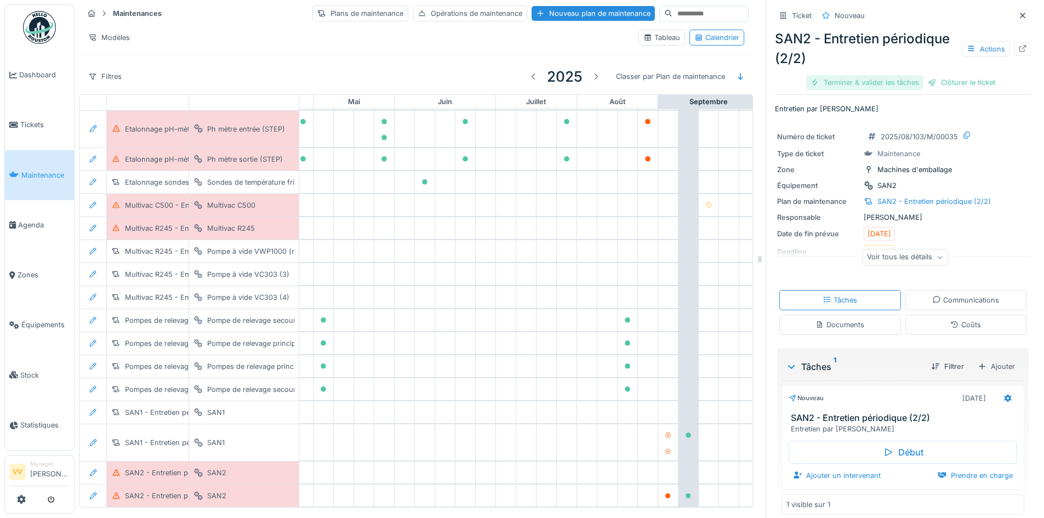
click at [844, 82] on div "Terminer & valider les tâches" at bounding box center [865, 82] width 117 height 15
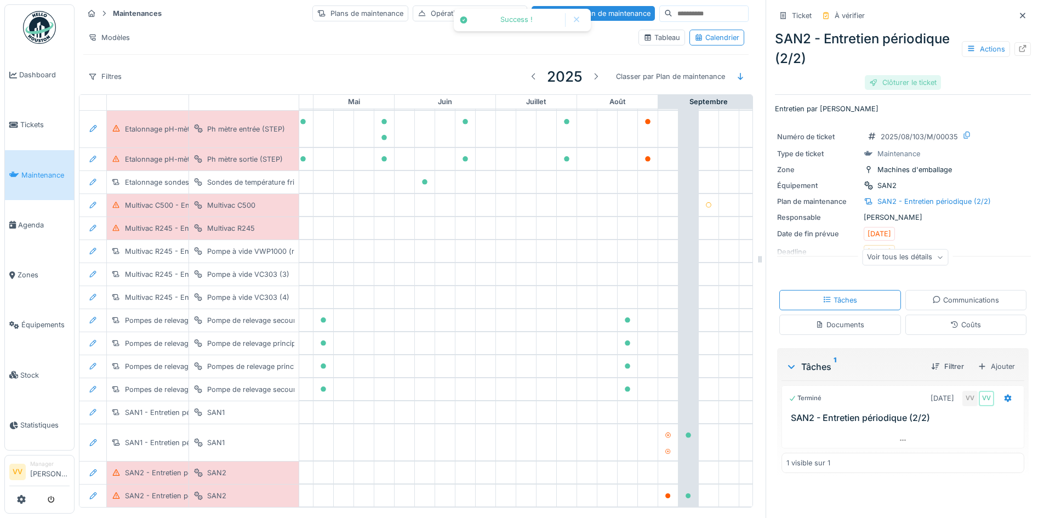
click at [907, 81] on div "Clôturer le ticket" at bounding box center [903, 82] width 76 height 15
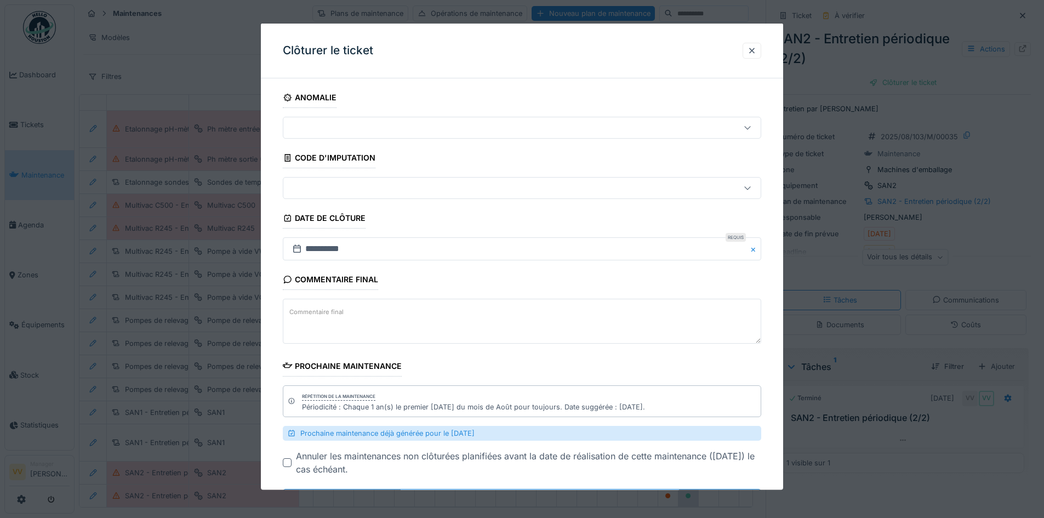
scroll to position [53, 0]
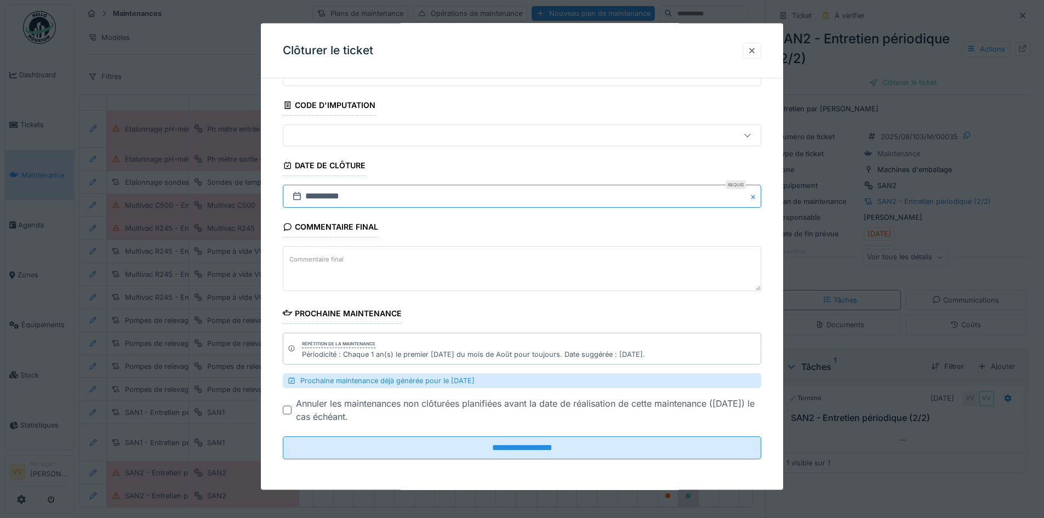
click at [462, 195] on input "**********" at bounding box center [522, 196] width 479 height 23
click at [473, 219] on button "Previous Month" at bounding box center [468, 224] width 18 height 18
click at [540, 338] on div "29" at bounding box center [542, 338] width 15 height 15
click at [466, 213] on fieldset "**********" at bounding box center [522, 252] width 479 height 434
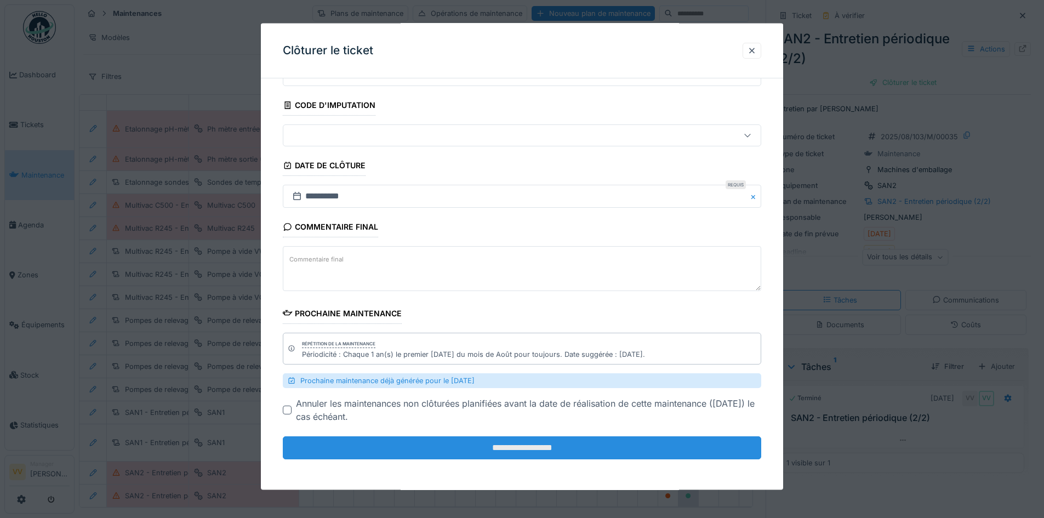
click at [504, 447] on input "**********" at bounding box center [522, 447] width 479 height 23
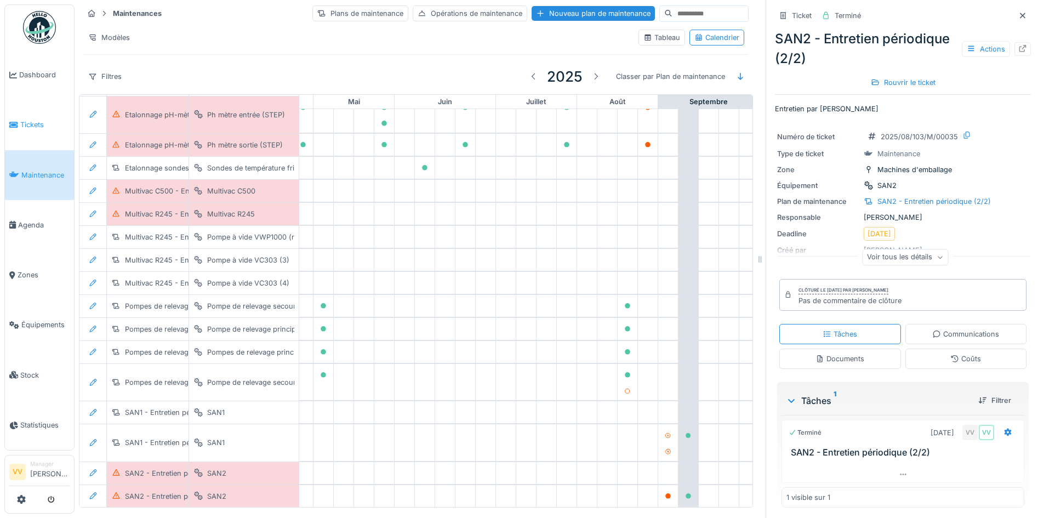
scroll to position [902, 359]
drag, startPoint x: 46, startPoint y: 175, endPoint x: 71, endPoint y: 171, distance: 25.7
click at [46, 175] on span "Maintenance" at bounding box center [45, 175] width 48 height 10
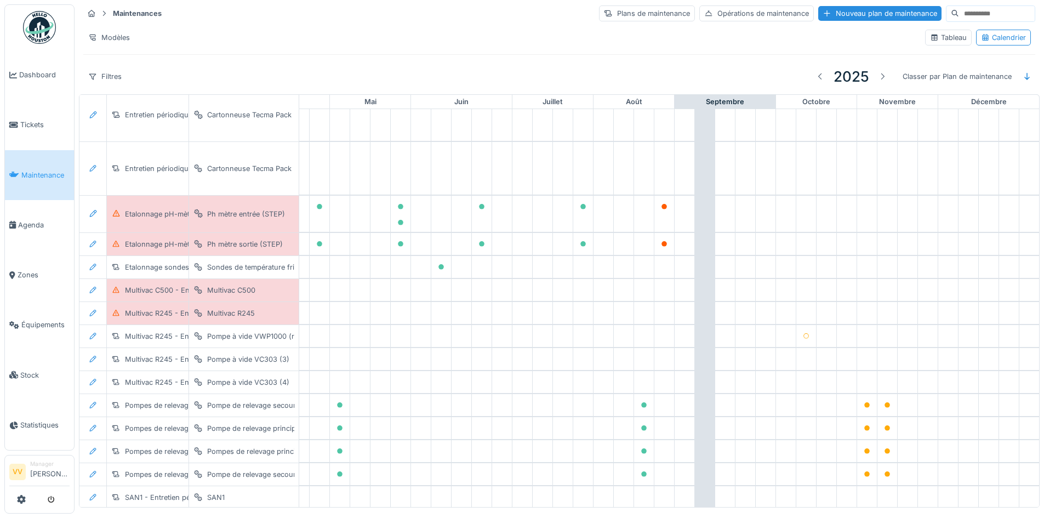
scroll to position [902, 359]
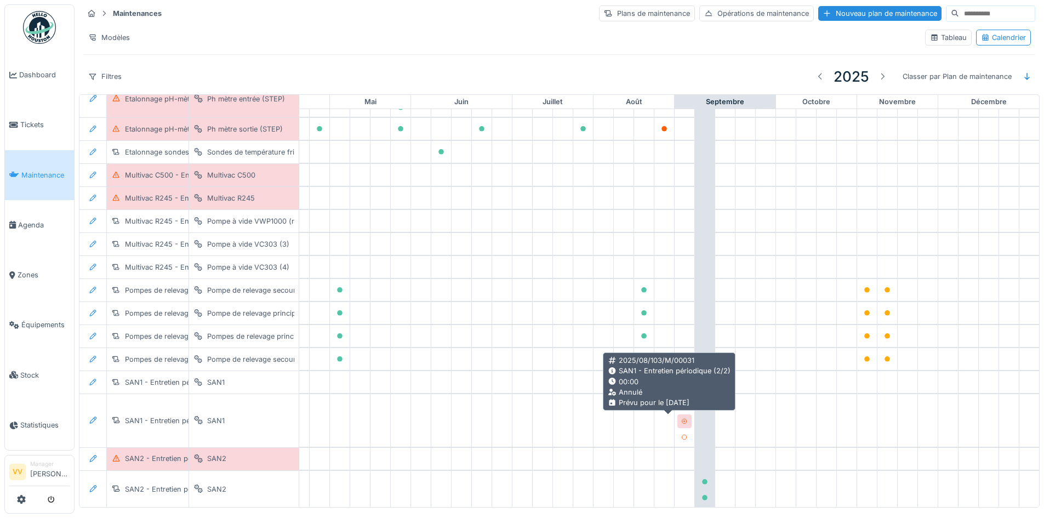
click at [678, 428] on div at bounding box center [685, 422] width 14 height 14
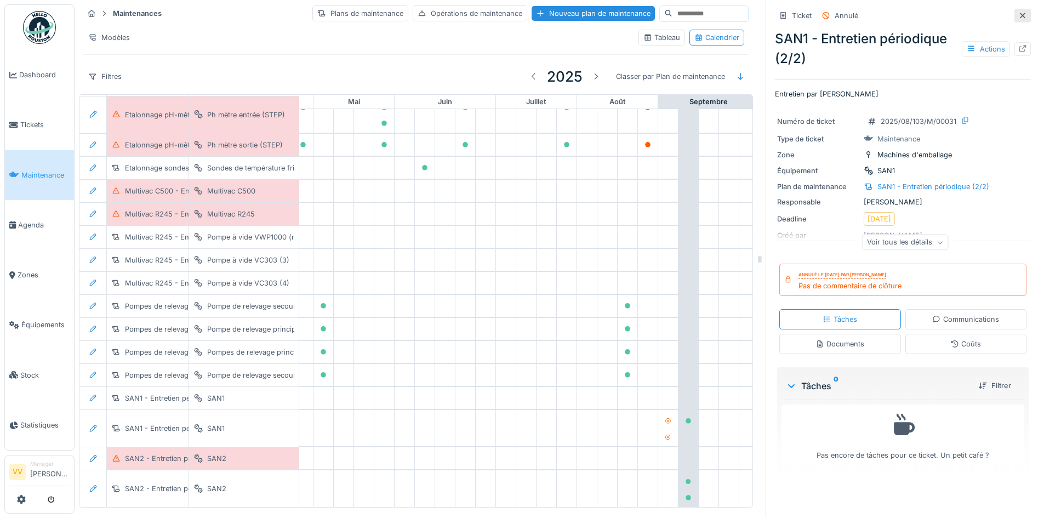
click at [1015, 16] on div at bounding box center [1023, 16] width 16 height 14
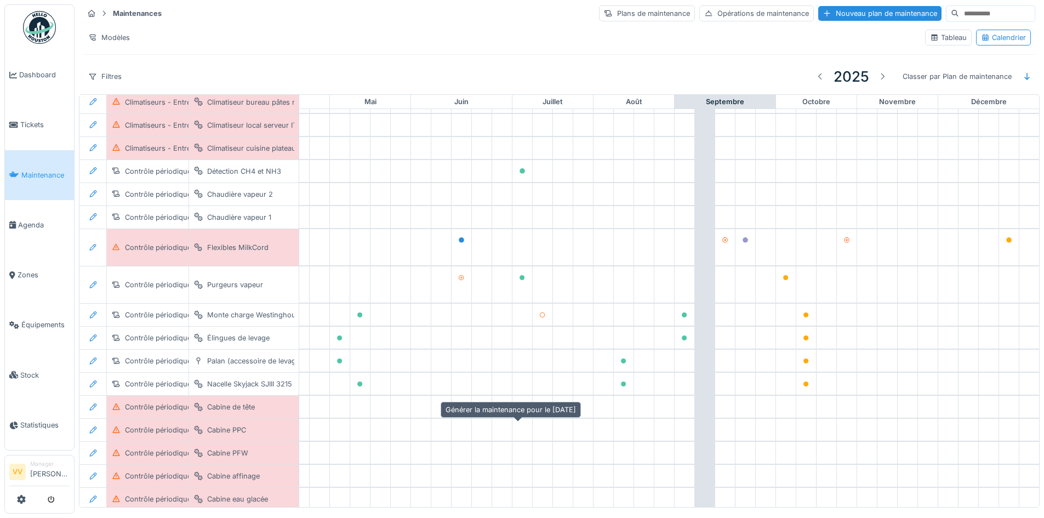
scroll to position [134, 367]
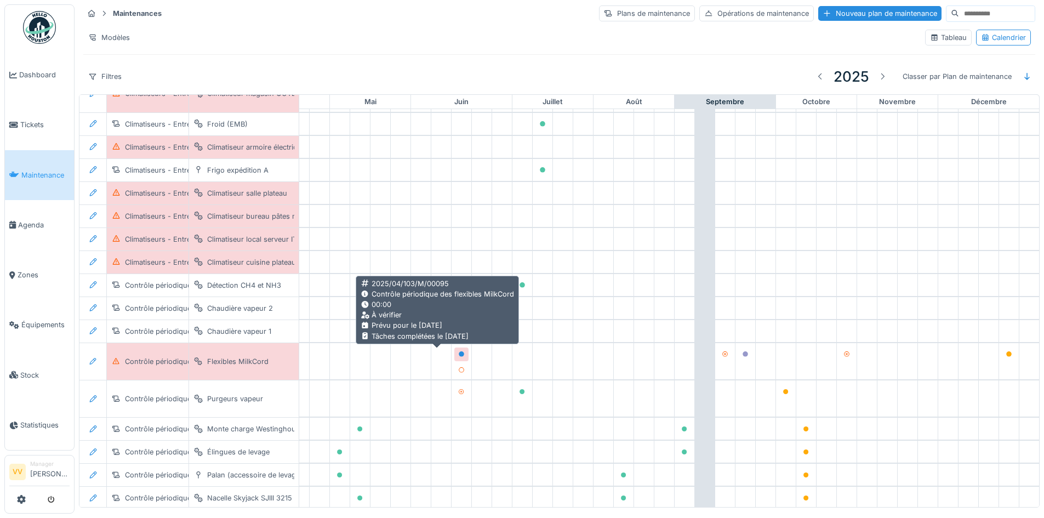
click at [458, 349] on div at bounding box center [461, 354] width 7 height 10
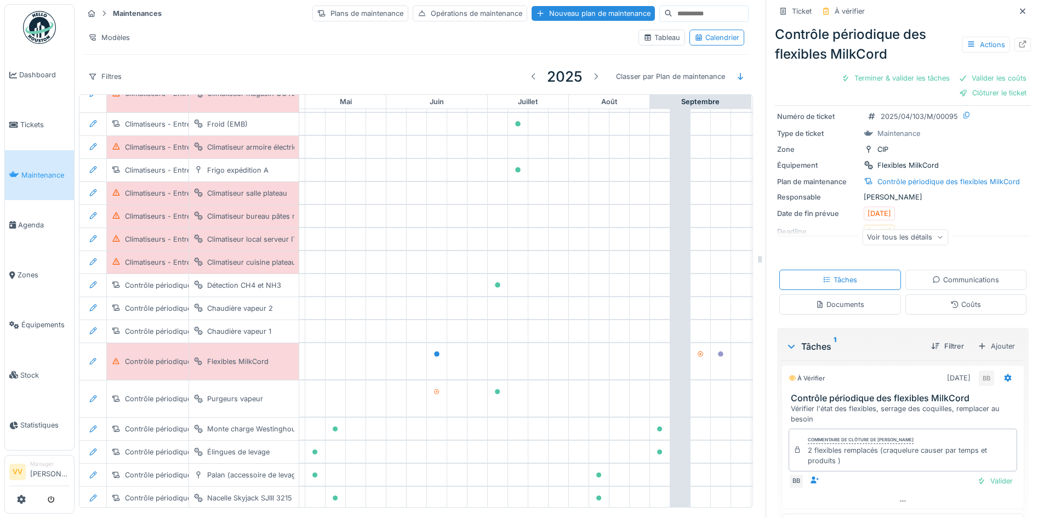
scroll to position [55, 0]
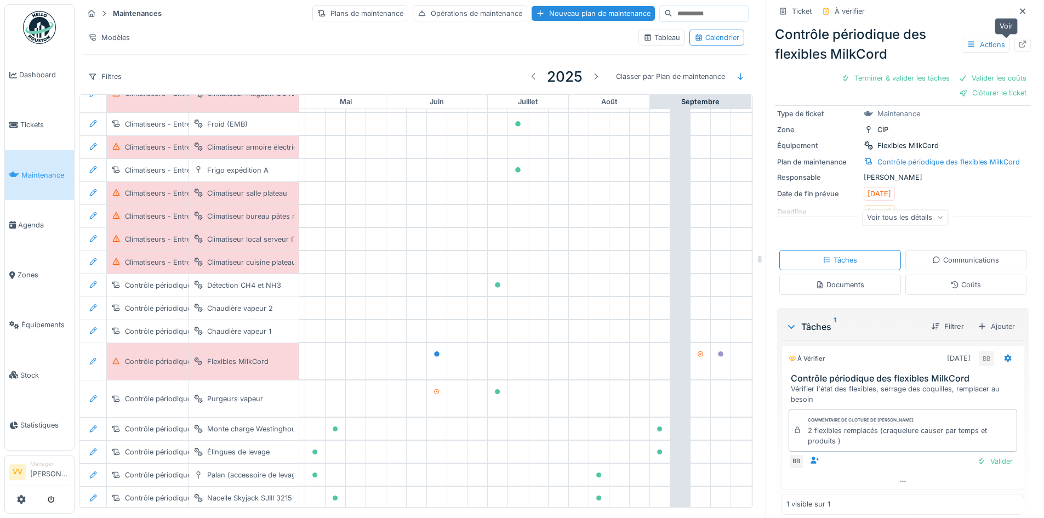
click at [1015, 41] on div at bounding box center [1023, 45] width 16 height 14
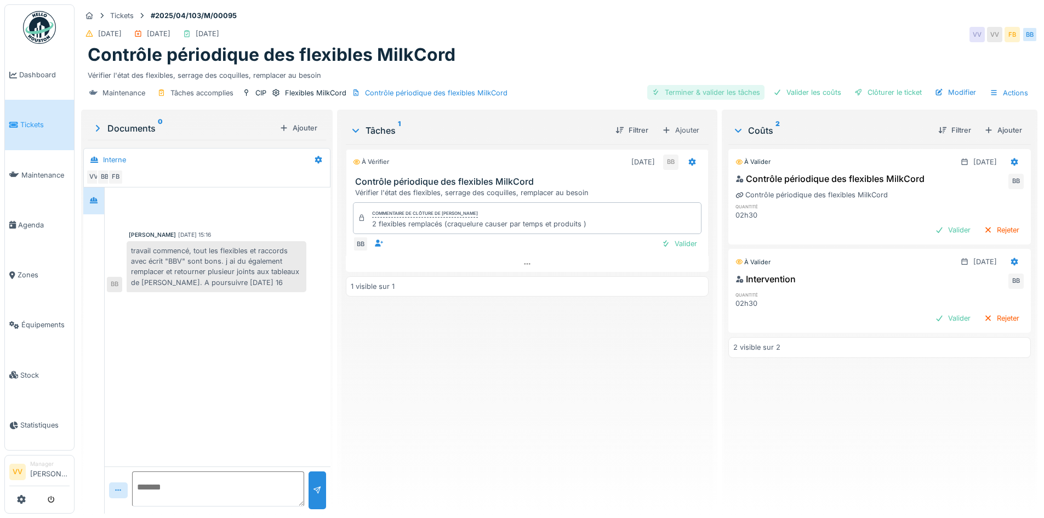
click at [686, 93] on div "Terminer & valider les tâches" at bounding box center [706, 92] width 117 height 15
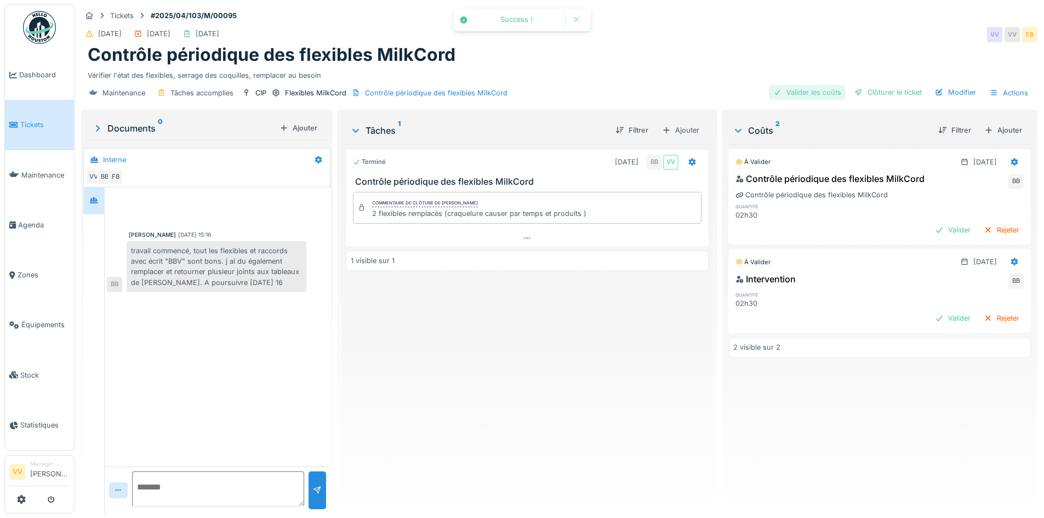
click at [817, 92] on div "Valider les coûts" at bounding box center [807, 92] width 77 height 15
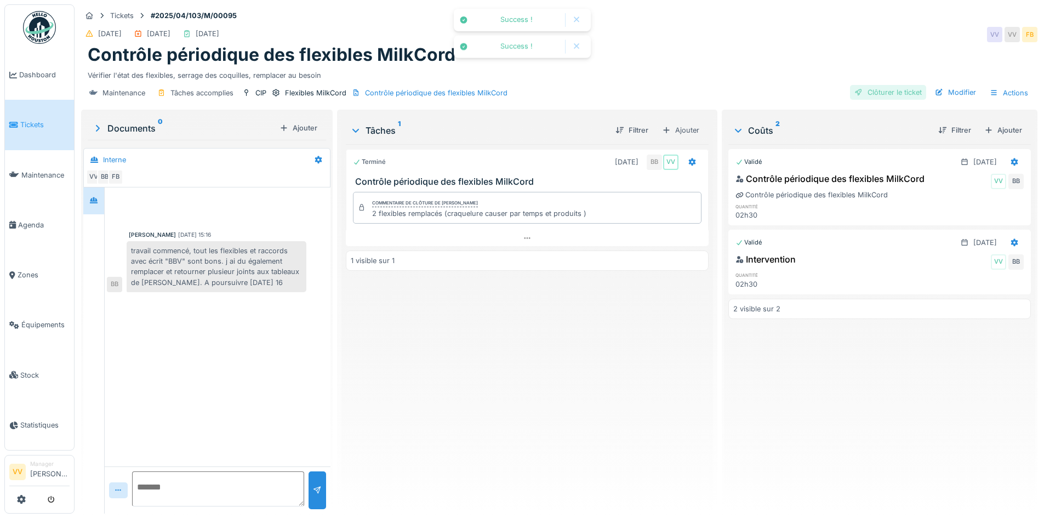
click at [883, 86] on div "Clôturer le ticket" at bounding box center [888, 92] width 76 height 15
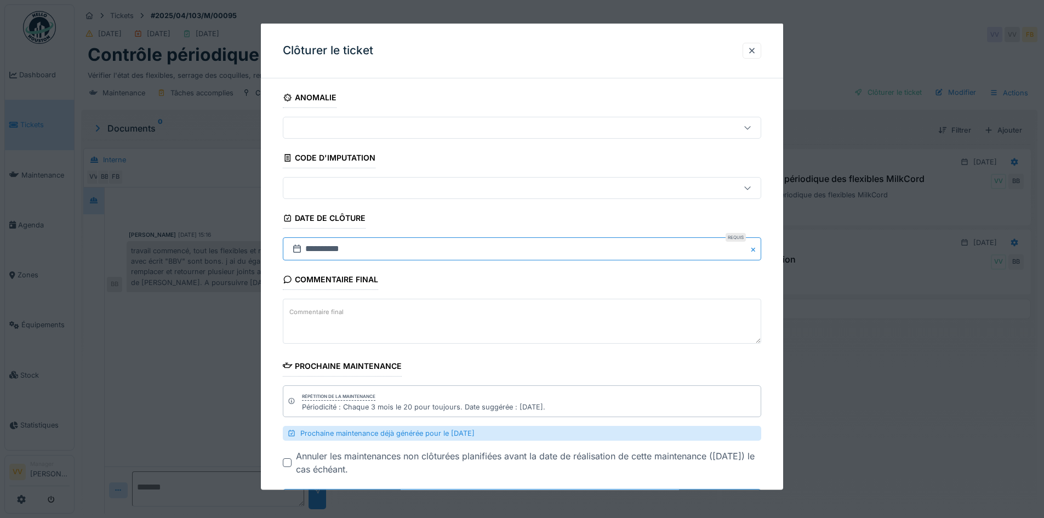
click at [639, 256] on input "**********" at bounding box center [522, 248] width 479 height 23
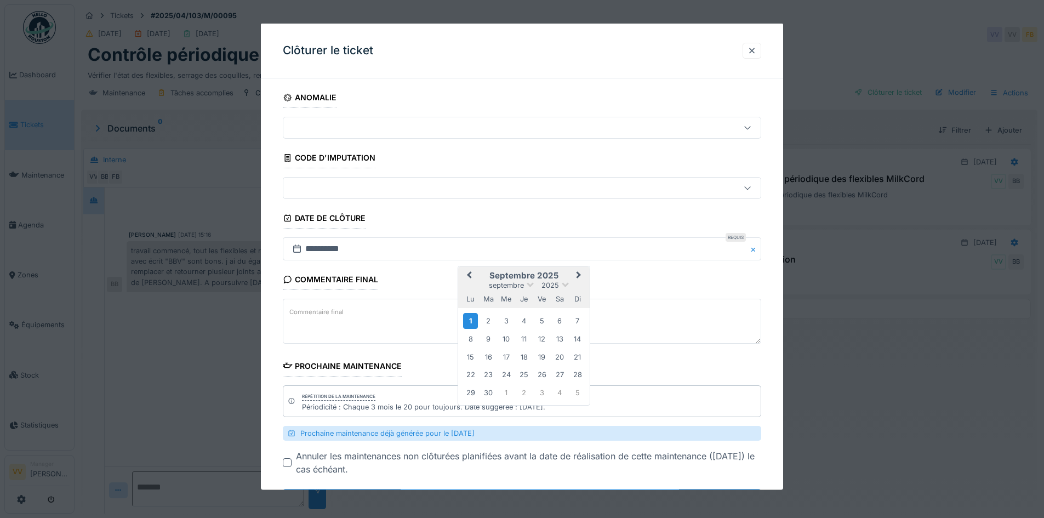
click at [468, 272] on button "Previous Month" at bounding box center [468, 277] width 18 height 18
click at [556, 357] on div "14" at bounding box center [560, 355] width 15 height 15
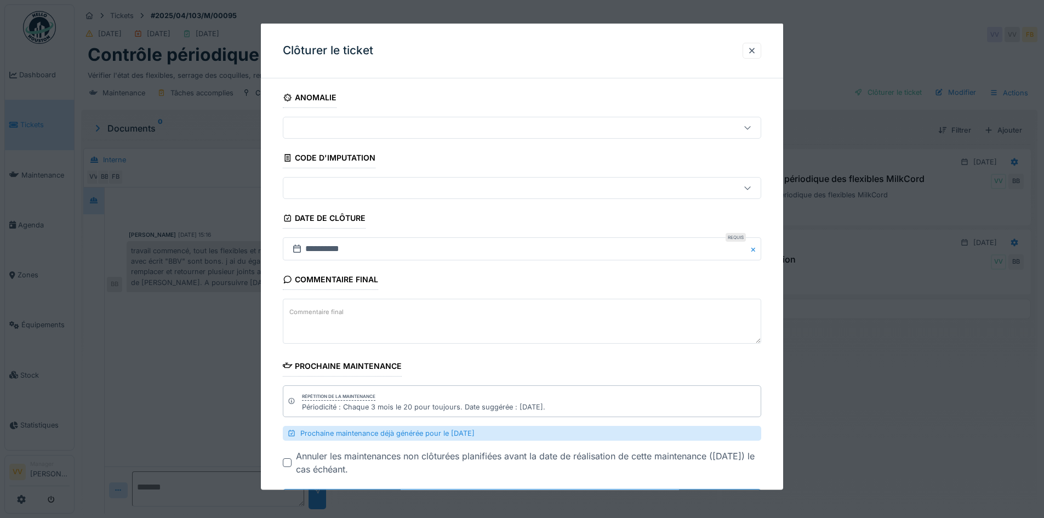
click at [556, 357] on fieldset "**********" at bounding box center [522, 304] width 479 height 434
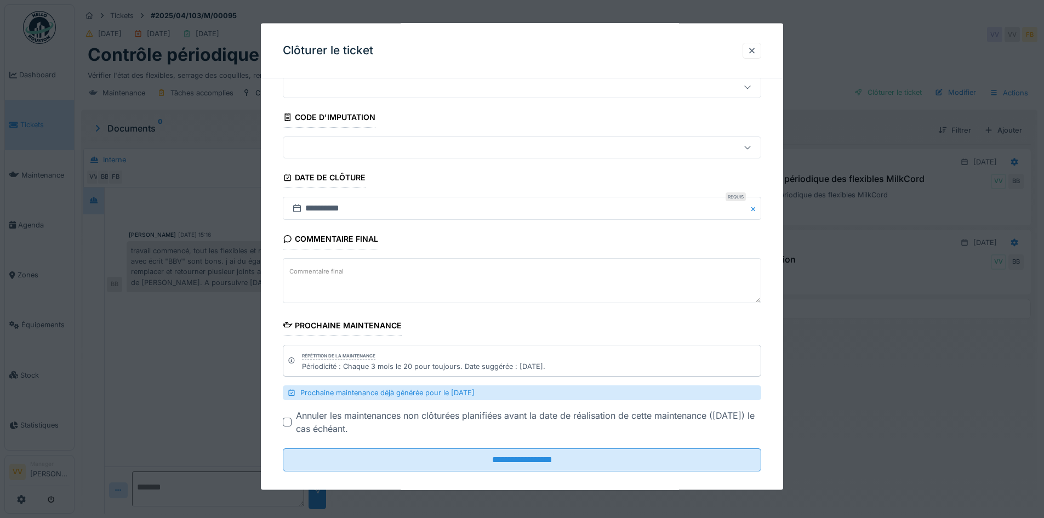
scroll to position [53, 0]
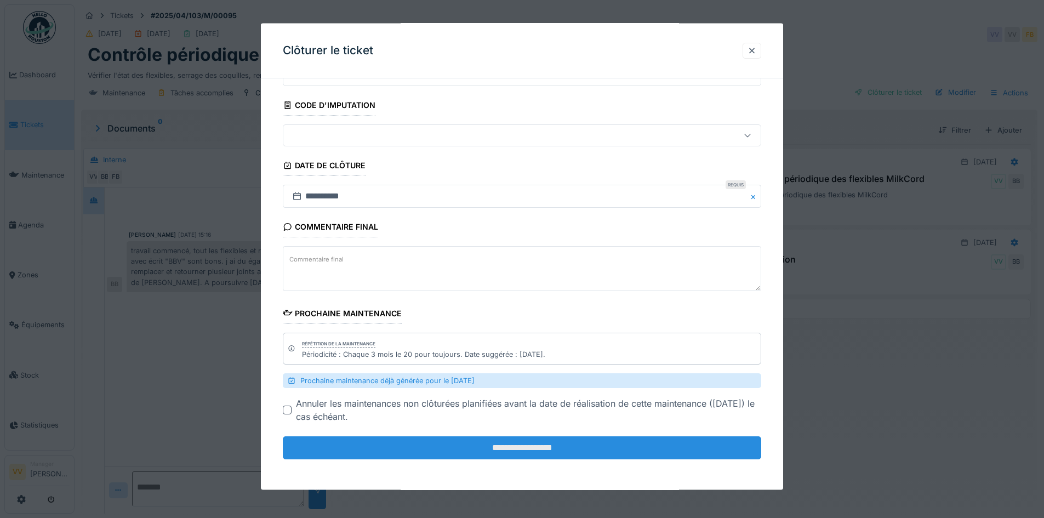
click at [565, 445] on input "**********" at bounding box center [522, 447] width 479 height 23
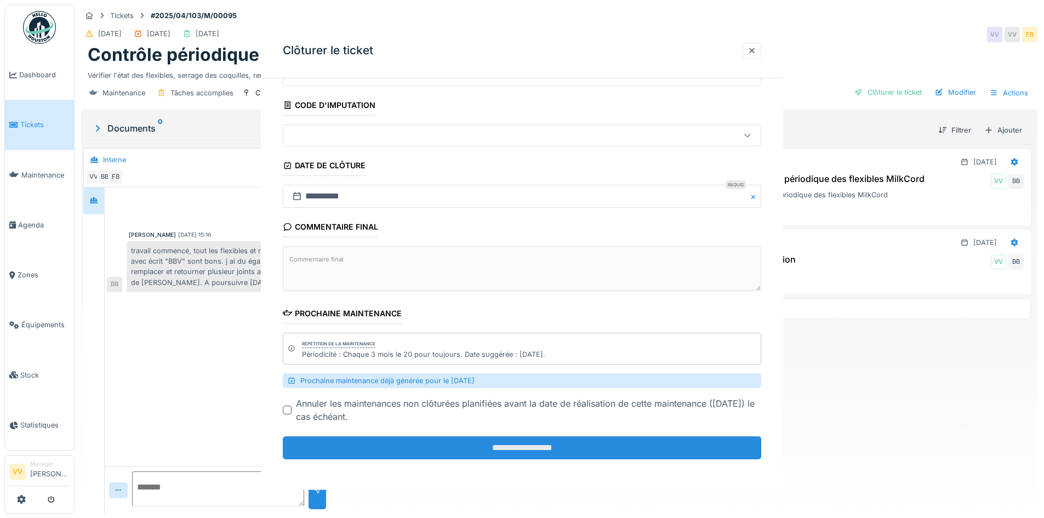
scroll to position [0, 0]
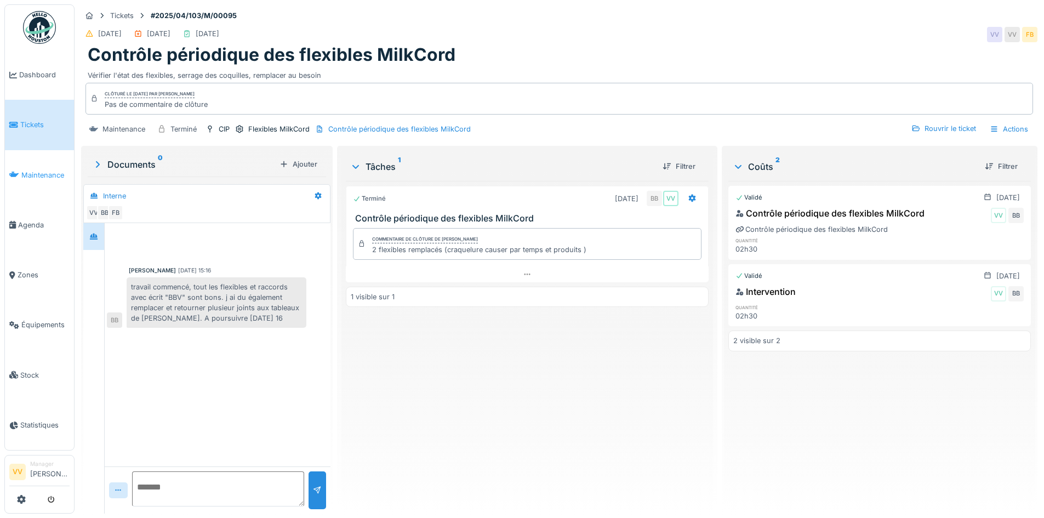
click at [38, 171] on span "Maintenance" at bounding box center [45, 175] width 48 height 10
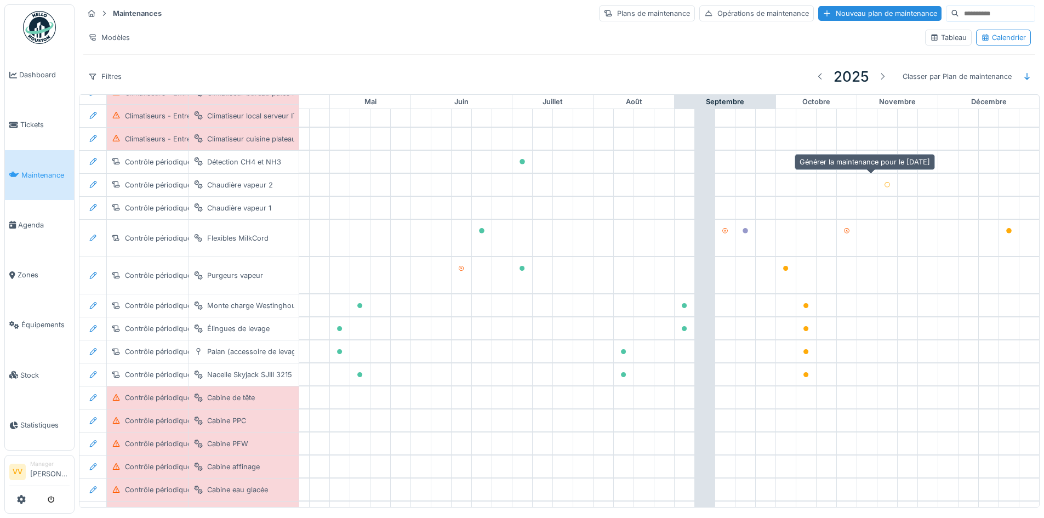
scroll to position [263, 359]
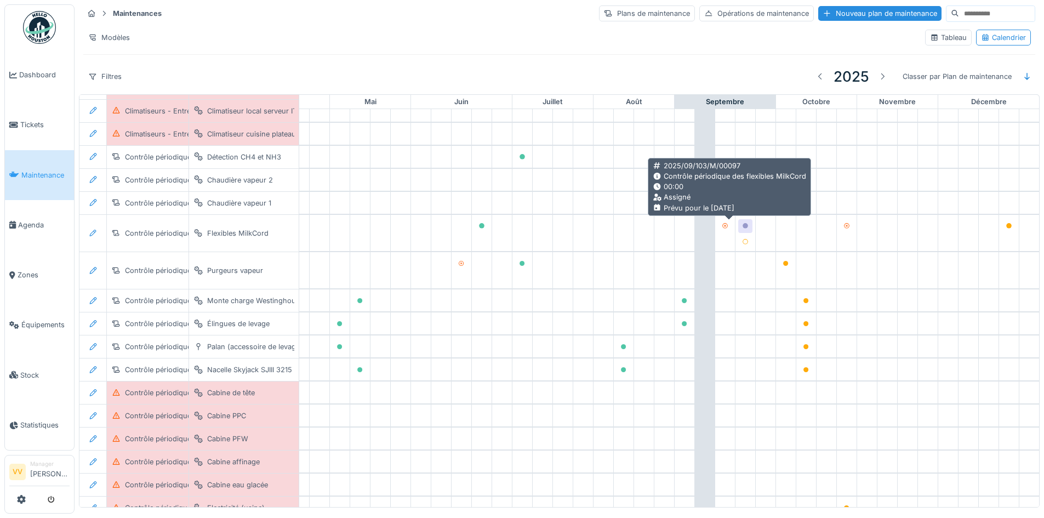
click at [743, 225] on icon at bounding box center [745, 225] width 5 height 5
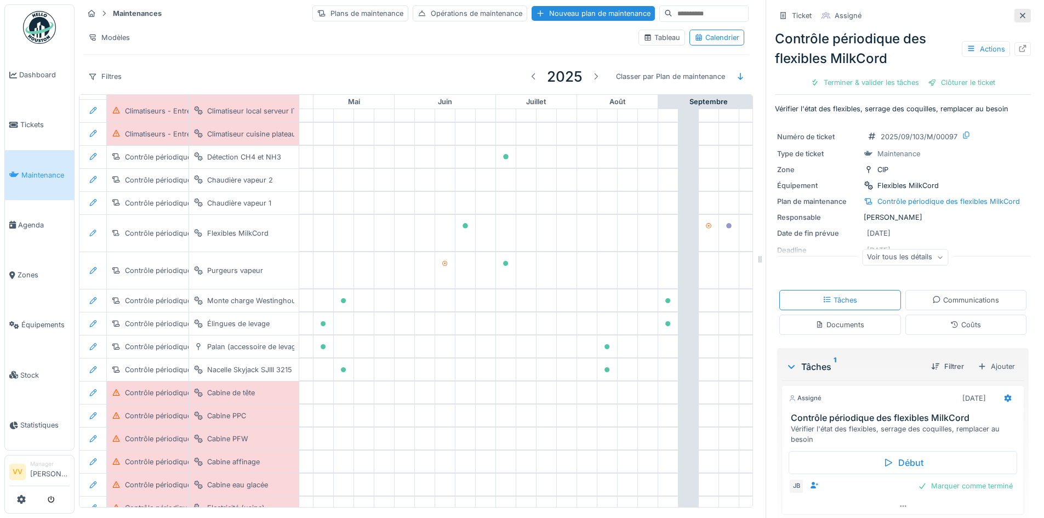
click at [1019, 15] on icon at bounding box center [1023, 15] width 9 height 7
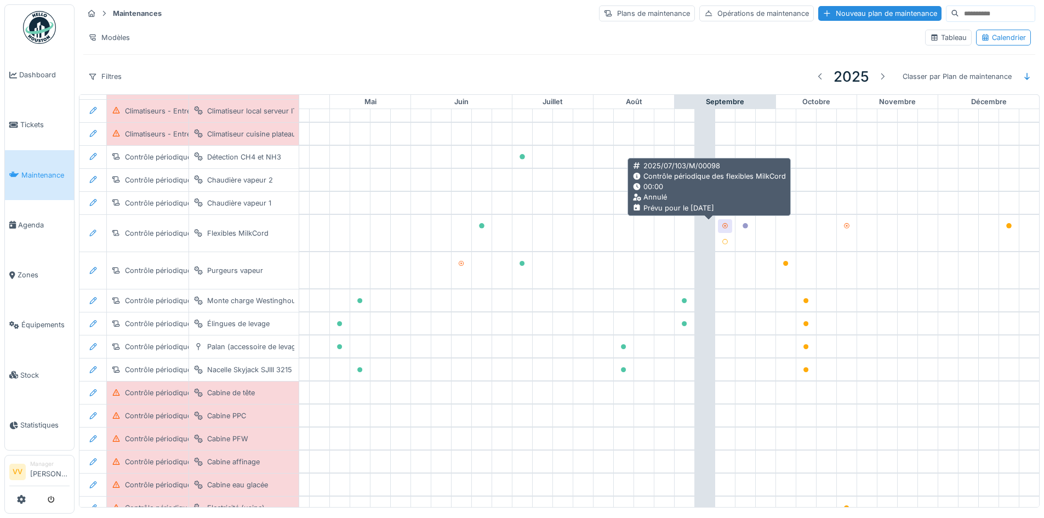
click at [722, 224] on icon at bounding box center [725, 225] width 7 height 5
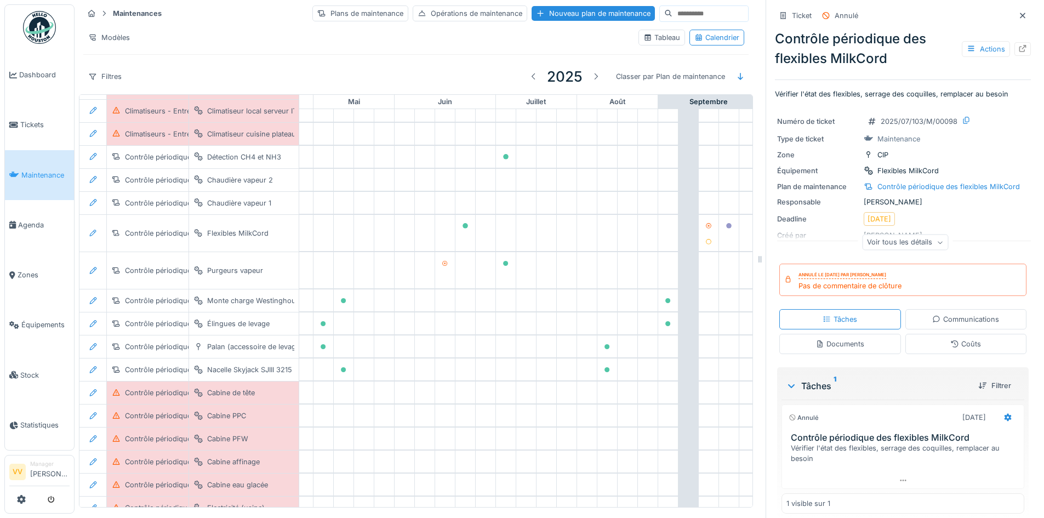
click at [1008, 23] on div "Ticket Annulé" at bounding box center [903, 16] width 256 height 18
click at [1020, 14] on icon at bounding box center [1022, 15] width 5 height 5
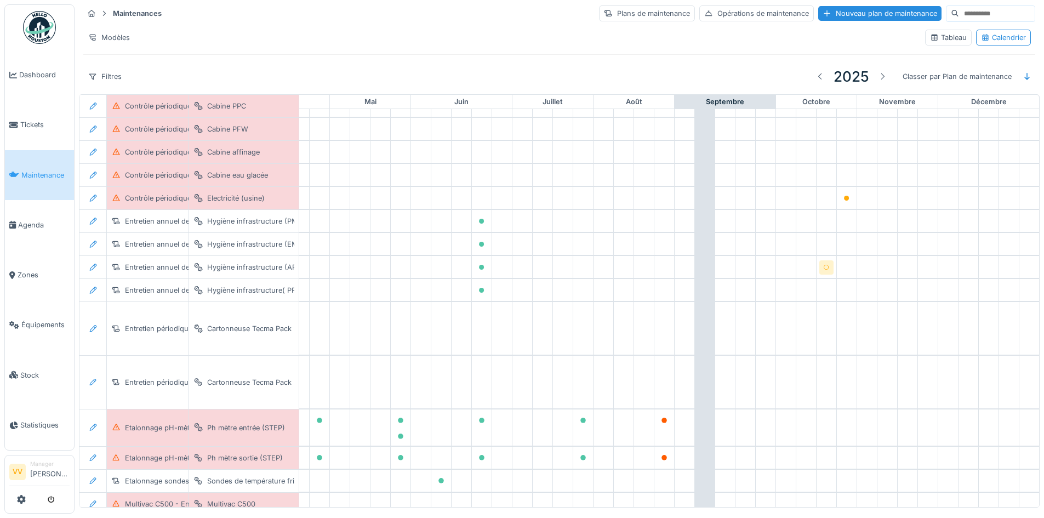
scroll to position [592, 359]
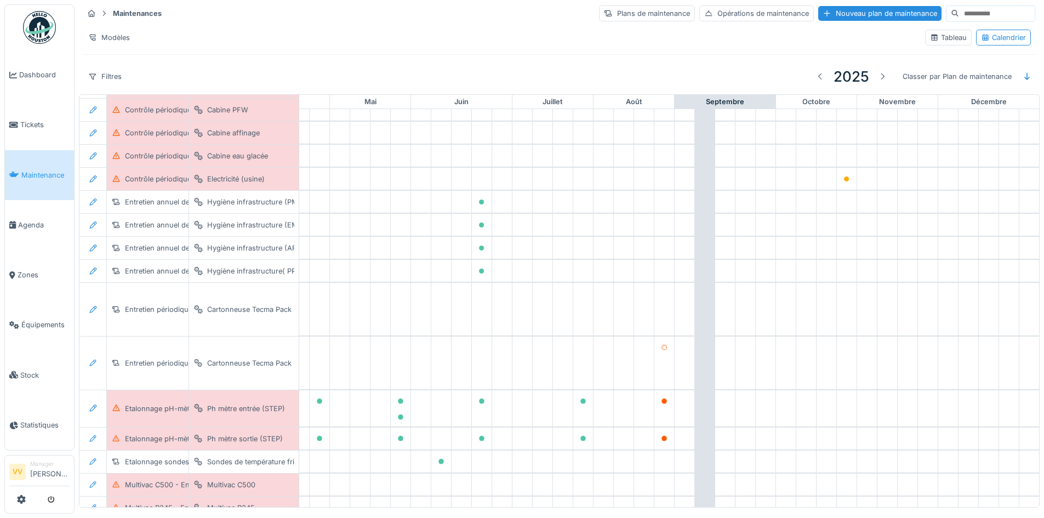
click at [655, 357] on div at bounding box center [665, 363] width 20 height 53
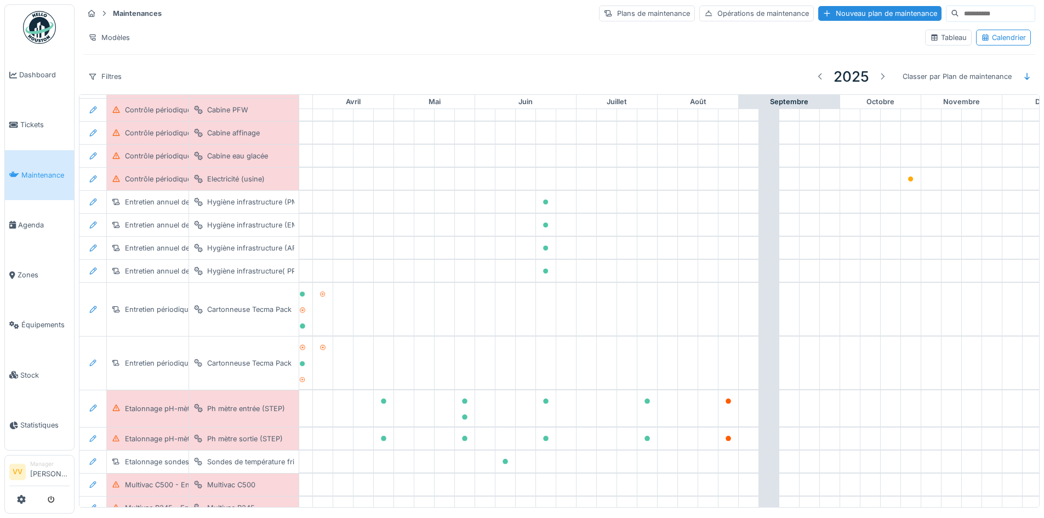
scroll to position [592, 280]
click at [727, 370] on div at bounding box center [728, 363] width 20 height 53
click at [729, 344] on div at bounding box center [727, 348] width 7 height 10
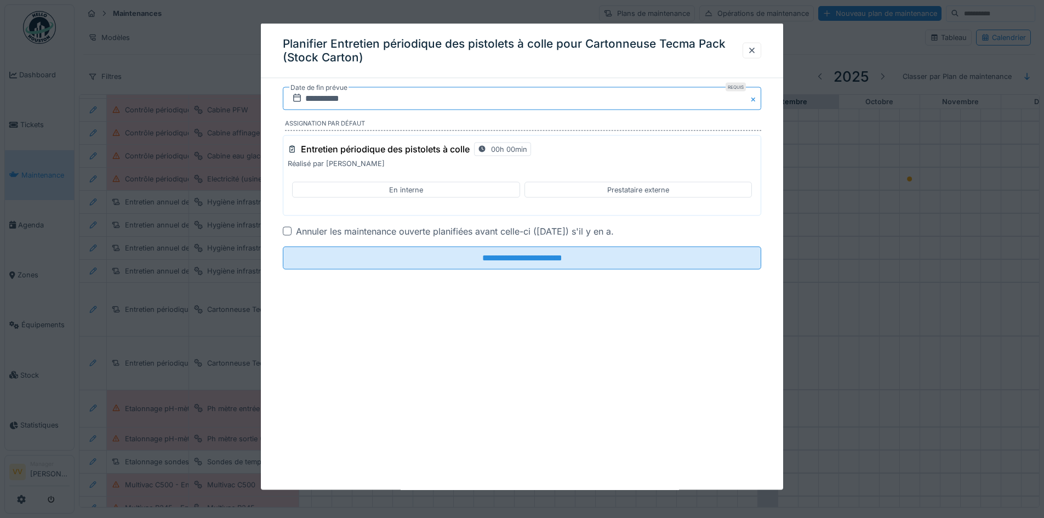
click at [641, 100] on input "**********" at bounding box center [522, 98] width 479 height 23
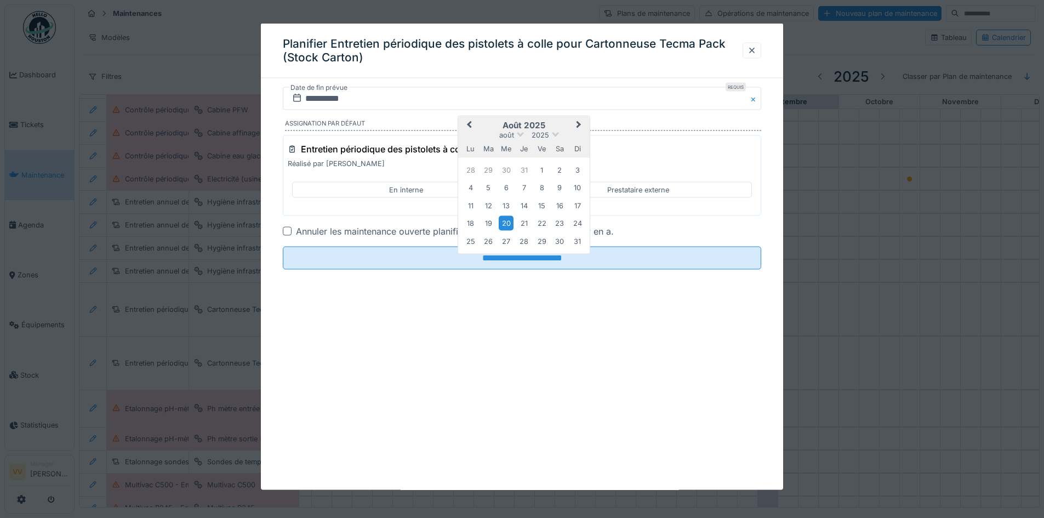
click at [541, 242] on div "29" at bounding box center [542, 241] width 15 height 15
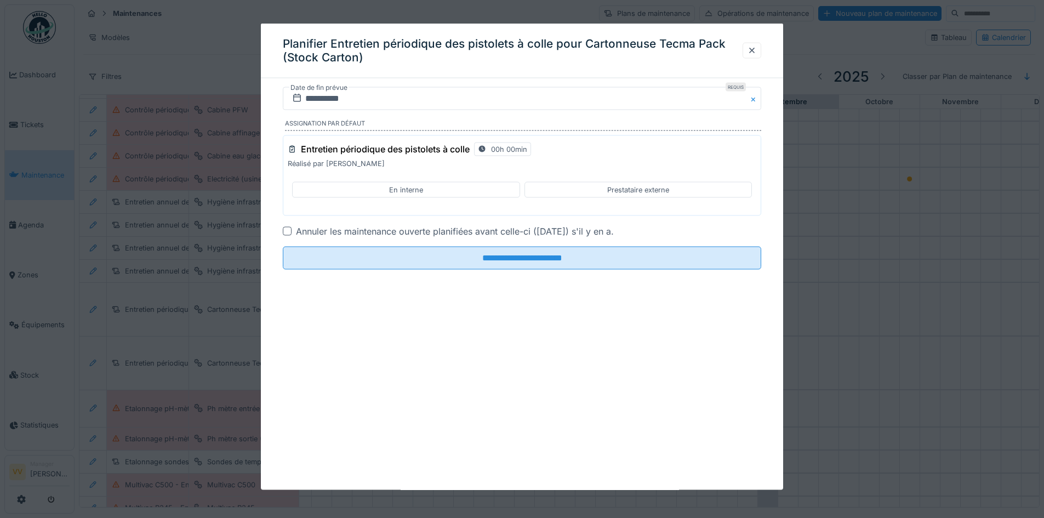
click at [434, 192] on div "En interne" at bounding box center [406, 190] width 228 height 16
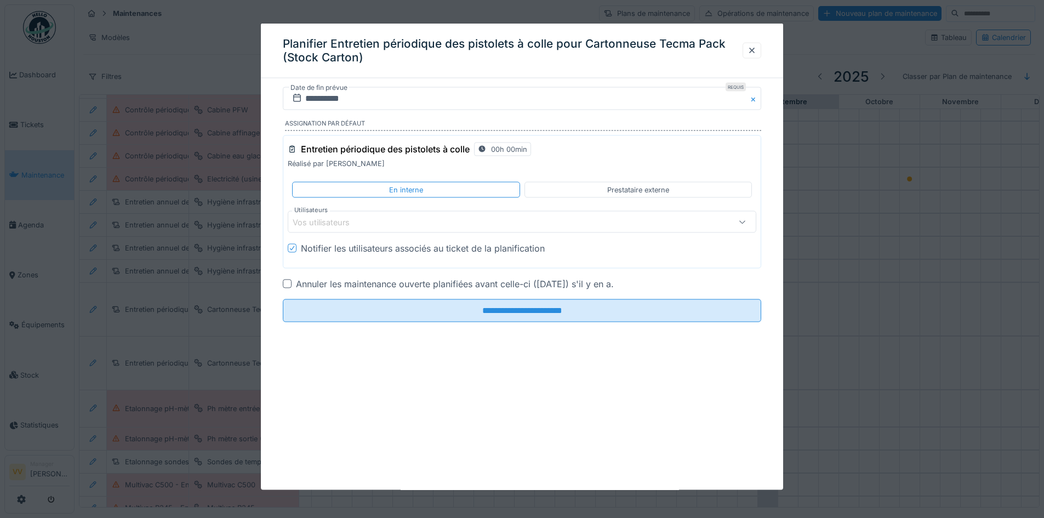
click at [361, 248] on div "Notifier les utilisateurs associés au ticket de la planification" at bounding box center [423, 248] width 244 height 13
click at [754, 49] on div at bounding box center [752, 50] width 9 height 10
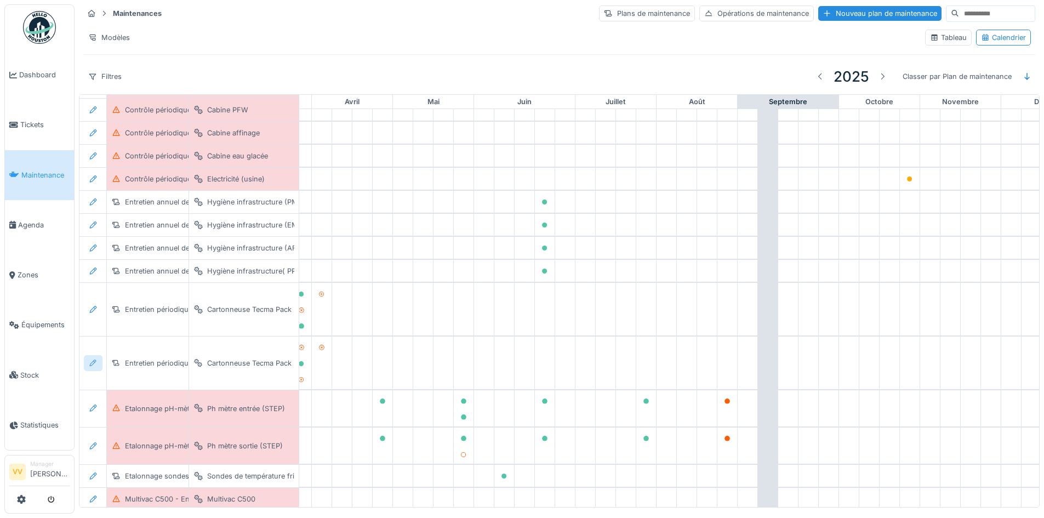
click at [96, 361] on icon at bounding box center [93, 363] width 9 height 7
click at [94, 341] on div at bounding box center [93, 363] width 27 height 53
click at [93, 366] on icon at bounding box center [93, 363] width 9 height 7
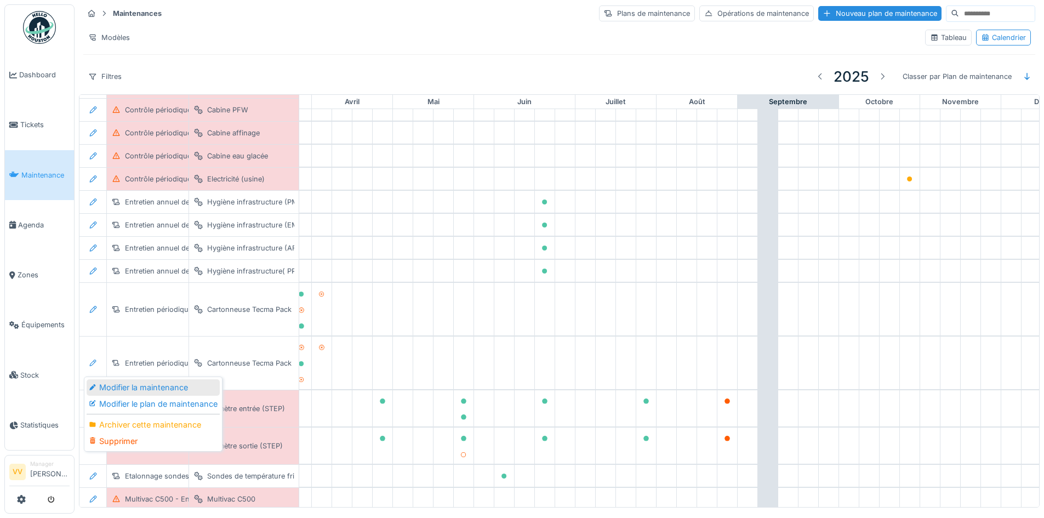
click at [117, 384] on div "Modifier la maintenance" at bounding box center [153, 387] width 133 height 16
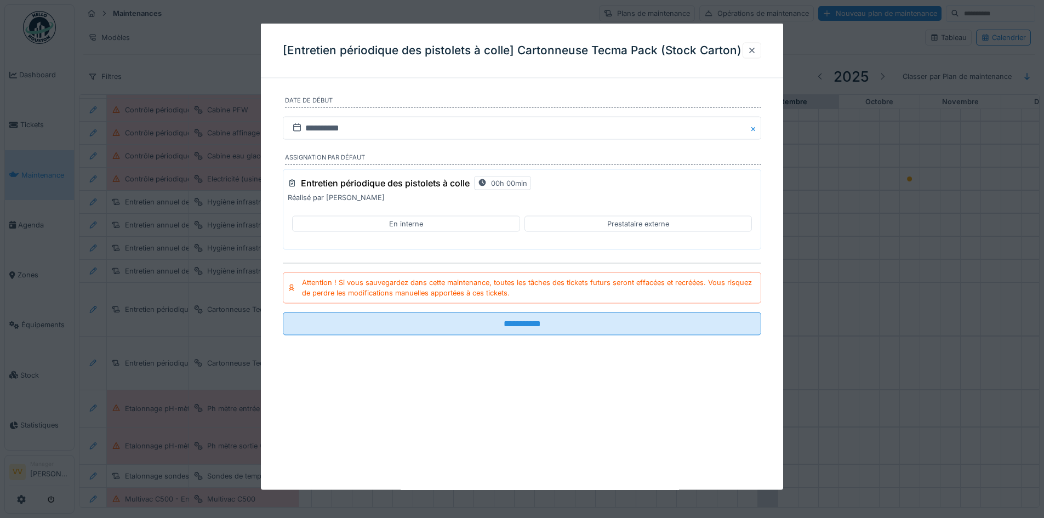
click at [762, 49] on div at bounding box center [752, 50] width 19 height 16
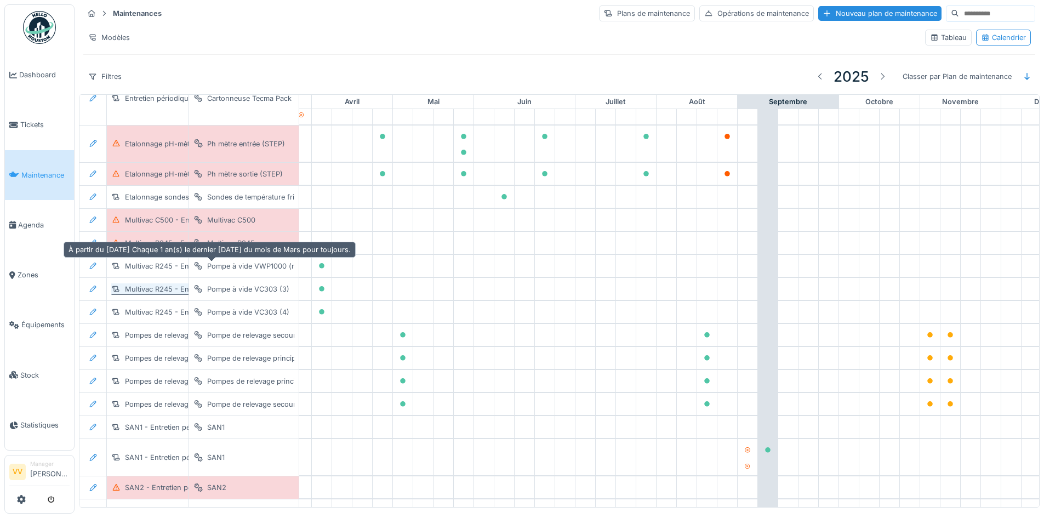
scroll to position [902, 280]
